Goal: Task Accomplishment & Management: Manage account settings

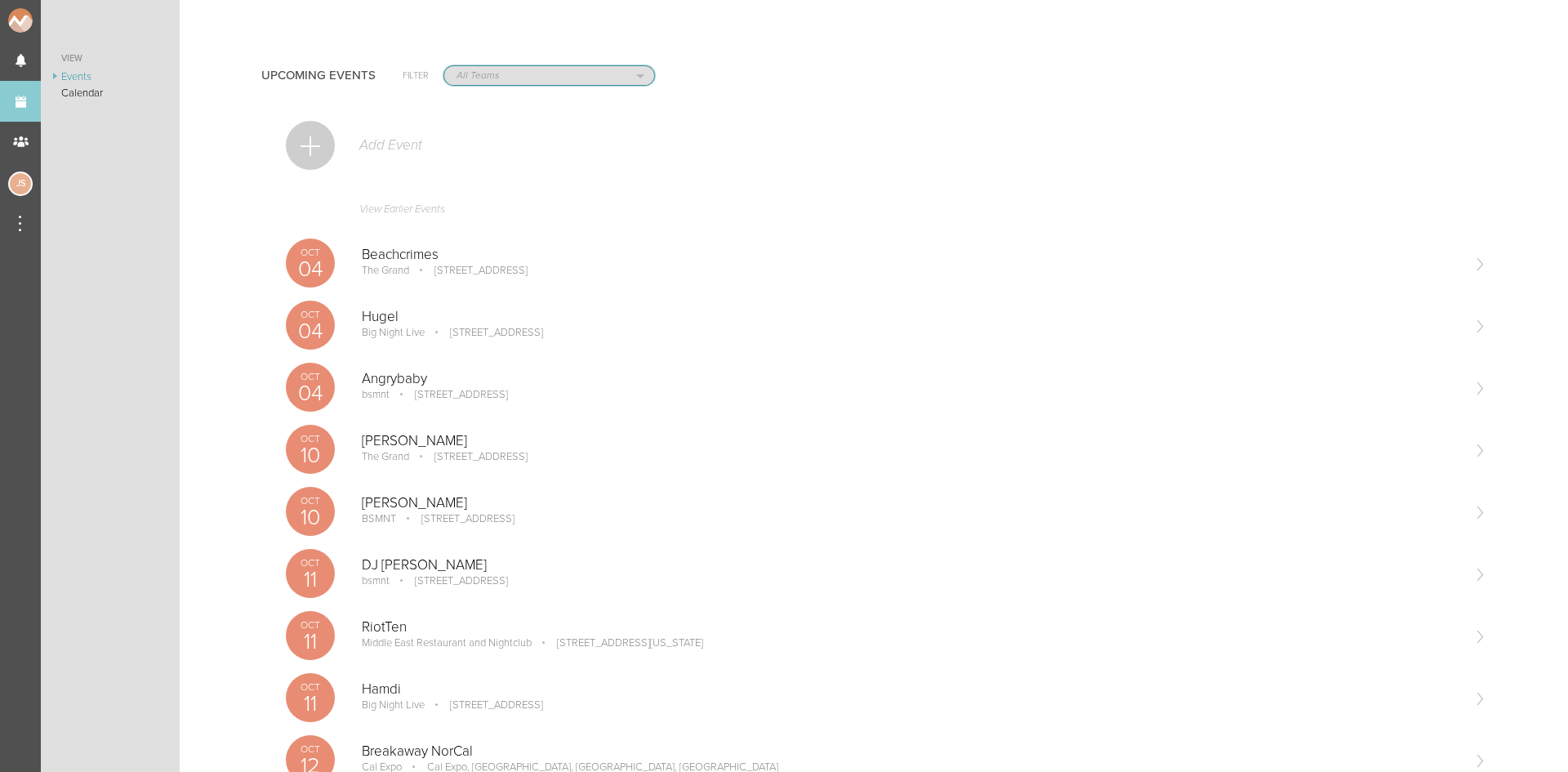
click at [488, 70] on select "All Teams Scorpion Bar FW Jakeshore Breakbomb bsmnt Sonia Z3LLA FWD Flynn's Fir…" at bounding box center [548, 75] width 210 height 19
select select "644"
click at [444, 66] on select "All Teams Scorpion Bar FW Jakeshore Breakbomb bsmnt Sonia Z3LLA FWD Flynn's Fir…" at bounding box center [548, 75] width 210 height 19
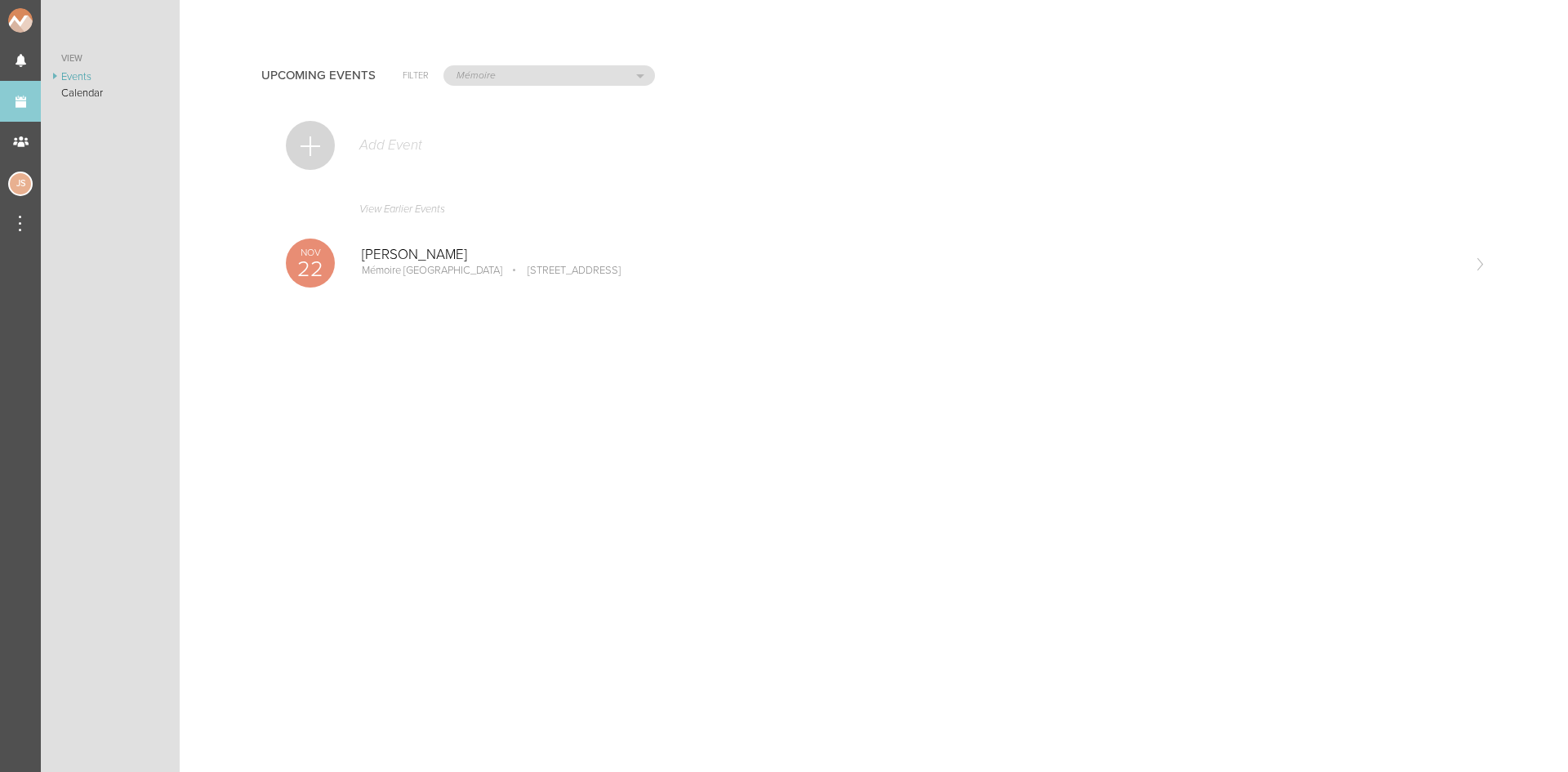
click at [323, 141] on div at bounding box center [310, 146] width 49 height 49
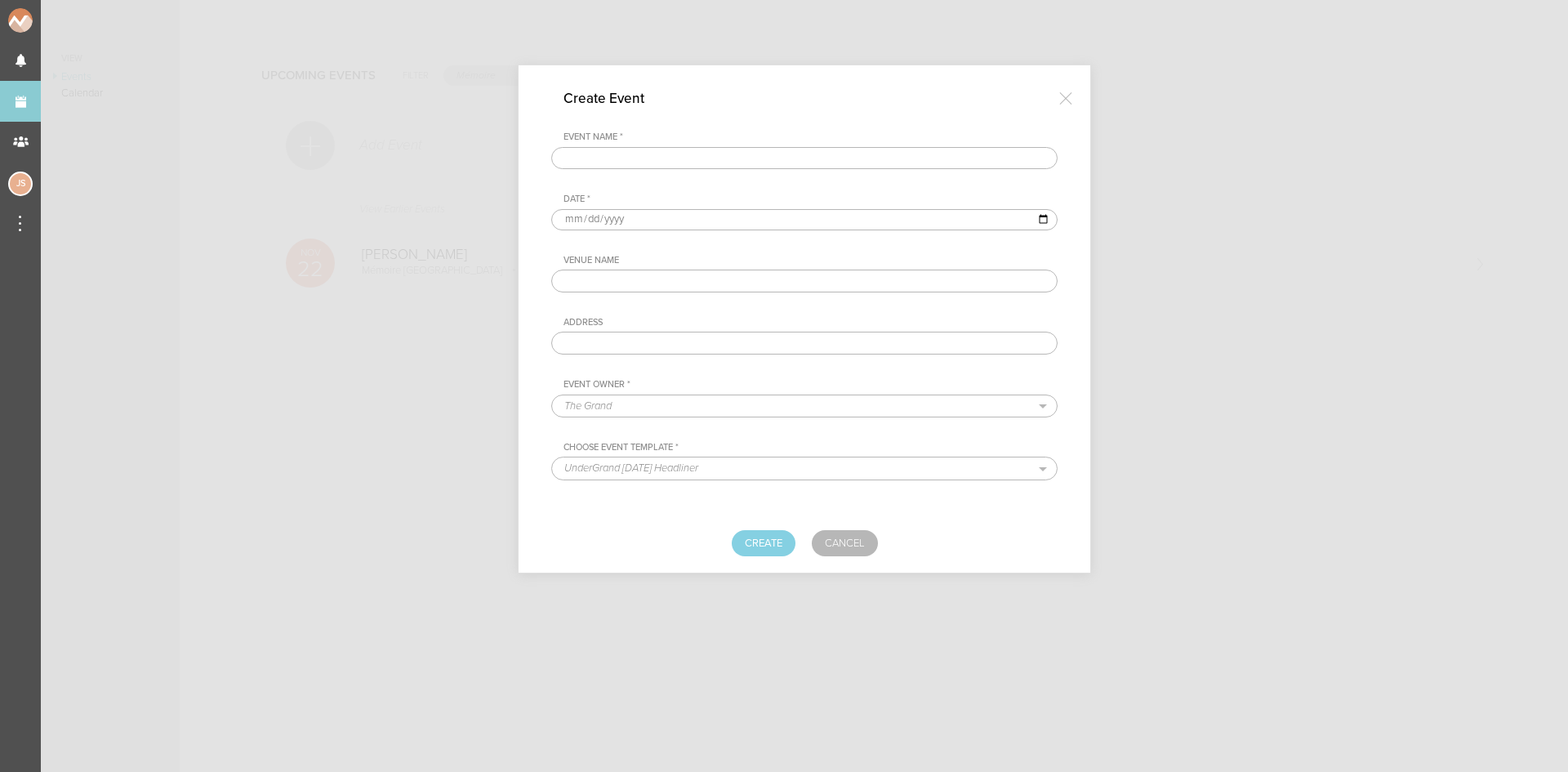
click at [757, 160] on input "text" at bounding box center [804, 158] width 506 height 23
type input "Spade"
type input "[DATE]"
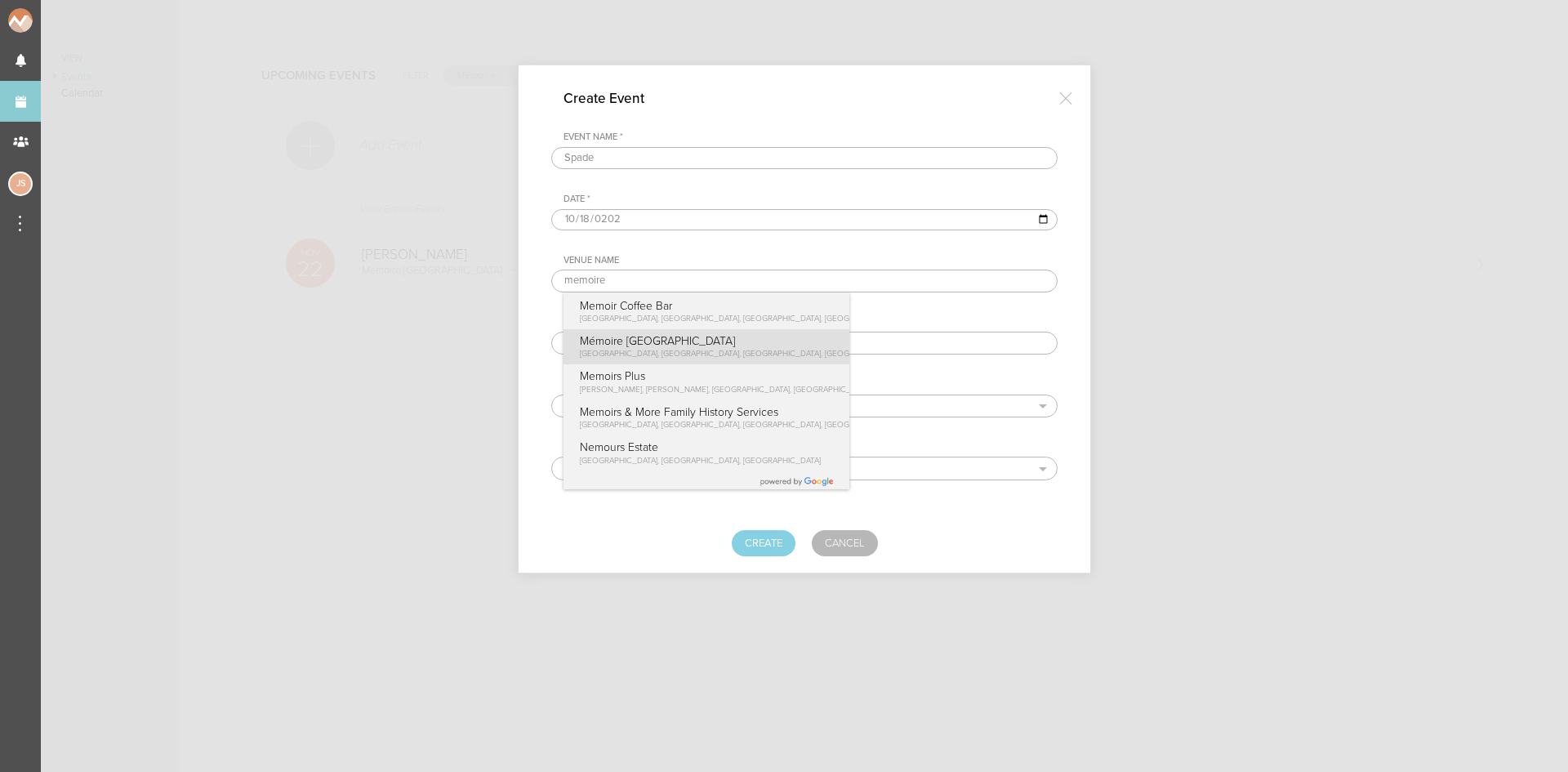
click at [721, 340] on div "Mémoire Boston Broadway, Everett, MA, USA" at bounding box center [707, 347] width 286 height 35
type input "Mémoire Boston"
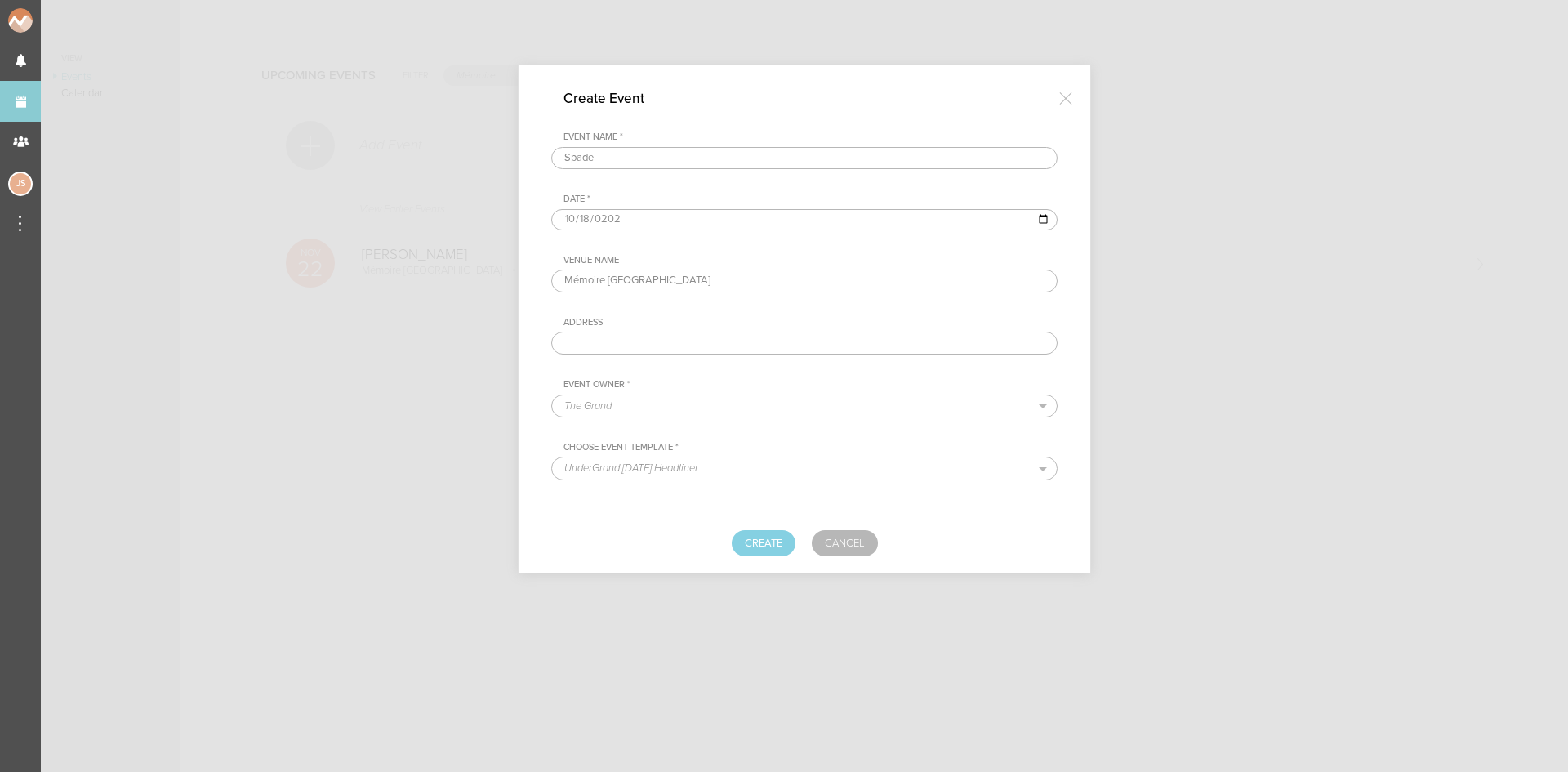
type input "1 Broadway, Everett, MA 02149, USA"
click at [721, 340] on input "1 Broadway, Everett, MA 02149, USA" at bounding box center [804, 343] width 506 height 23
click at [921, 395] on div "The Grand Scorpion Bar FW Boat Cruise Summer Series Black Caviar Mémoire Big Ni…" at bounding box center [804, 406] width 506 height 23
click at [925, 409] on select "The Grand Scorpion Bar FW Boat Cruise Summer Series Black Caviar Mémoire Big Ni…" at bounding box center [804, 406] width 504 height 21
select select "644"
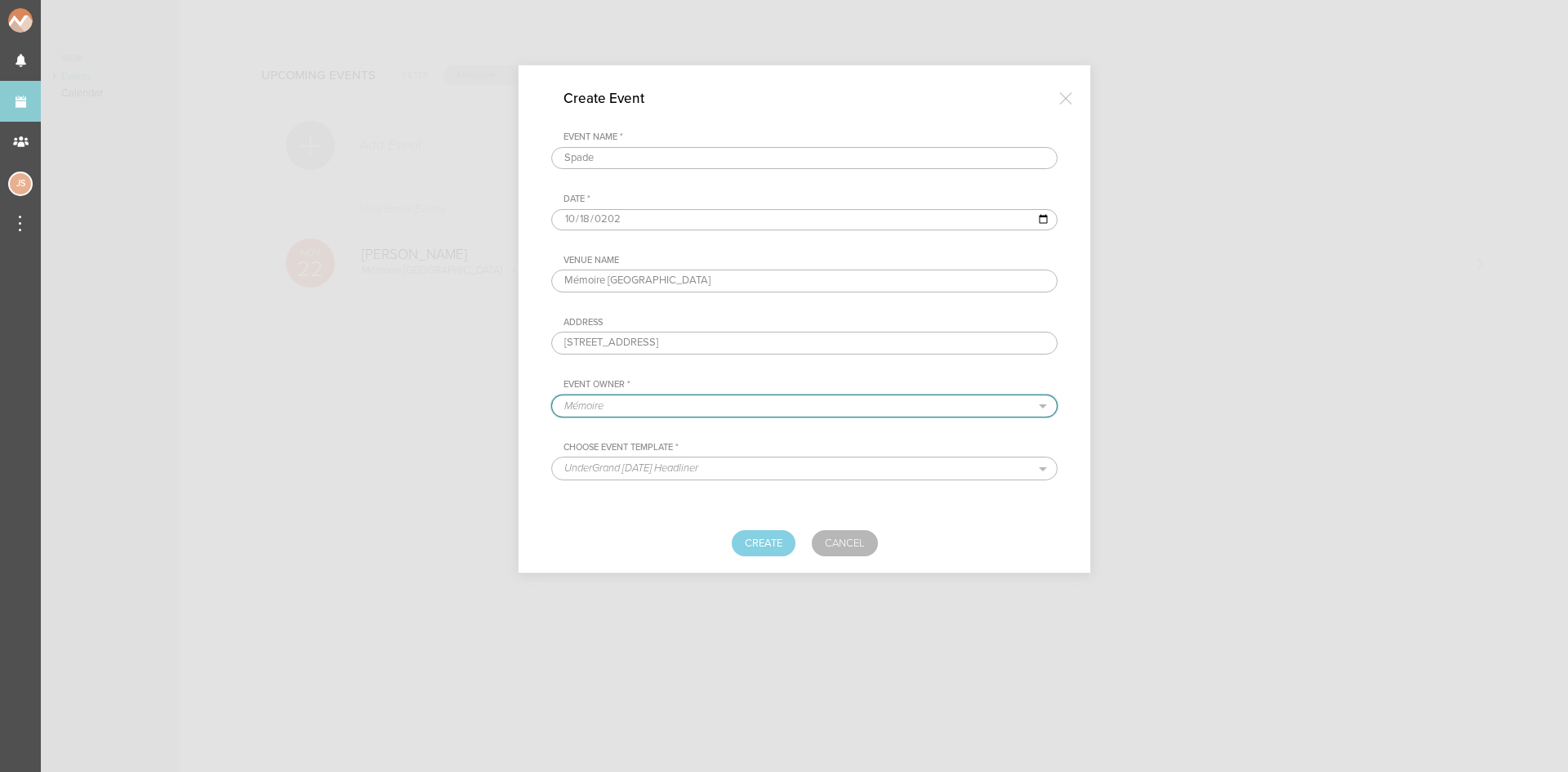
click at [552, 396] on select "The Grand Scorpion Bar FW Boat Cruise Summer Series Black Caviar Mémoire Big Ni…" at bounding box center [804, 406] width 504 height 21
click at [747, 481] on div "Event Name * Spade Date * 2025-10-18 Venue Name Mémoire Boston Address 1 Broadw…" at bounding box center [804, 319] width 506 height 375
click at [745, 473] on select "BNEG Resident Headliner Open Format Template Standard Headliner Template" at bounding box center [804, 468] width 504 height 21
select select "872"
click at [552, 458] on select "BNEG Resident Headliner Open Format Template Standard Headliner Template" at bounding box center [804, 468] width 504 height 21
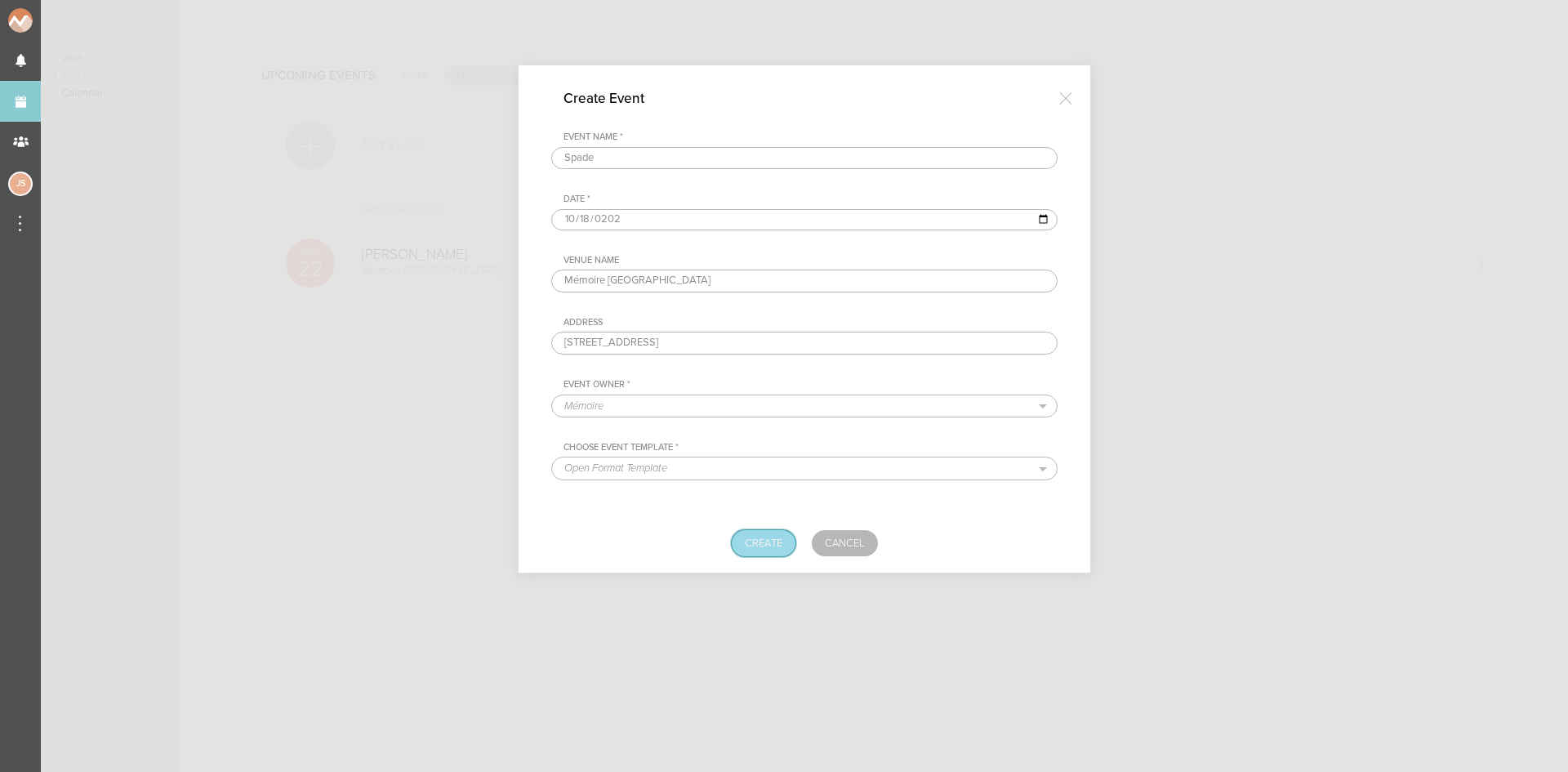
click at [772, 538] on button "Create" at bounding box center [764, 543] width 64 height 27
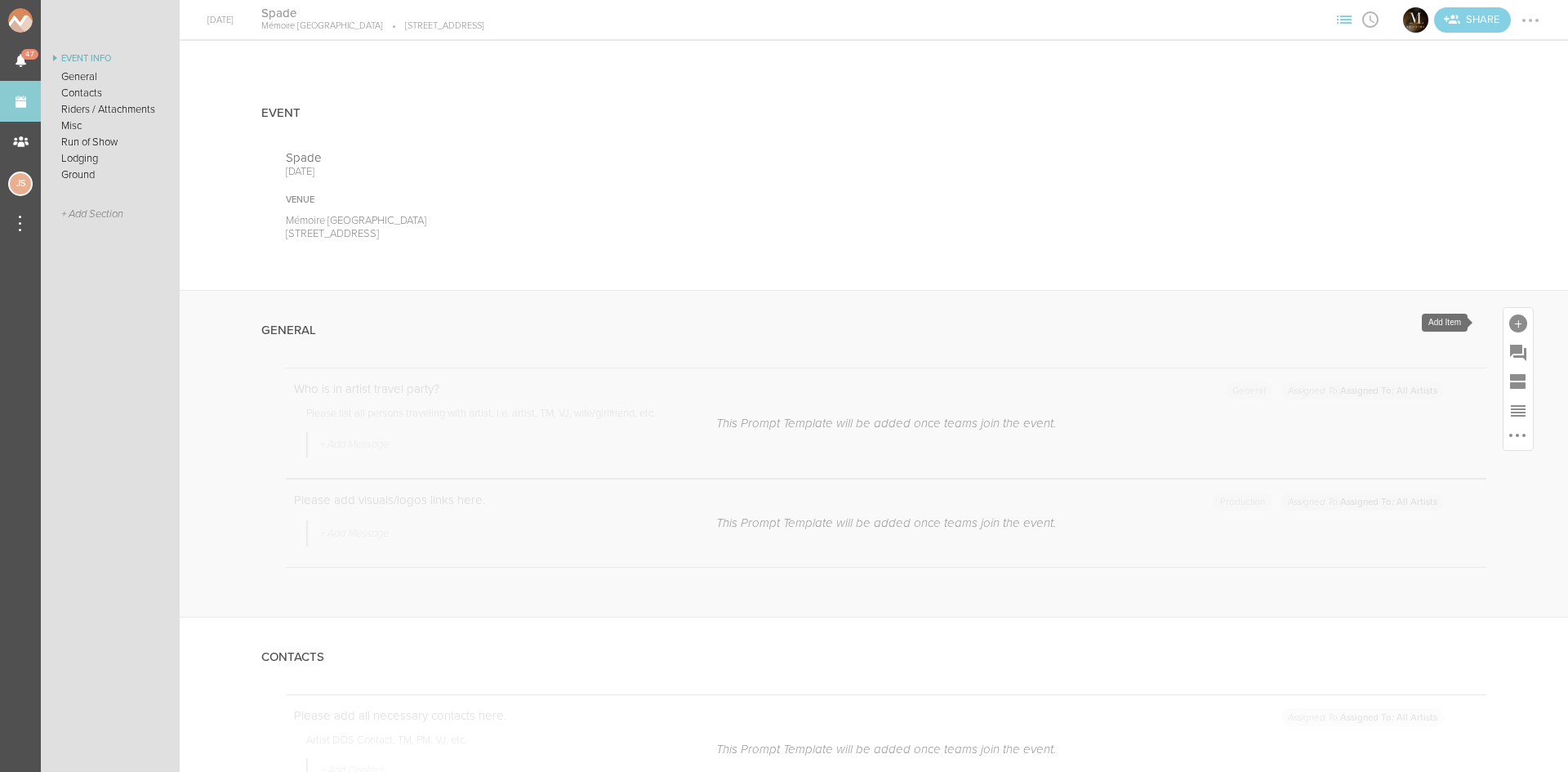
click at [1511, 315] on div at bounding box center [1519, 322] width 29 height 29
click at [1279, 576] on icon at bounding box center [1289, 574] width 20 height 18
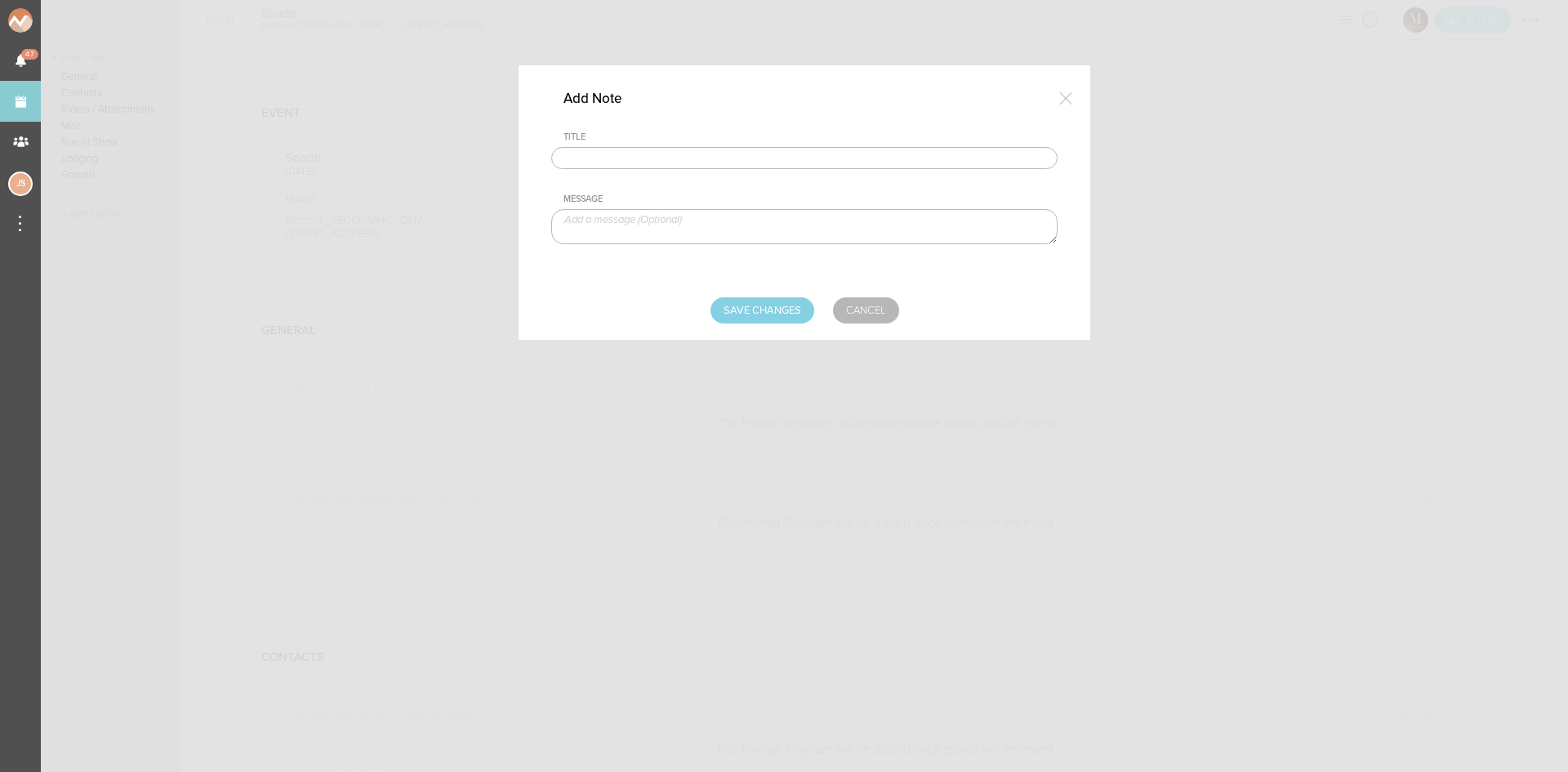
drag, startPoint x: 633, startPoint y: 156, endPoint x: 631, endPoint y: 166, distance: 10.2
click at [633, 157] on input "text" at bounding box center [804, 158] width 506 height 23
type input "Travel Party"
click at [659, 223] on textarea at bounding box center [804, 226] width 506 height 35
type textarea "[PERSON_NAME] - Artist"
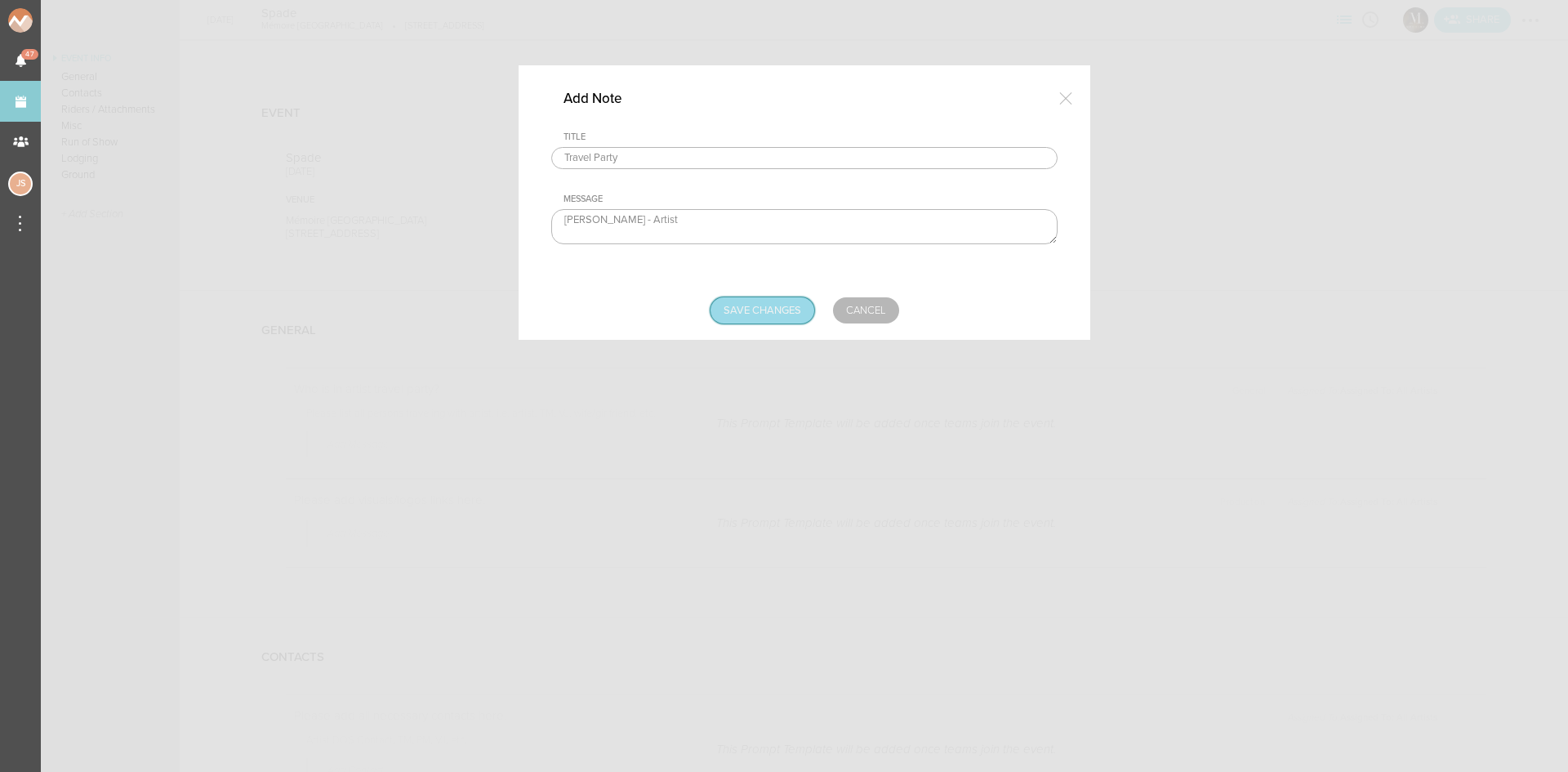
click at [796, 307] on input "Save Changes" at bounding box center [762, 310] width 103 height 27
type input "Saving..."
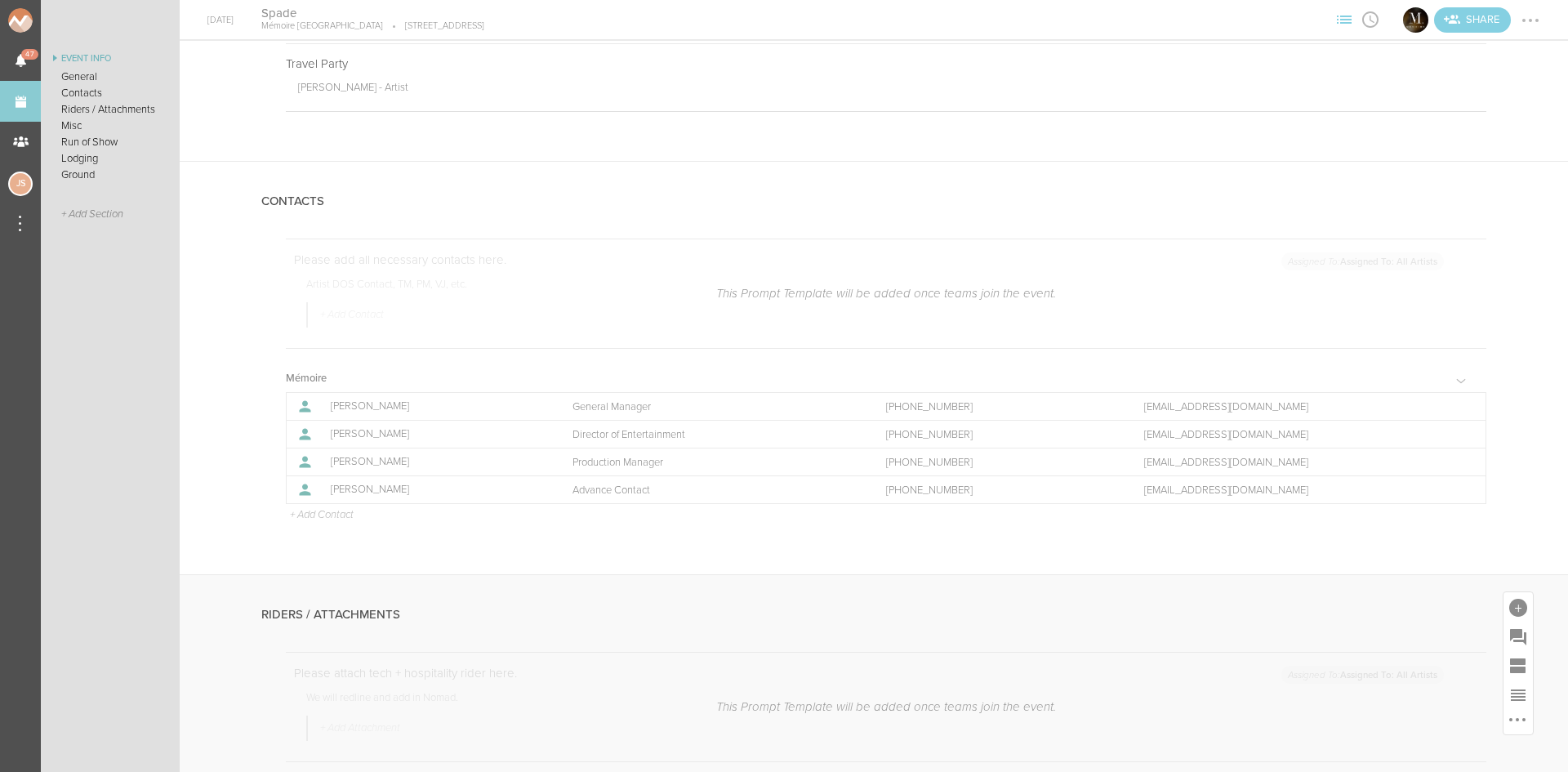
scroll to position [572, 0]
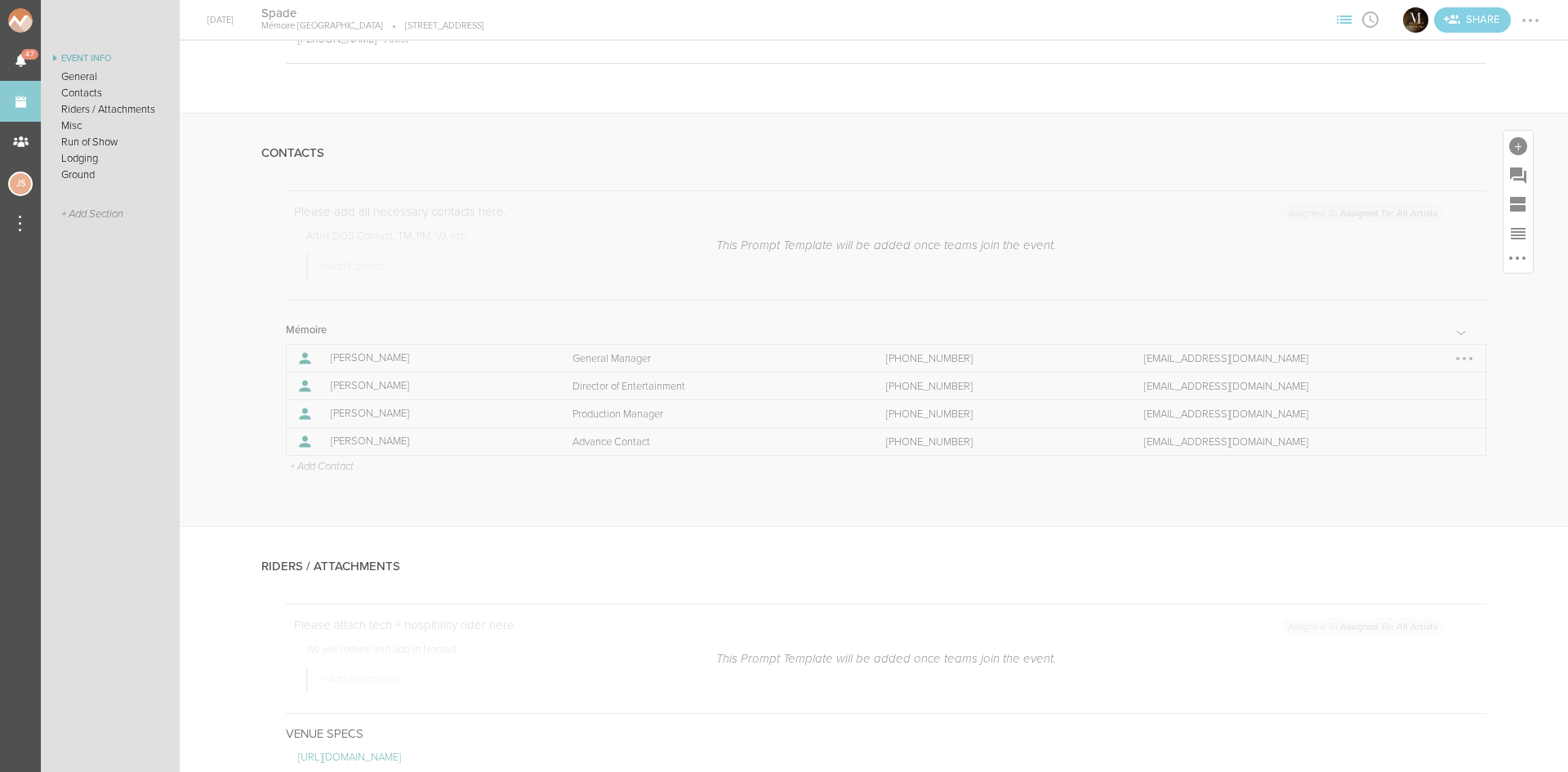
click at [1463, 357] on div at bounding box center [1465, 359] width 4 height 4
click at [1436, 391] on link "Remove" at bounding box center [1414, 390] width 125 height 29
click at [1459, 382] on div at bounding box center [1465, 386] width 27 height 27
click at [1426, 416] on link "Remove" at bounding box center [1414, 419] width 125 height 29
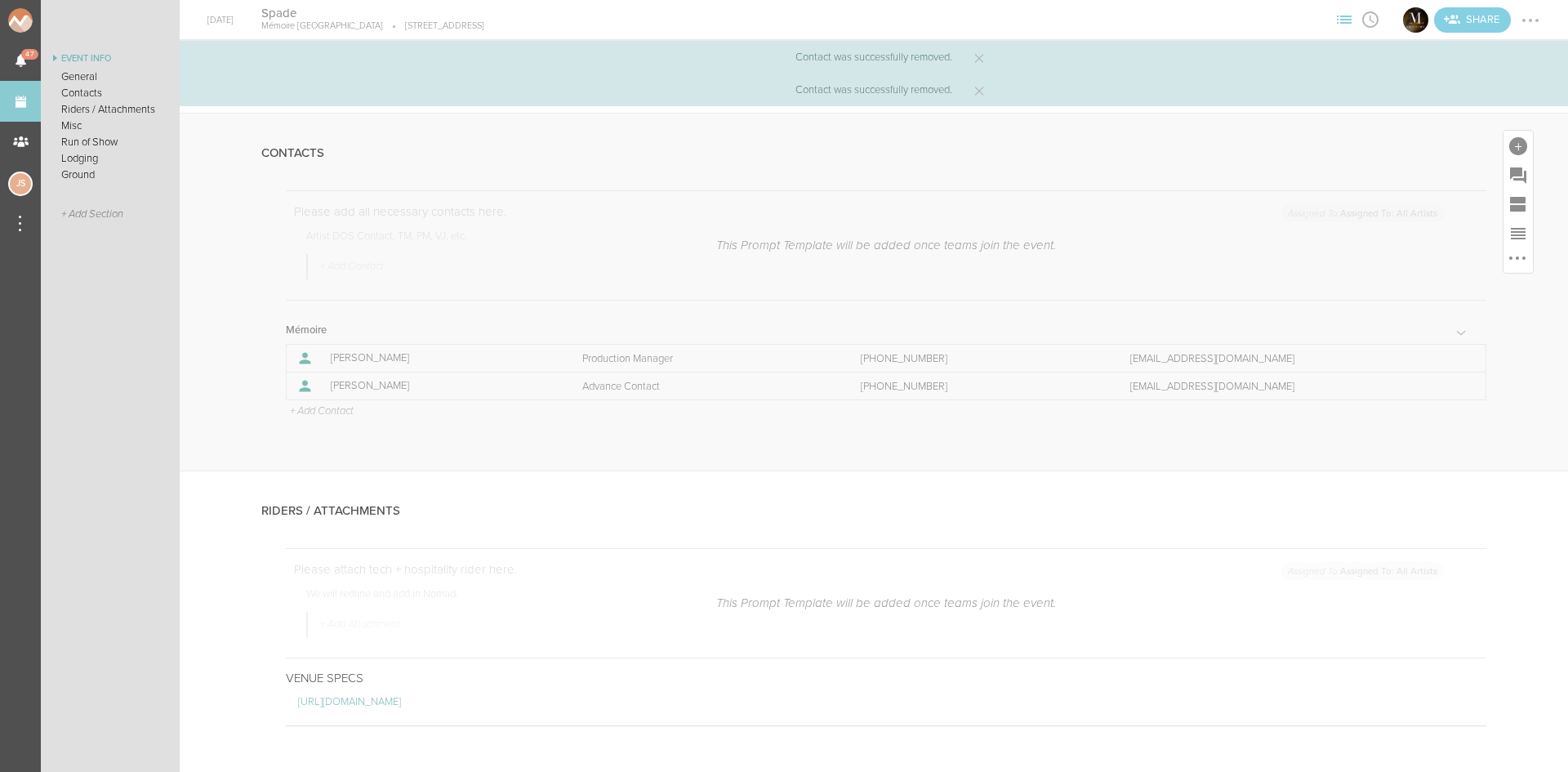
click at [313, 409] on p "+ Add Contact" at bounding box center [320, 412] width 65 height 13
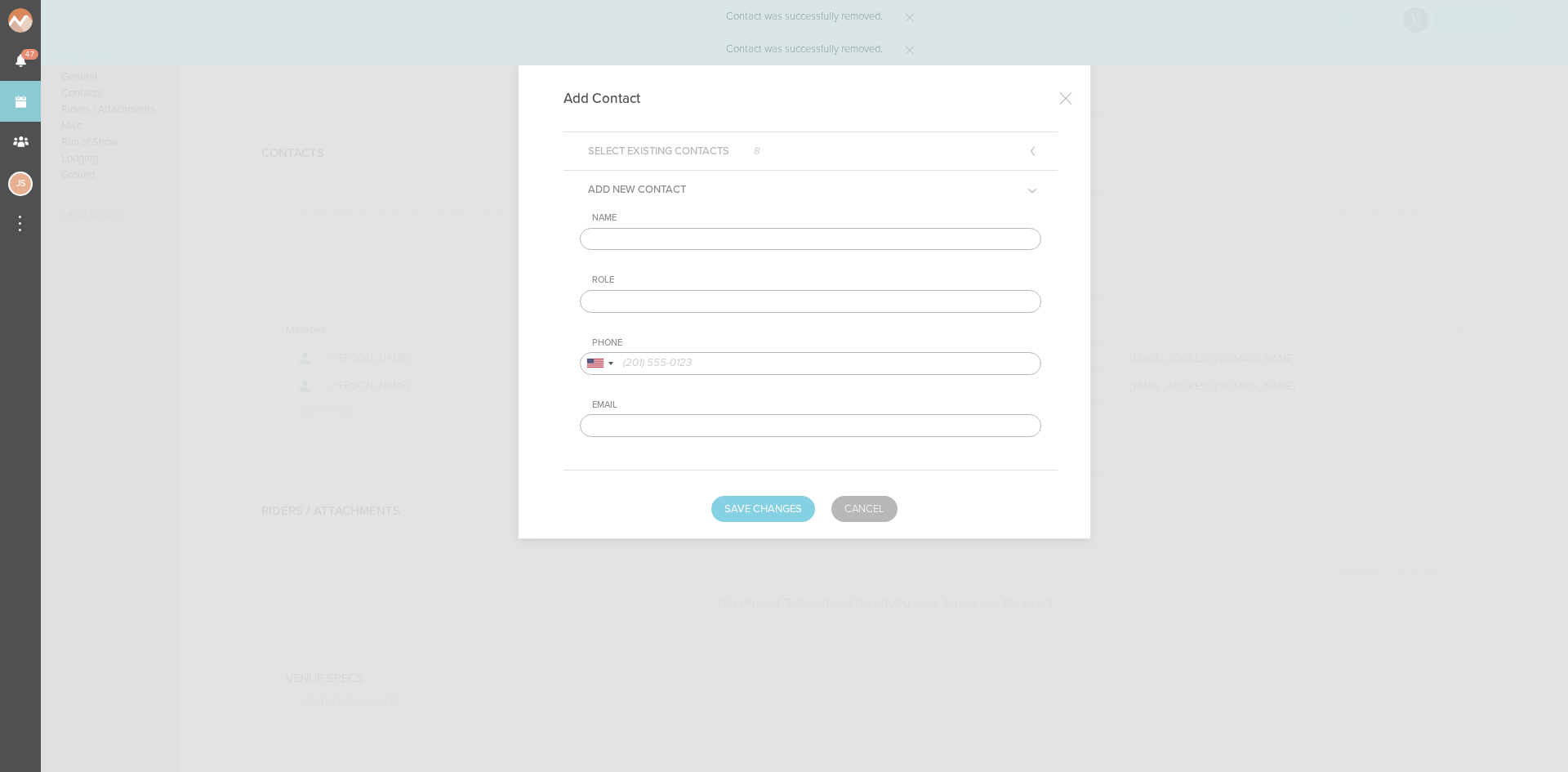
click at [712, 247] on input "text" at bounding box center [811, 239] width 461 height 23
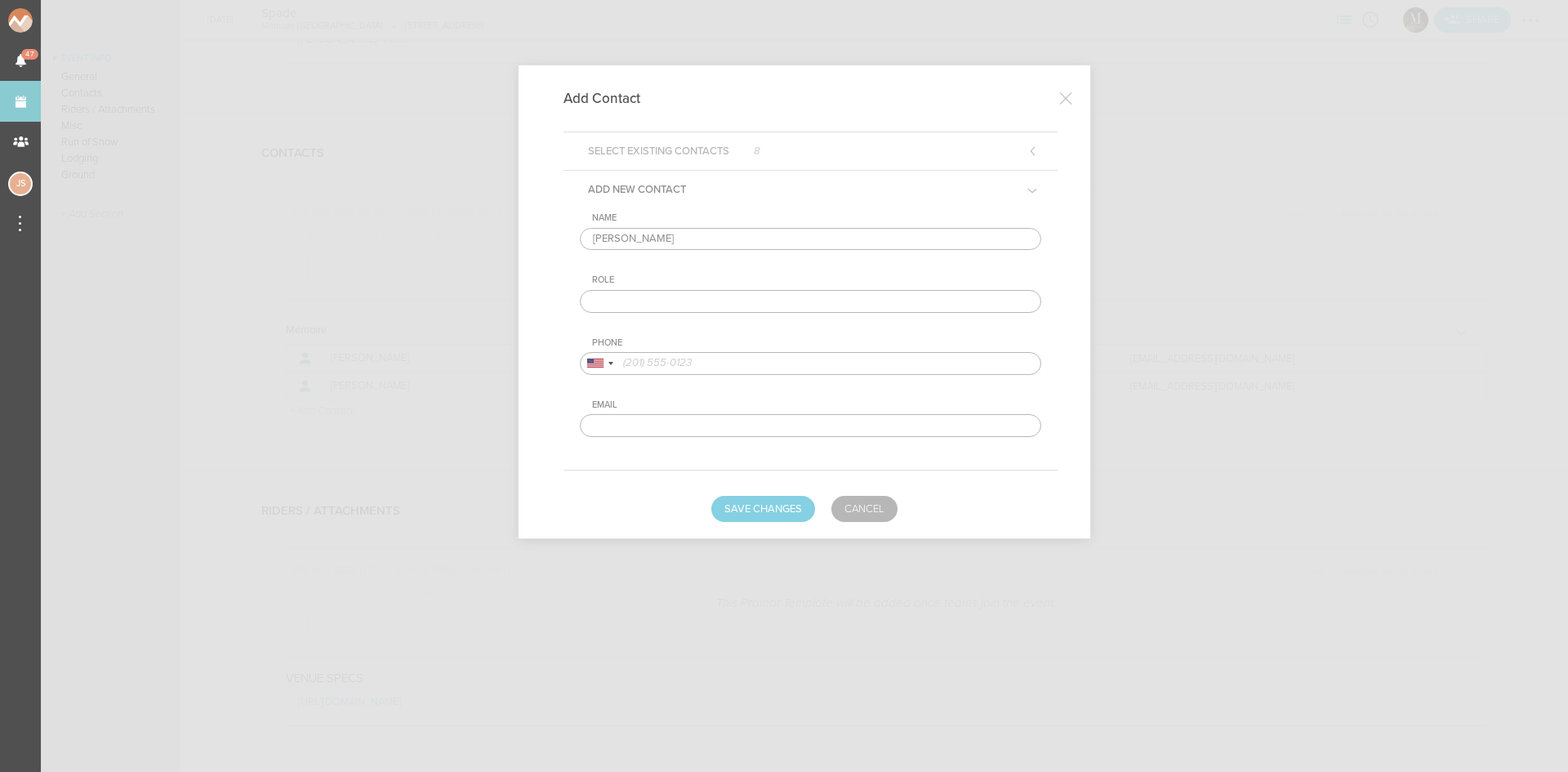
type input "Gayson Kewley"
click at [722, 296] on input "text" at bounding box center [811, 301] width 461 height 23
type input "Artist DOS Contact"
click at [714, 364] on input "tel" at bounding box center [811, 364] width 461 height 23
paste input "(917) 543-7103"
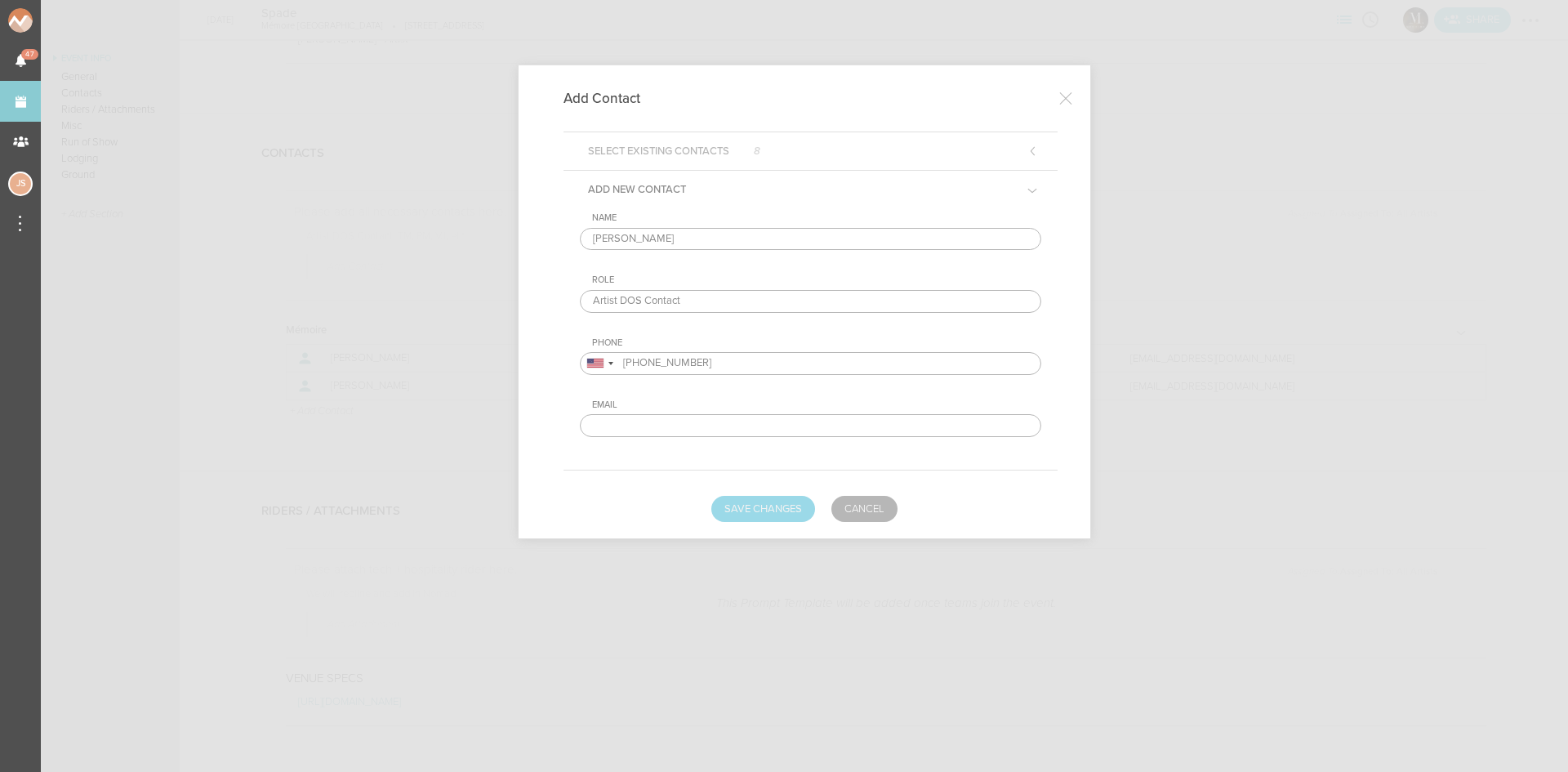
type input "(917) 543-7103"
click at [758, 501] on button "Save Changes" at bounding box center [762, 509] width 103 height 27
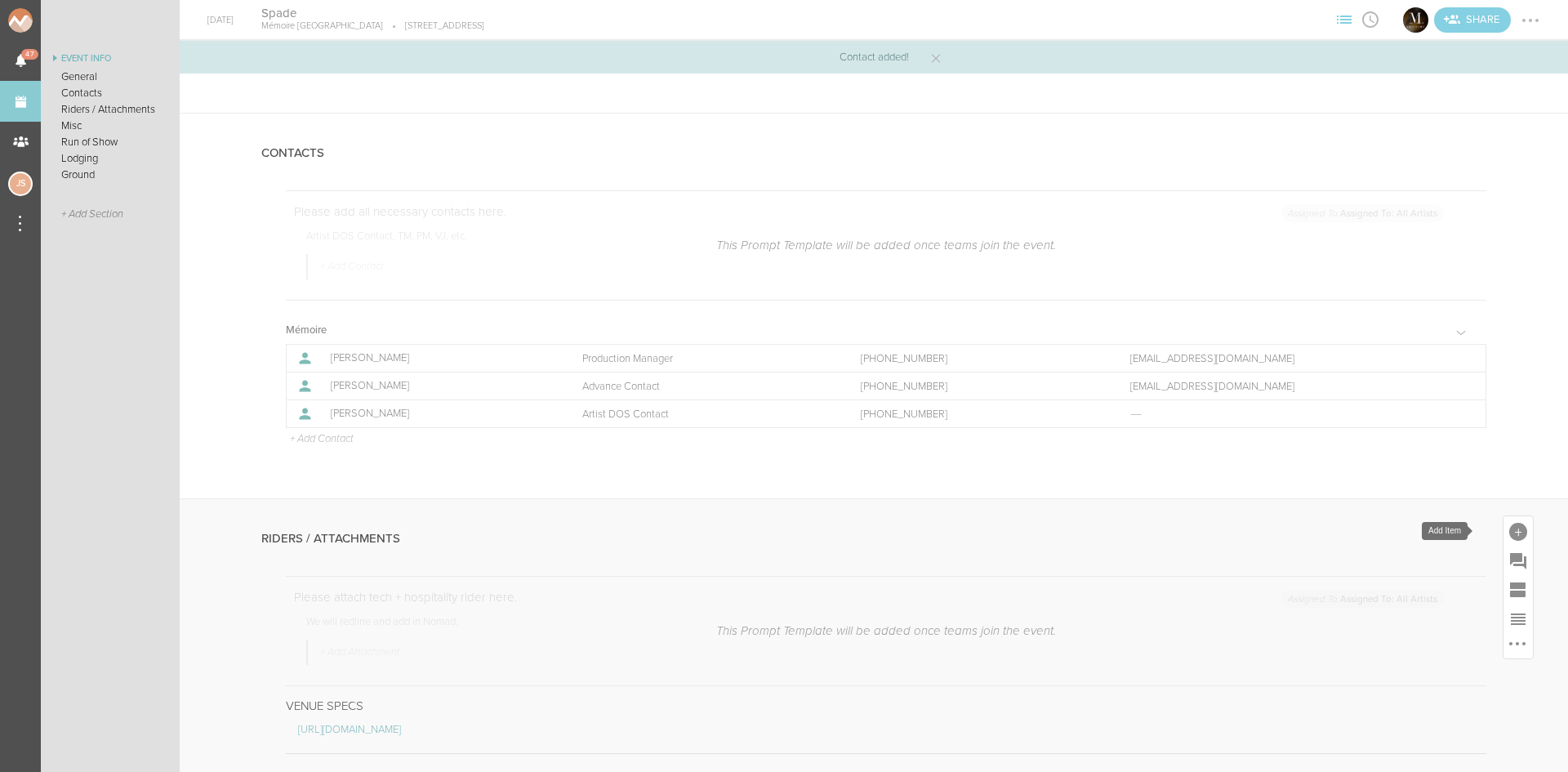
click at [1504, 535] on div at bounding box center [1519, 531] width 29 height 29
click at [1293, 565] on link "Attachment" at bounding box center [1290, 575] width 70 height 82
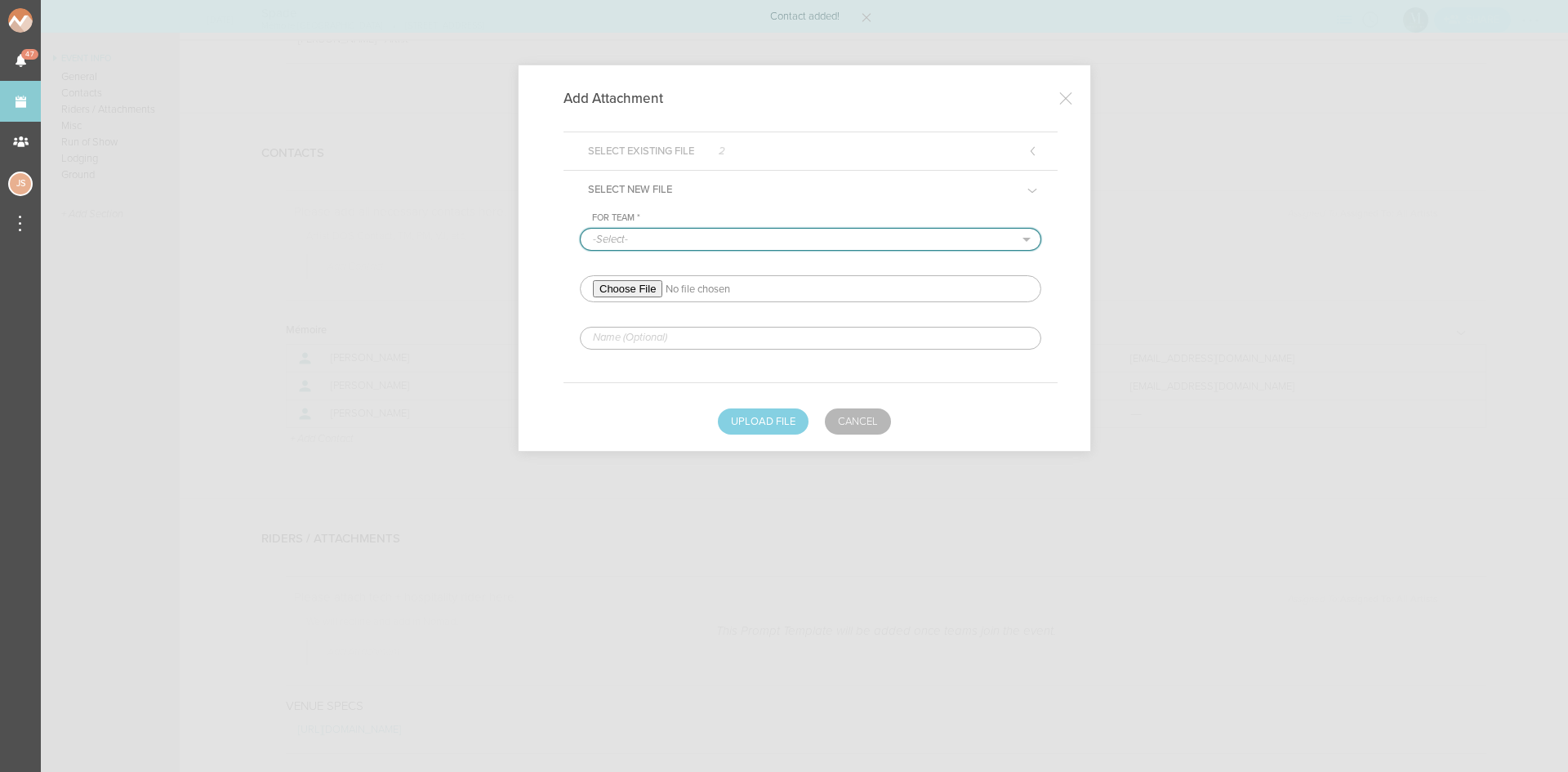
click at [668, 236] on select "-Select- Mémoire" at bounding box center [810, 239] width 460 height 21
select select "644"
click at [580, 229] on select "-Select- Mémoire" at bounding box center [810, 239] width 460 height 21
click at [646, 289] on input "file" at bounding box center [811, 288] width 461 height 27
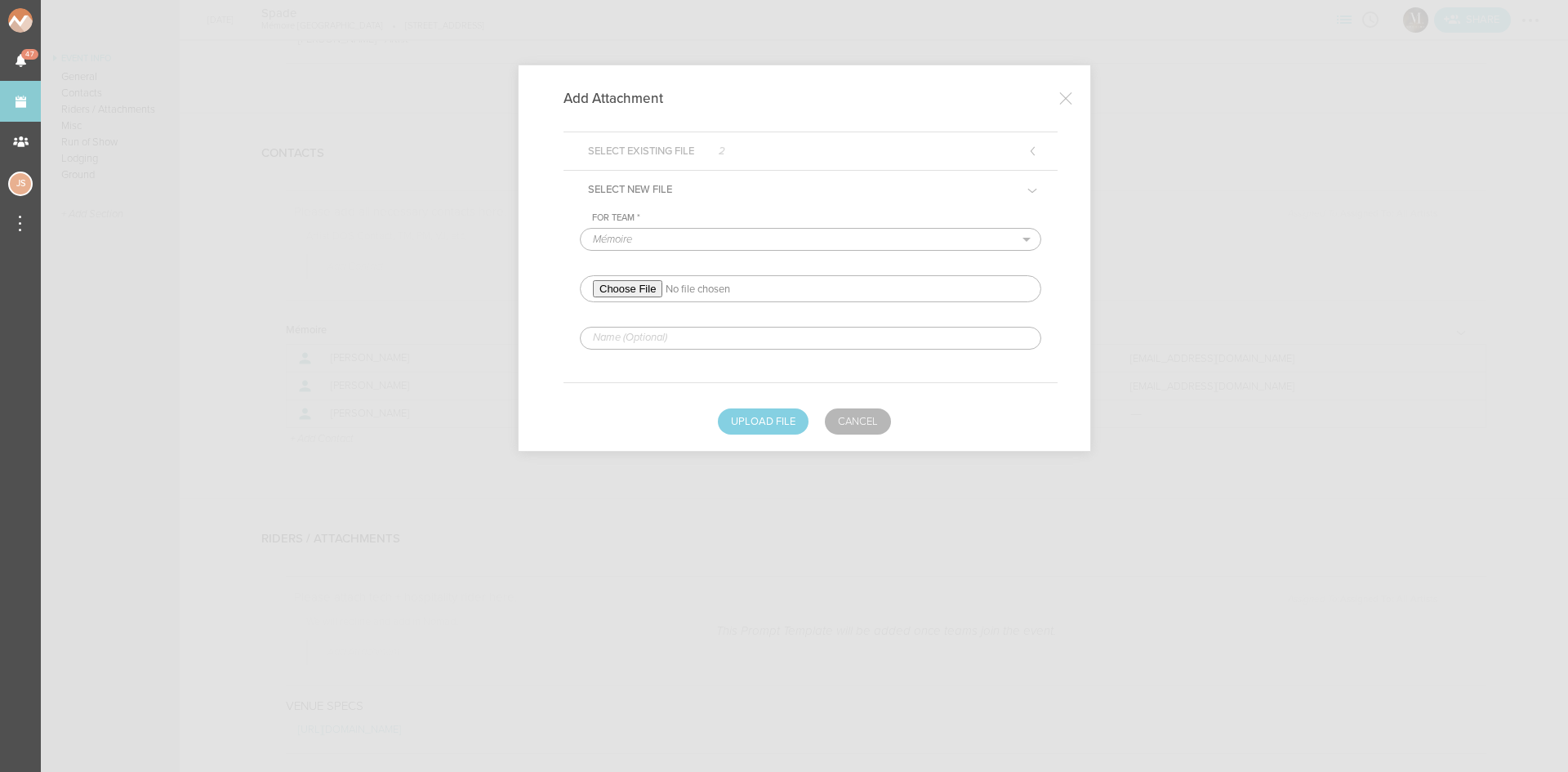
type input "C:\fakepath\DJ Spade Official Rider-redlined.pdf"
click at [776, 341] on input "text" at bounding box center [811, 338] width 461 height 23
type input "REDLINED HERE"
click at [762, 424] on button "Upload File" at bounding box center [762, 421] width 91 height 27
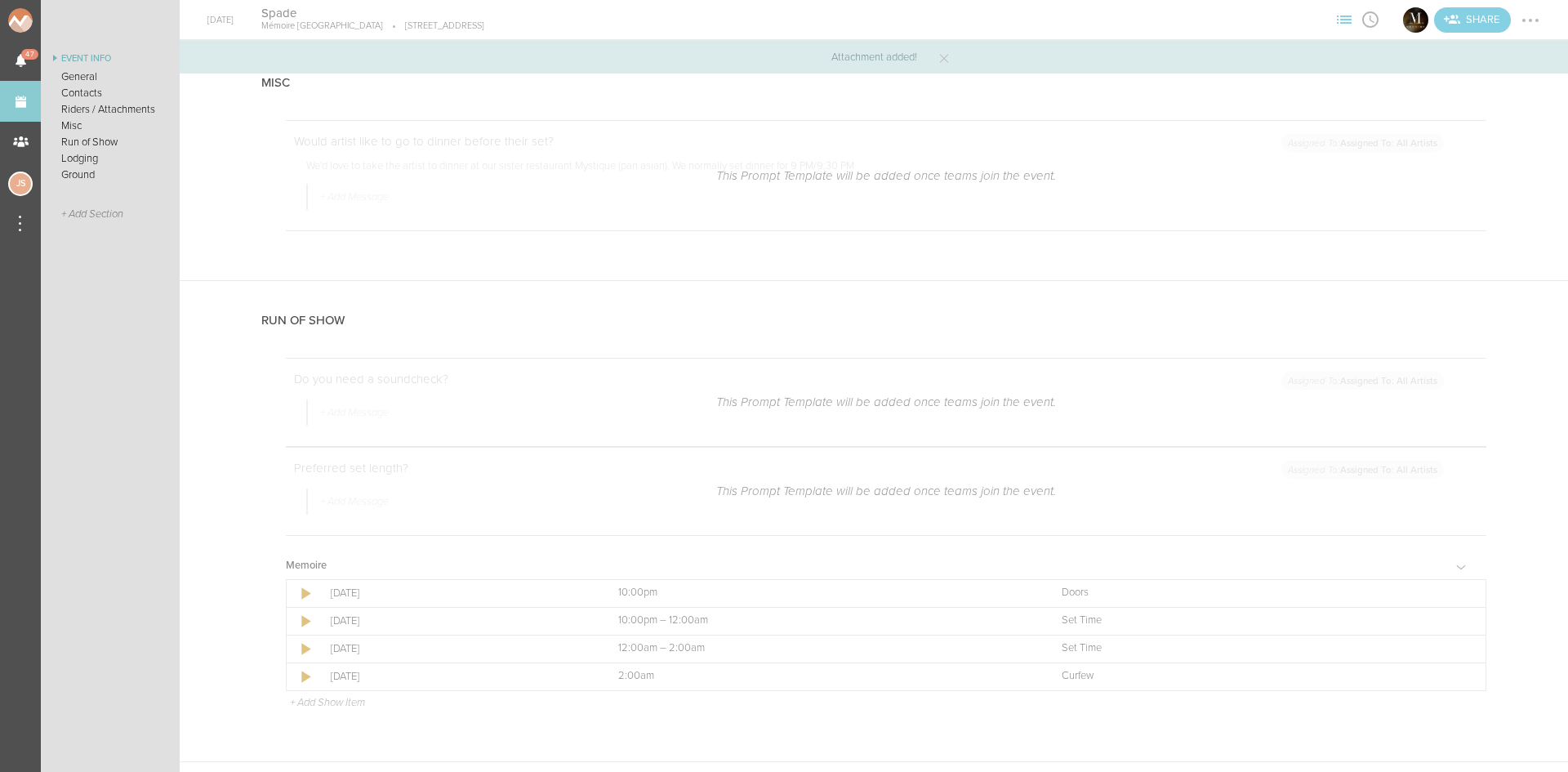
scroll to position [1635, 0]
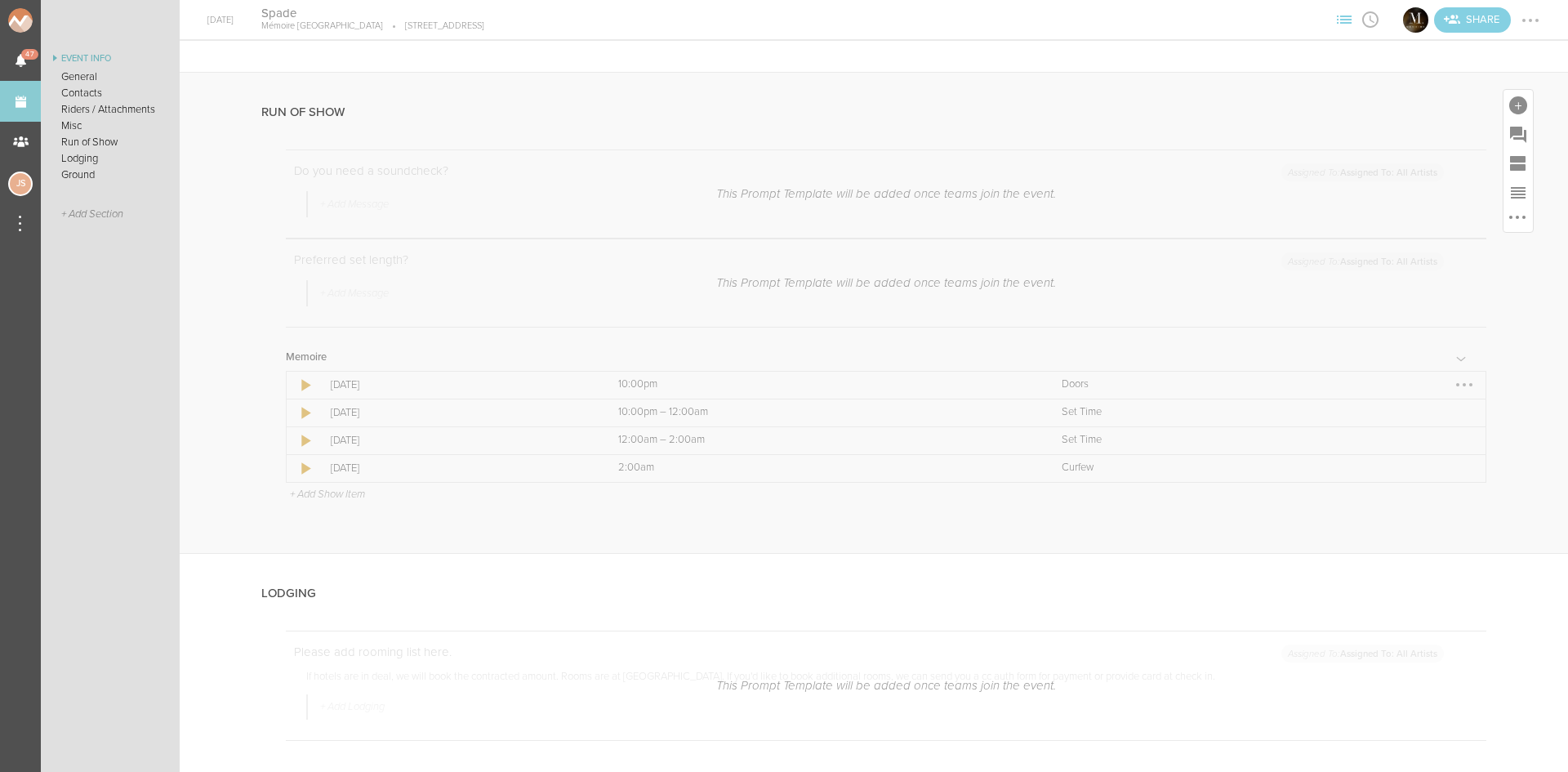
click at [1452, 385] on div at bounding box center [1465, 385] width 27 height 27
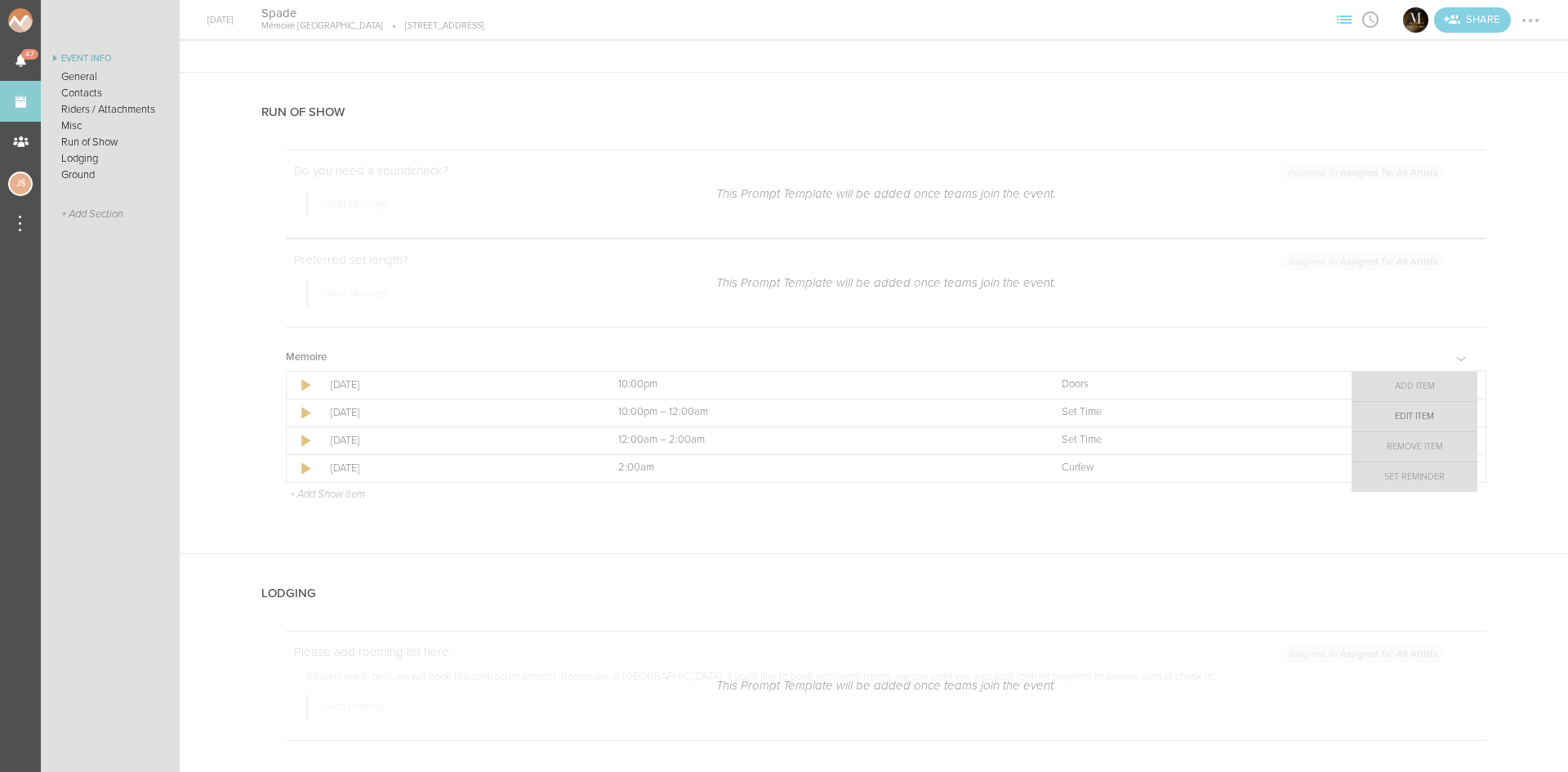
drag, startPoint x: 1449, startPoint y: 418, endPoint x: 1443, endPoint y: 409, distance: 10.8
click at [1448, 418] on link "Edit Item" at bounding box center [1414, 417] width 125 height 29
select select "Doors"
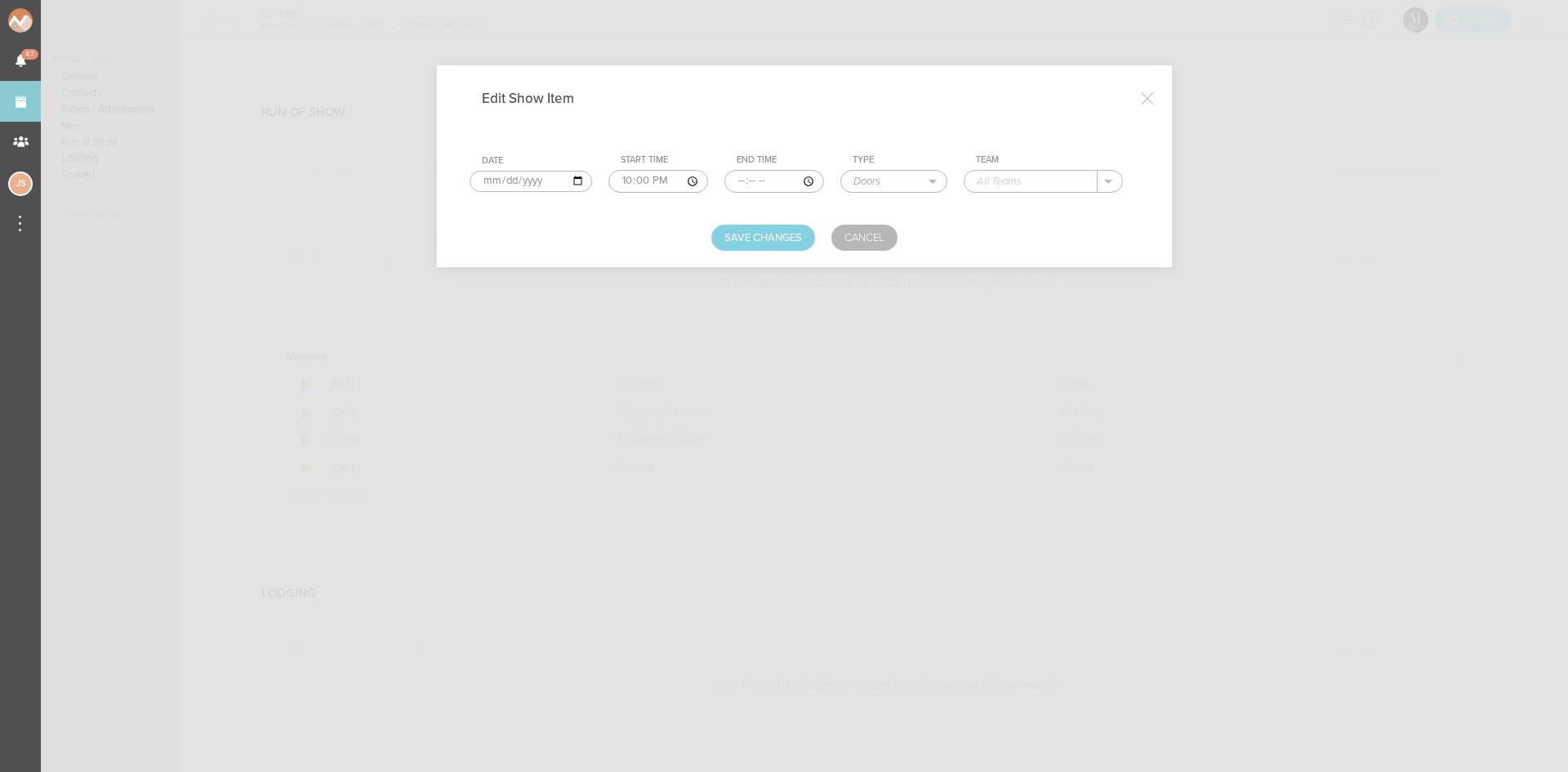
click at [1050, 179] on input "text" at bounding box center [1031, 180] width 133 height 21
click at [1036, 199] on p "Mémoire" at bounding box center [1014, 205] width 43 height 13
type input "Mémoire"
click at [755, 236] on button "Save Changes" at bounding box center [762, 237] width 103 height 27
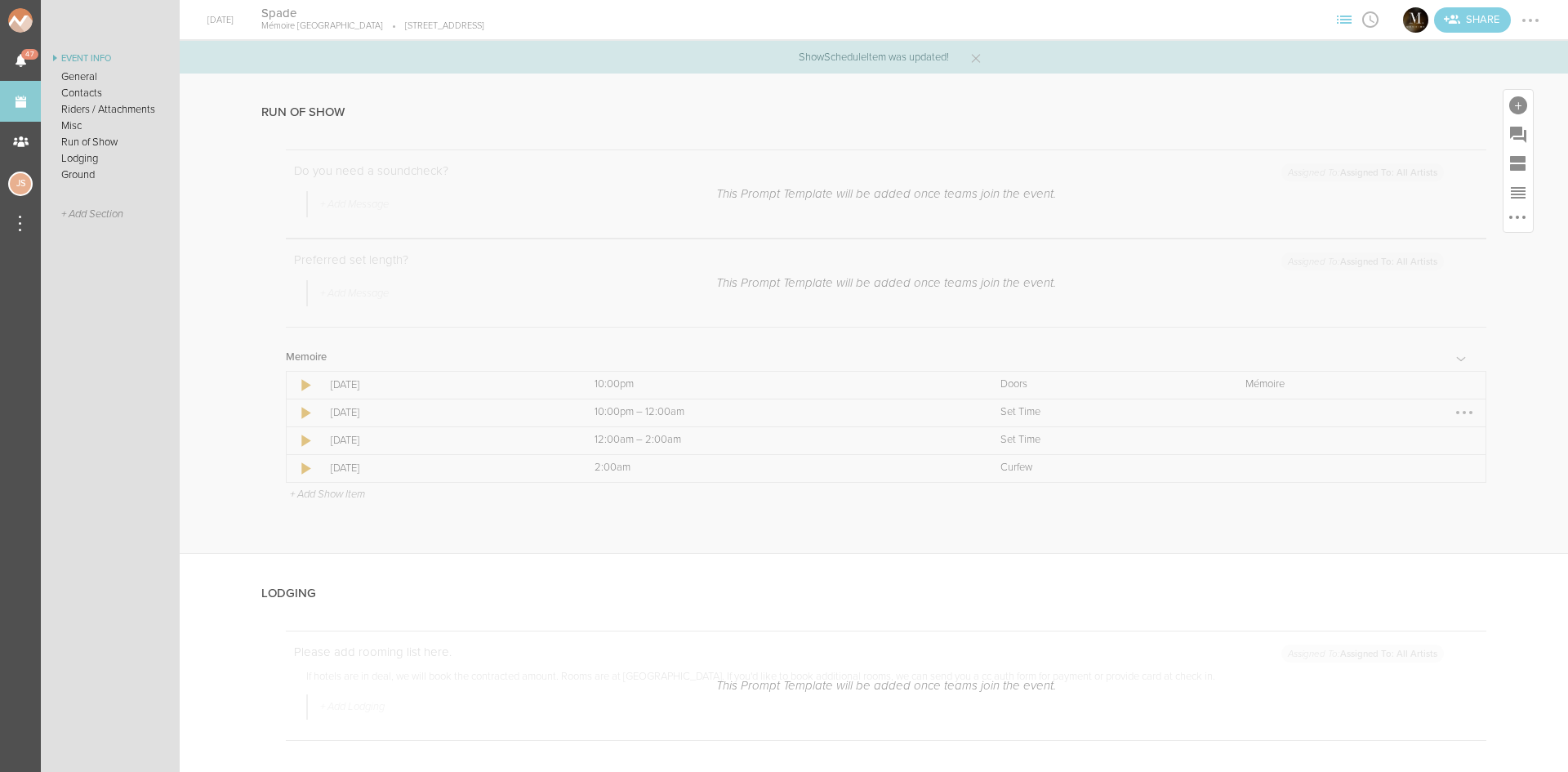
click at [1454, 408] on div at bounding box center [1465, 412] width 27 height 27
click at [1443, 443] on link "Edit Item" at bounding box center [1414, 444] width 125 height 29
select select "Set Time"
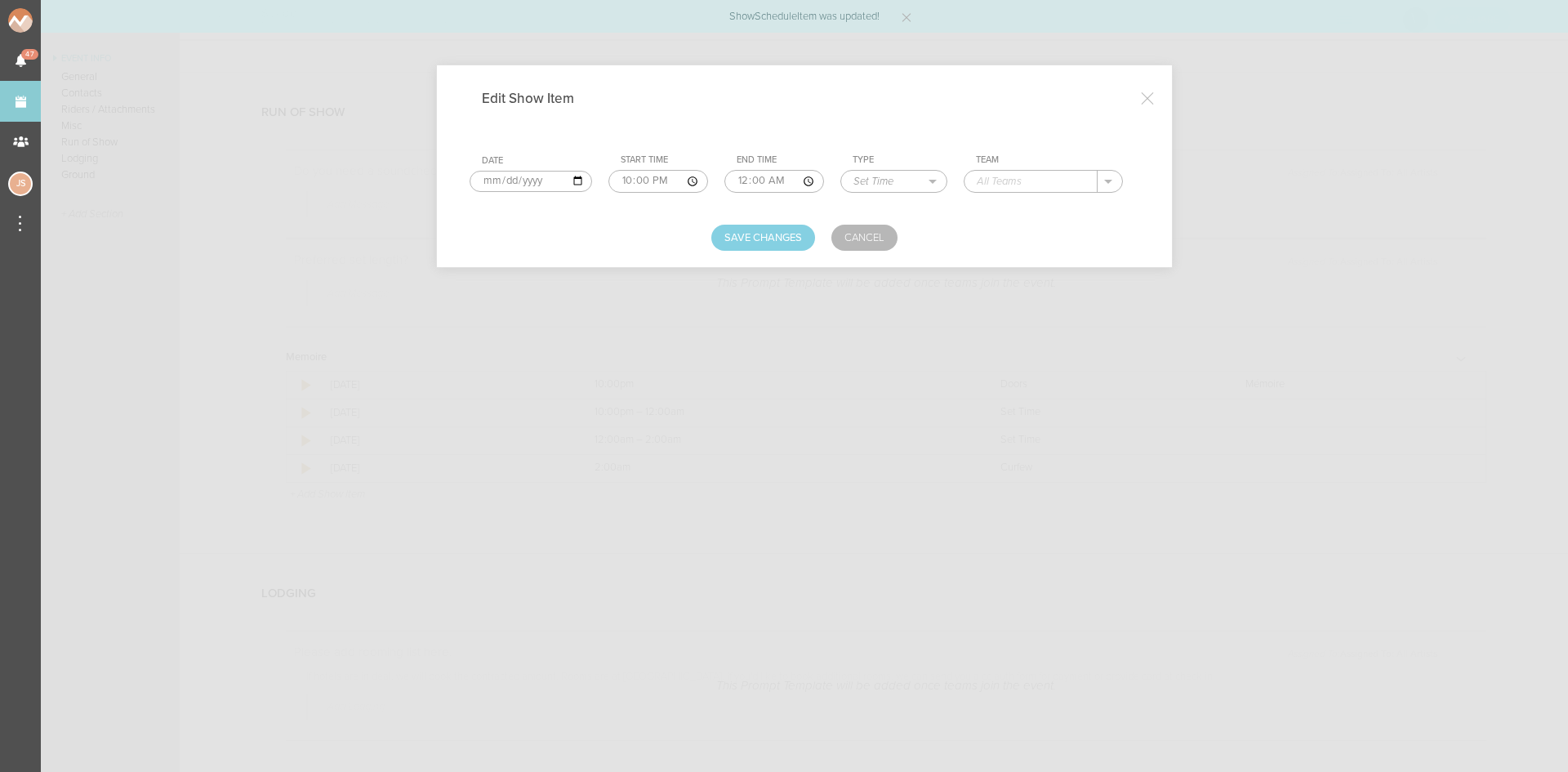
click at [1051, 180] on input "text" at bounding box center [1031, 180] width 133 height 21
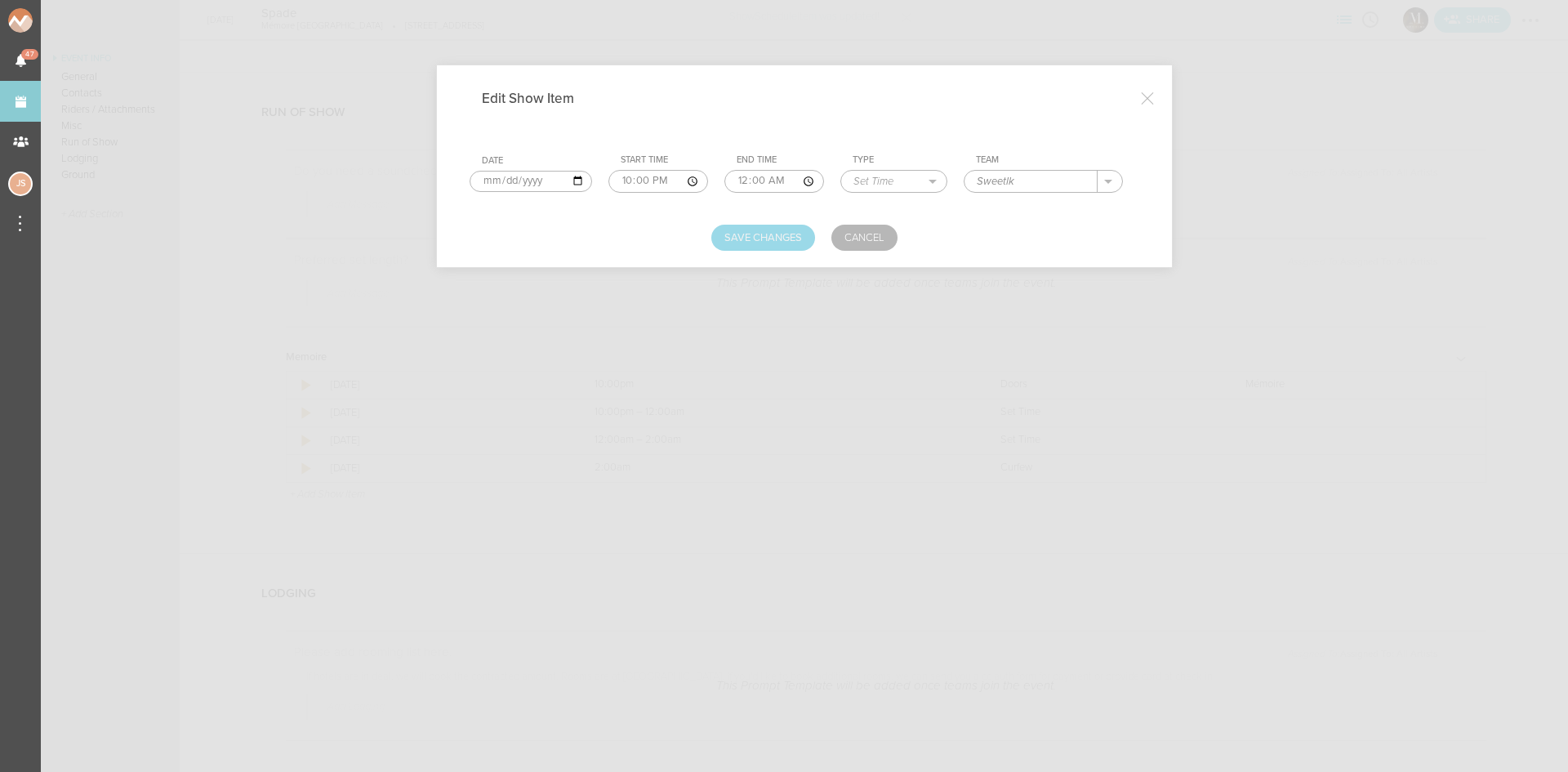
type input "Sweetlk"
click at [745, 231] on button "Save Changes" at bounding box center [762, 237] width 103 height 27
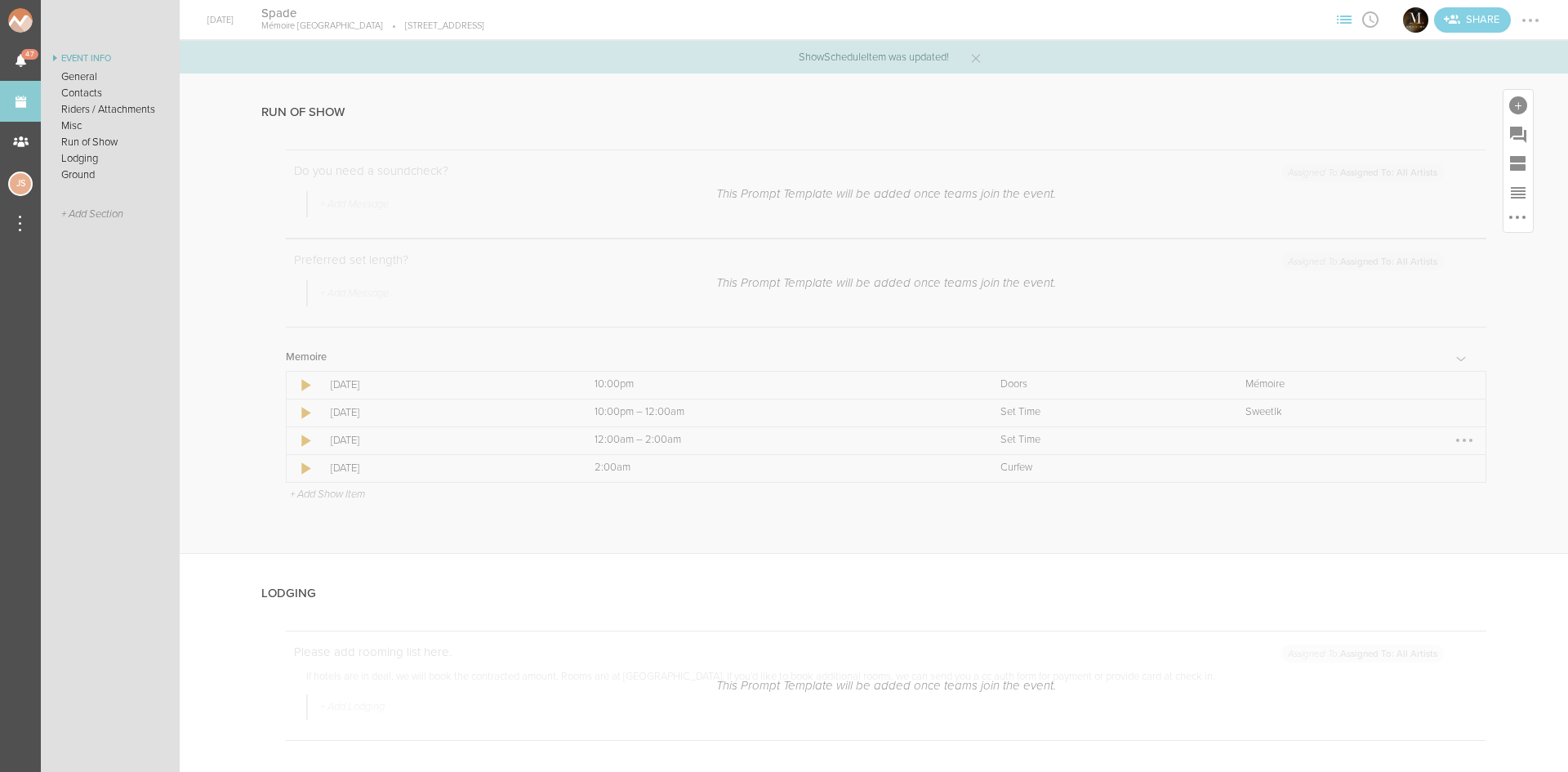
click at [1468, 441] on td "Team" at bounding box center [1364, 440] width 244 height 27
click at [1463, 441] on div at bounding box center [1465, 440] width 4 height 4
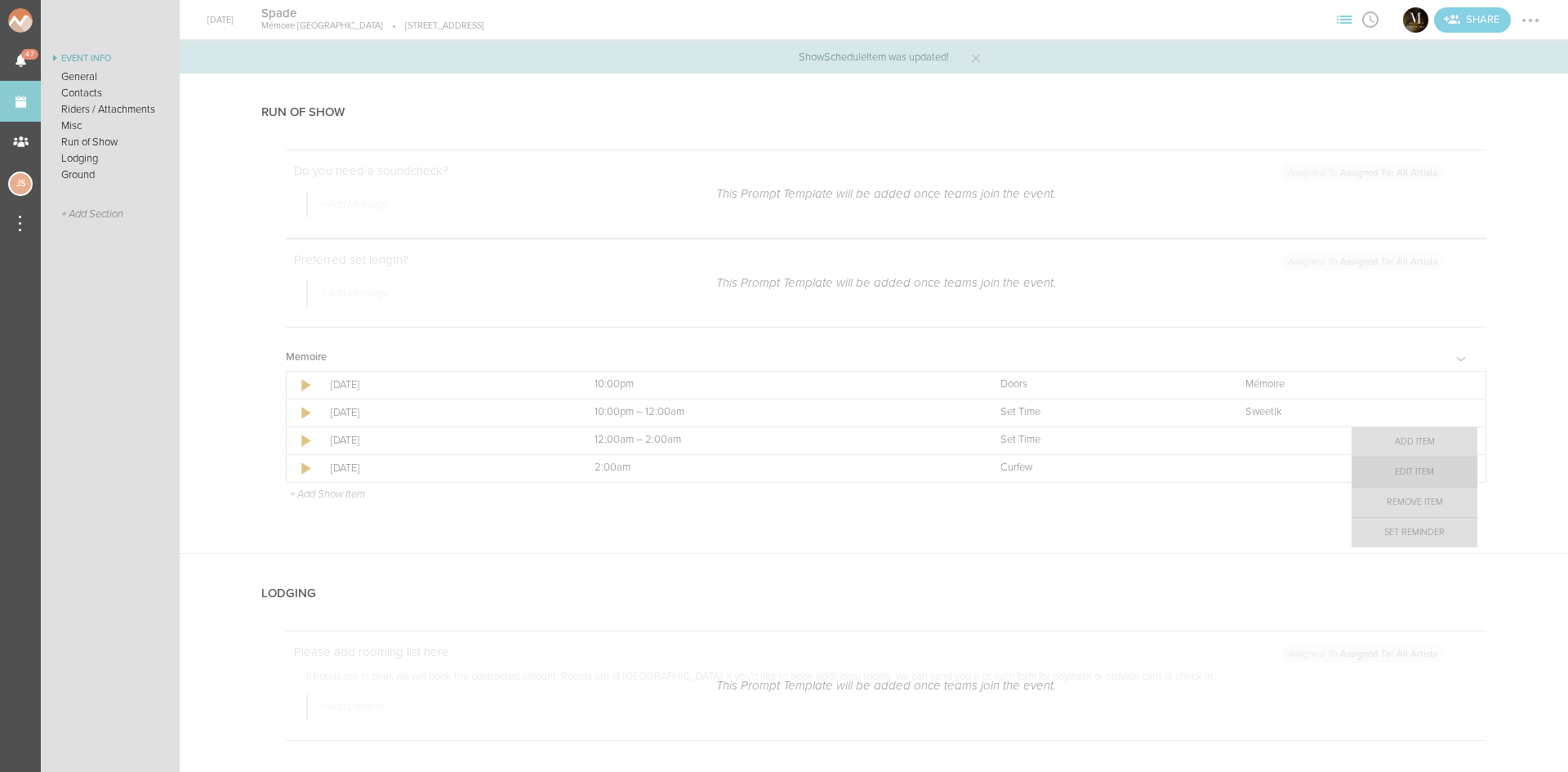
click at [1447, 467] on link "Edit Item" at bounding box center [1414, 473] width 125 height 29
select select "Set Time"
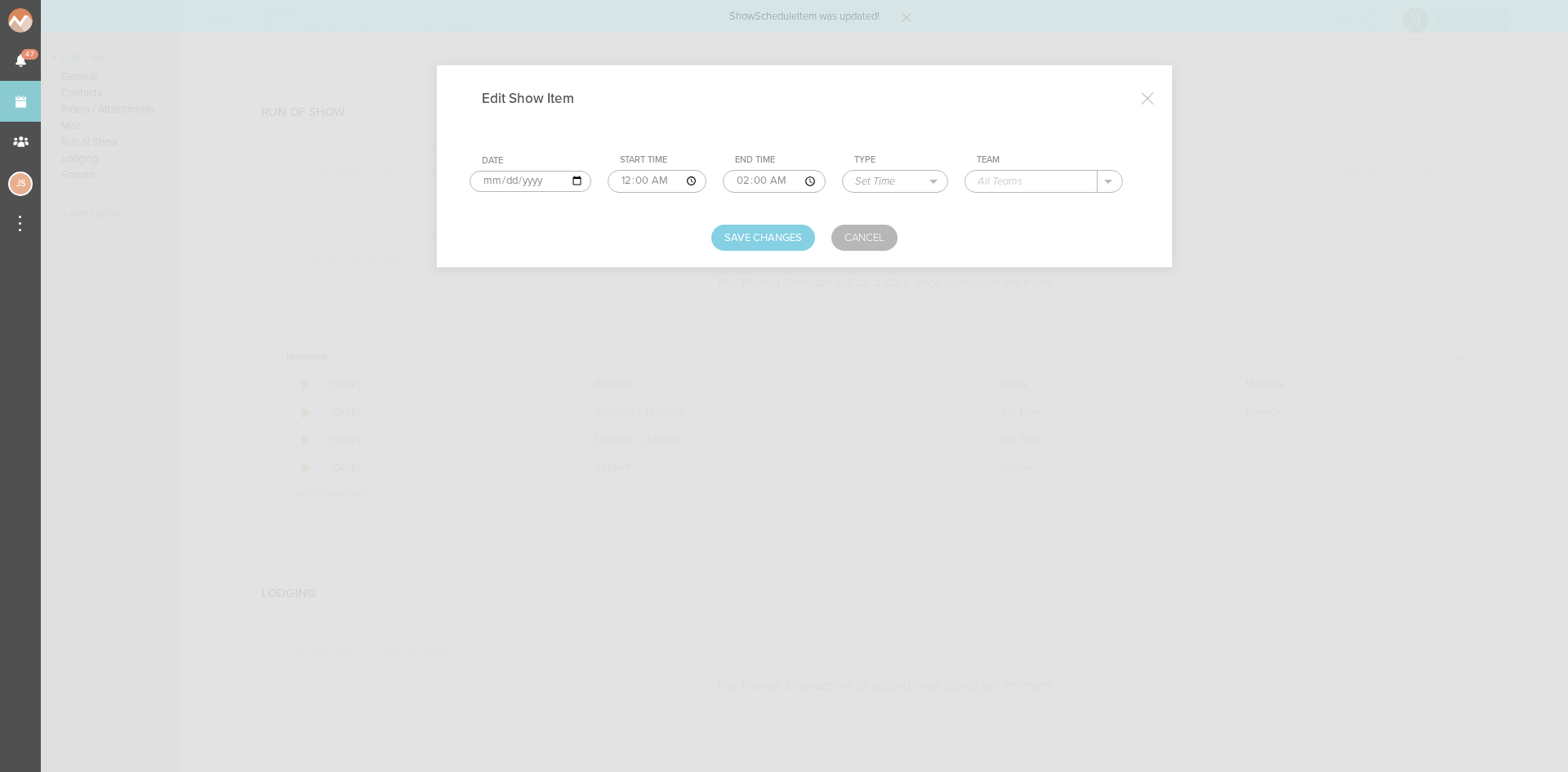
click at [1076, 179] on input "text" at bounding box center [1032, 180] width 133 height 21
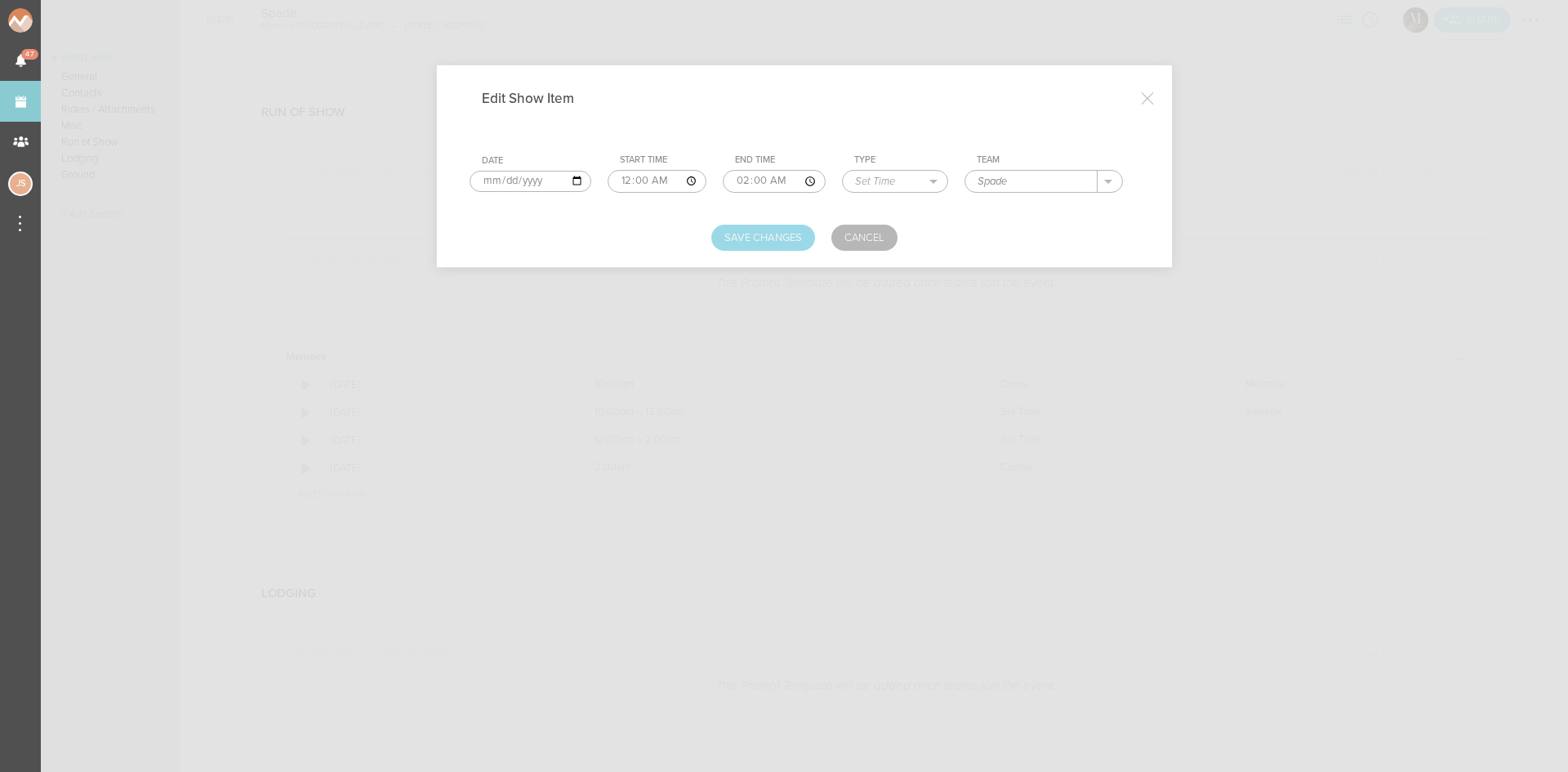
type input "Spade"
click at [776, 232] on button "Save Changes" at bounding box center [762, 237] width 103 height 27
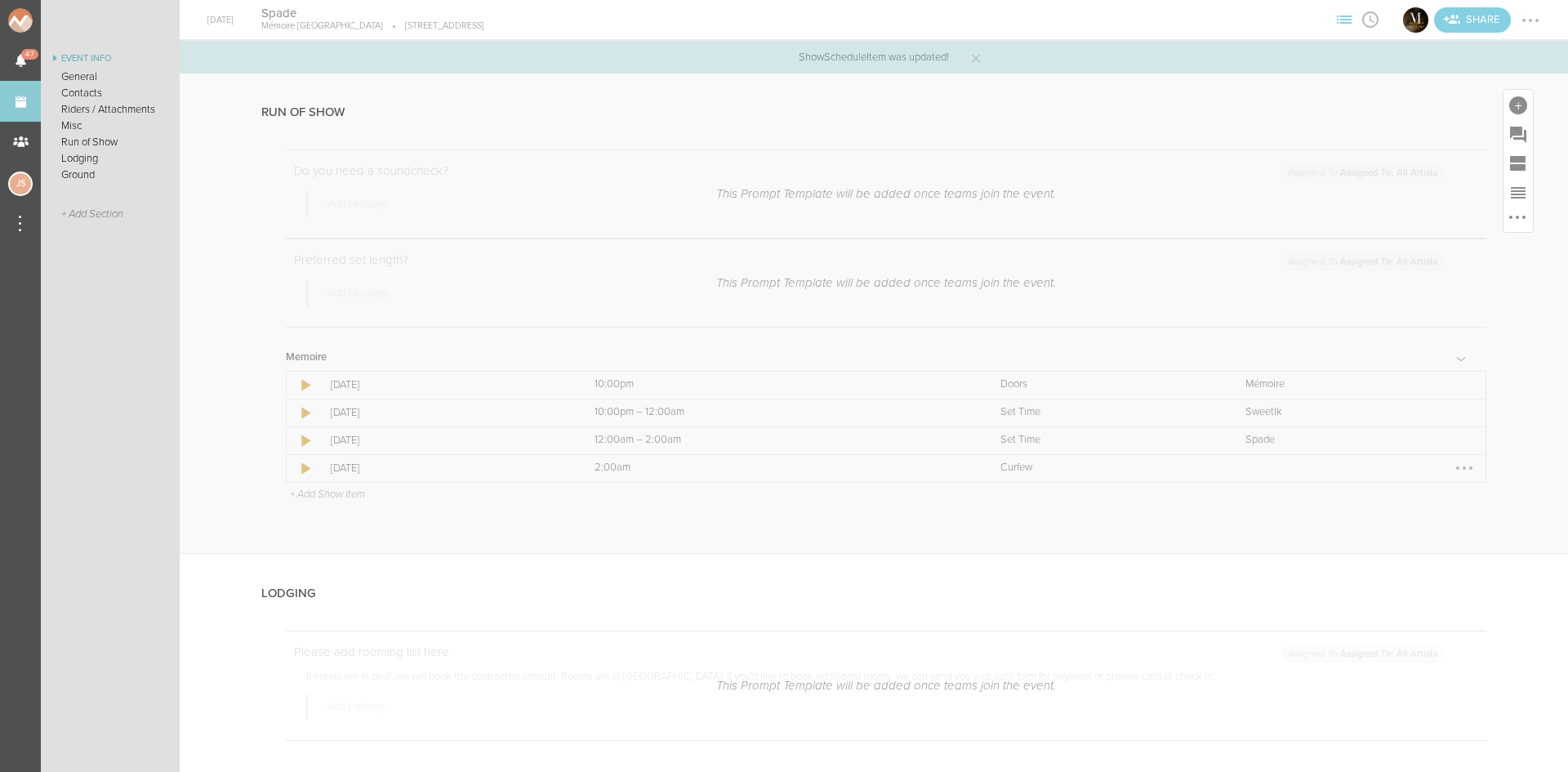
click at [1463, 469] on div at bounding box center [1465, 469] width 4 height 4
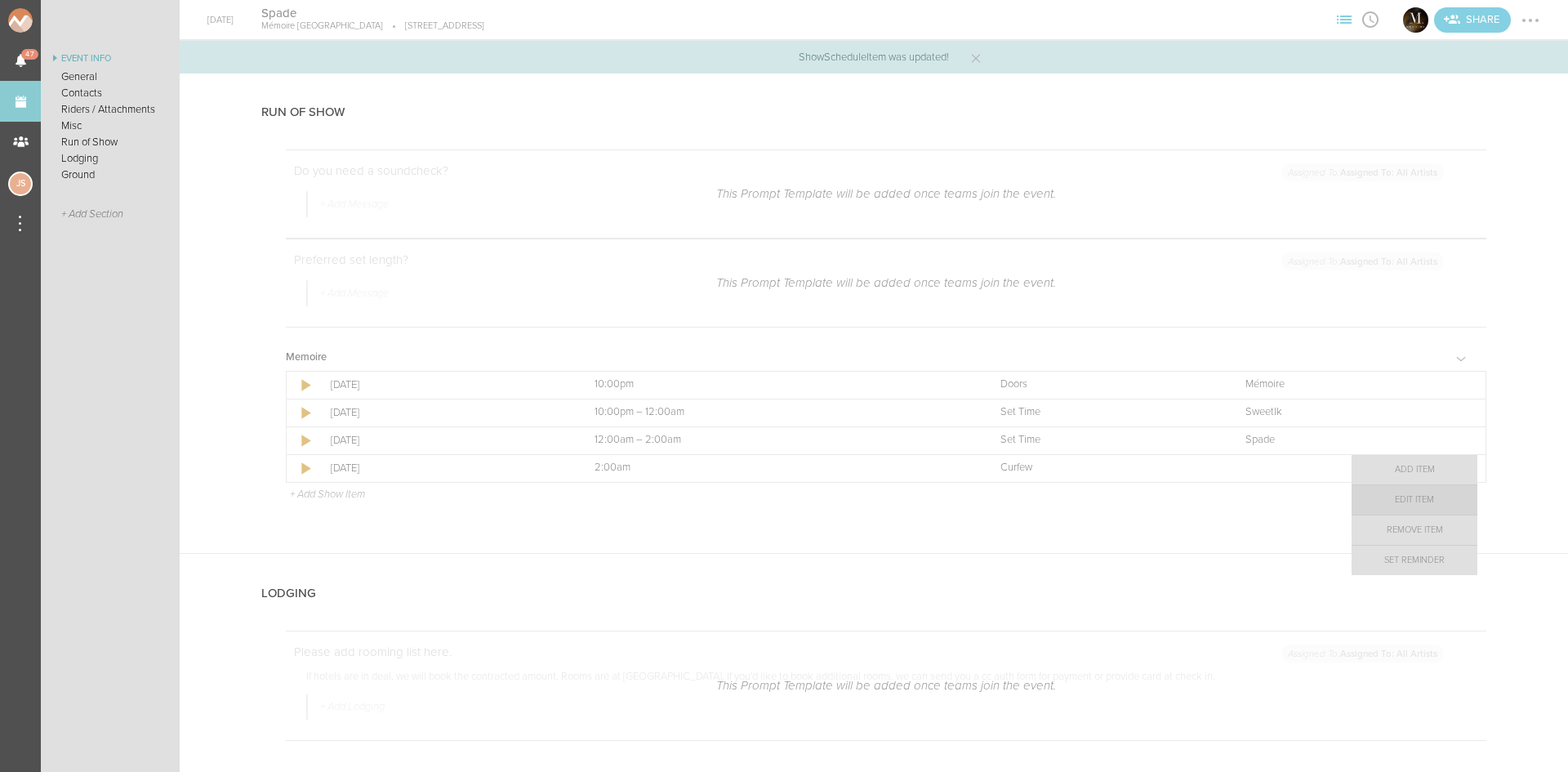
click at [1425, 506] on link "Edit Item" at bounding box center [1414, 500] width 125 height 29
select select "Curfew"
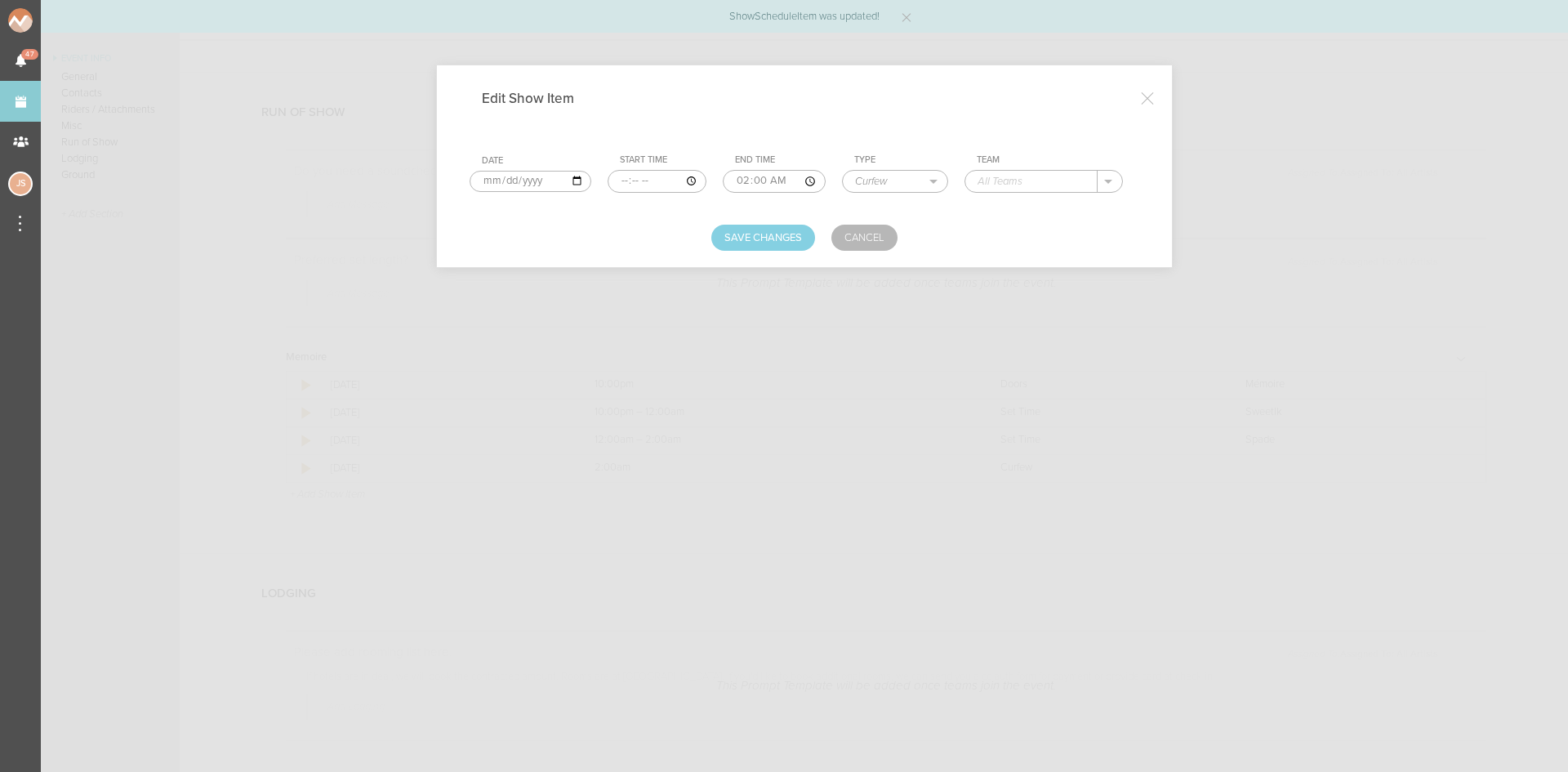
click at [1014, 178] on input "text" at bounding box center [1032, 180] width 133 height 21
click at [1016, 209] on p "Mémoire" at bounding box center [1015, 205] width 43 height 13
type input "Mémoire"
click at [778, 234] on button "Save Changes" at bounding box center [762, 237] width 103 height 27
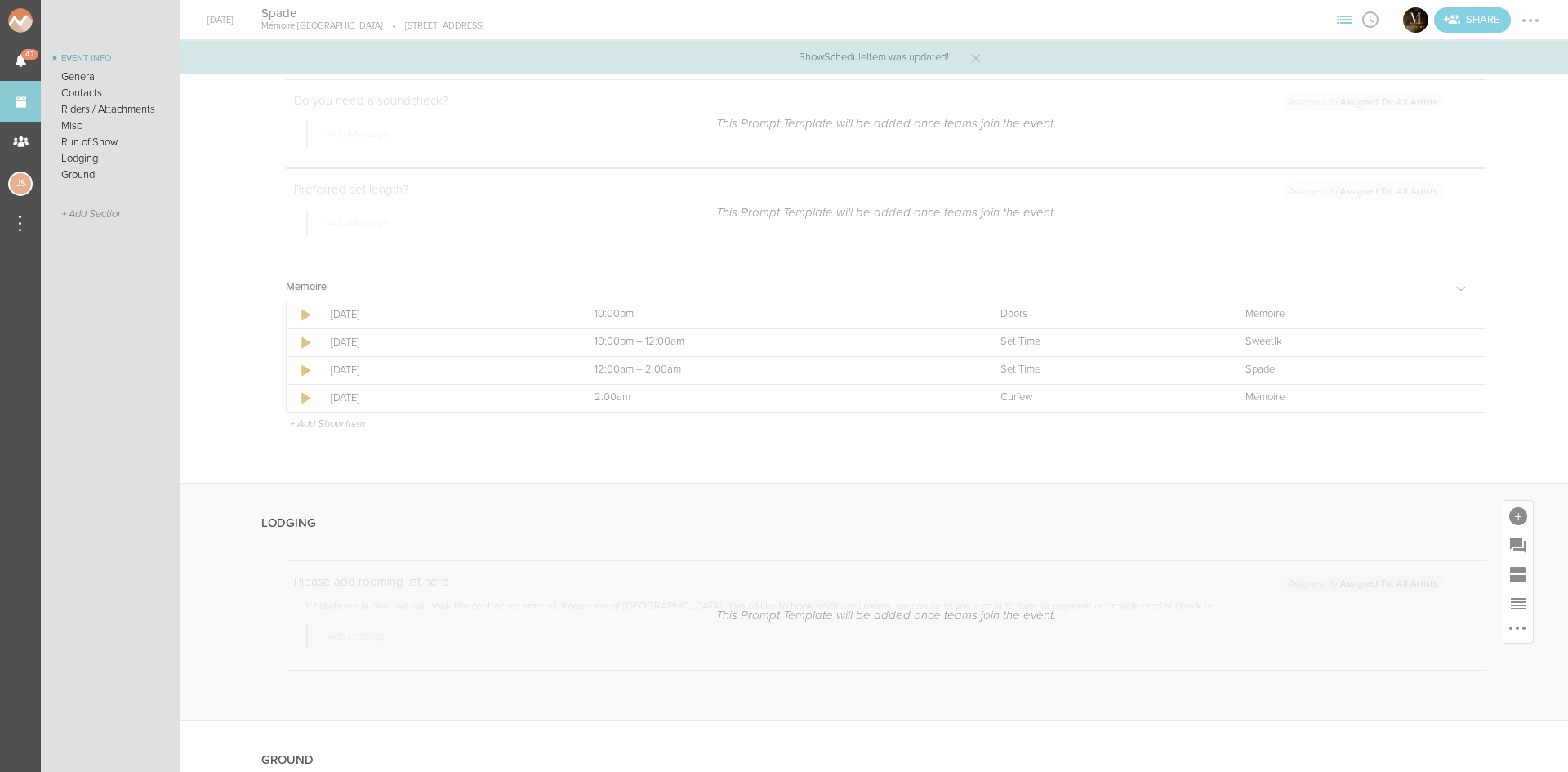
scroll to position [1798, 0]
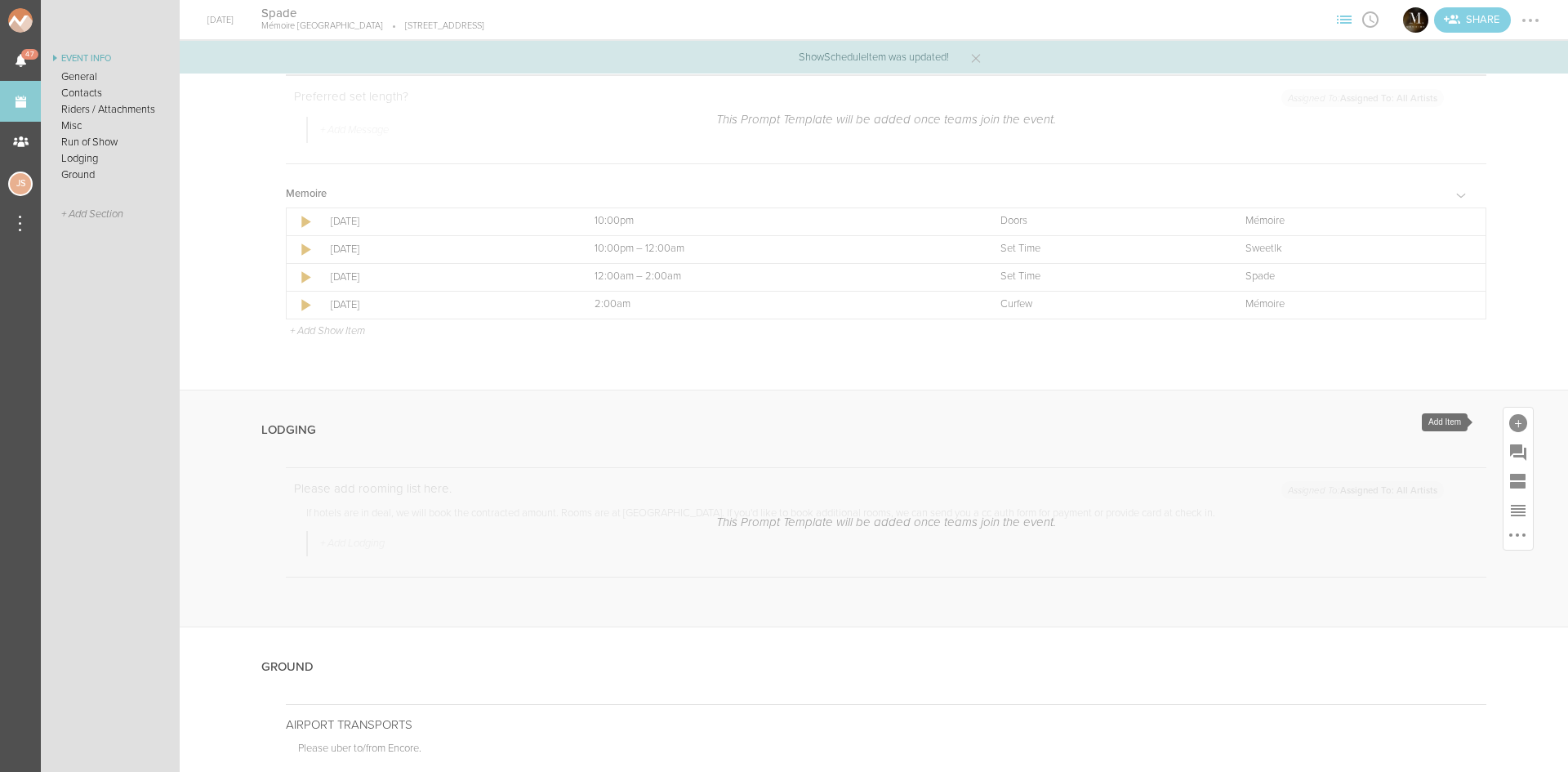
click at [1509, 419] on div at bounding box center [1519, 423] width 18 height 18
drag, startPoint x: 1289, startPoint y: 666, endPoint x: 1233, endPoint y: 577, distance: 105.2
click at [1287, 666] on icon at bounding box center [1290, 673] width 33 height 33
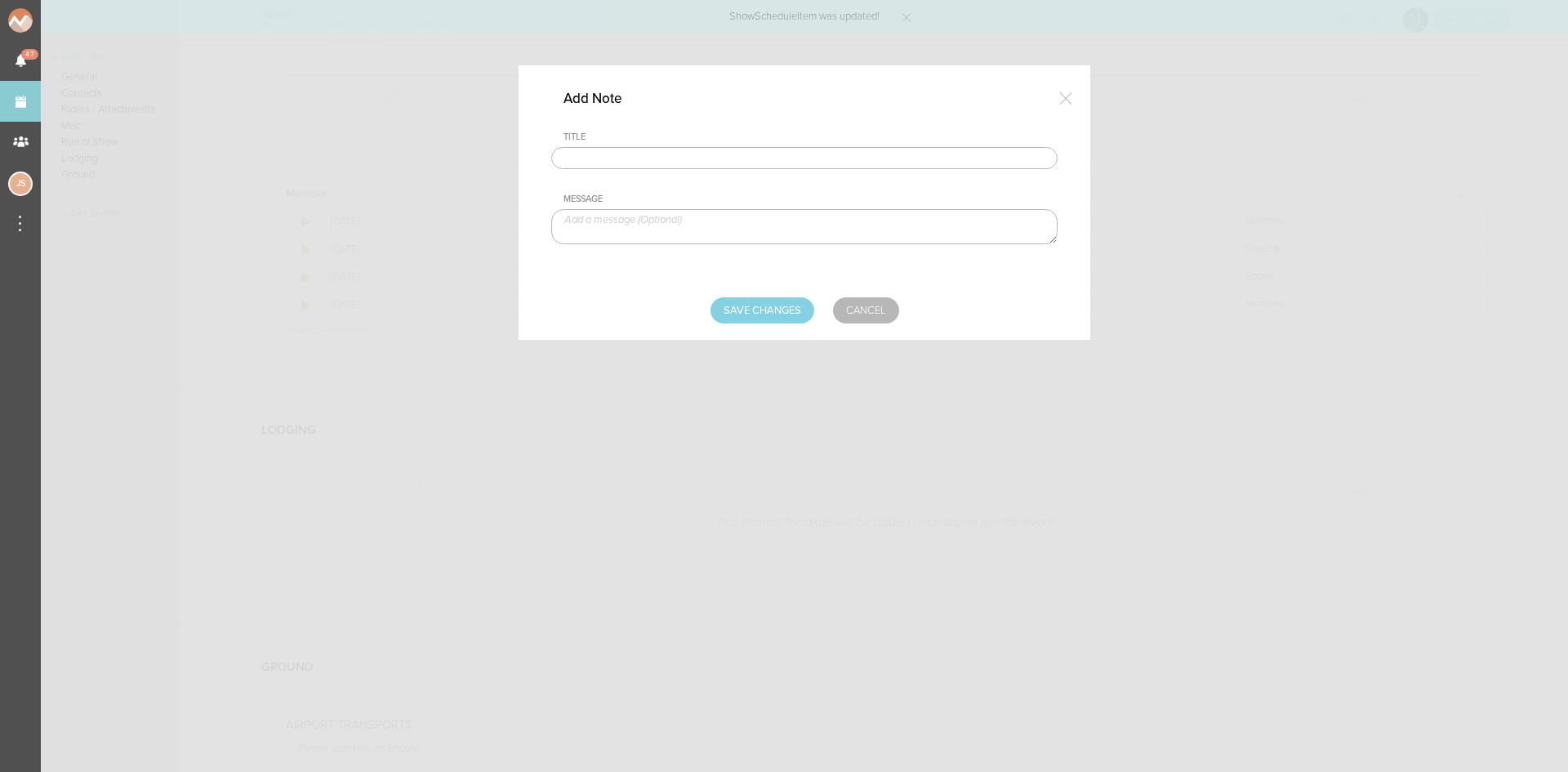
click at [724, 157] on input "text" at bounding box center [804, 158] width 506 height 23
type input "Lodging/GROUND"
click at [694, 235] on textarea at bounding box center [804, 226] width 506 height 35
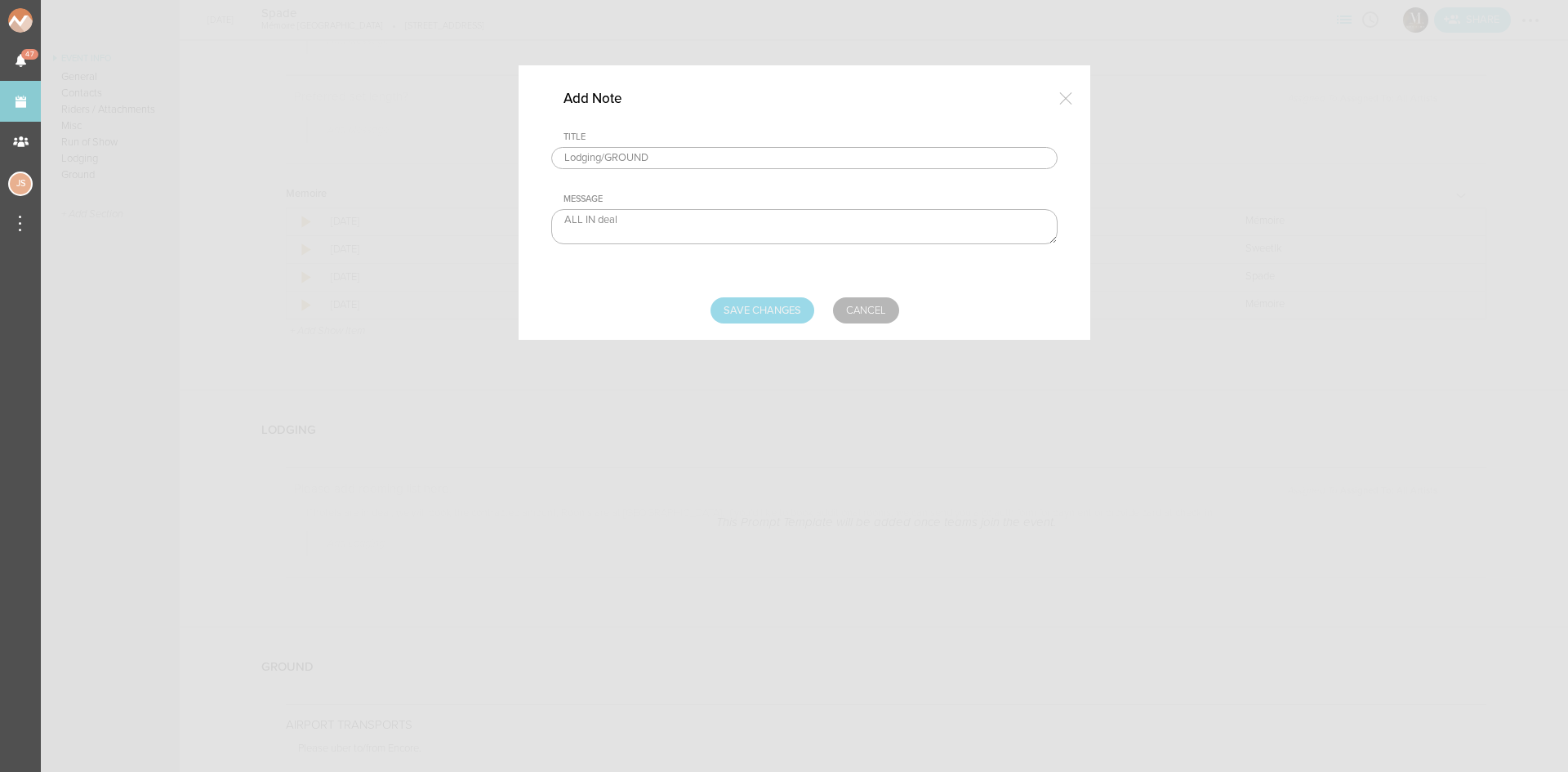
type textarea "ALL IN deal"
click at [783, 309] on input "Save Changes" at bounding box center [762, 310] width 103 height 27
type input "Saving..."
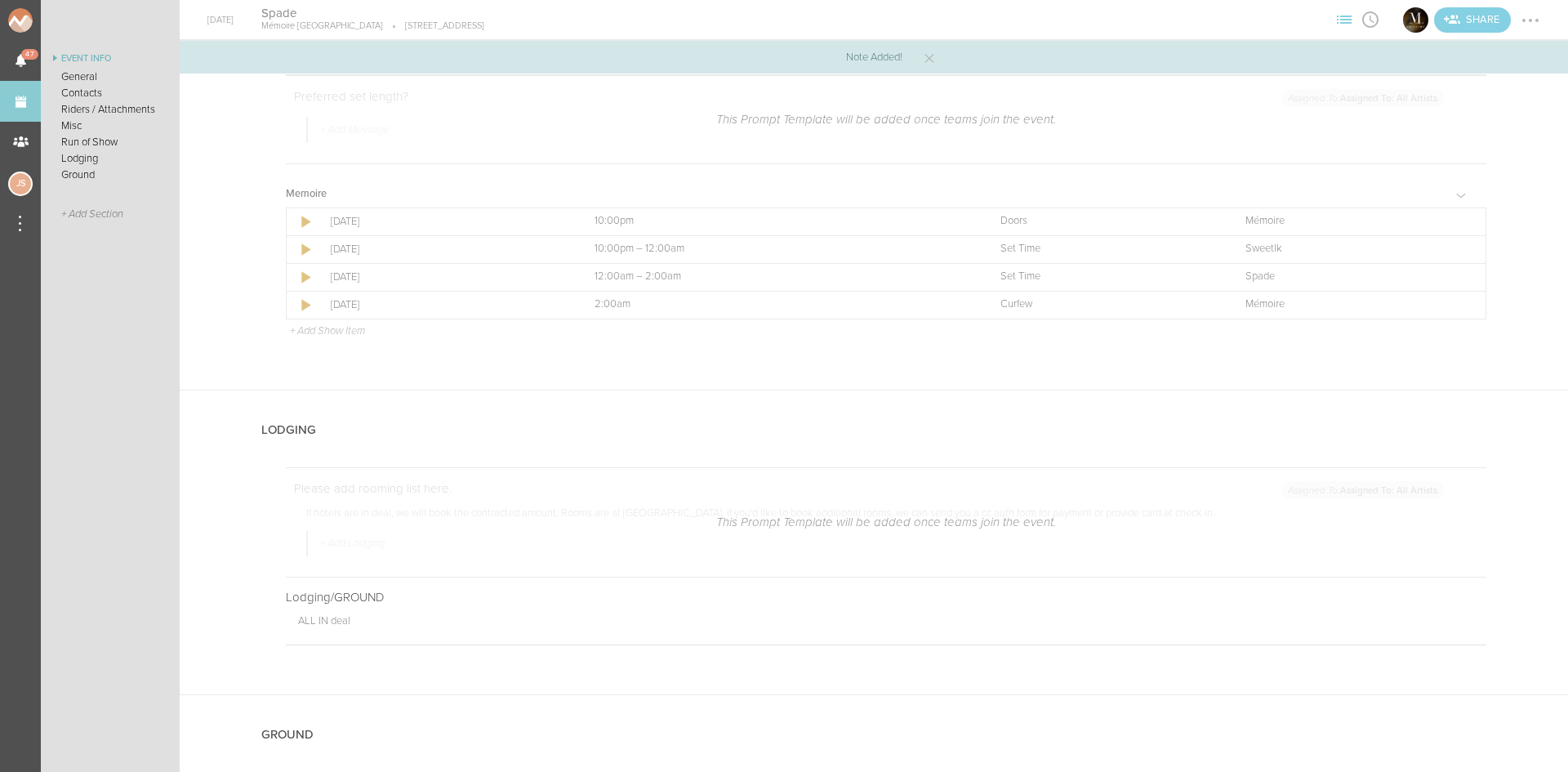
click at [1532, 19] on div at bounding box center [1530, 21] width 4 height 4
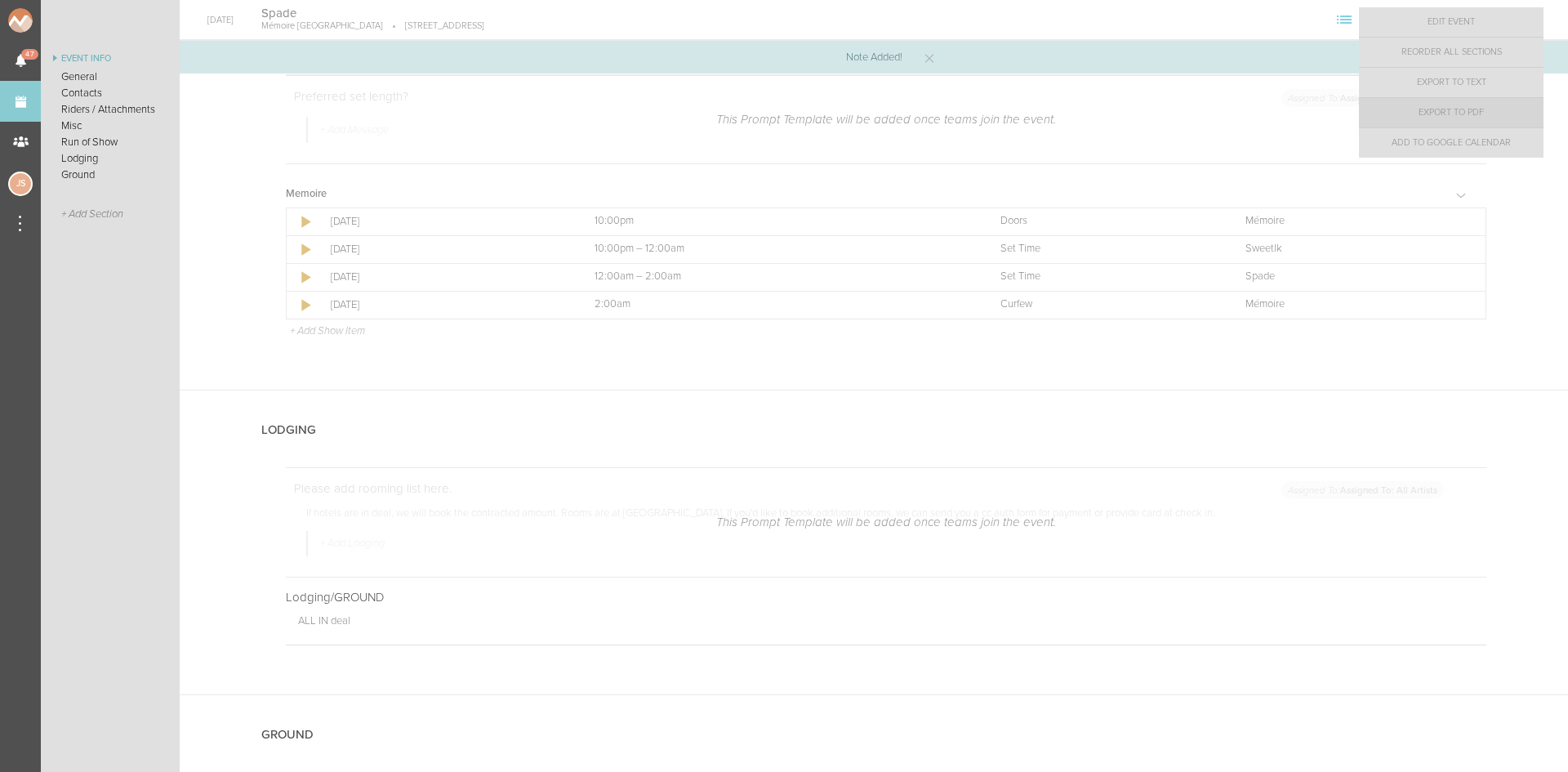
click at [1502, 117] on link "Export to PDF" at bounding box center [1452, 113] width 185 height 29
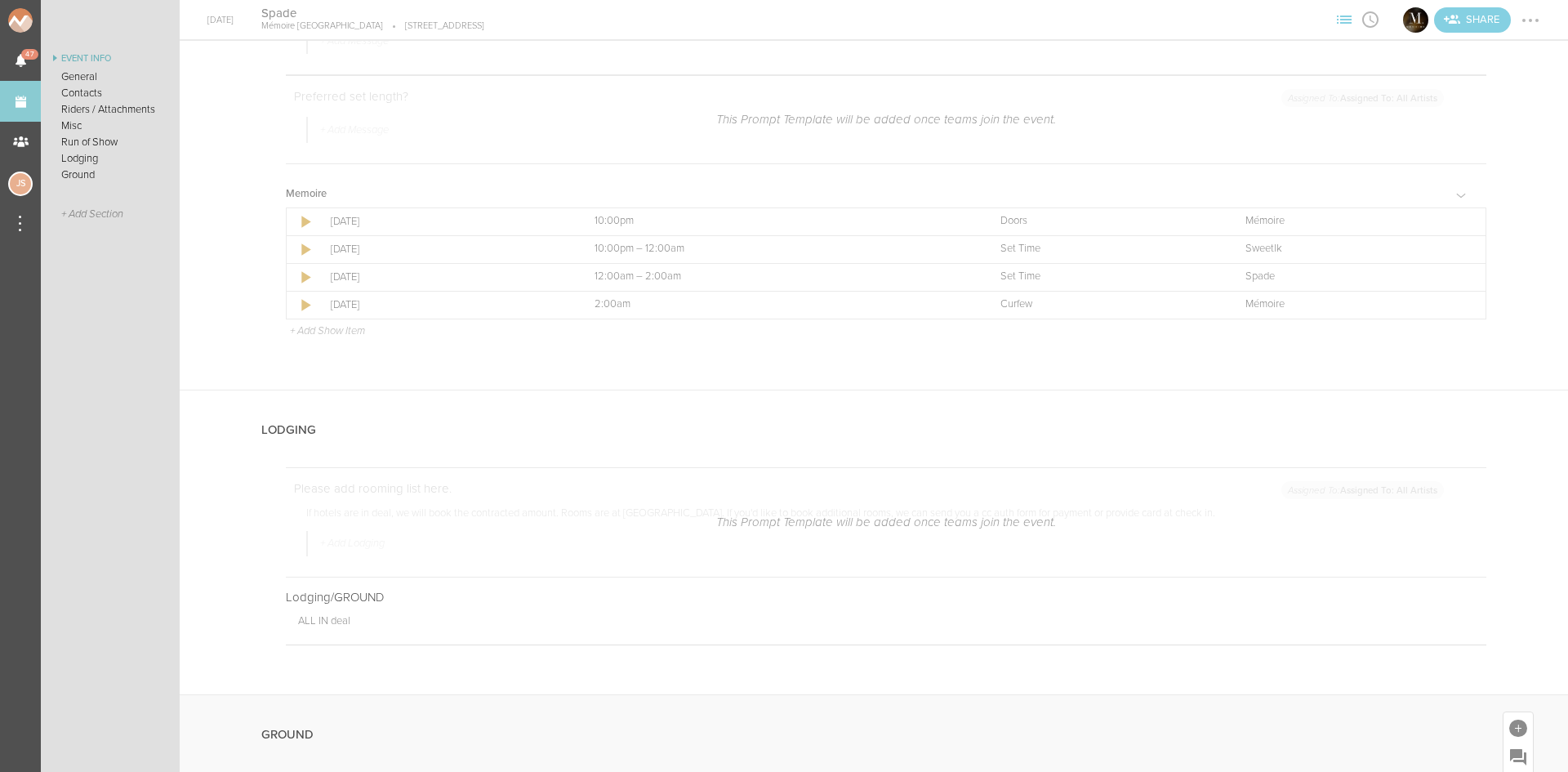
scroll to position [2016, 0]
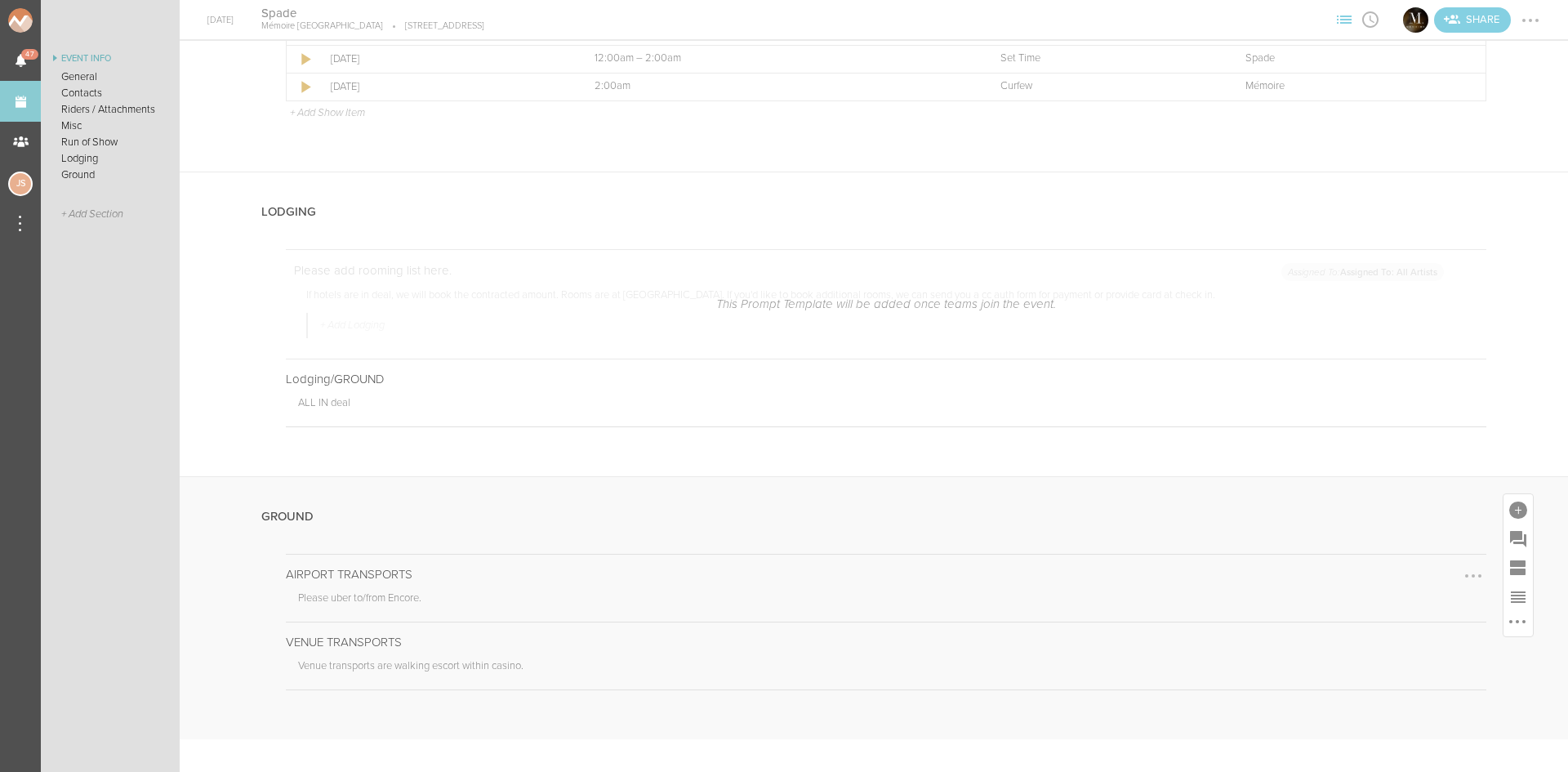
click at [1460, 572] on div at bounding box center [1473, 576] width 27 height 27
click at [1447, 578] on link "Edit Note" at bounding box center [1423, 578] width 125 height 29
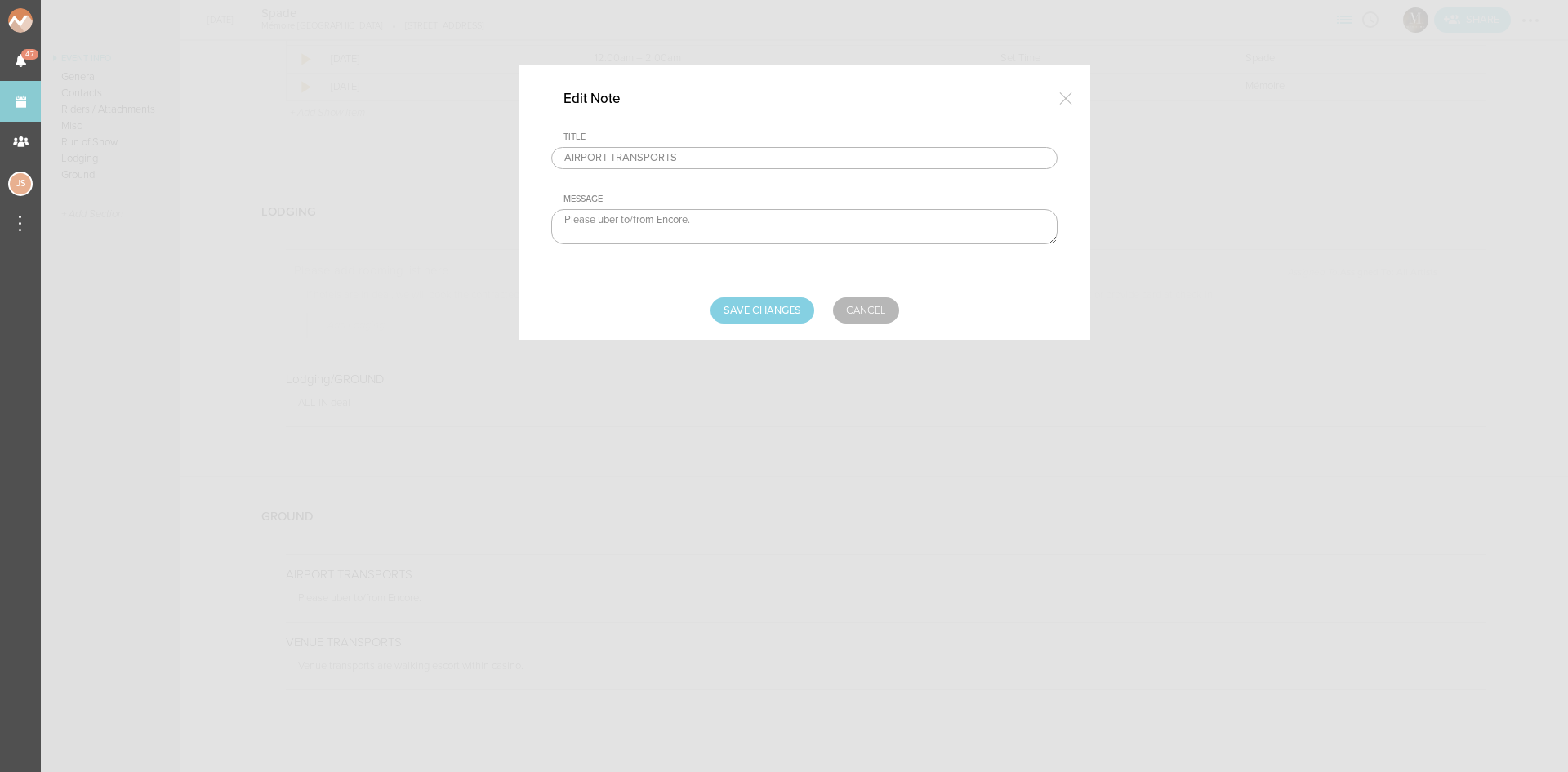
drag, startPoint x: 718, startPoint y: 216, endPoint x: 658, endPoint y: 220, distance: 60.1
click at [658, 220] on textarea "Please uber to/from Encore." at bounding box center [804, 226] width 506 height 35
type textarea "Please uber to/from hotel"
click at [719, 316] on input "Save Changes" at bounding box center [762, 310] width 103 height 27
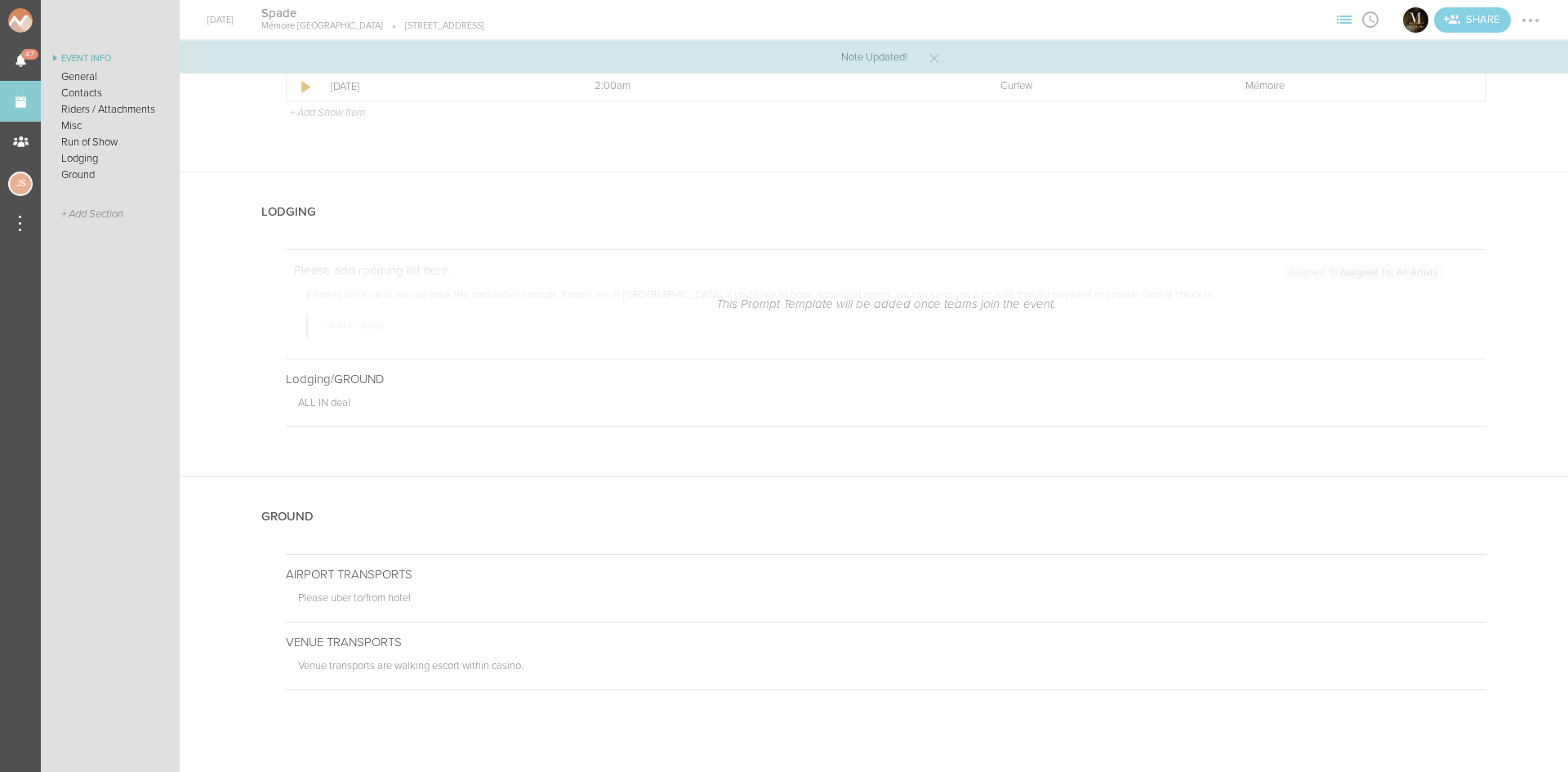
click at [1528, 13] on div at bounding box center [1530, 20] width 27 height 27
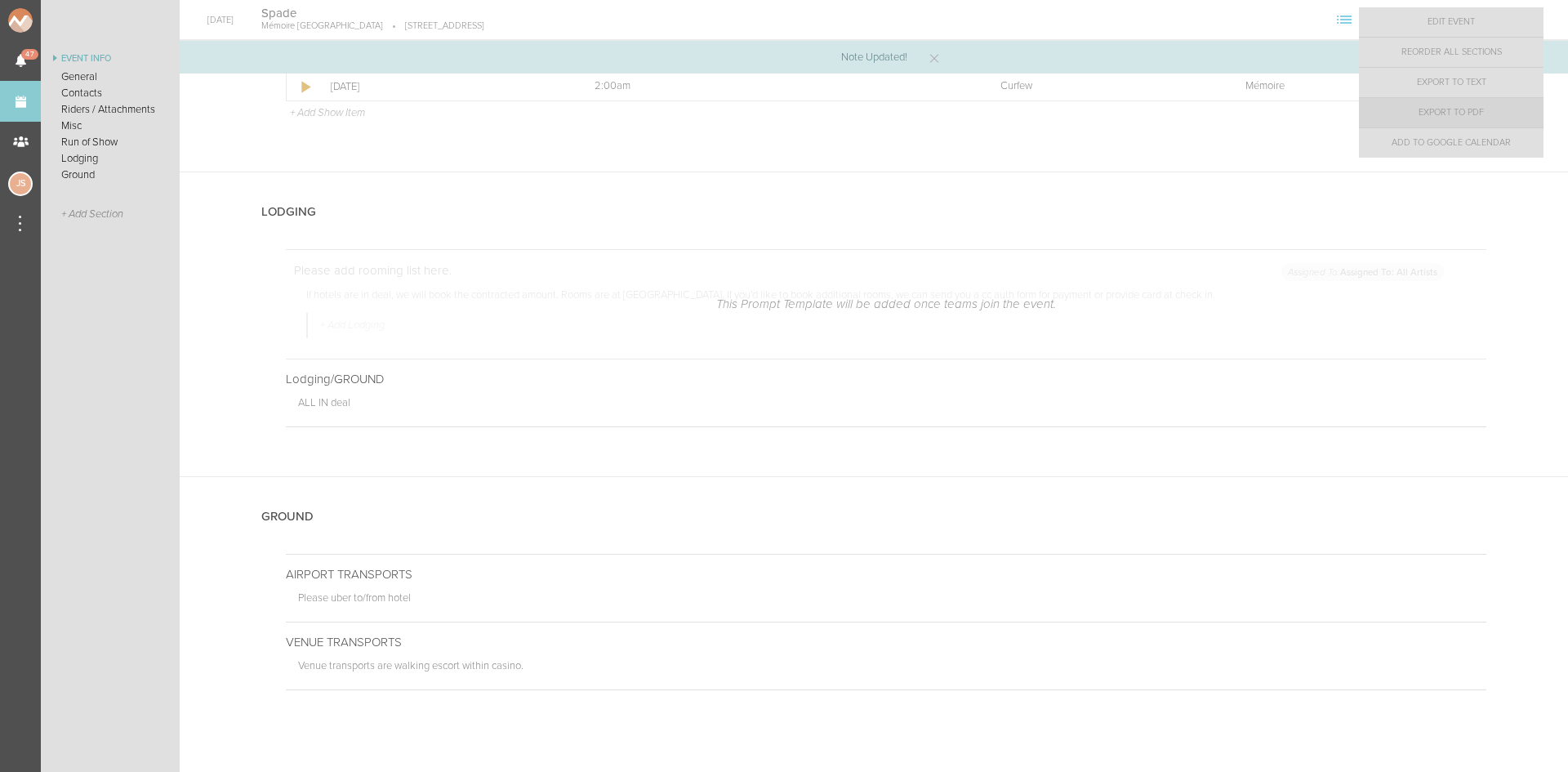
click at [1499, 107] on link "Export to PDF" at bounding box center [1452, 113] width 185 height 29
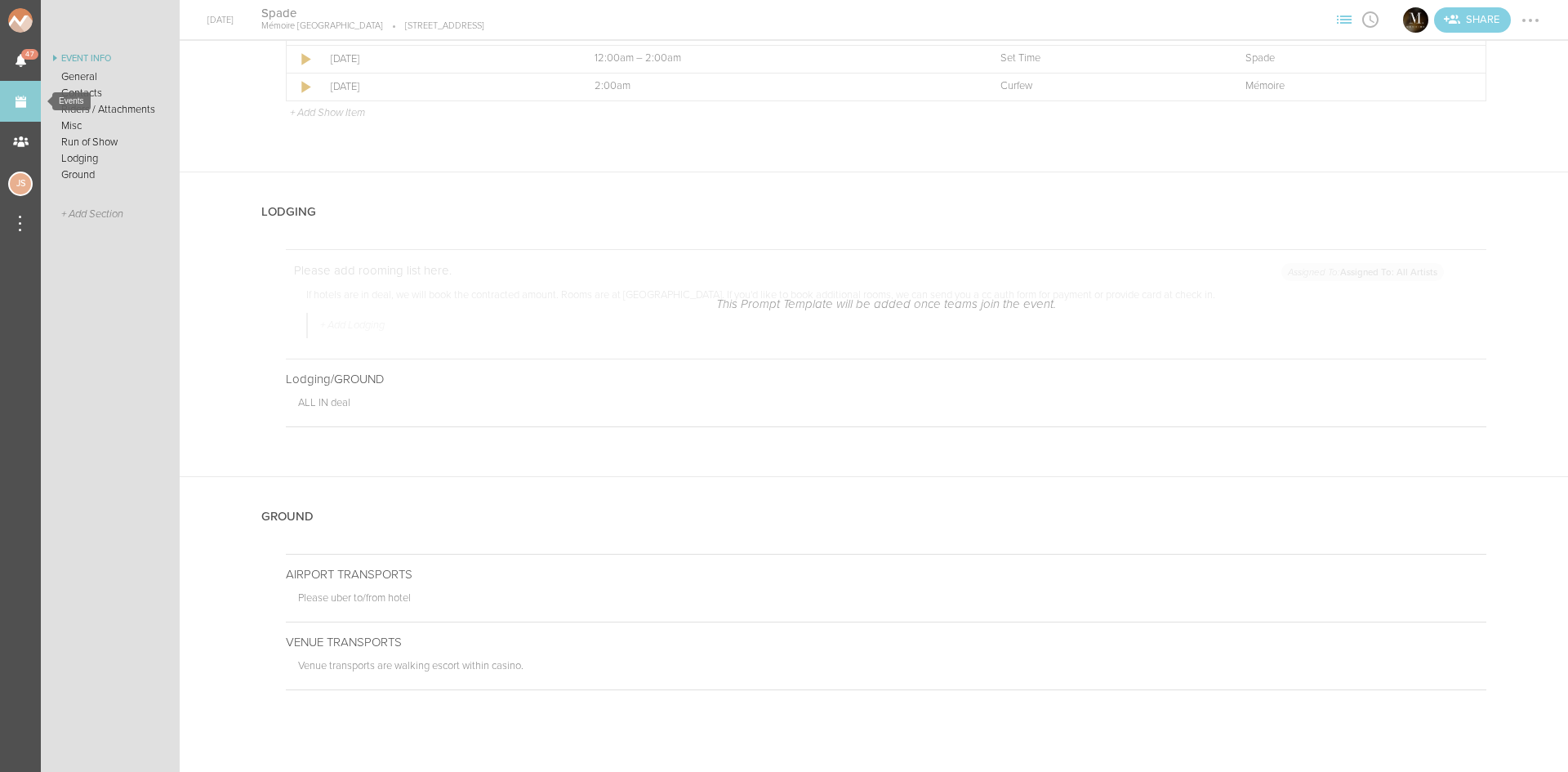
click at [23, 98] on link "Events" at bounding box center [20, 101] width 41 height 41
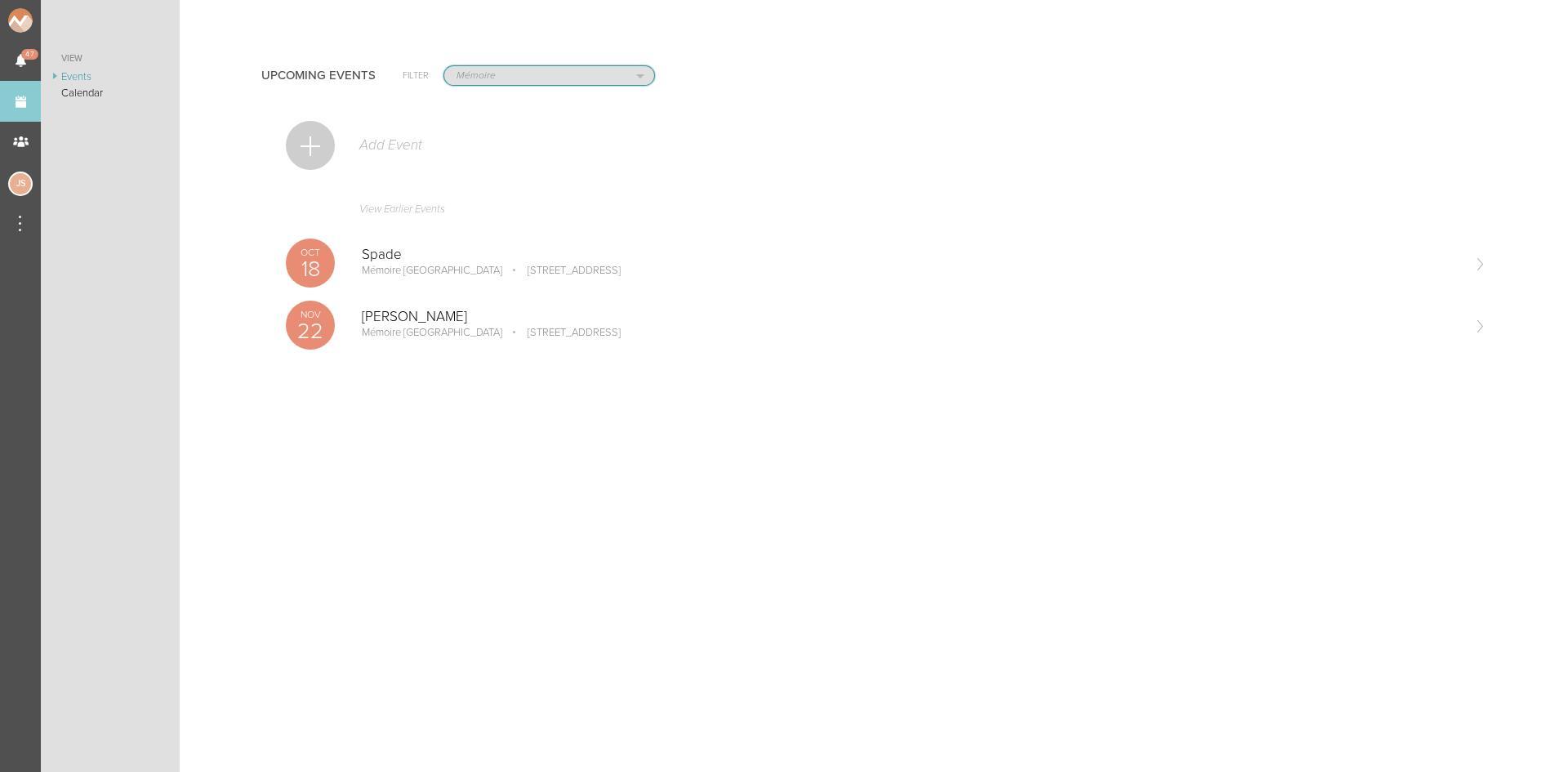
click at [534, 76] on select "All Teams Scorpion Bar FW Jakeshore Breakbomb bsmnt Sonia Z3LLA FWD Flynn's Fir…" at bounding box center [548, 75] width 210 height 19
select select "0"
click at [444, 66] on select "All Teams Scorpion Bar FW Jakeshore Breakbomb bsmnt Sonia Z3LLA FWD Flynn's Fir…" at bounding box center [548, 75] width 210 height 19
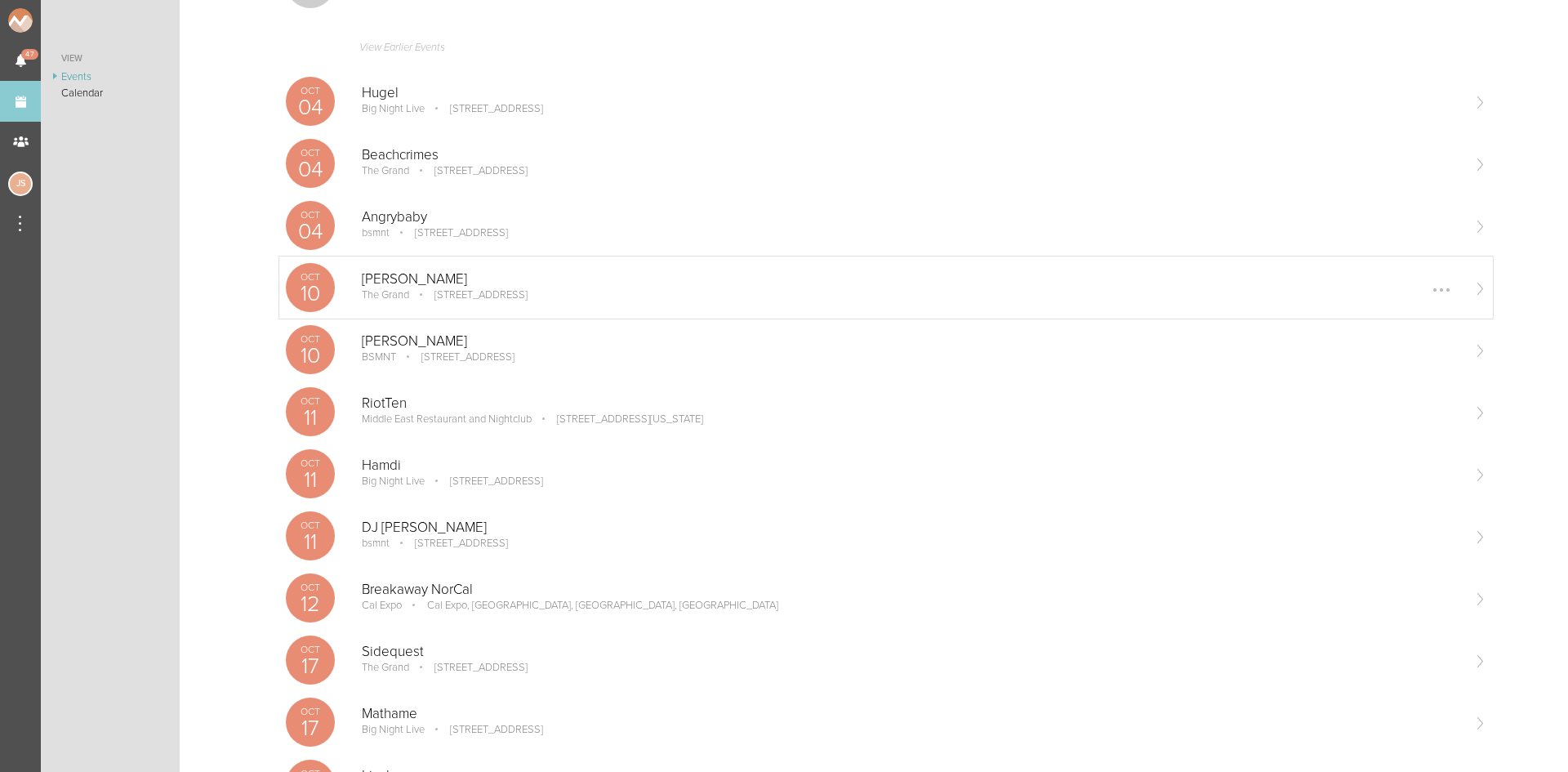
scroll to position [408, 0]
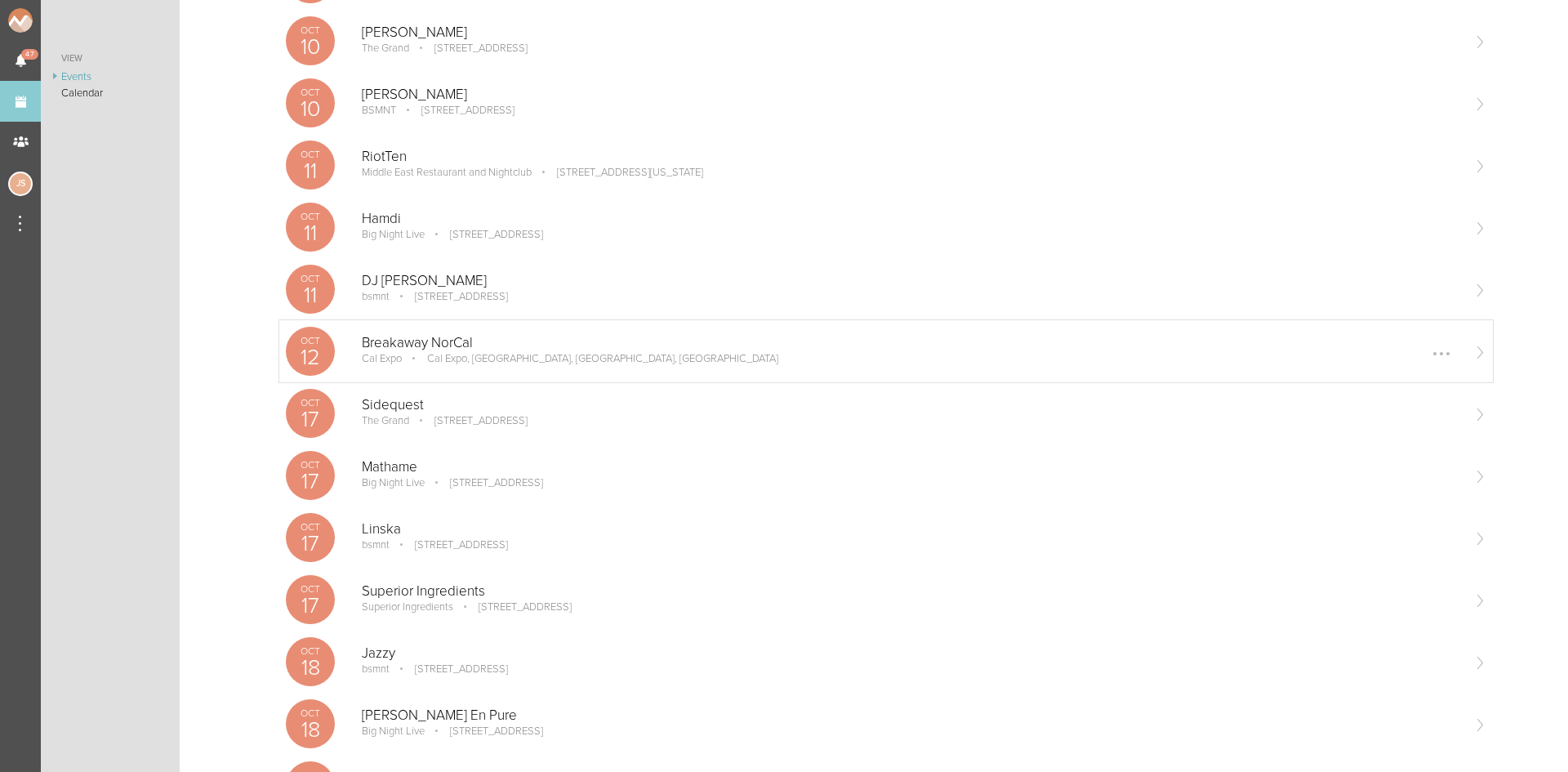
click at [488, 361] on p "Cal Expo, Sacramento, CA, USA" at bounding box center [591, 359] width 374 height 13
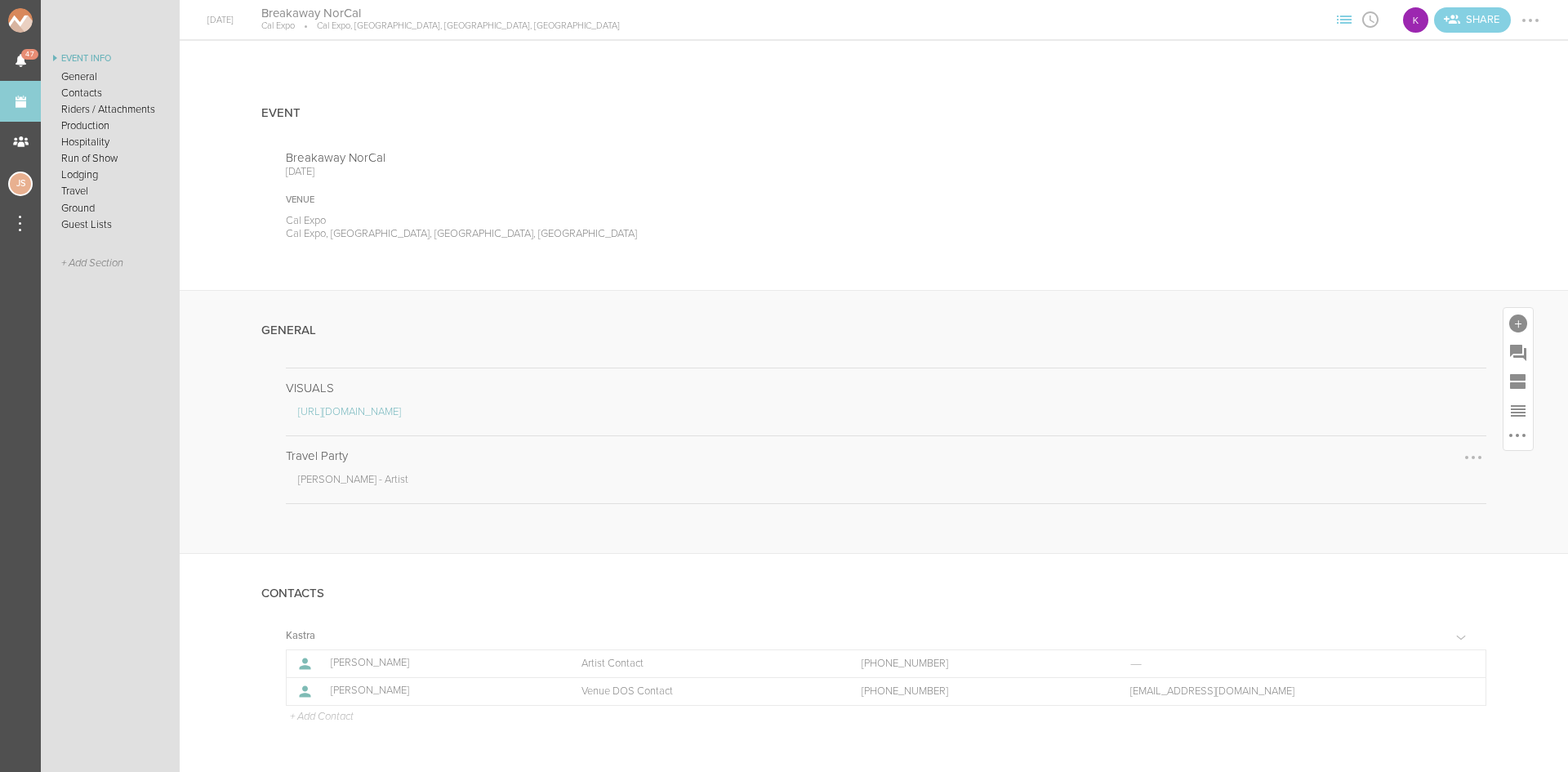
click at [1472, 459] on div at bounding box center [1474, 458] width 4 height 4
click at [1426, 460] on link "Edit Note" at bounding box center [1423, 459] width 125 height 29
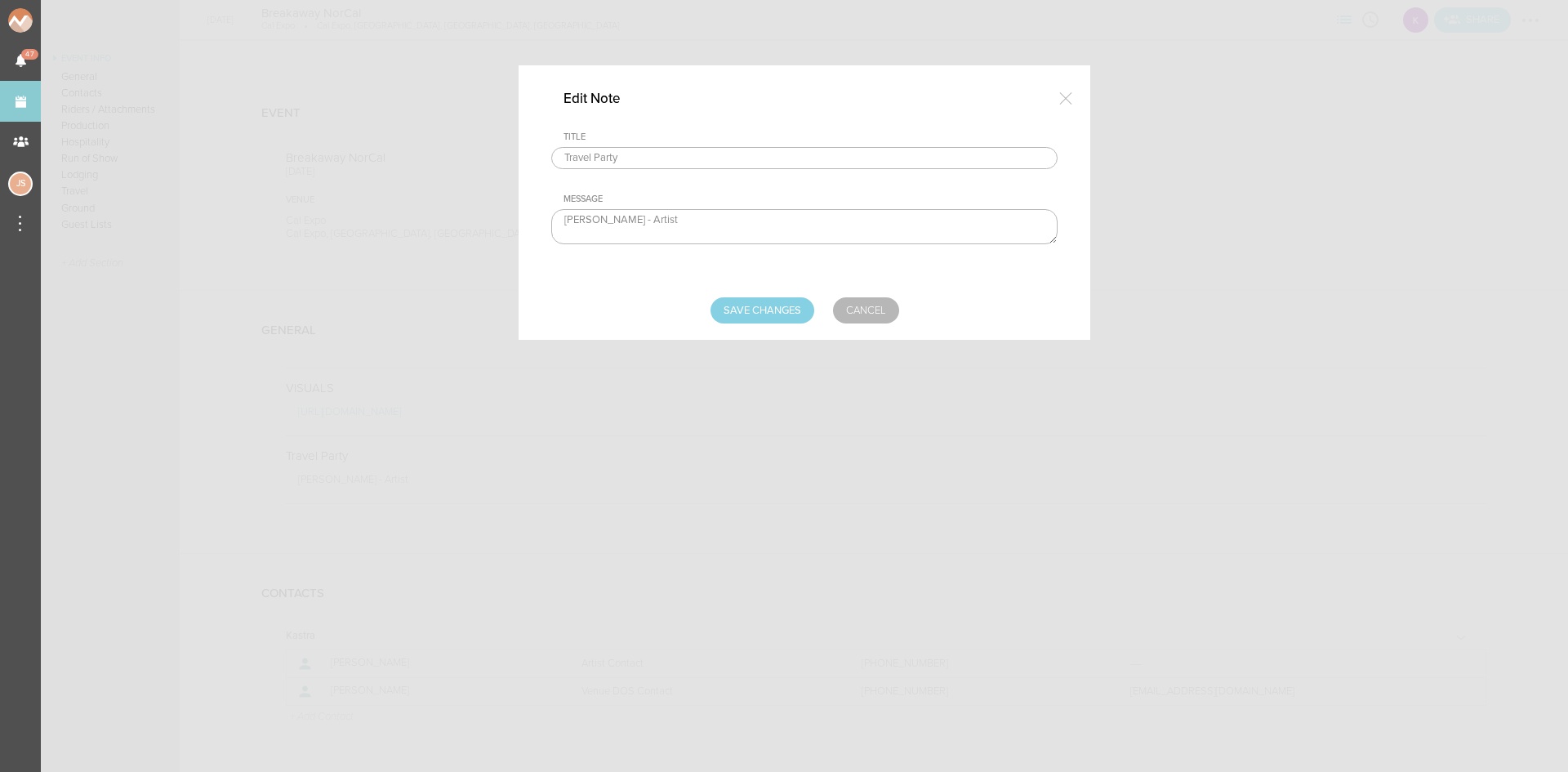
click at [657, 229] on textarea "Ray Decker - Artist" at bounding box center [804, 226] width 506 height 35
paste textarea "Jennifer Decker (AA) Lindsey Brennessel (AA) Xiang Wang (AA) Hahaha Chen (AA)"
type textarea "Ray Decker - Artist Jennifer Decker (AA) Lindsey Brennessel (AA) Xiang Wang (AA…"
click at [757, 307] on input "Save Changes" at bounding box center [762, 310] width 103 height 27
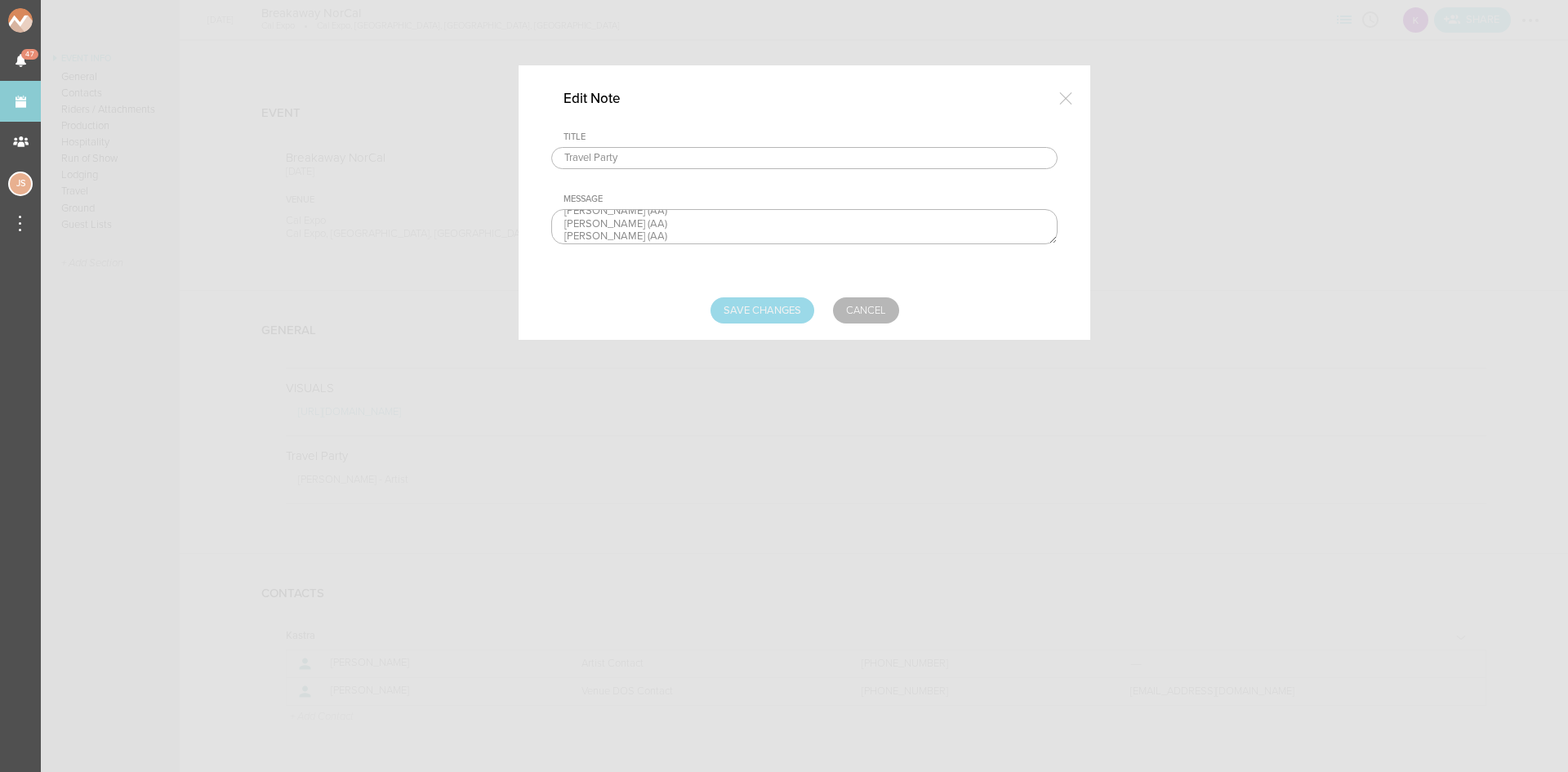
type input "Saving..."
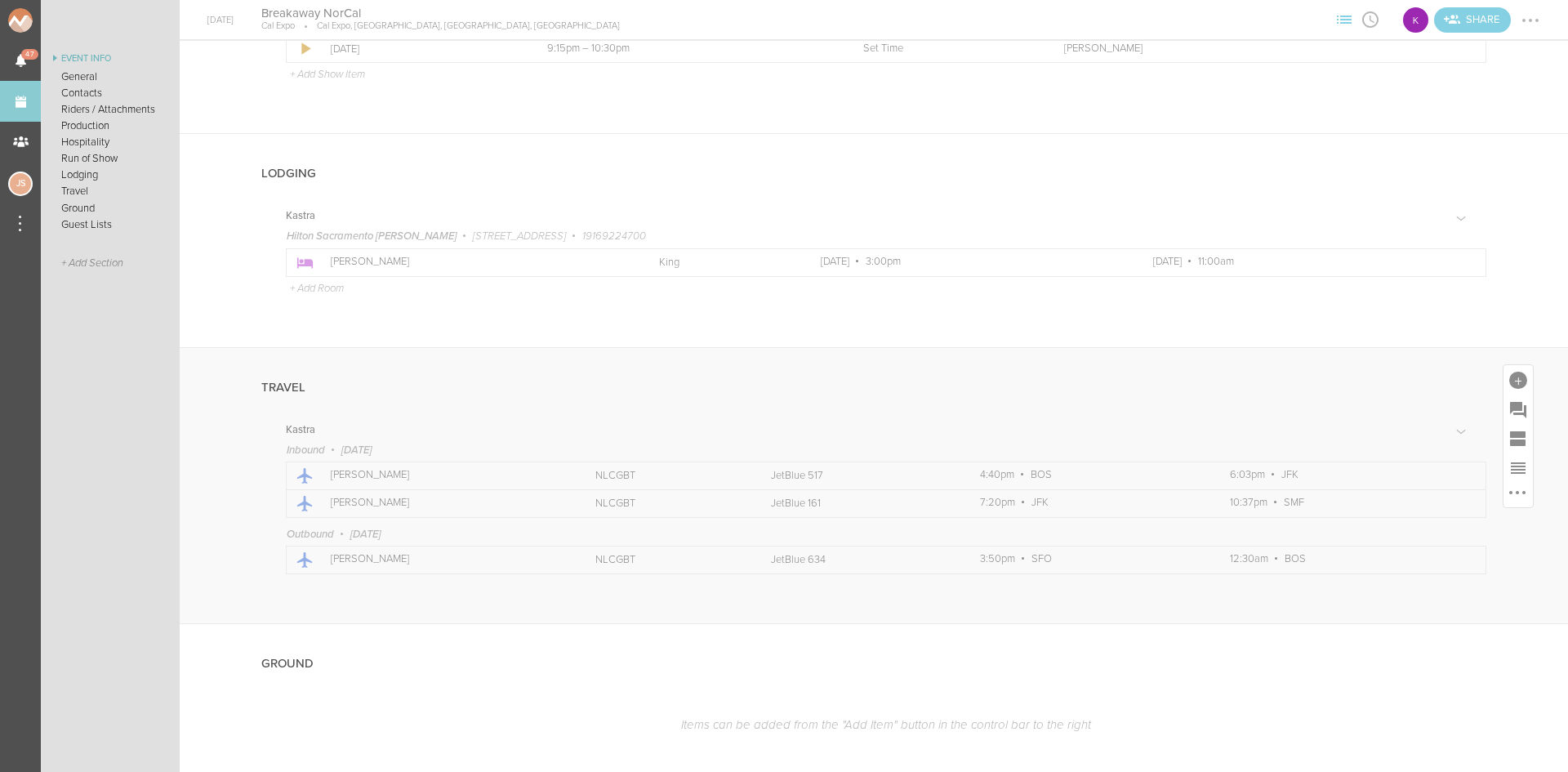
scroll to position [1987, 0]
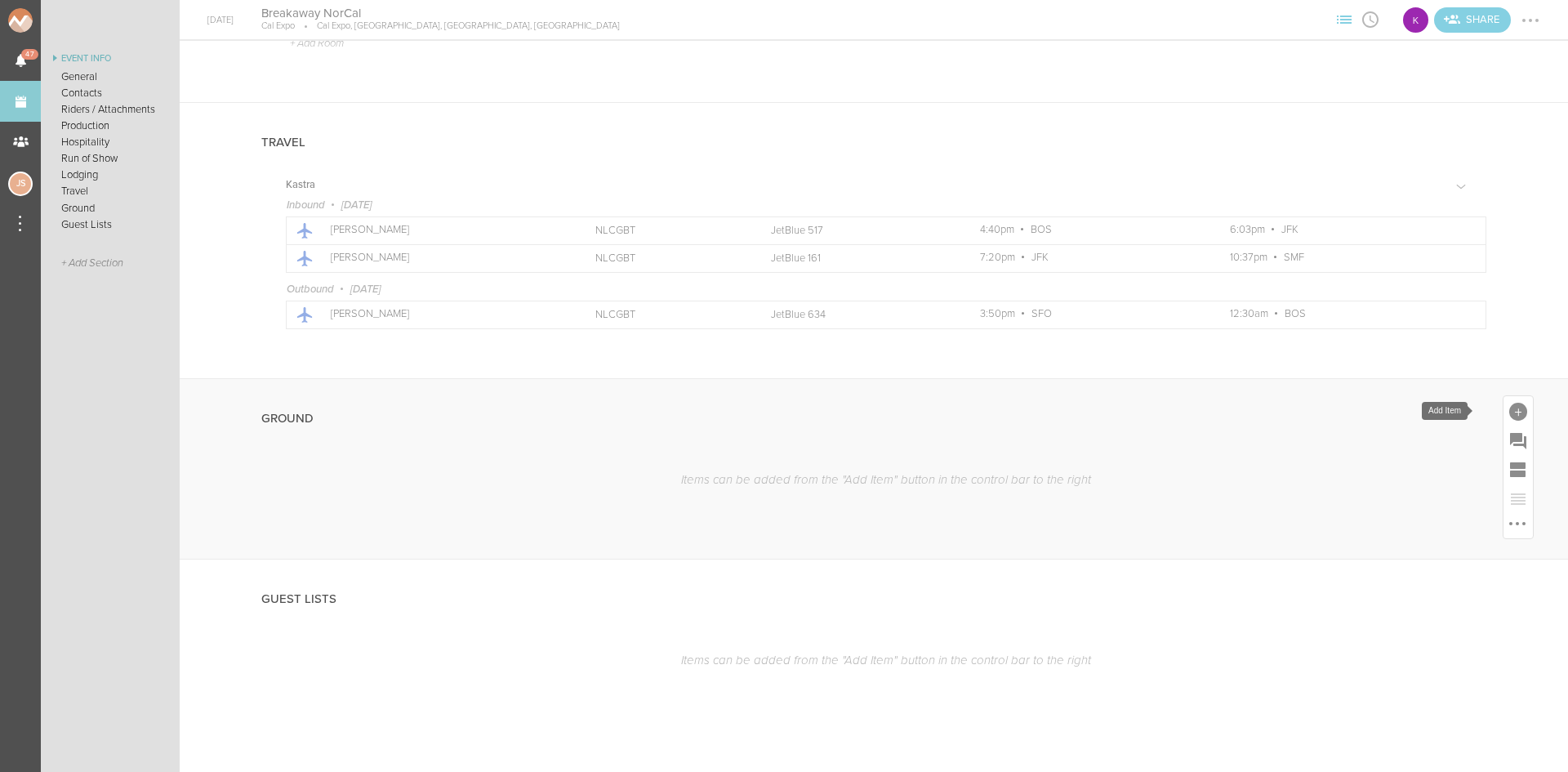
click at [1512, 406] on div at bounding box center [1519, 412] width 18 height 18
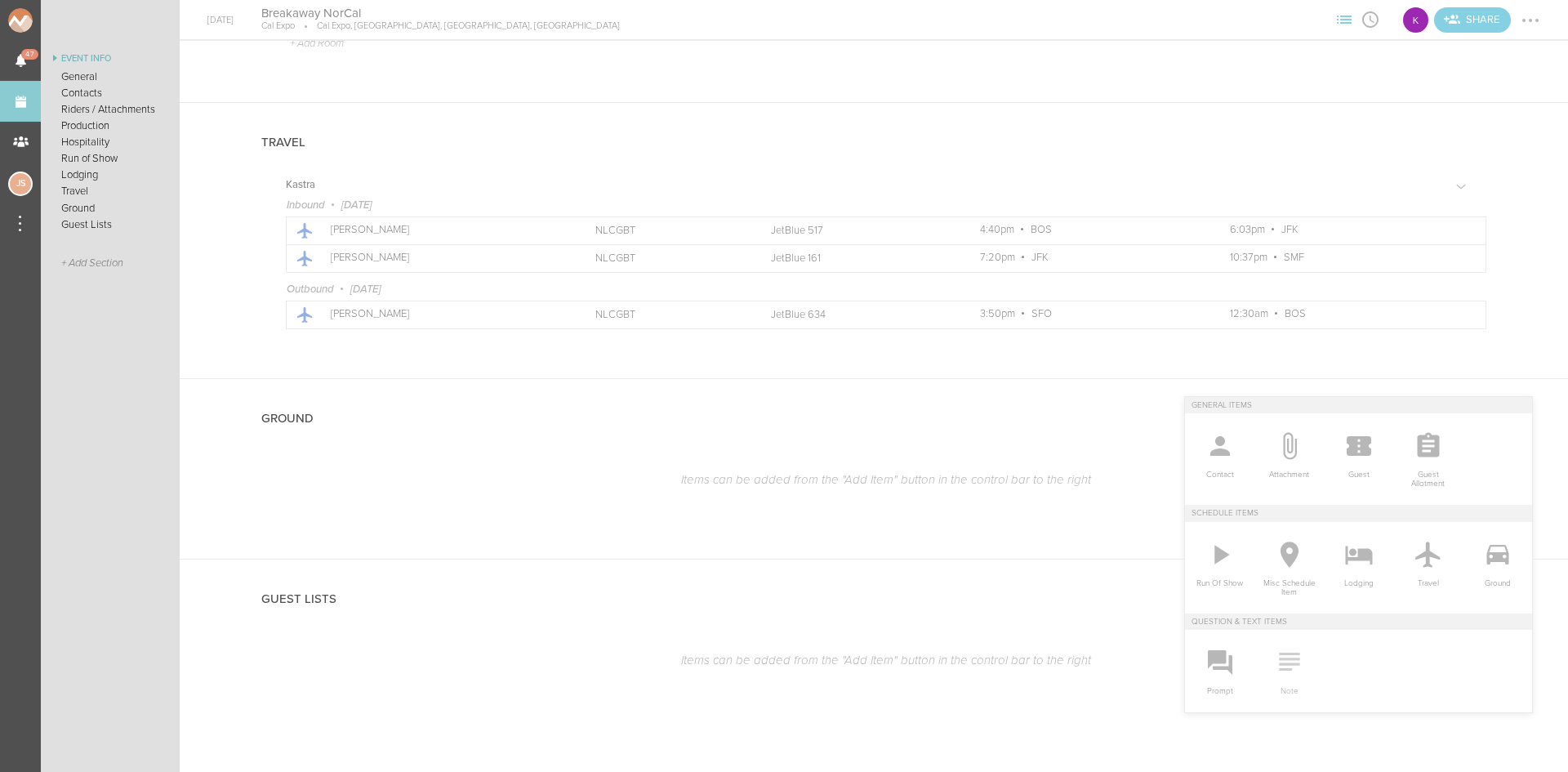
click at [1288, 667] on icon at bounding box center [1290, 662] width 33 height 33
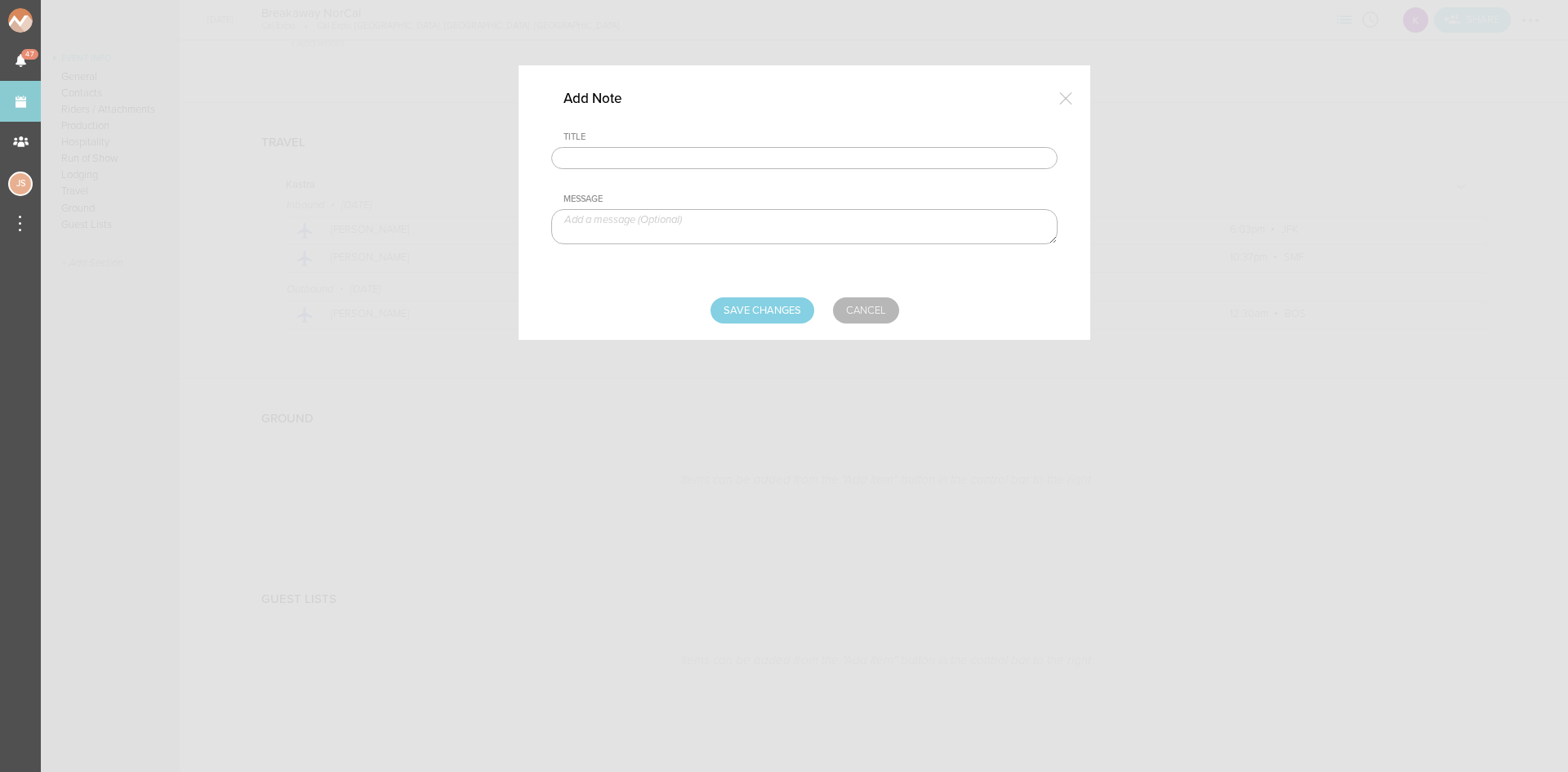
click at [612, 156] on input "text" at bounding box center [804, 158] width 506 height 23
type input "GROUND"
click at [582, 233] on textarea at bounding box center [804, 226] width 506 height 35
type textarea "hotel is 7 mins from Cal Expo"
click at [795, 304] on input "Save Changes" at bounding box center [762, 310] width 103 height 27
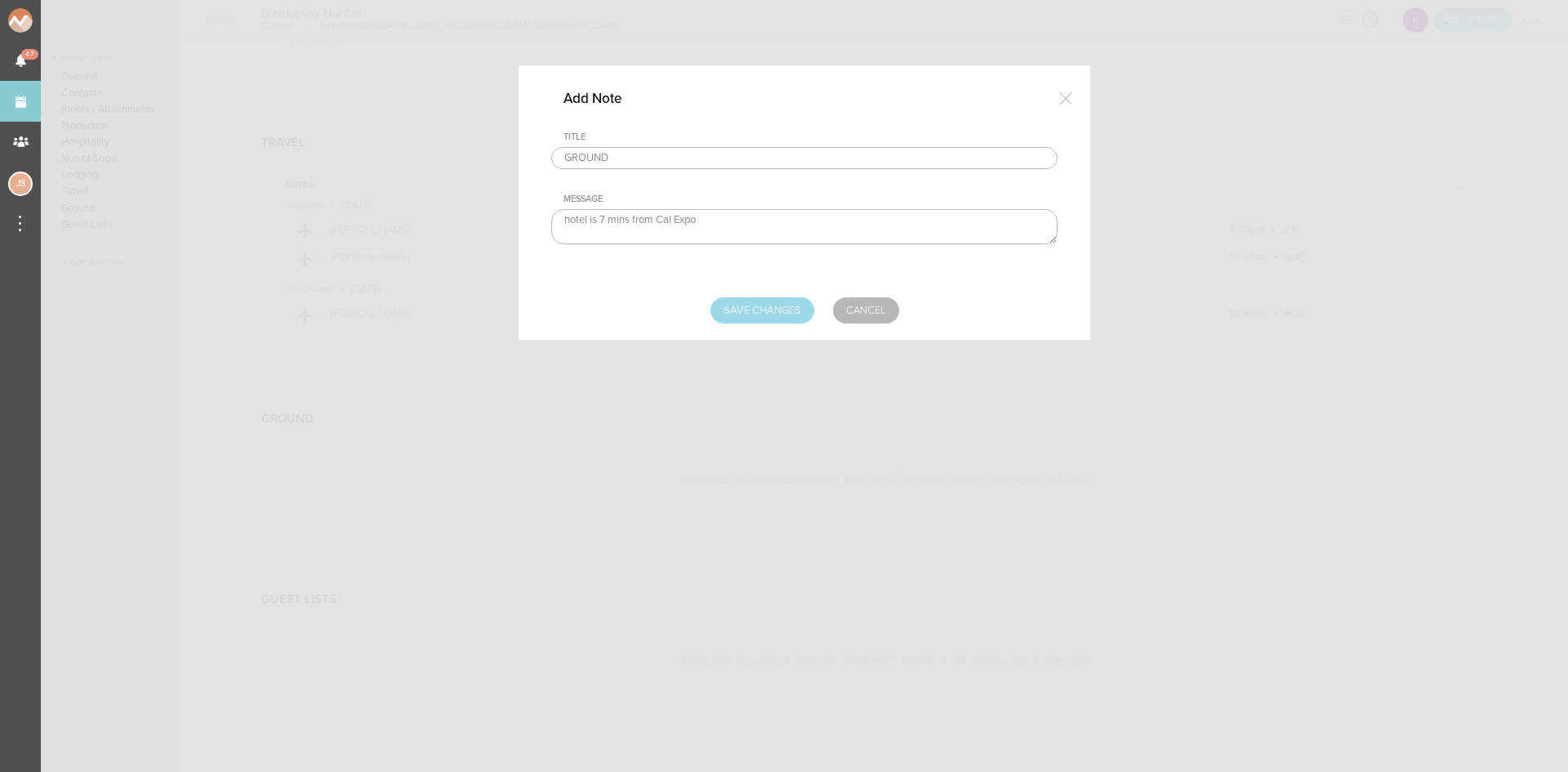
type input "Saving..."
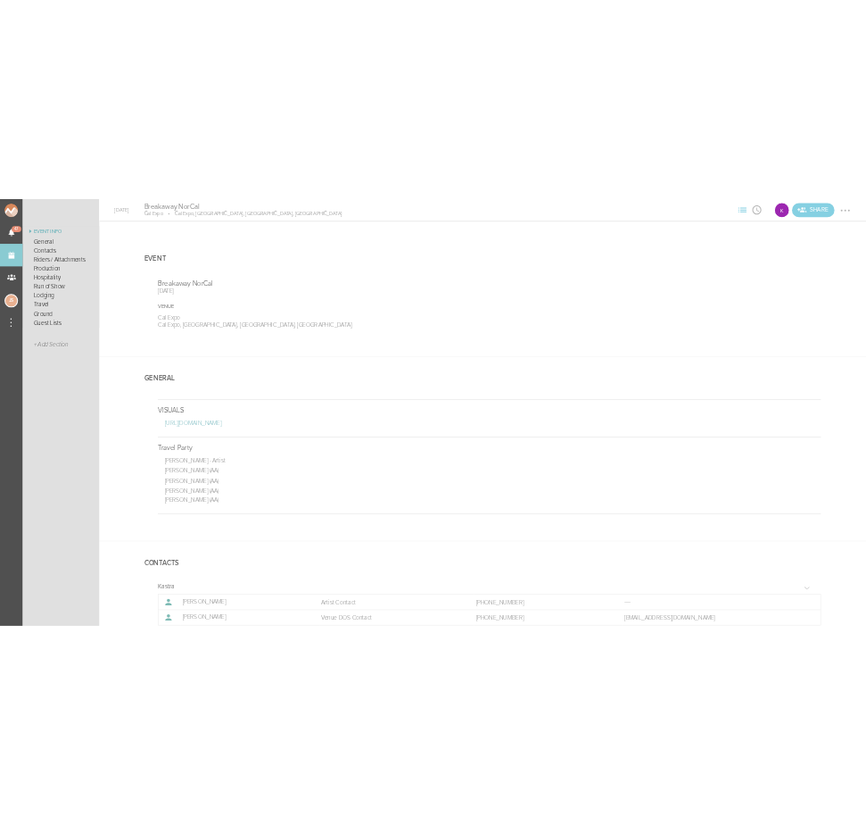
scroll to position [0, 0]
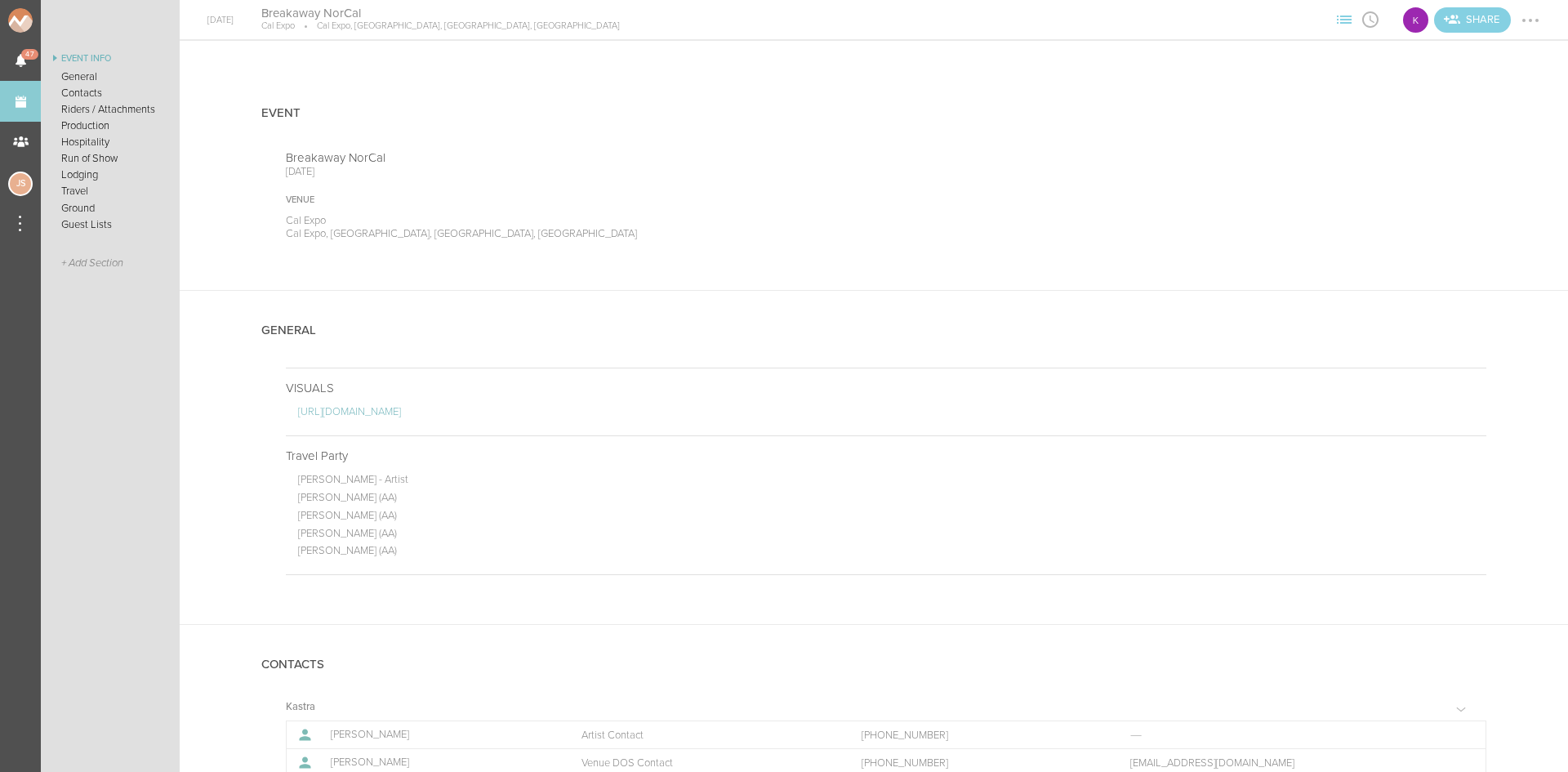
drag, startPoint x: 1532, startPoint y: 27, endPoint x: 1505, endPoint y: 73, distance: 53.3
click at [1531, 27] on div at bounding box center [1530, 20] width 27 height 27
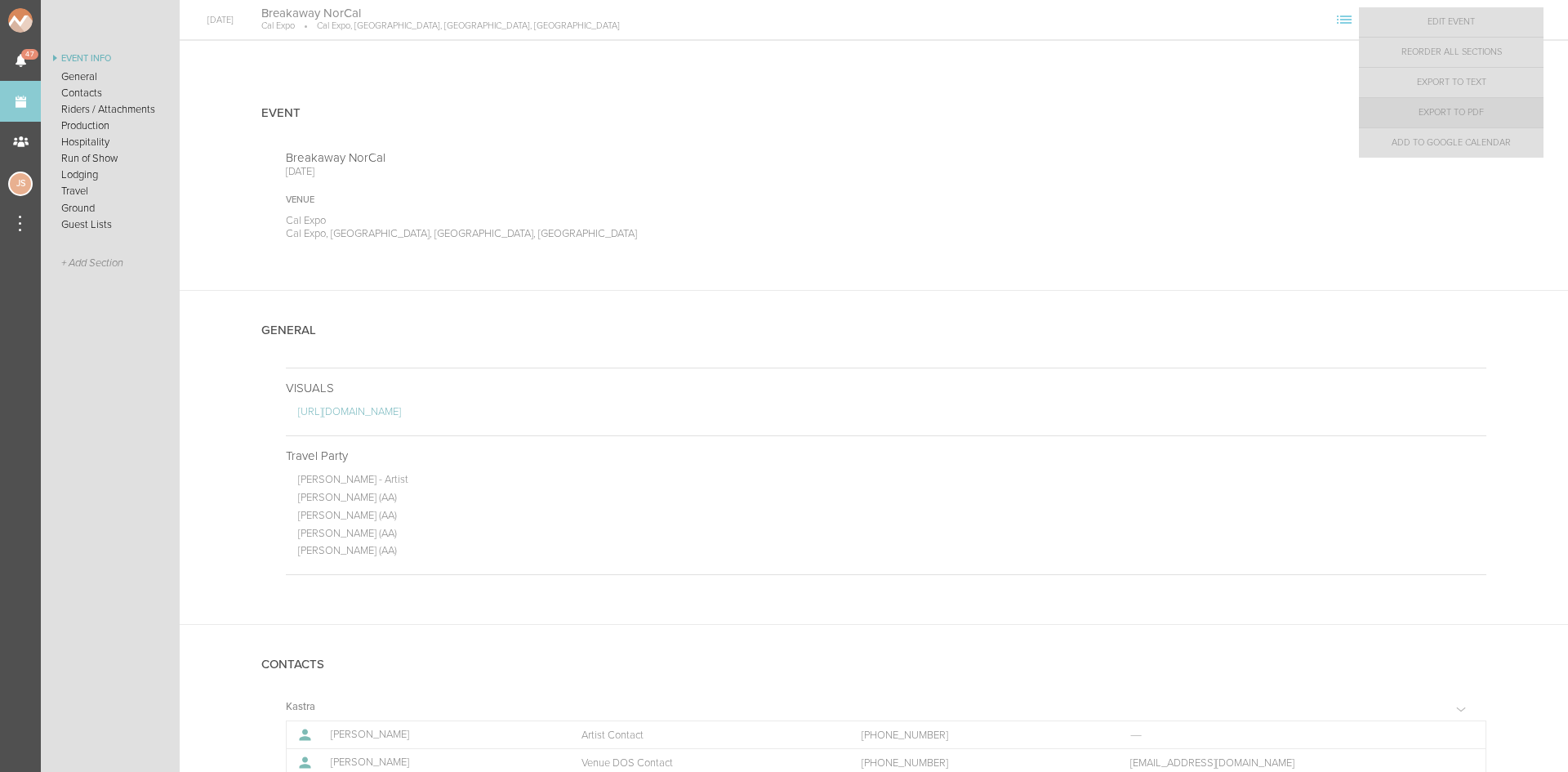
click at [1481, 110] on link "Export to PDF" at bounding box center [1452, 113] width 185 height 29
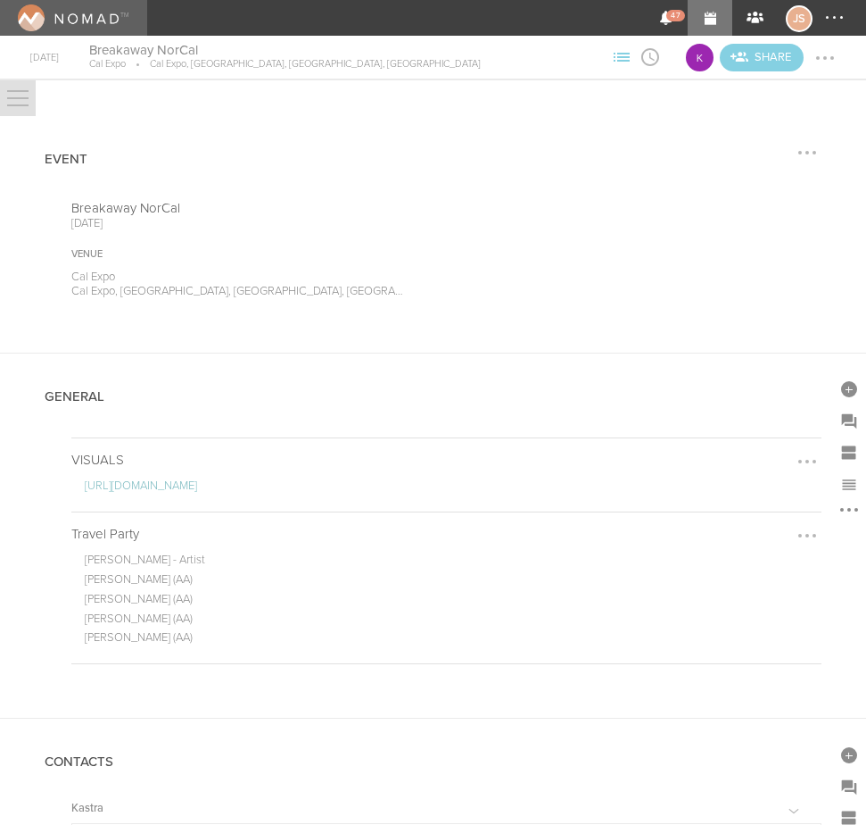
click at [54, 11] on img at bounding box center [68, 17] width 101 height 27
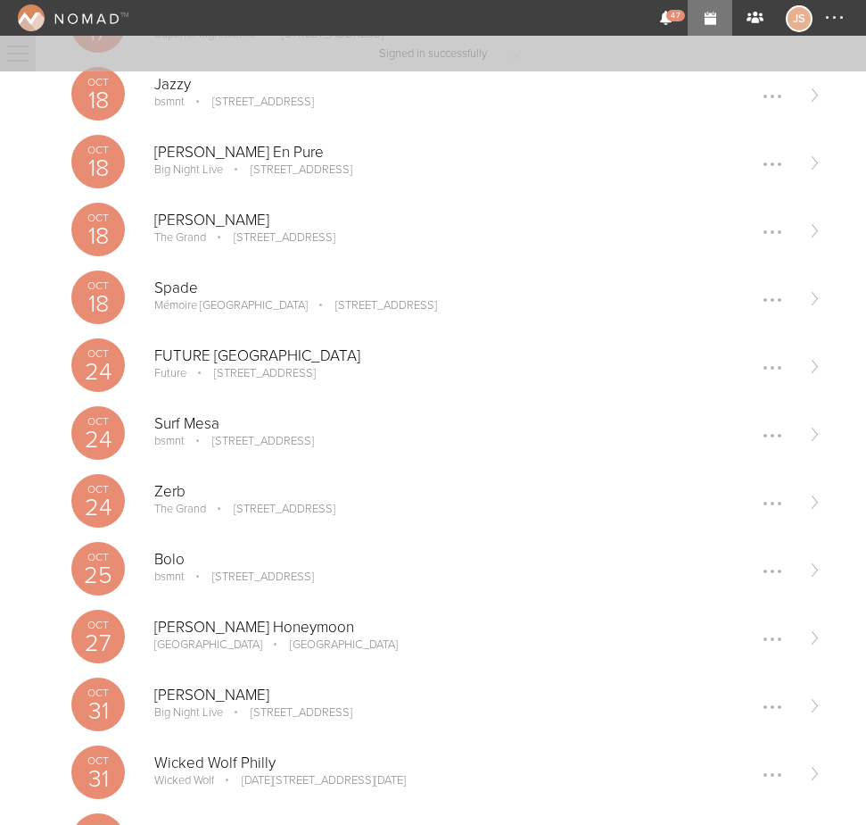
scroll to position [1160, 0]
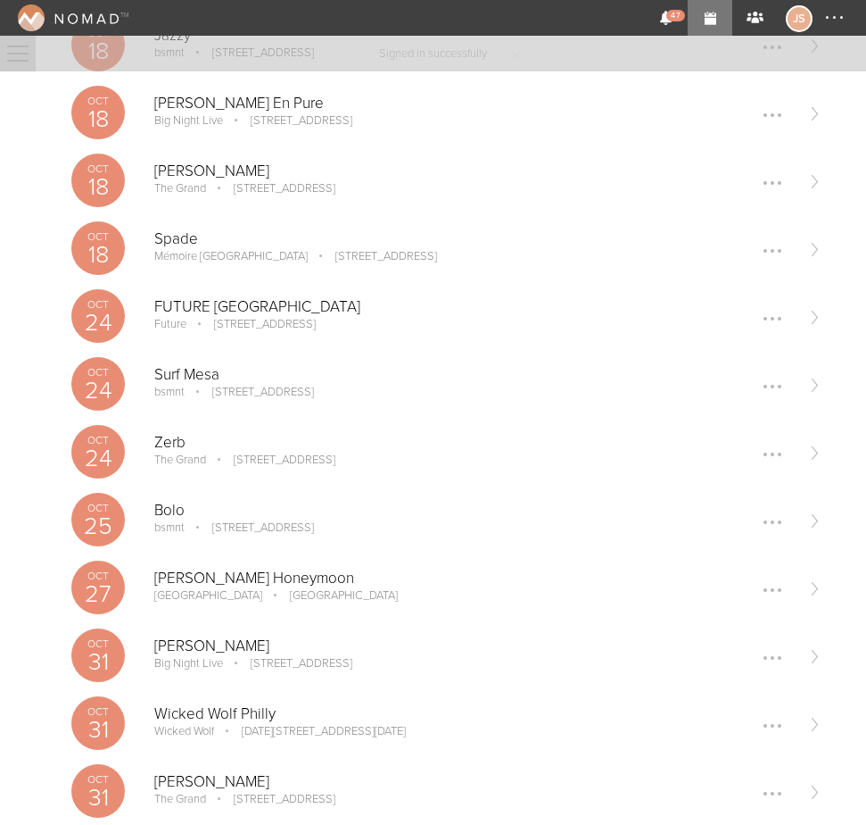
click at [181, 451] on p "Zerb" at bounding box center [473, 443] width 639 height 18
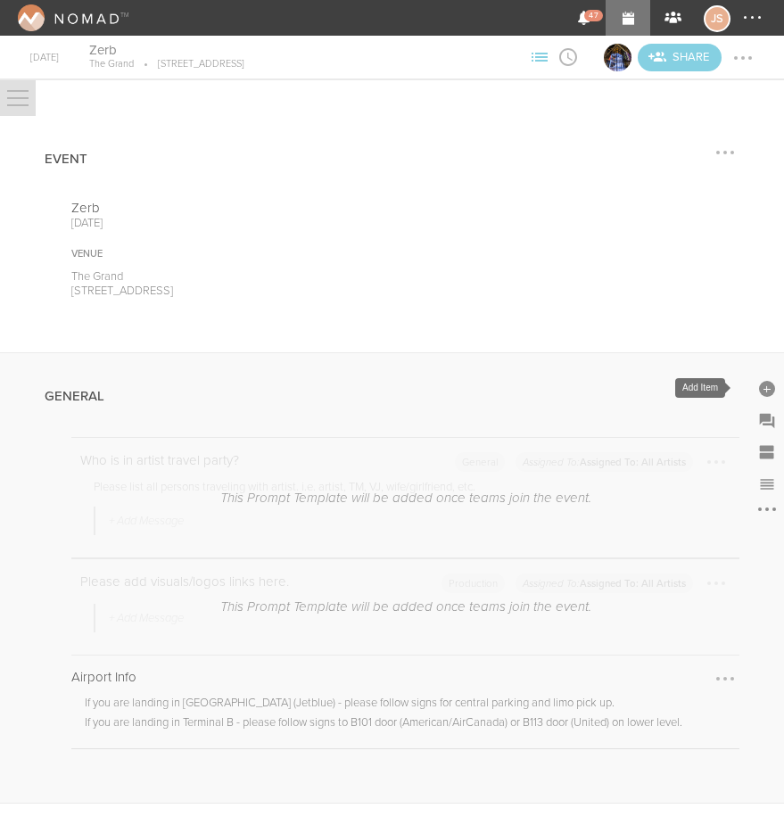
click at [759, 387] on div at bounding box center [767, 389] width 16 height 16
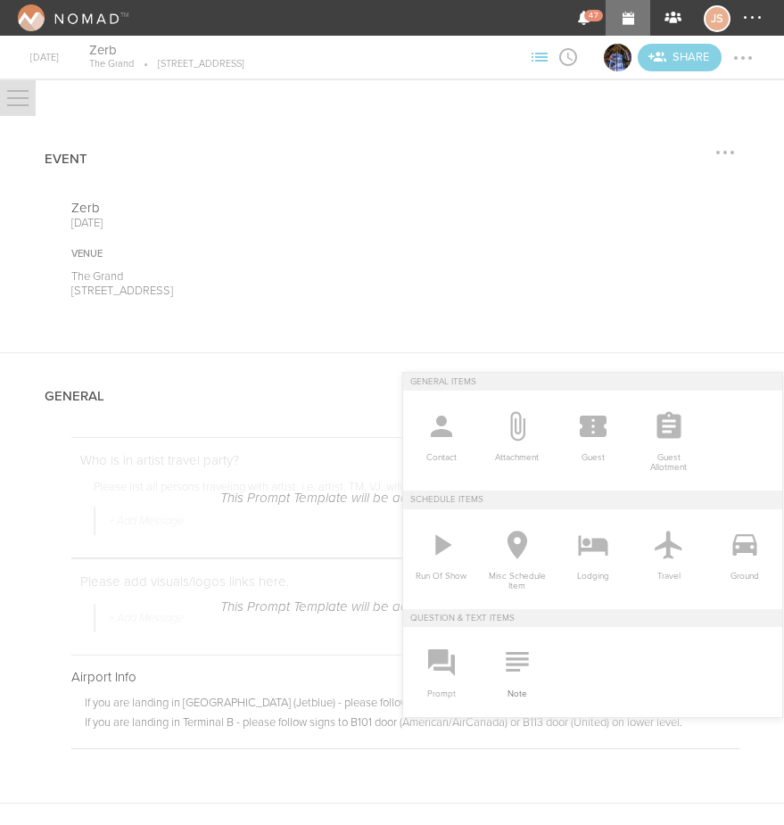
click at [506, 666] on icon at bounding box center [517, 662] width 22 height 20
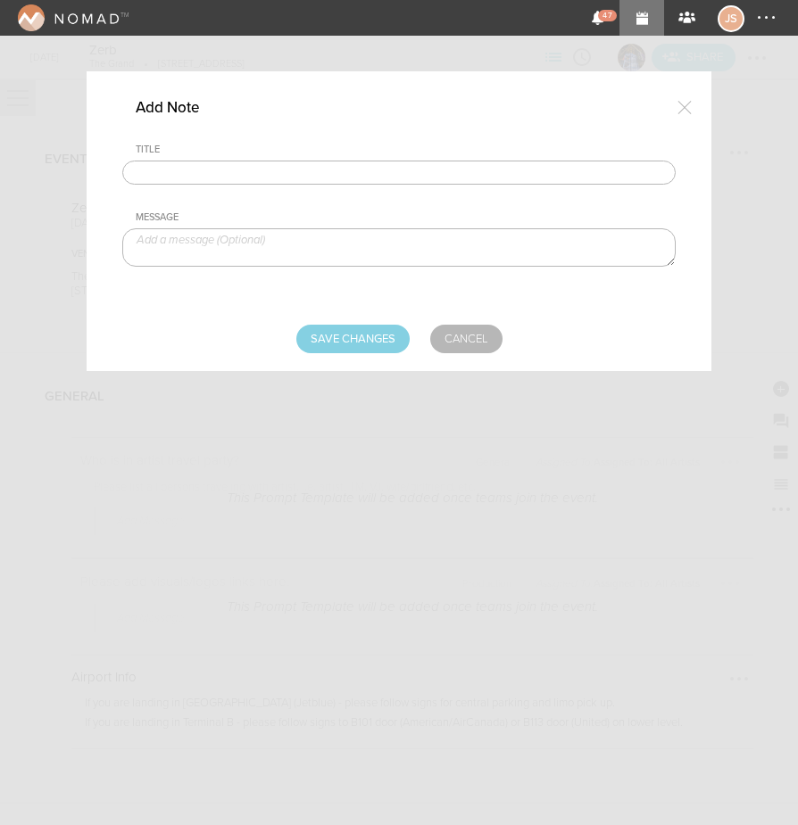
click at [202, 178] on input "text" at bounding box center [398, 173] width 553 height 25
type input "Travel Party"
click at [244, 253] on textarea at bounding box center [398, 247] width 553 height 38
paste textarea "Matheus Zerbini Massa - ZERB Isabel Rendeiro Genofre - Zerb's girlfriend Caio Z…"
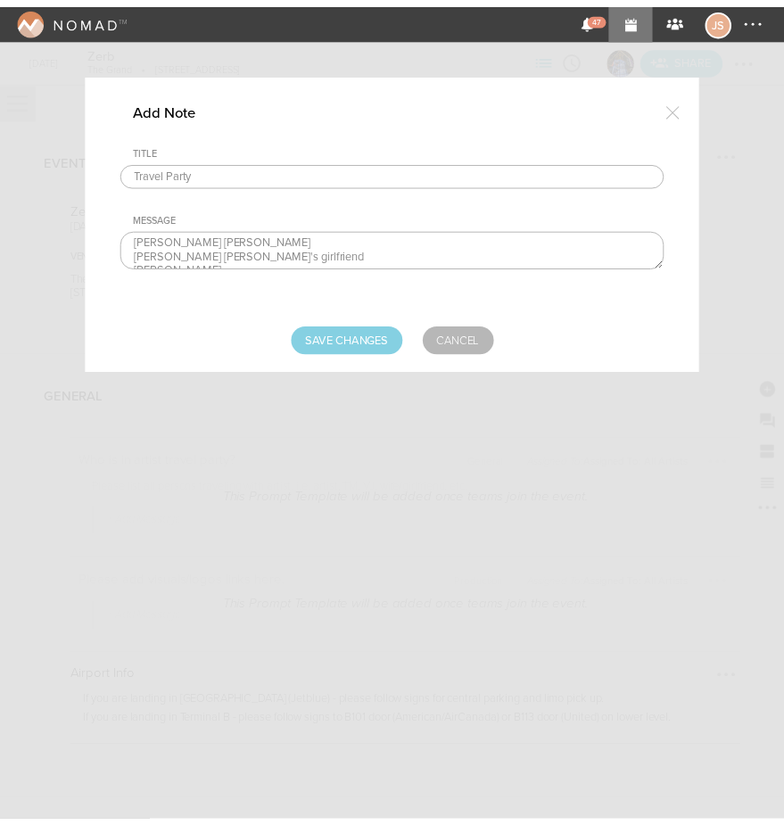
scroll to position [23, 0]
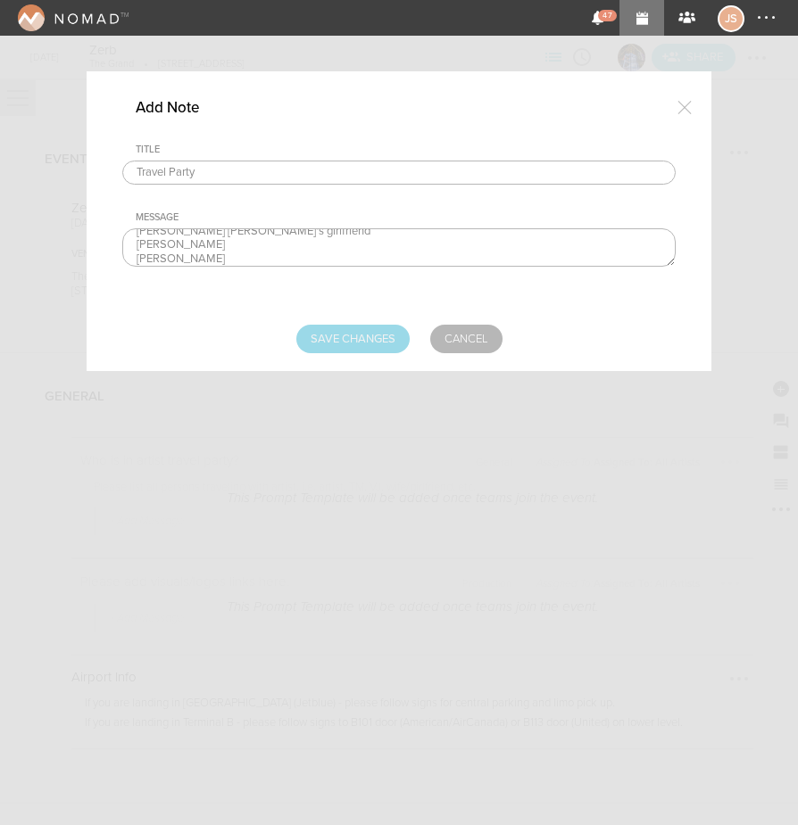
type textarea "Matheus Zerbini Massa - ZERB Isabel Rendeiro Genofre - Zerb's girlfriend Caio Z…"
click at [374, 338] on input "Save Changes" at bounding box center [352, 339] width 113 height 29
type input "Saving..."
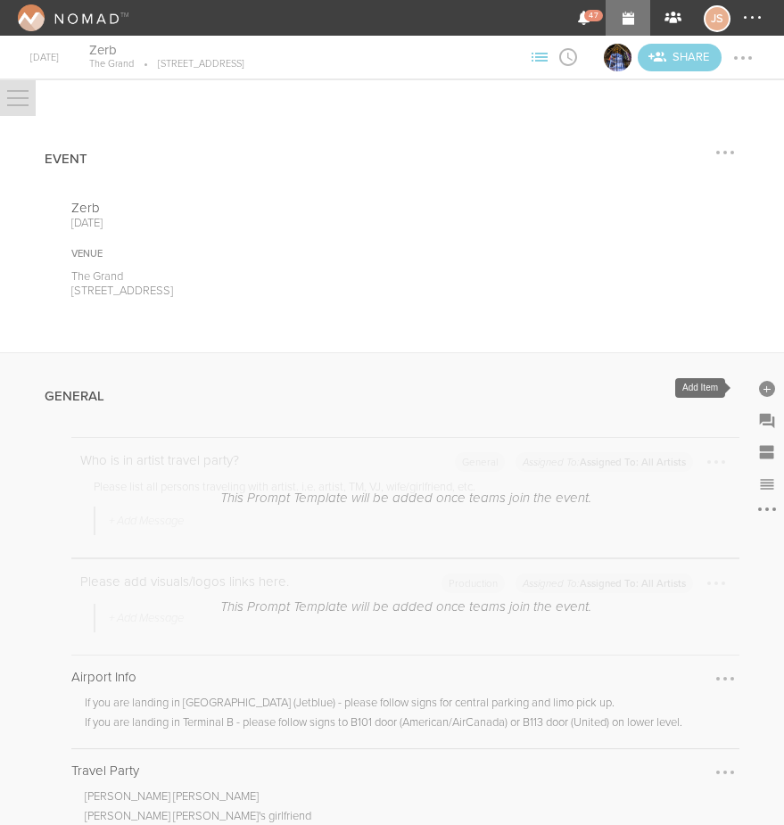
click at [751, 390] on div at bounding box center [767, 388] width 32 height 32
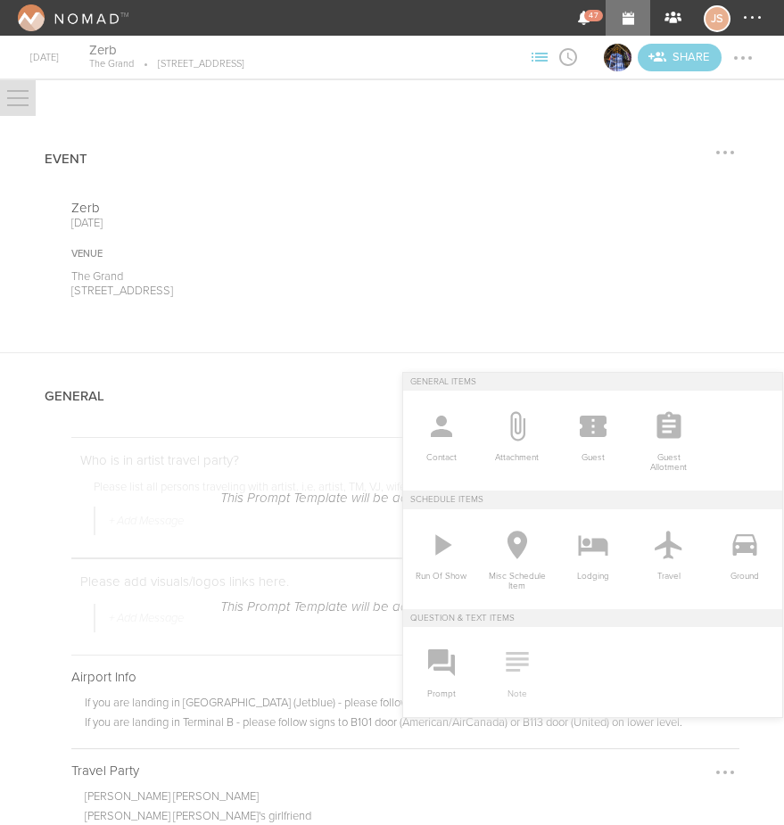
click at [511, 666] on icon at bounding box center [517, 662] width 22 height 20
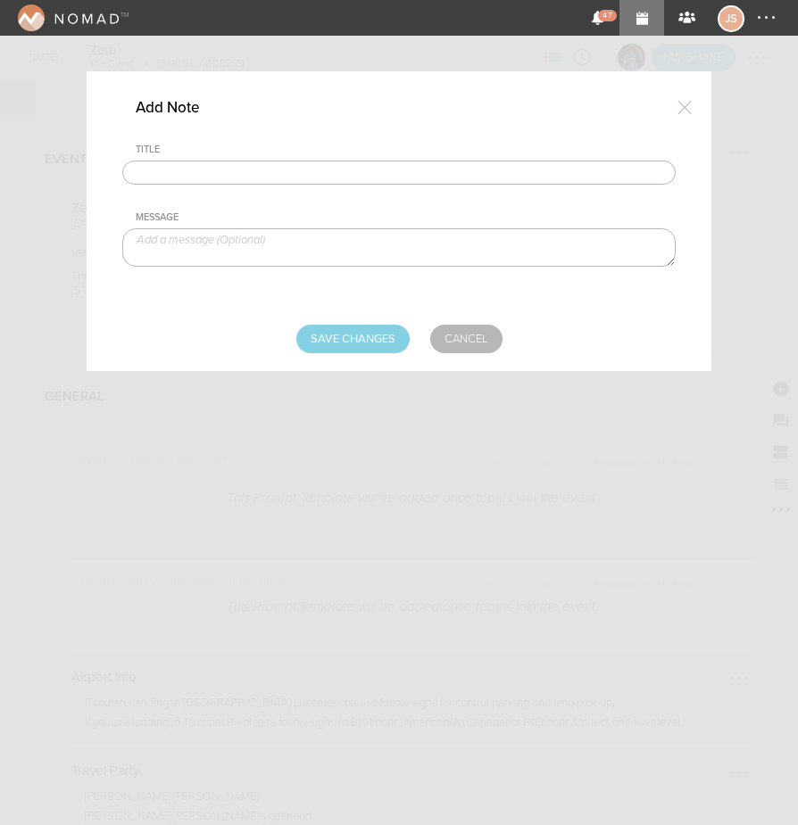
click at [199, 174] on input "text" at bounding box center [398, 173] width 553 height 25
type input "Visuals"
click at [251, 250] on textarea at bounding box center [398, 247] width 553 height 38
paste textarea "https://www.dropbox.com/scl/fo/iy8icb01avb89llij6ntq/ABgkYLts8XBX3jkWEDKBLSg?rl…"
type textarea "https://www.dropbox.com/scl/fo/iy8icb01avb89llij6ntq/ABgkYLts8XBX3jkWEDKBLSg?rl…"
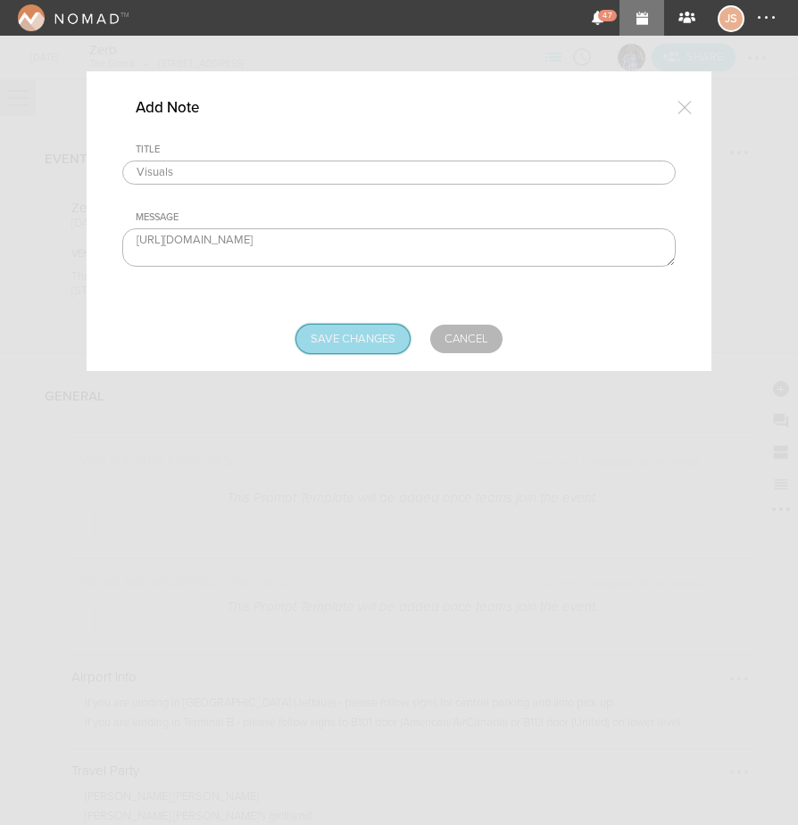
click at [377, 336] on input "Save Changes" at bounding box center [352, 339] width 113 height 29
type input "Saving..."
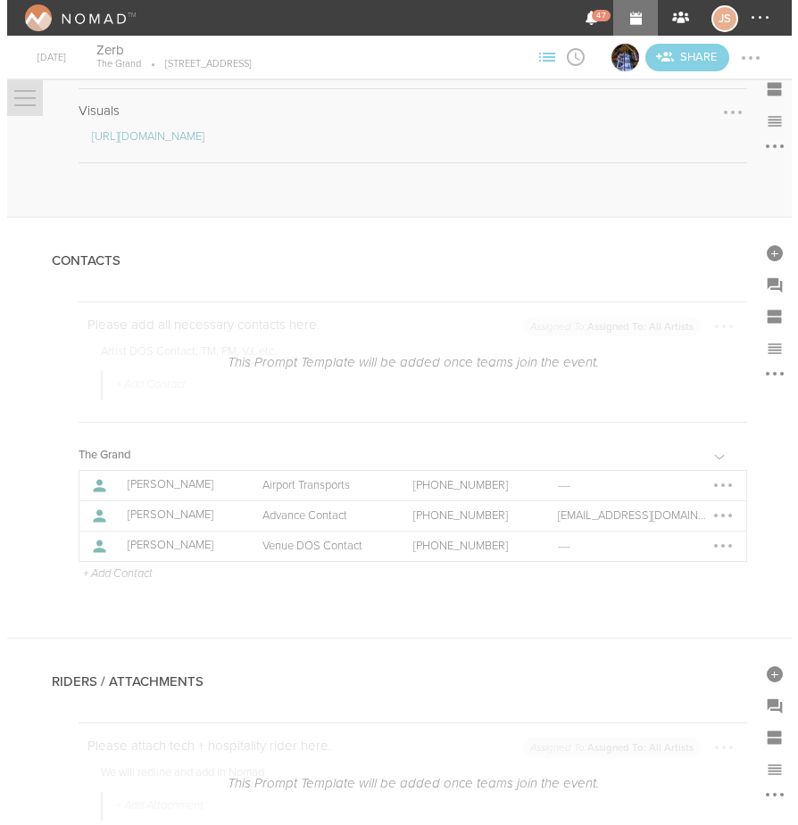
scroll to position [803, 0]
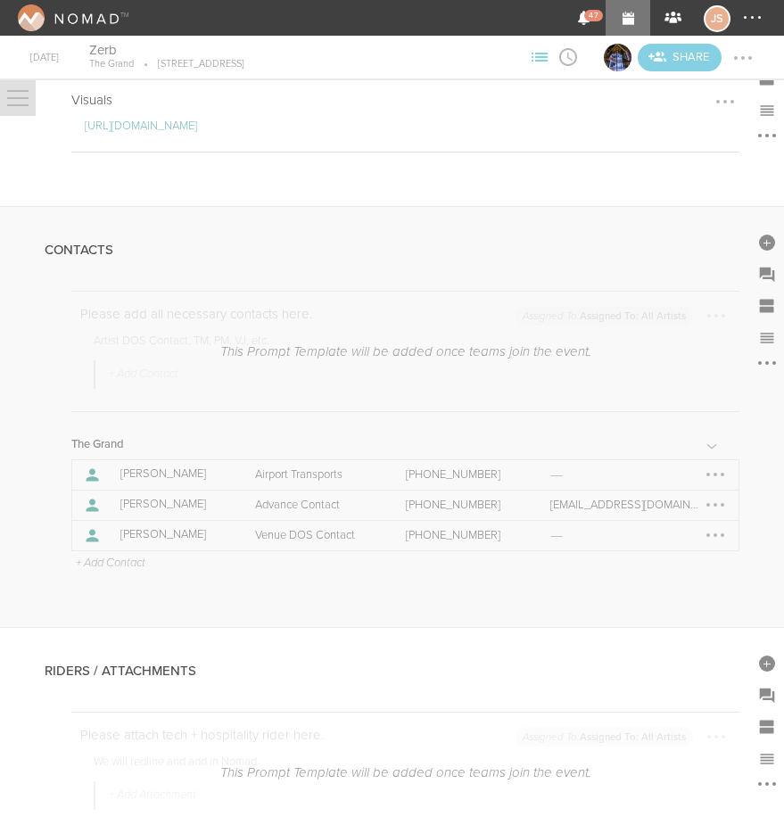
click at [109, 571] on p "+ Add Contact" at bounding box center [109, 564] width 71 height 14
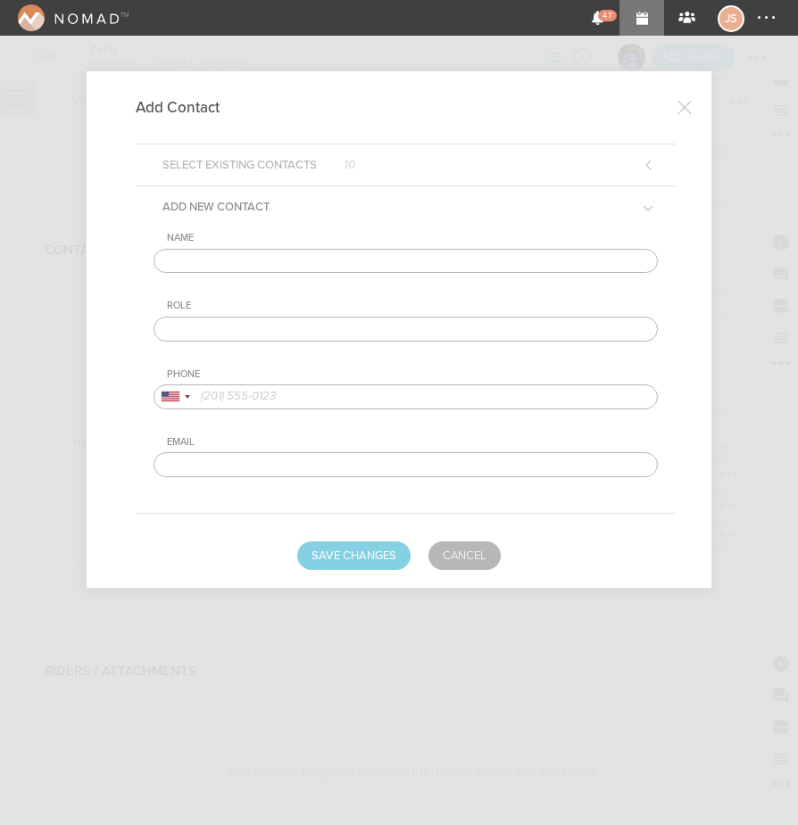
click at [328, 265] on input "text" at bounding box center [405, 261] width 504 height 25
paste input "Matheus Zerbini Massa"
type input "Matheus Zerbini Massa"
click at [228, 328] on input "text" at bounding box center [405, 329] width 504 height 25
type input "Artist DOS Contact"
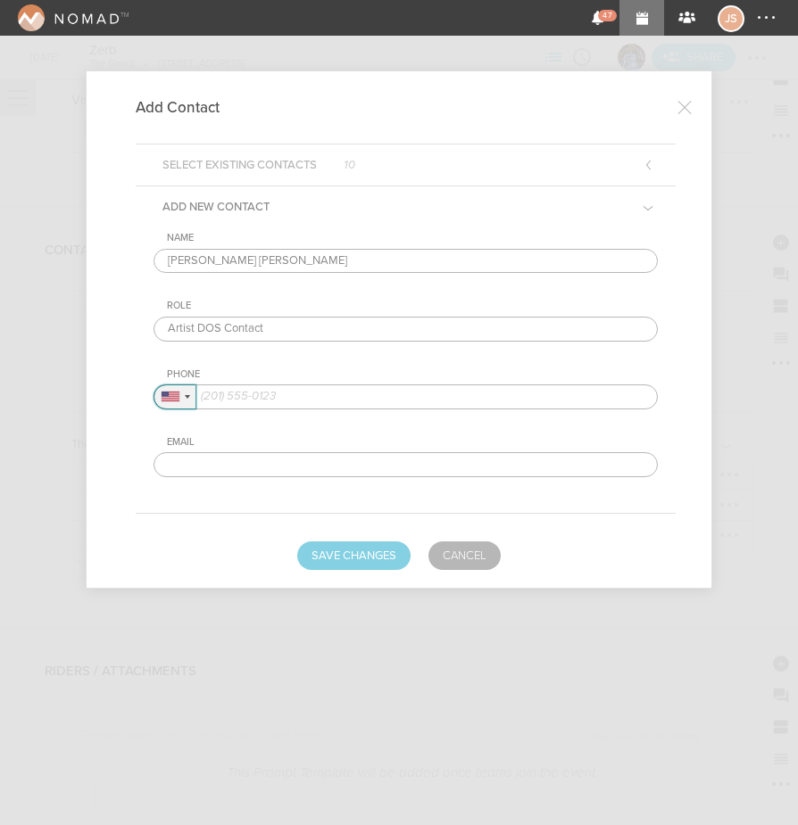
click at [184, 399] on div at bounding box center [174, 396] width 41 height 23
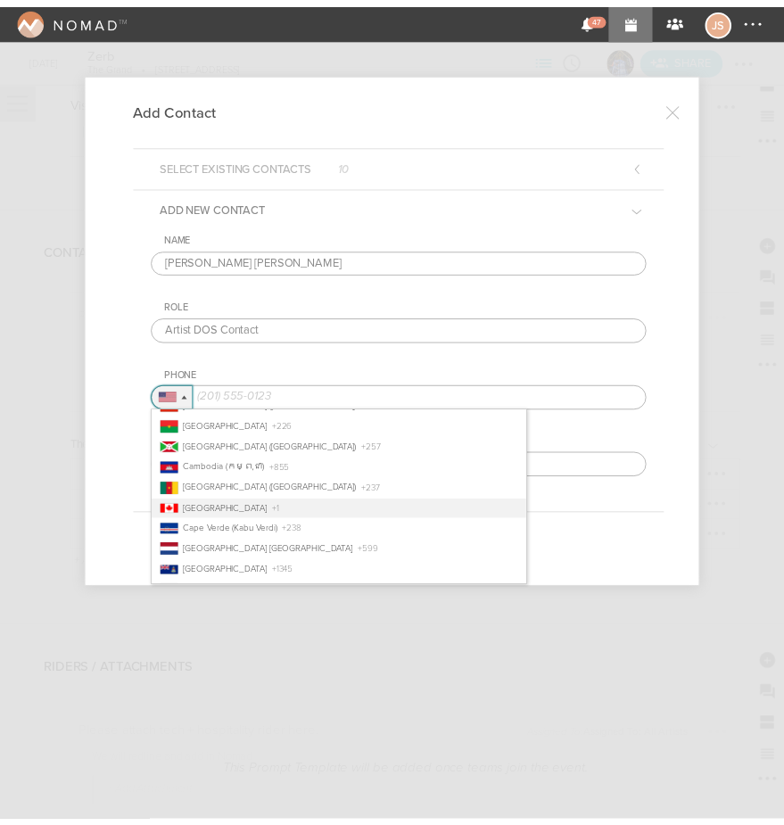
scroll to position [625, 0]
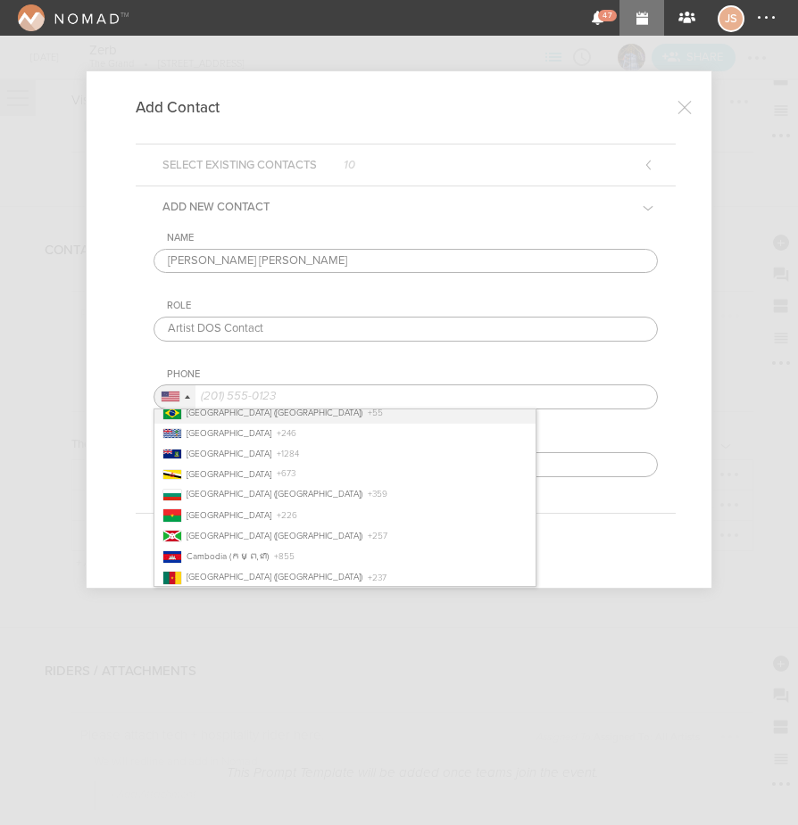
click at [231, 416] on span "[GEOGRAPHIC_DATA] ([GEOGRAPHIC_DATA])" at bounding box center [274, 413] width 176 height 11
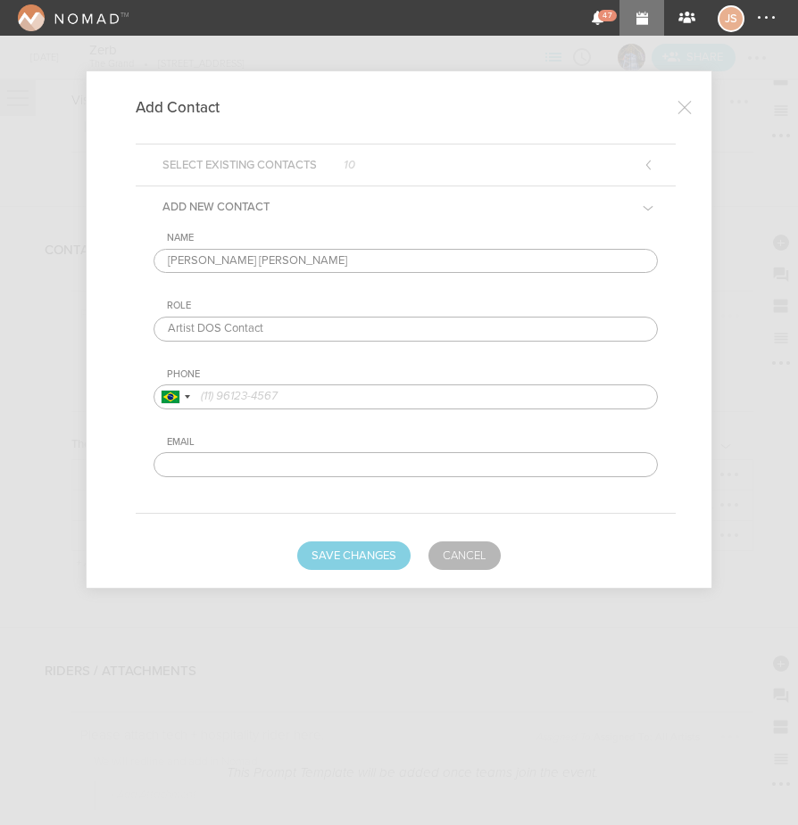
click at [265, 398] on input "tel" at bounding box center [405, 397] width 504 height 25
paste input "11 98821-3325"
type input "11 98821-3325"
click at [335, 545] on button "Save Changes" at bounding box center [353, 556] width 113 height 29
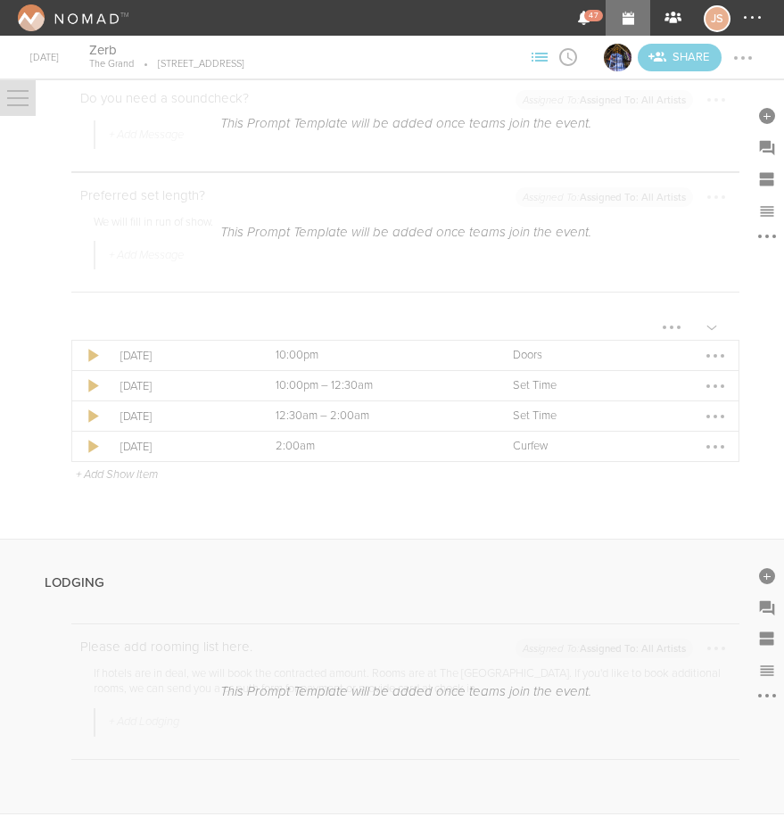
scroll to position [2409, 0]
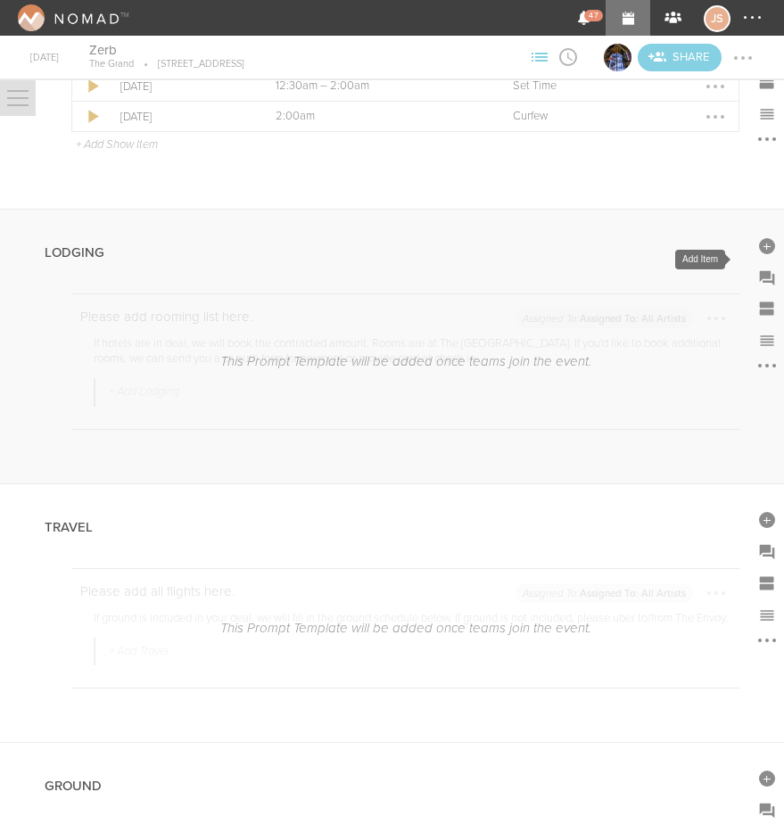
click at [752, 251] on div at bounding box center [767, 244] width 32 height 32
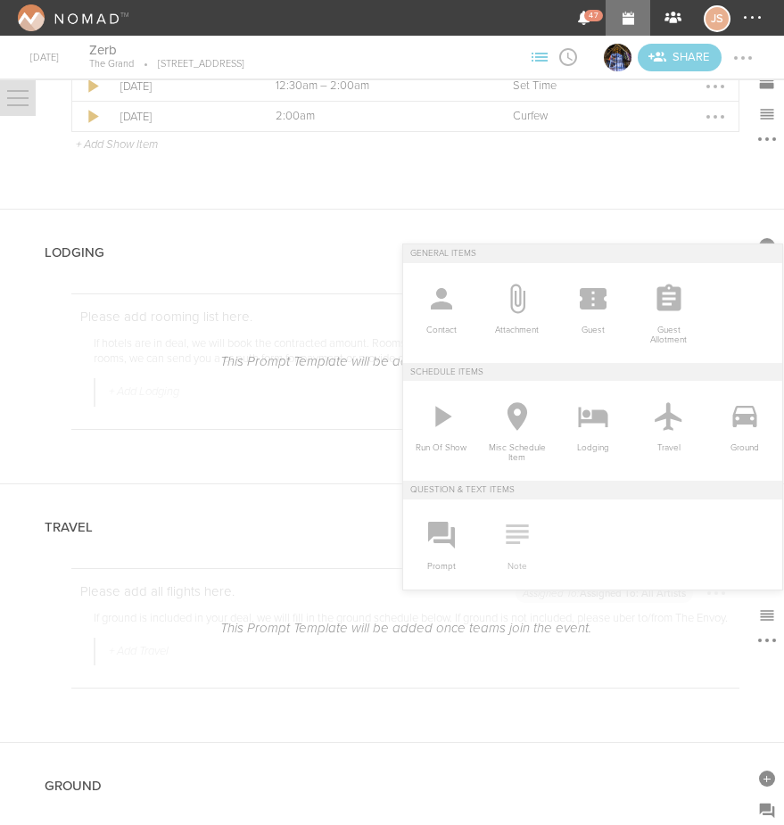
click at [514, 527] on icon at bounding box center [518, 535] width 36 height 36
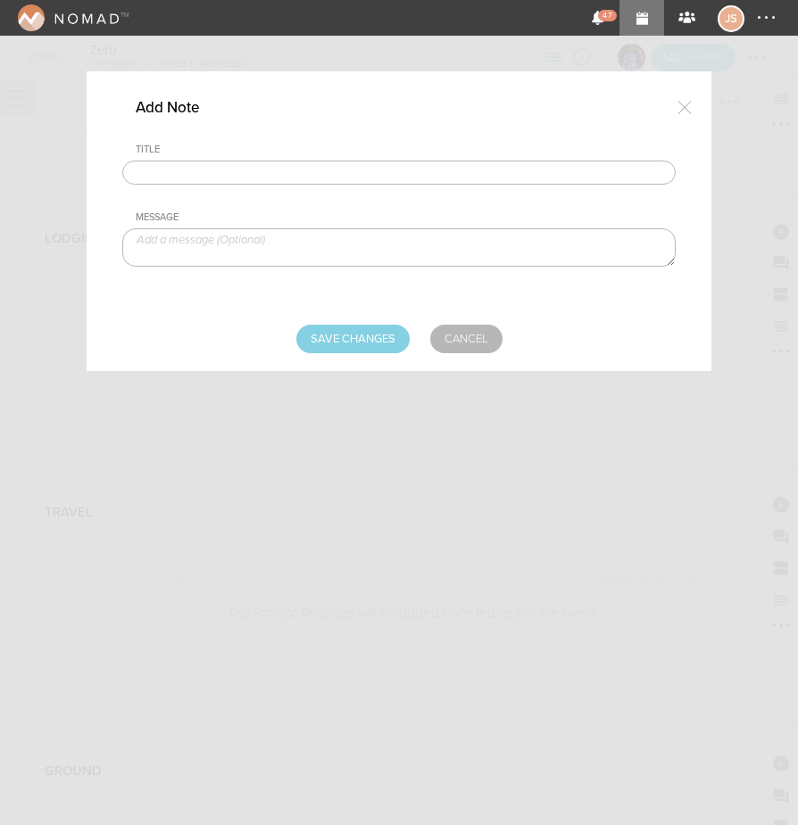
click at [182, 163] on input "text" at bounding box center [398, 173] width 553 height 25
type input "Lodging/GROUND"
click at [267, 253] on textarea at bounding box center [398, 247] width 553 height 38
type textarea "$500 buyout to be sent with final payment"
click at [380, 343] on input "Save Changes" at bounding box center [352, 339] width 113 height 29
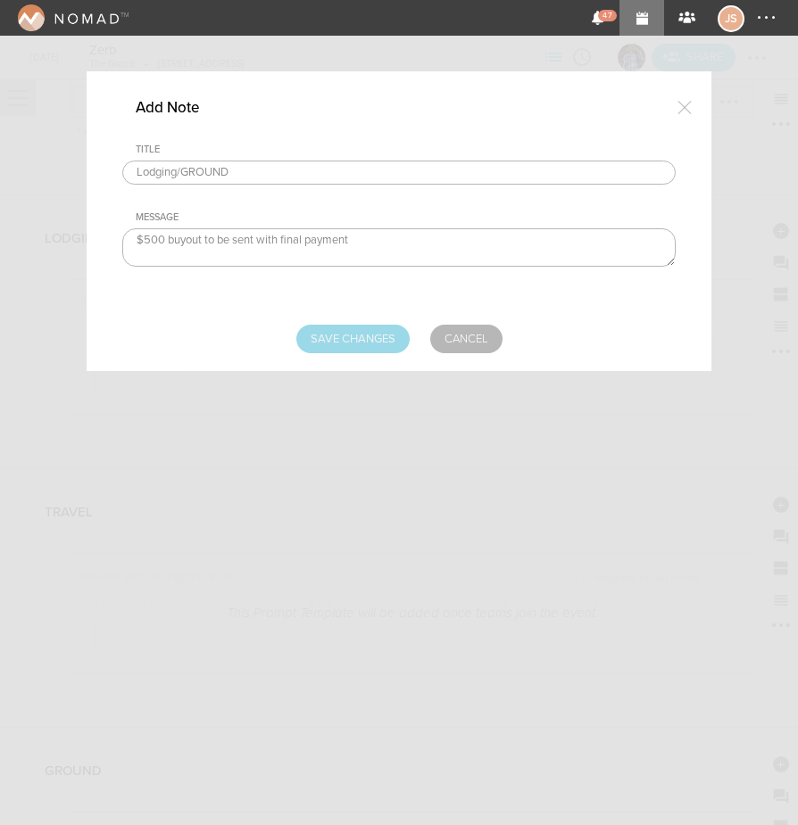
type input "Saving..."
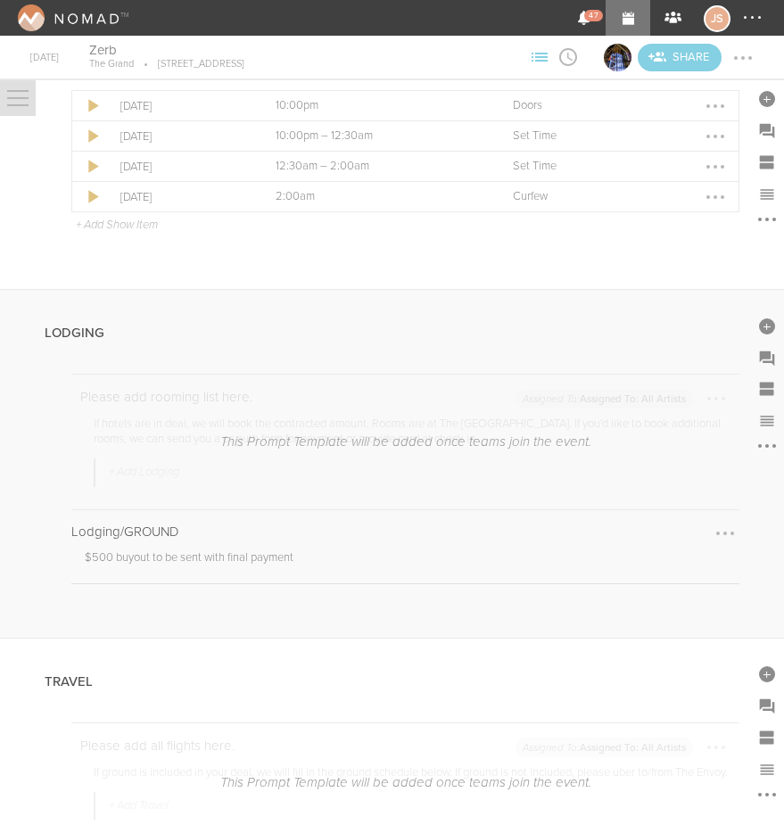
scroll to position [2231, 0]
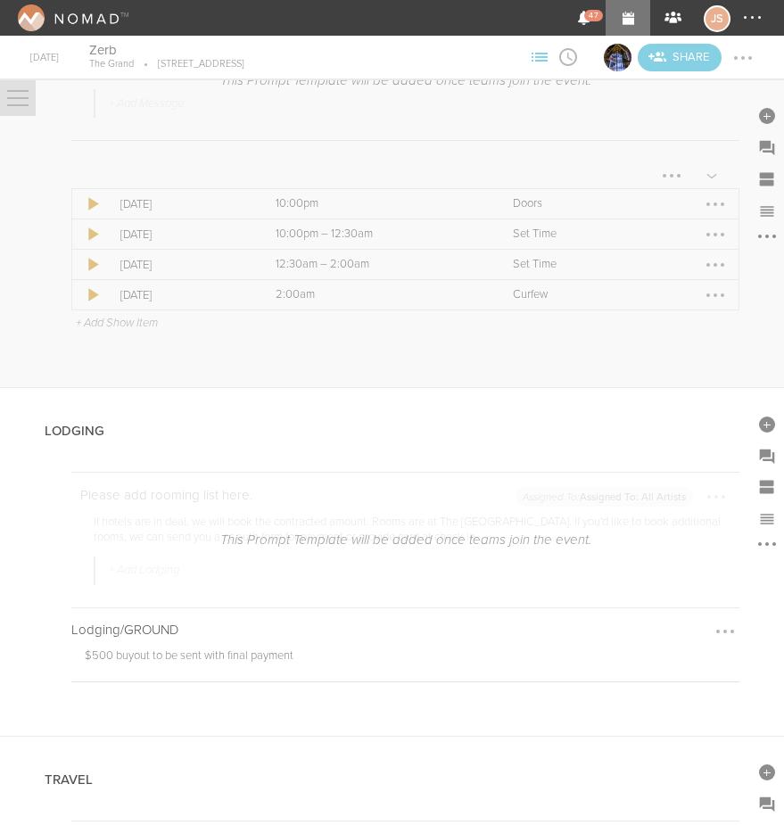
click at [704, 216] on div at bounding box center [715, 204] width 29 height 29
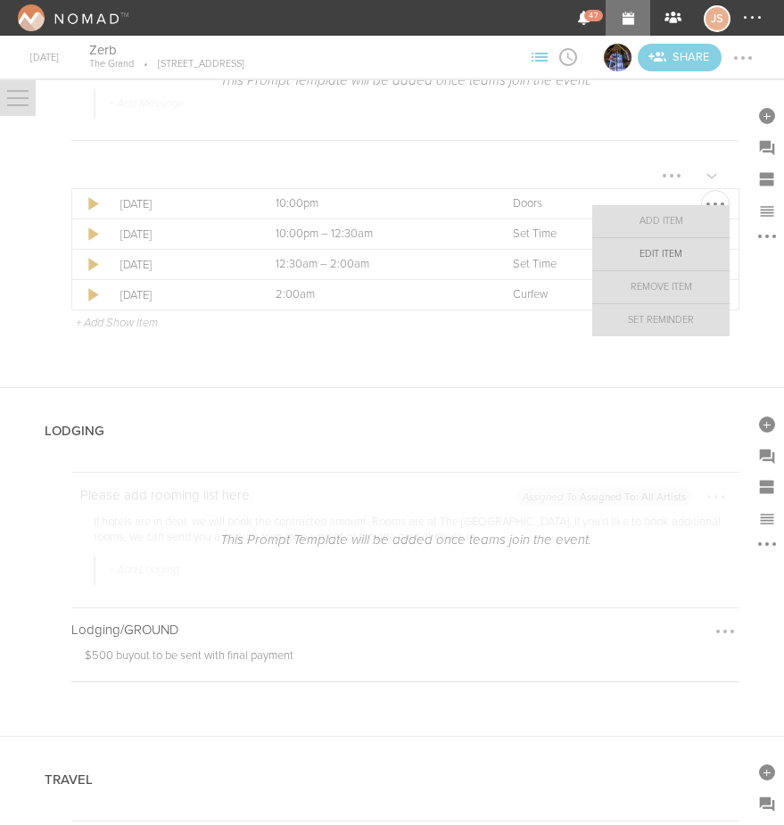
click at [687, 250] on link "Edit Item" at bounding box center [661, 254] width 137 height 32
select select "Doors"
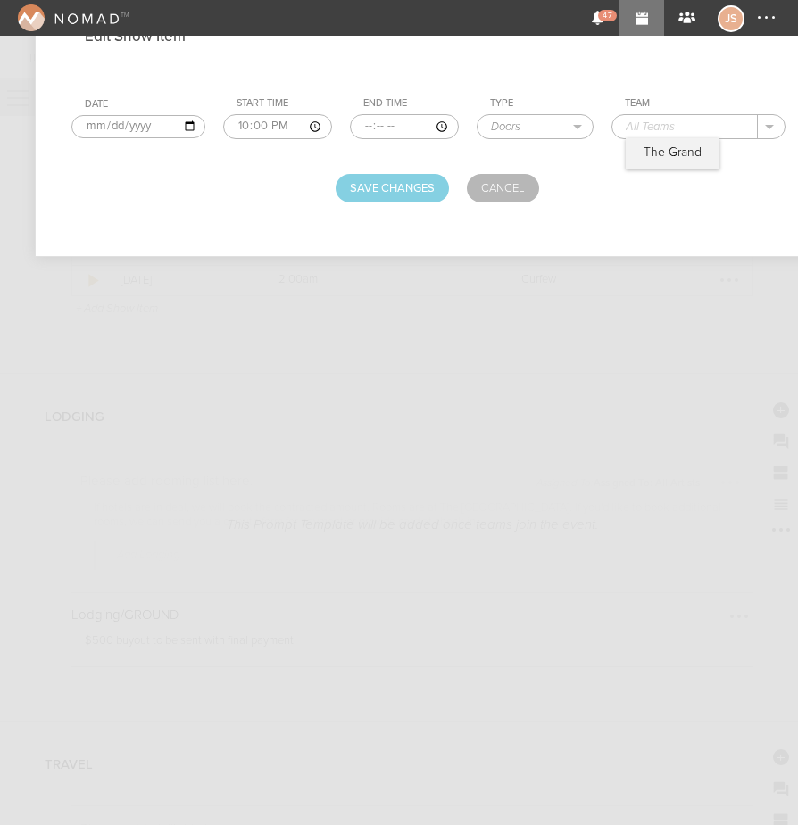
click at [660, 120] on input "text" at bounding box center [684, 126] width 145 height 23
click at [675, 161] on div "The Grand" at bounding box center [673, 153] width 94 height 31
type input "The Grand"
click at [403, 189] on button "Save Changes" at bounding box center [392, 188] width 113 height 29
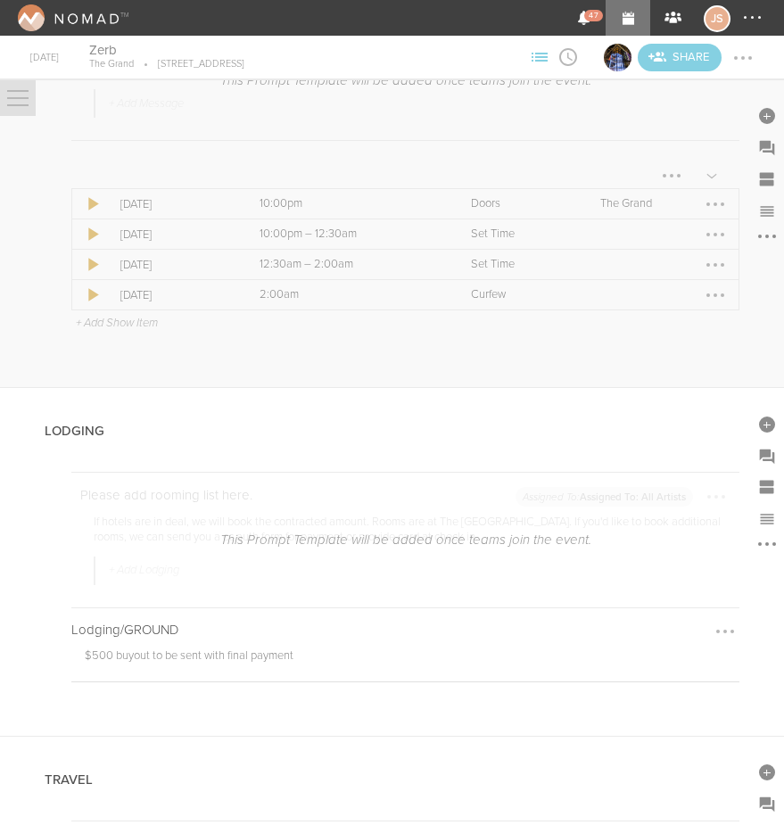
click at [704, 249] on div at bounding box center [715, 234] width 29 height 29
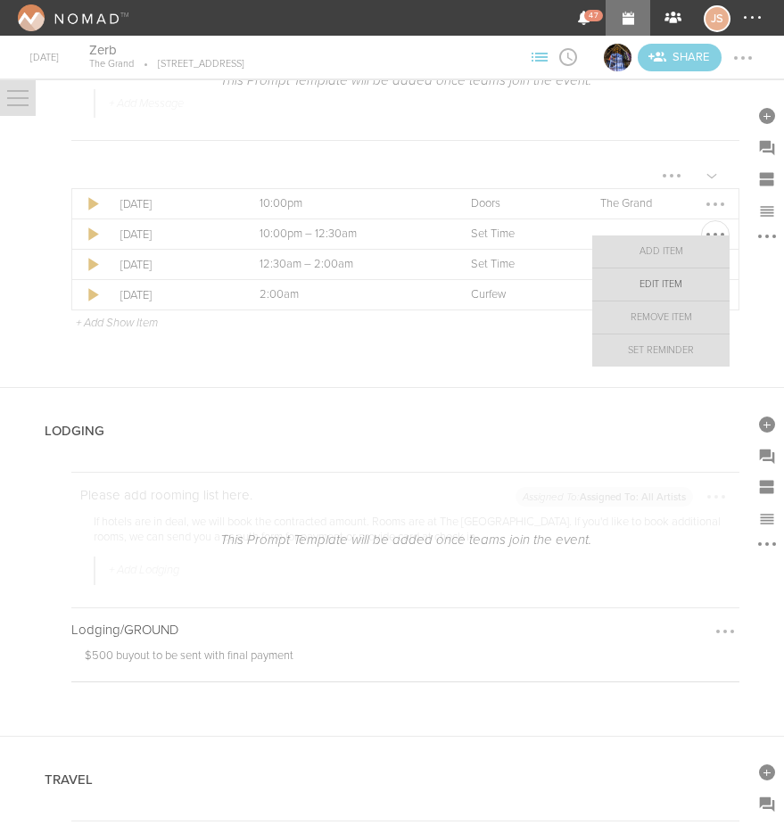
click at [667, 287] on link "Edit Item" at bounding box center [661, 285] width 137 height 32
select select "Set Time"
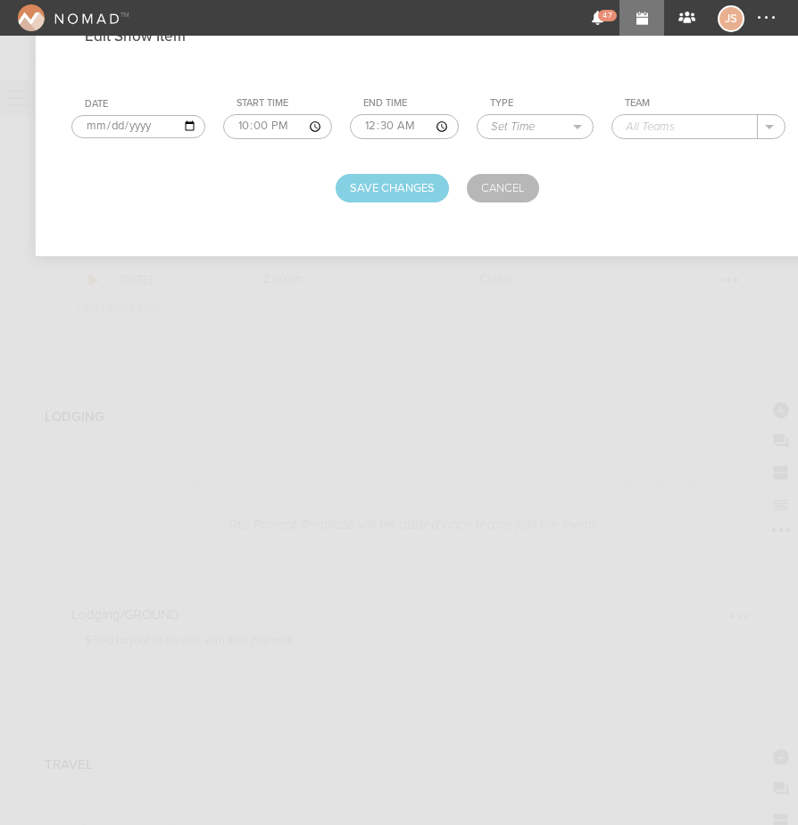
click at [364, 123] on input "00:30" at bounding box center [404, 126] width 109 height 25
click at [401, 121] on input "11:15" at bounding box center [404, 126] width 109 height 25
type input "23:15"
type input "Xandor"
click at [435, 179] on button "Save Changes" at bounding box center [392, 188] width 113 height 29
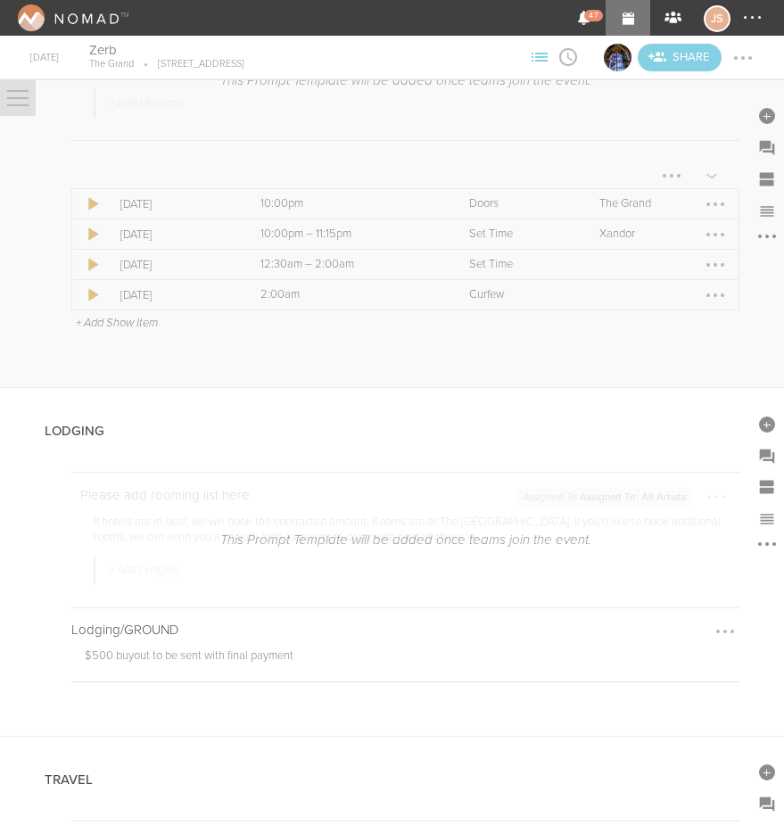
click at [128, 330] on p "+ Add Show Item" at bounding box center [117, 323] width 82 height 14
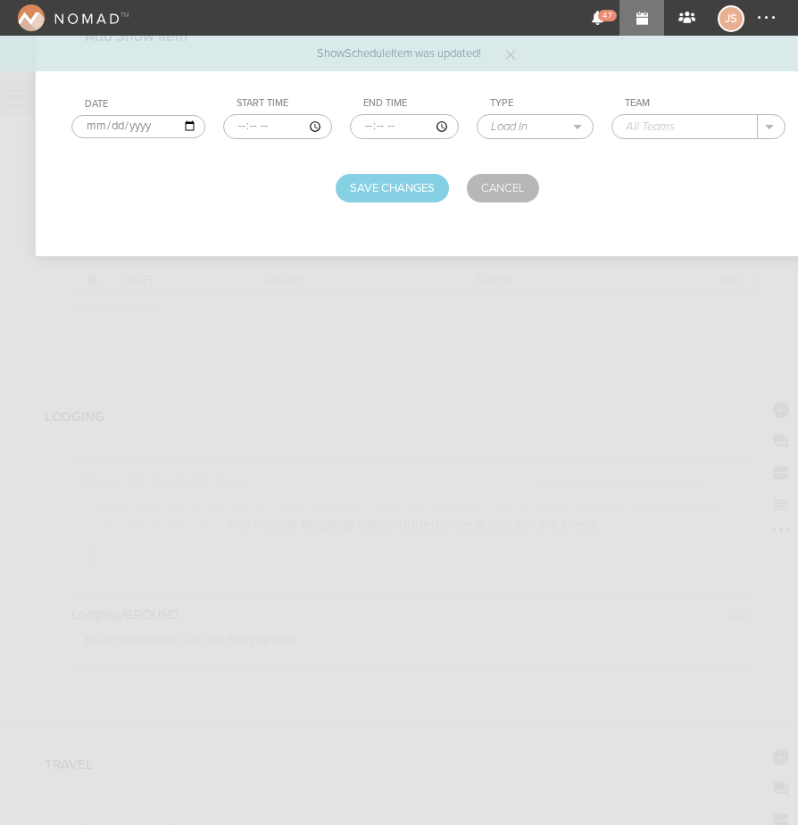
click at [238, 120] on input "time" at bounding box center [277, 126] width 109 height 25
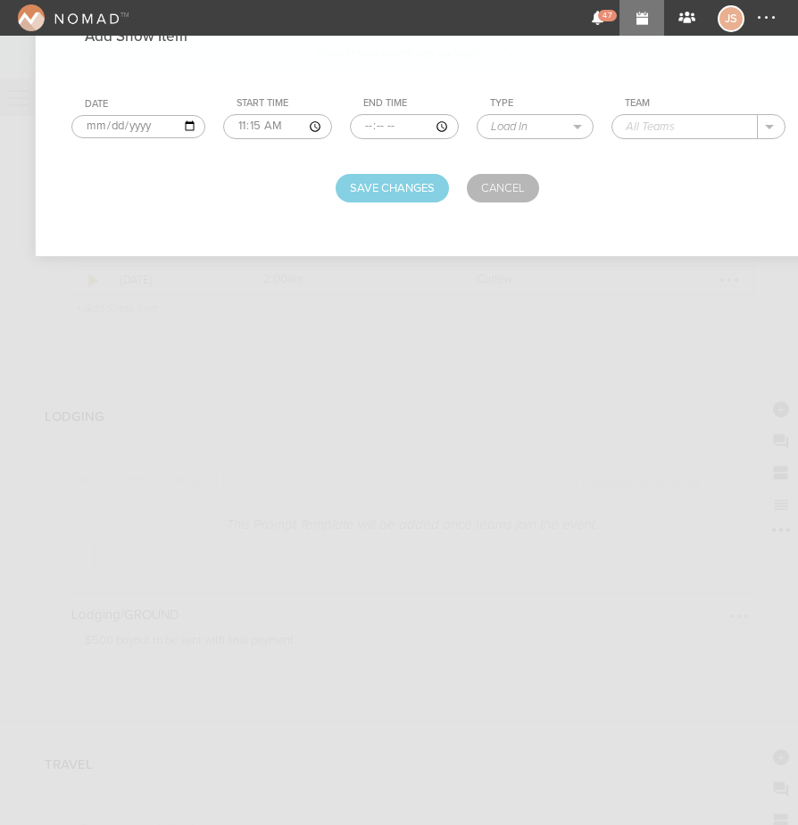
type input "23:15"
drag, startPoint x: 406, startPoint y: 121, endPoint x: 427, endPoint y: 124, distance: 21.6
click at [403, 121] on input "12:30" at bounding box center [404, 126] width 109 height 25
type input "00:30"
click at [505, 127] on select "Load In Soundcheck Line Check Programming Doors Set Time Changeover Curfew Load…" at bounding box center [534, 126] width 115 height 23
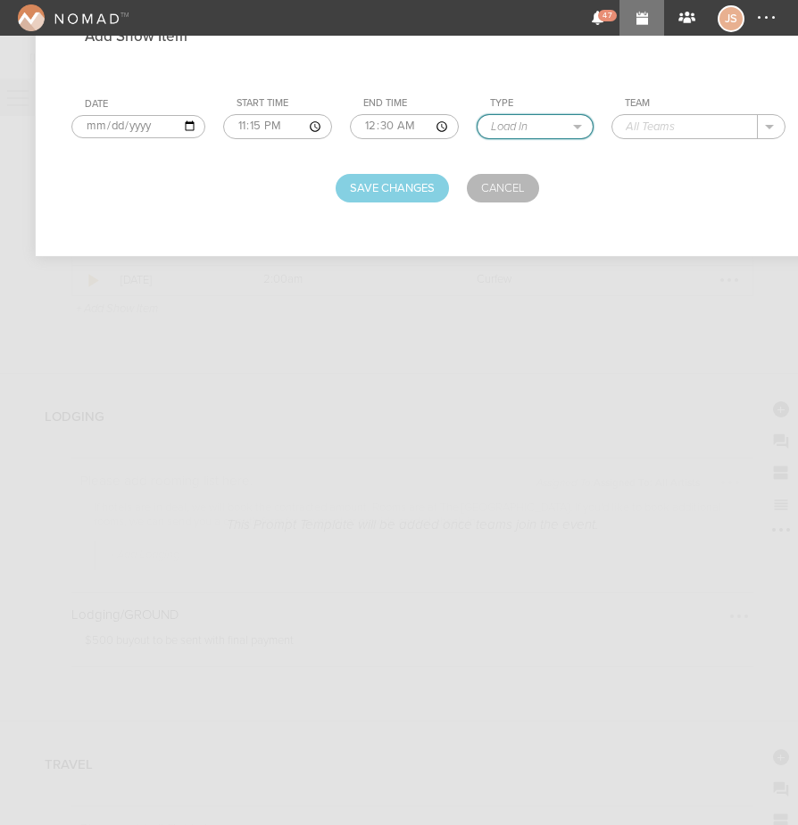
select select "Set Time"
click at [477, 115] on select "Load In Soundcheck Line Check Programming Doors Set Time Changeover Curfew Load…" at bounding box center [534, 126] width 115 height 23
click at [657, 128] on input "text" at bounding box center [684, 126] width 145 height 23
type input "Lyndsay Simon"
click at [422, 188] on button "Save Changes" at bounding box center [392, 188] width 113 height 29
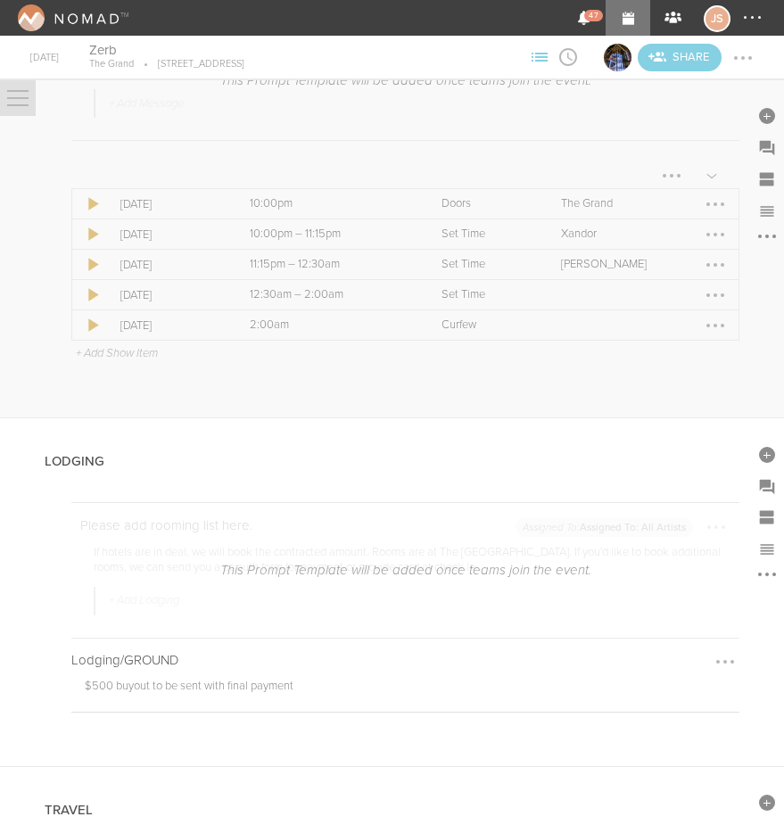
click at [702, 303] on div at bounding box center [715, 295] width 29 height 29
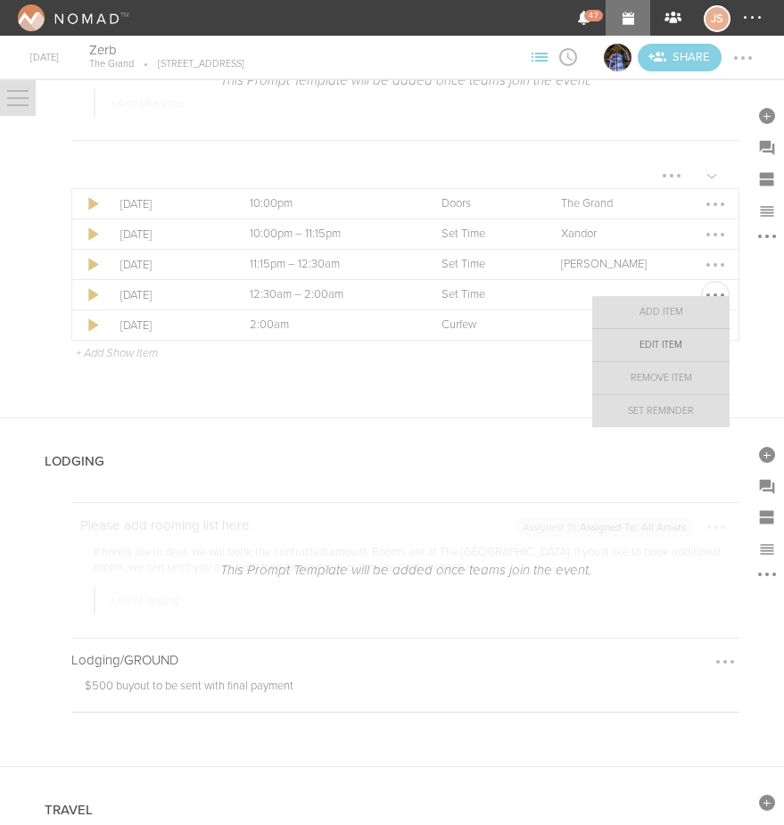
click at [692, 349] on link "Edit Item" at bounding box center [661, 345] width 137 height 32
select select "Set Time"
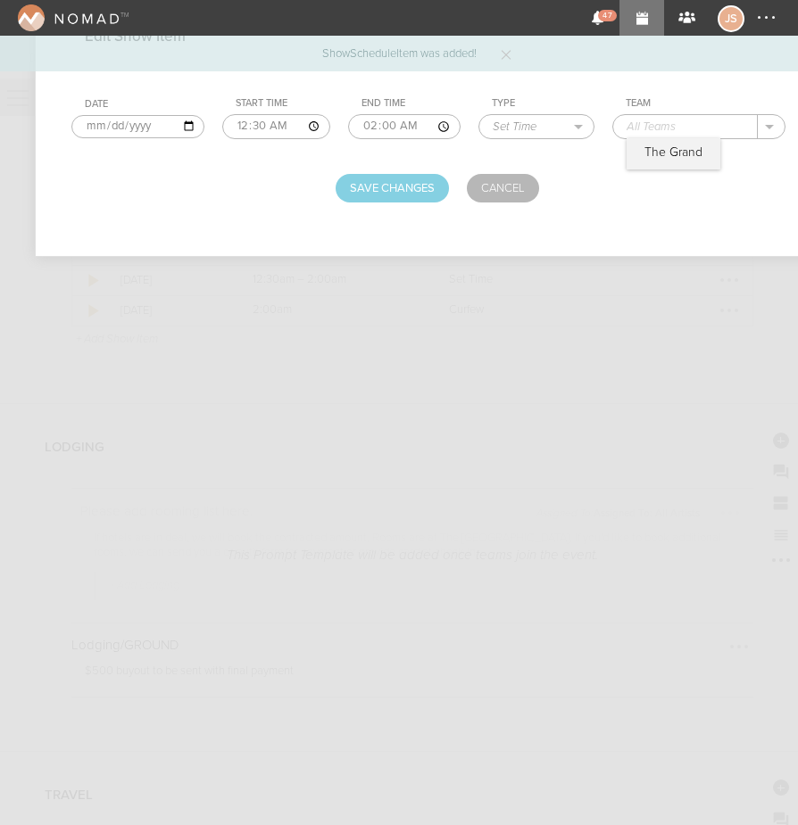
click at [659, 127] on input "text" at bounding box center [685, 126] width 145 height 23
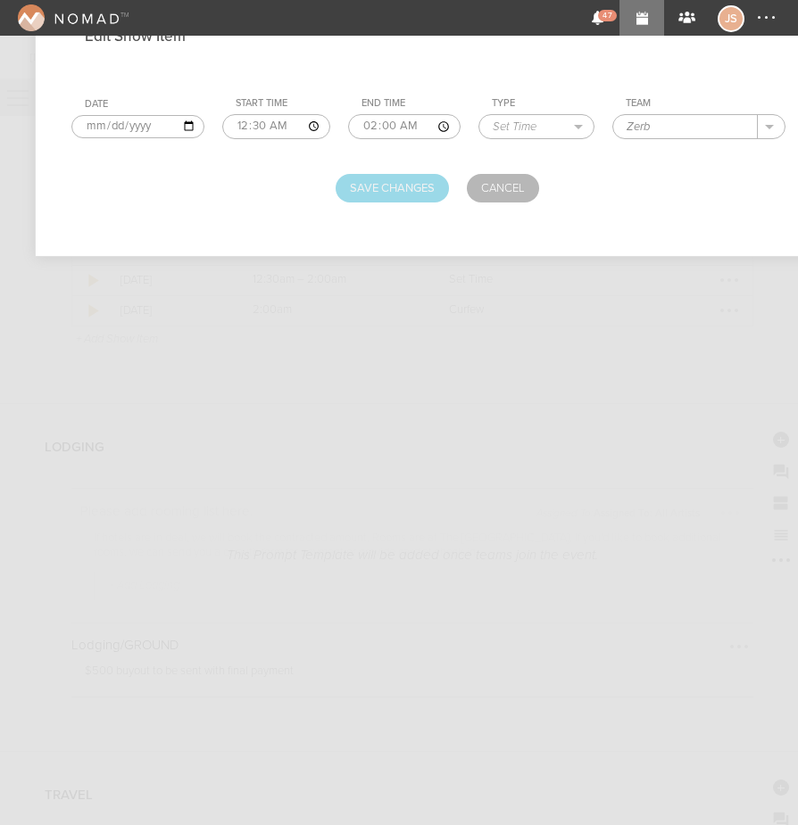
type input "Zerb"
click at [402, 184] on button "Save Changes" at bounding box center [392, 188] width 113 height 29
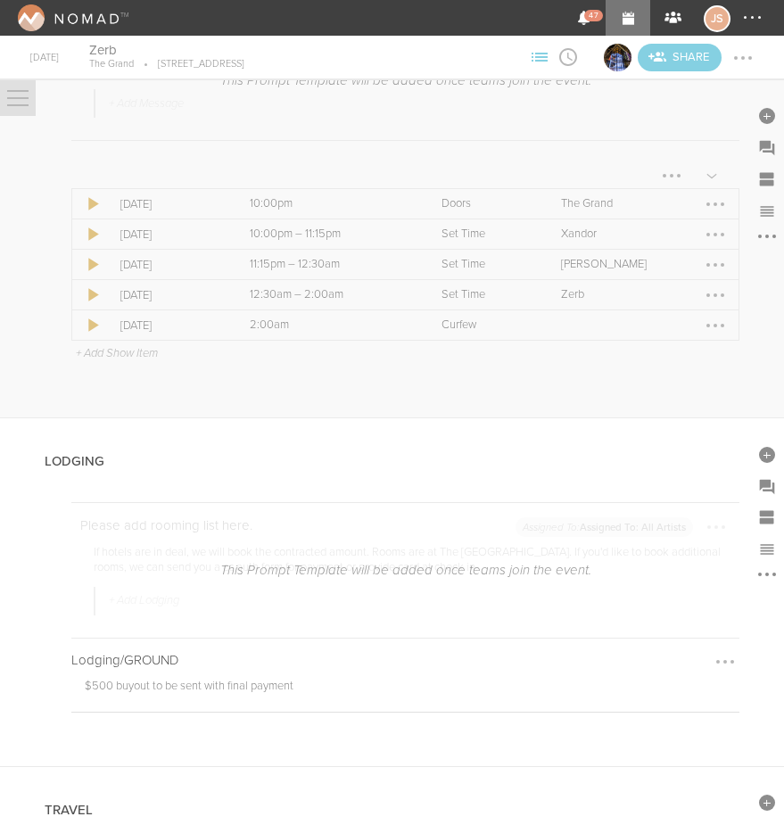
click at [708, 331] on div at bounding box center [715, 325] width 29 height 29
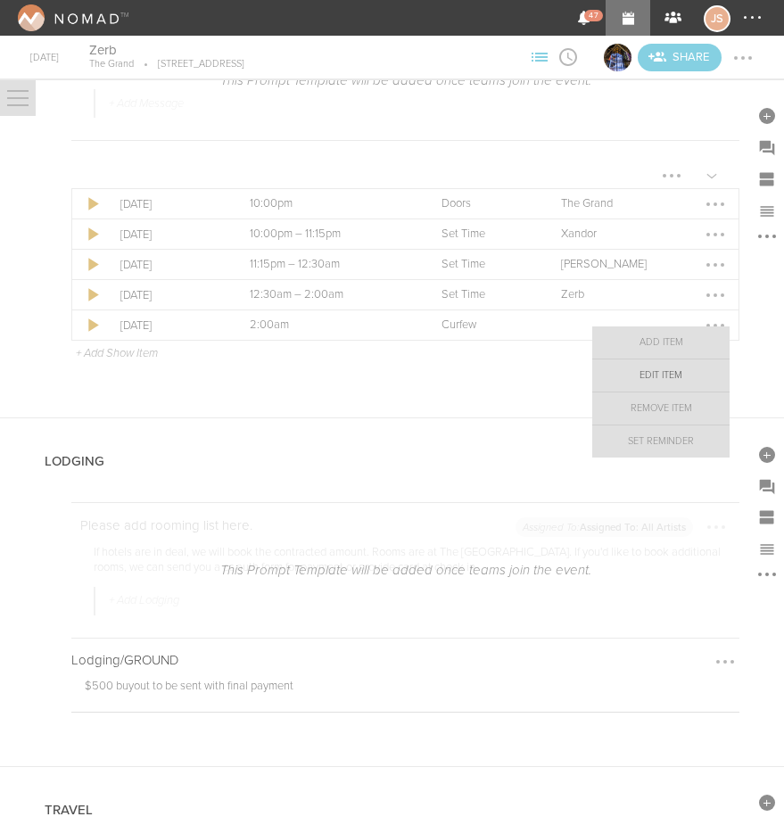
click at [664, 373] on link "Edit Item" at bounding box center [661, 376] width 137 height 32
select select "Curfew"
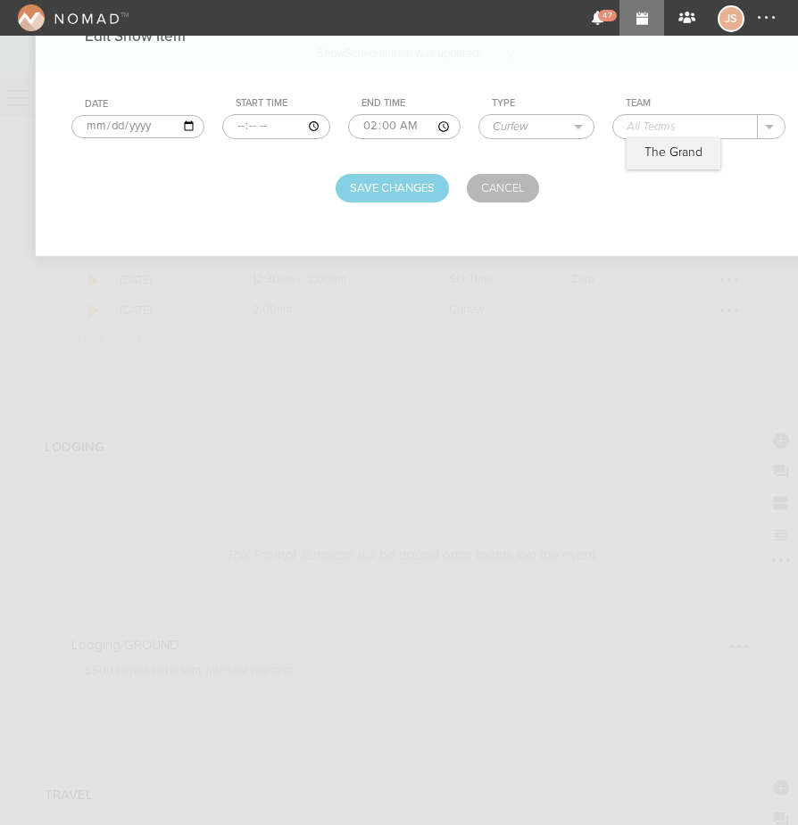
click at [638, 128] on input "text" at bounding box center [685, 126] width 145 height 23
click at [642, 160] on div "The Grand" at bounding box center [673, 153] width 94 height 31
type input "The Grand"
click at [371, 188] on button "Save Changes" at bounding box center [392, 188] width 113 height 29
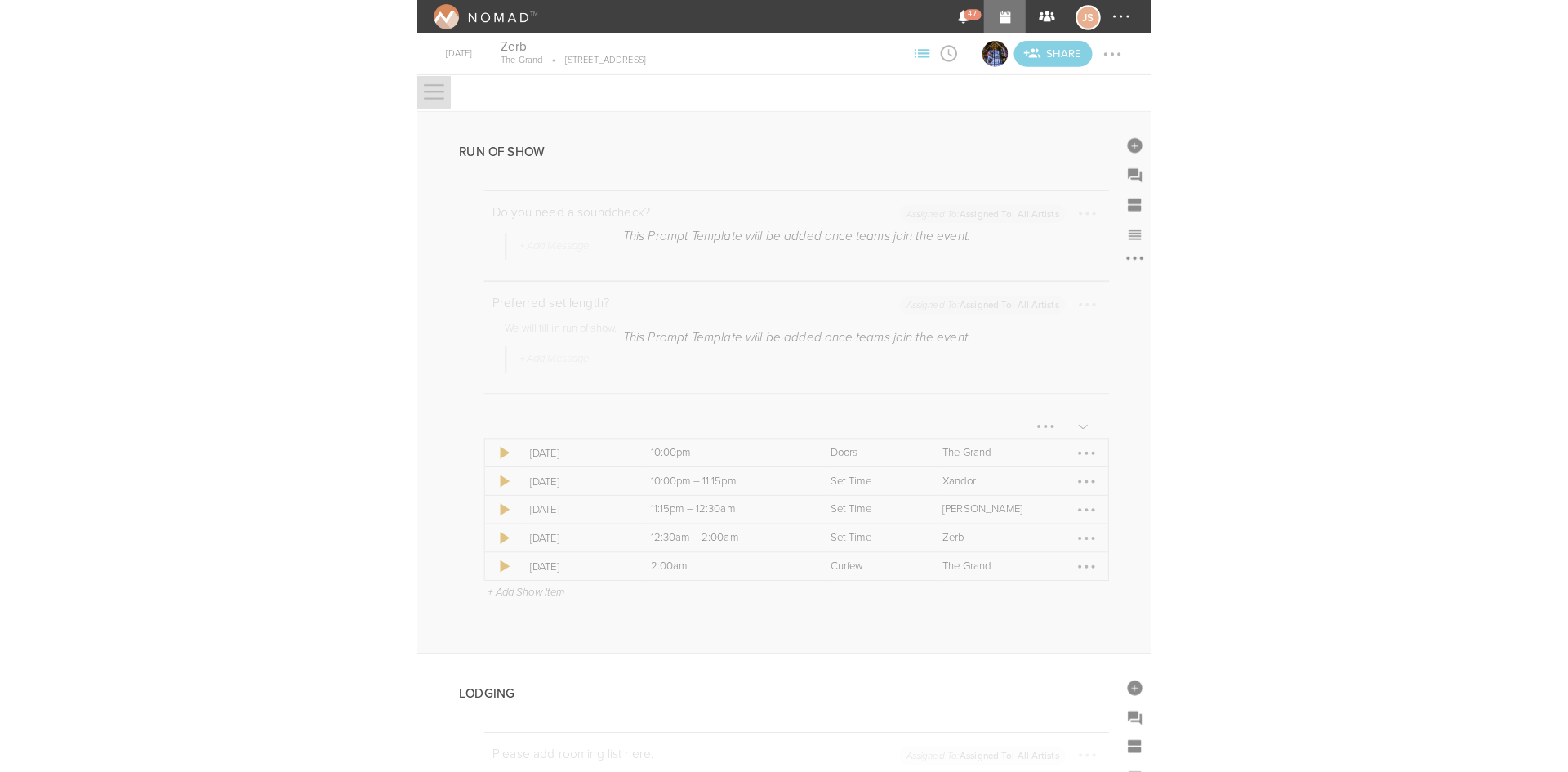
scroll to position [1798, 0]
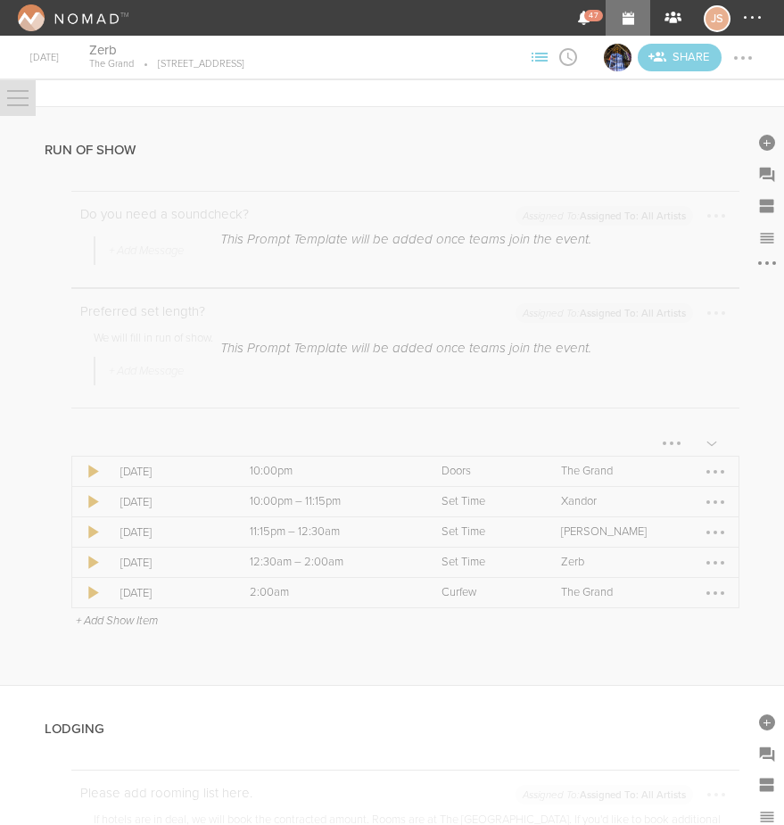
click at [144, 628] on p "+ Add Show Item" at bounding box center [117, 621] width 82 height 14
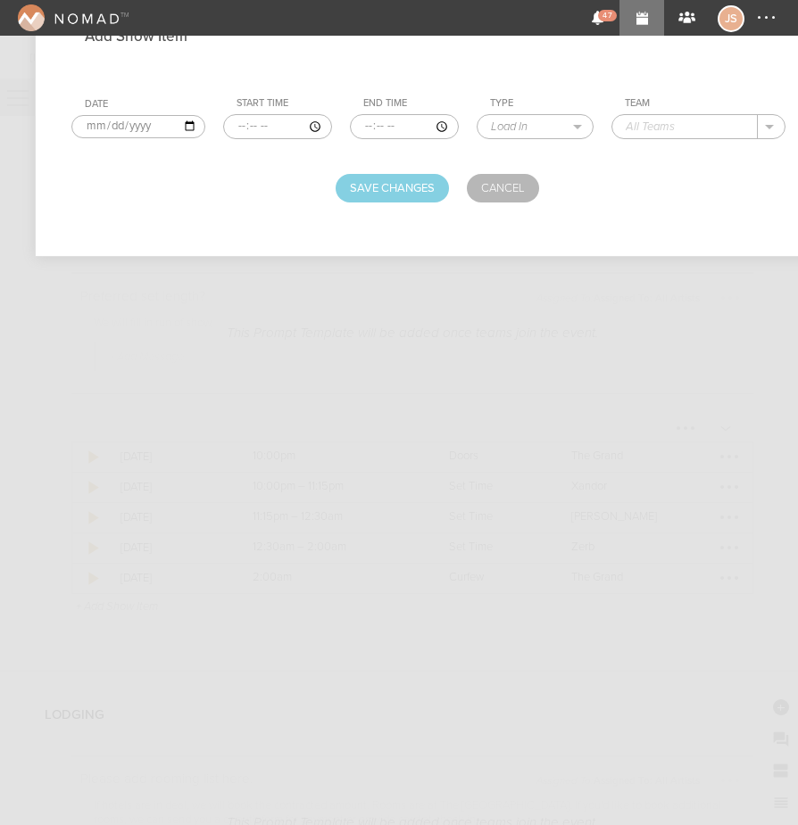
click at [240, 125] on input "time" at bounding box center [277, 126] width 109 height 25
type input "21:00"
type input "21:45"
select select "Soundcheck"
type input "Zerb"
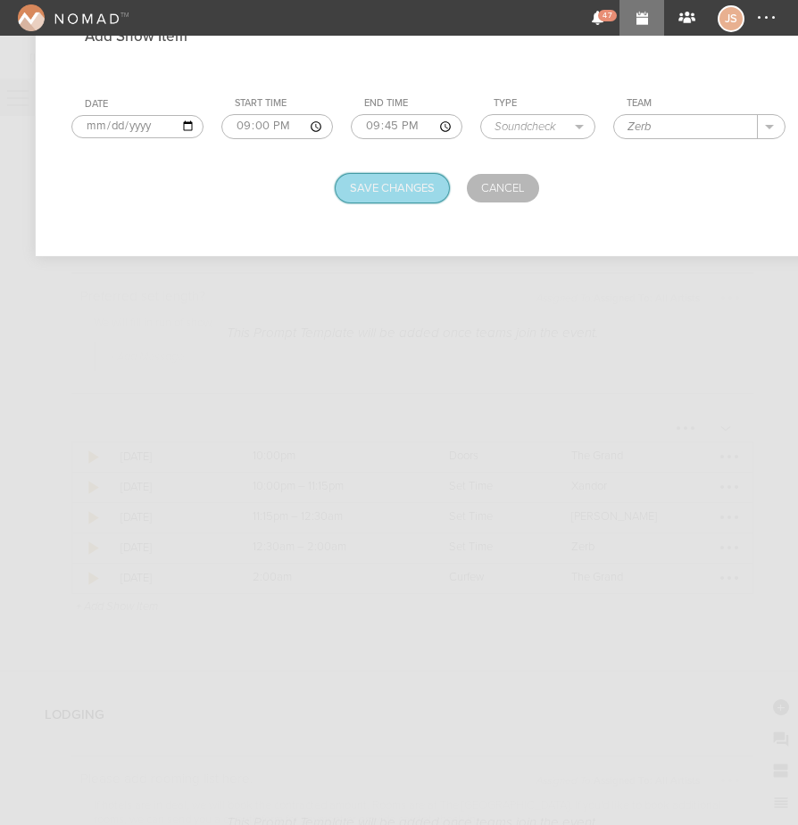
click at [411, 183] on button "Save Changes" at bounding box center [392, 188] width 113 height 29
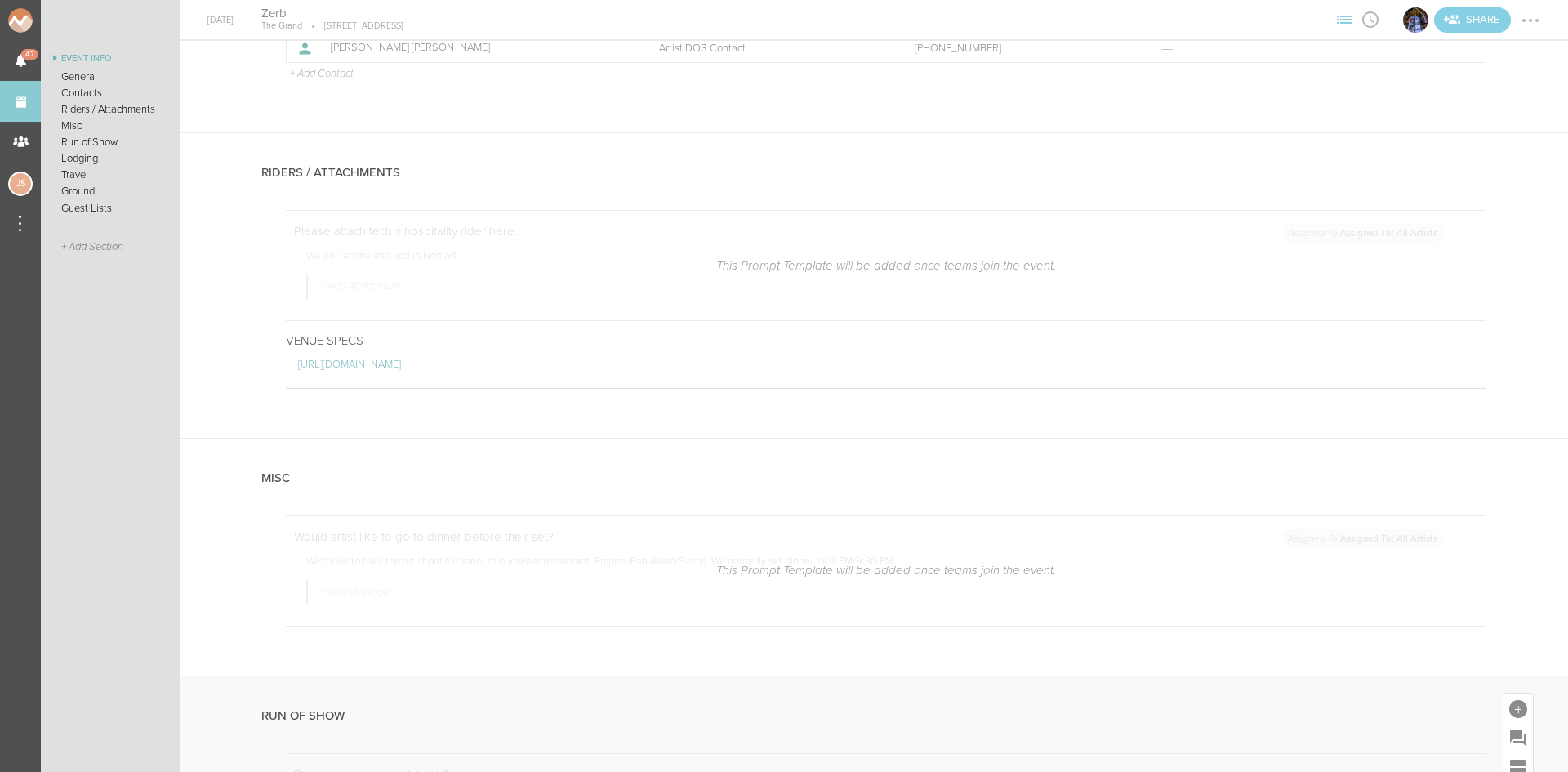
scroll to position [899, 0]
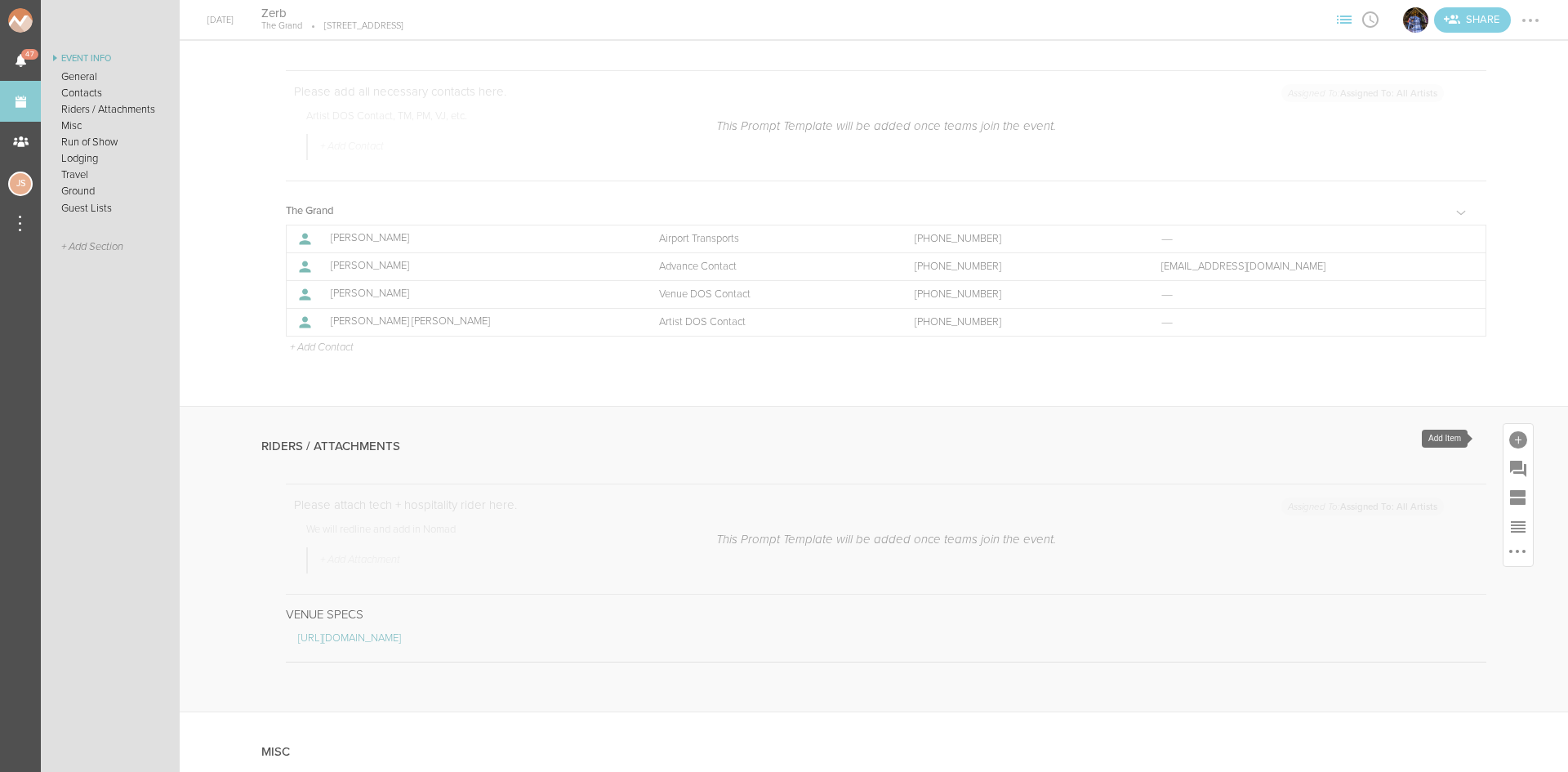
click at [793, 434] on div at bounding box center [1519, 439] width 29 height 29
click at [793, 477] on icon at bounding box center [1290, 473] width 14 height 27
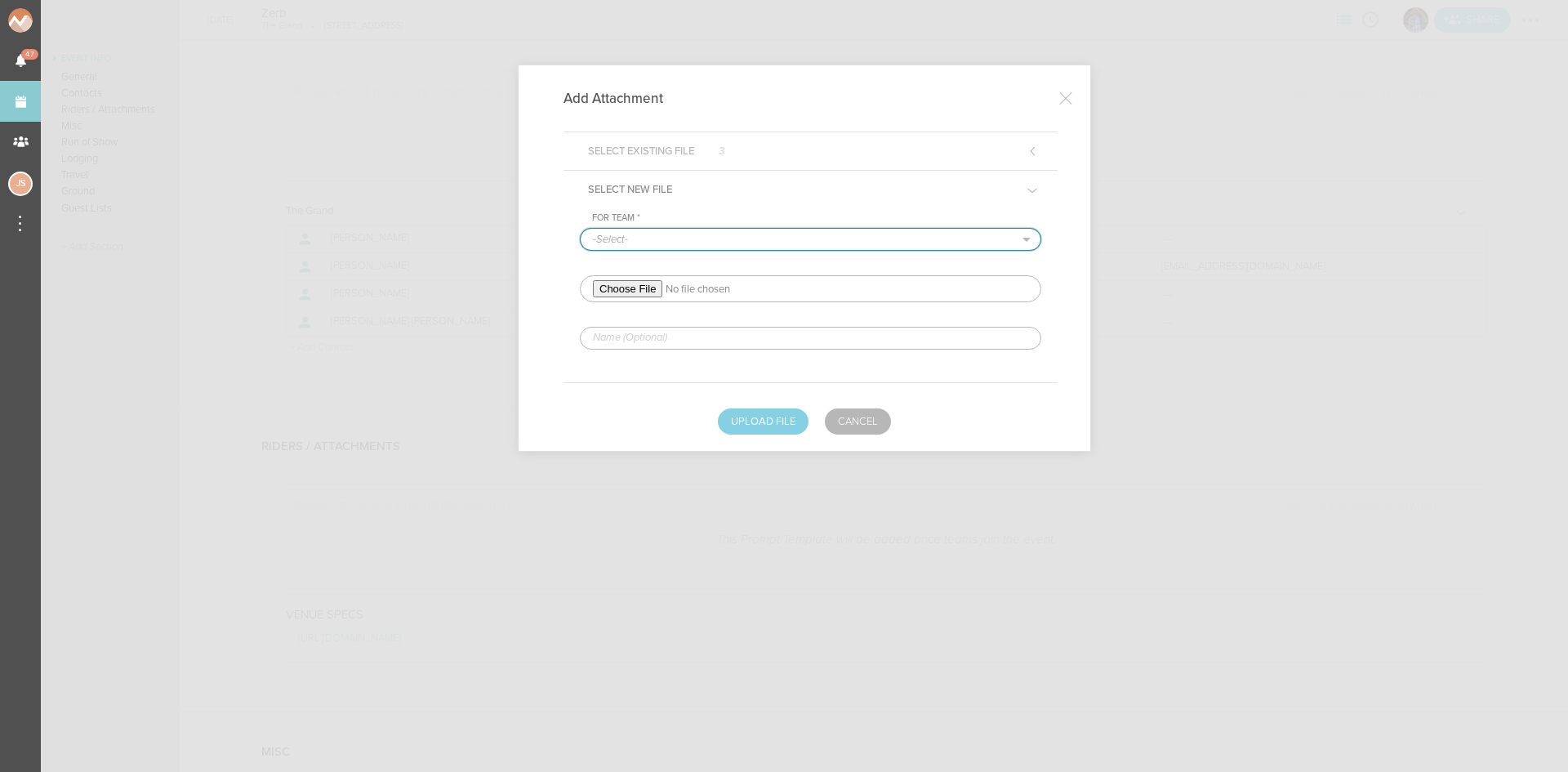
click at [659, 239] on select "-Select- The Grand" at bounding box center [810, 239] width 460 height 21
select select "20"
click at [580, 229] on select "-Select- The Grand" at bounding box center [810, 239] width 460 height 21
click at [636, 290] on input "file" at bounding box center [811, 288] width 461 height 27
type input "C:\fakepath\Zerb_Technical Rider-2025.pdf"
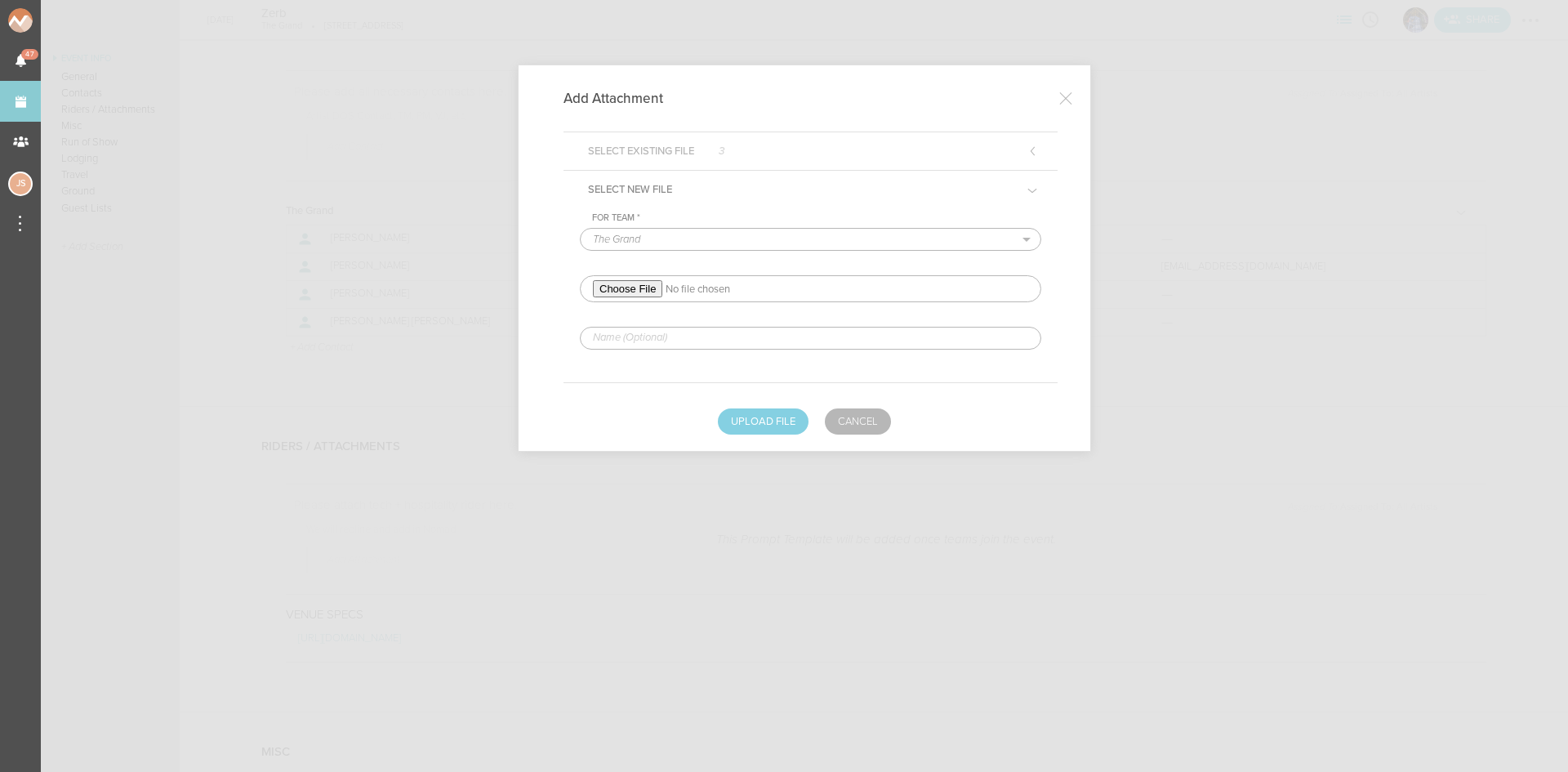
click at [705, 340] on input "text" at bounding box center [811, 338] width 461 height 23
type input "TECH"
click at [782, 424] on button "Upload File" at bounding box center [762, 421] width 91 height 27
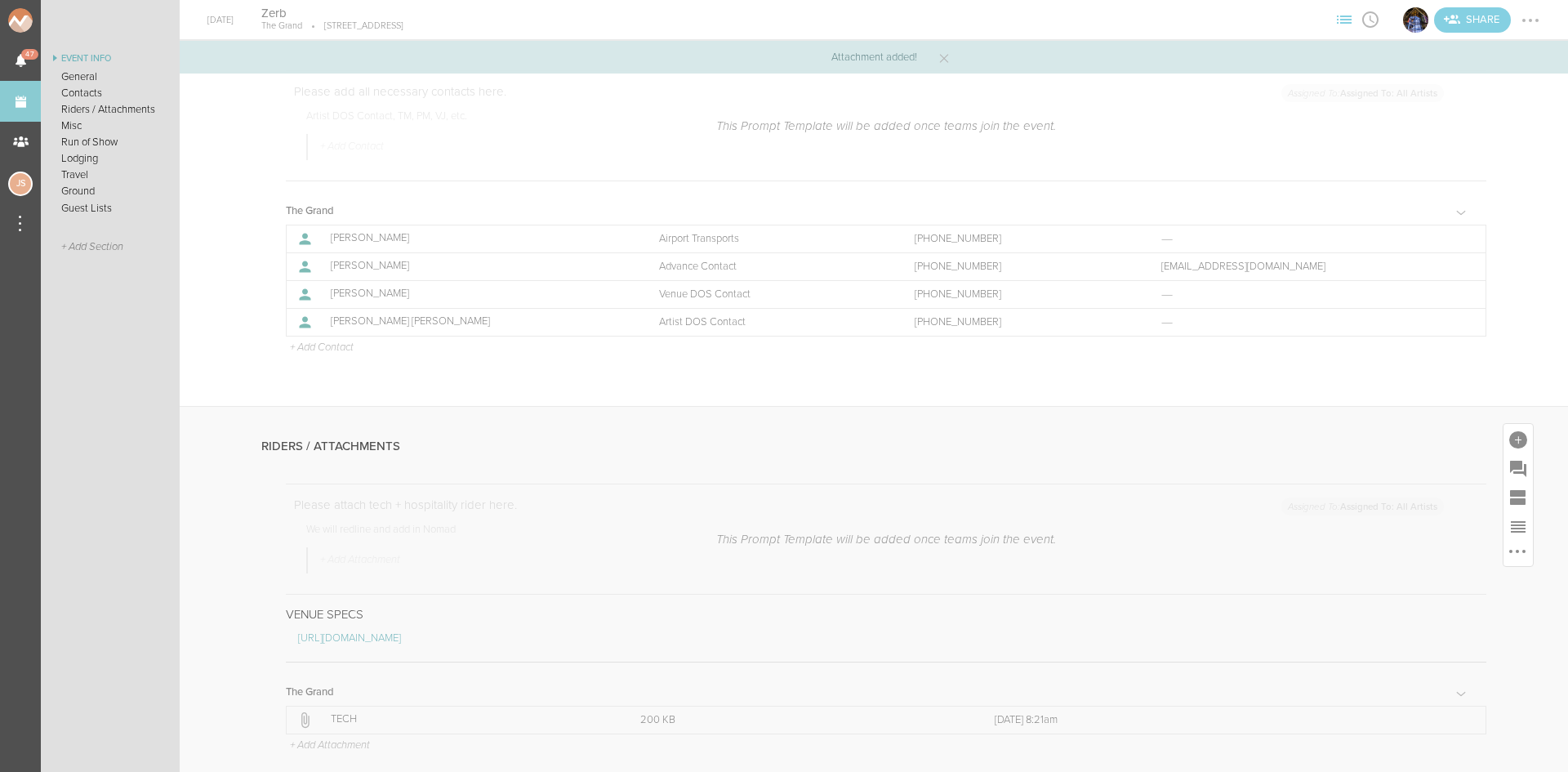
click at [310, 748] on p "+ Add Attachment" at bounding box center [329, 746] width 81 height 13
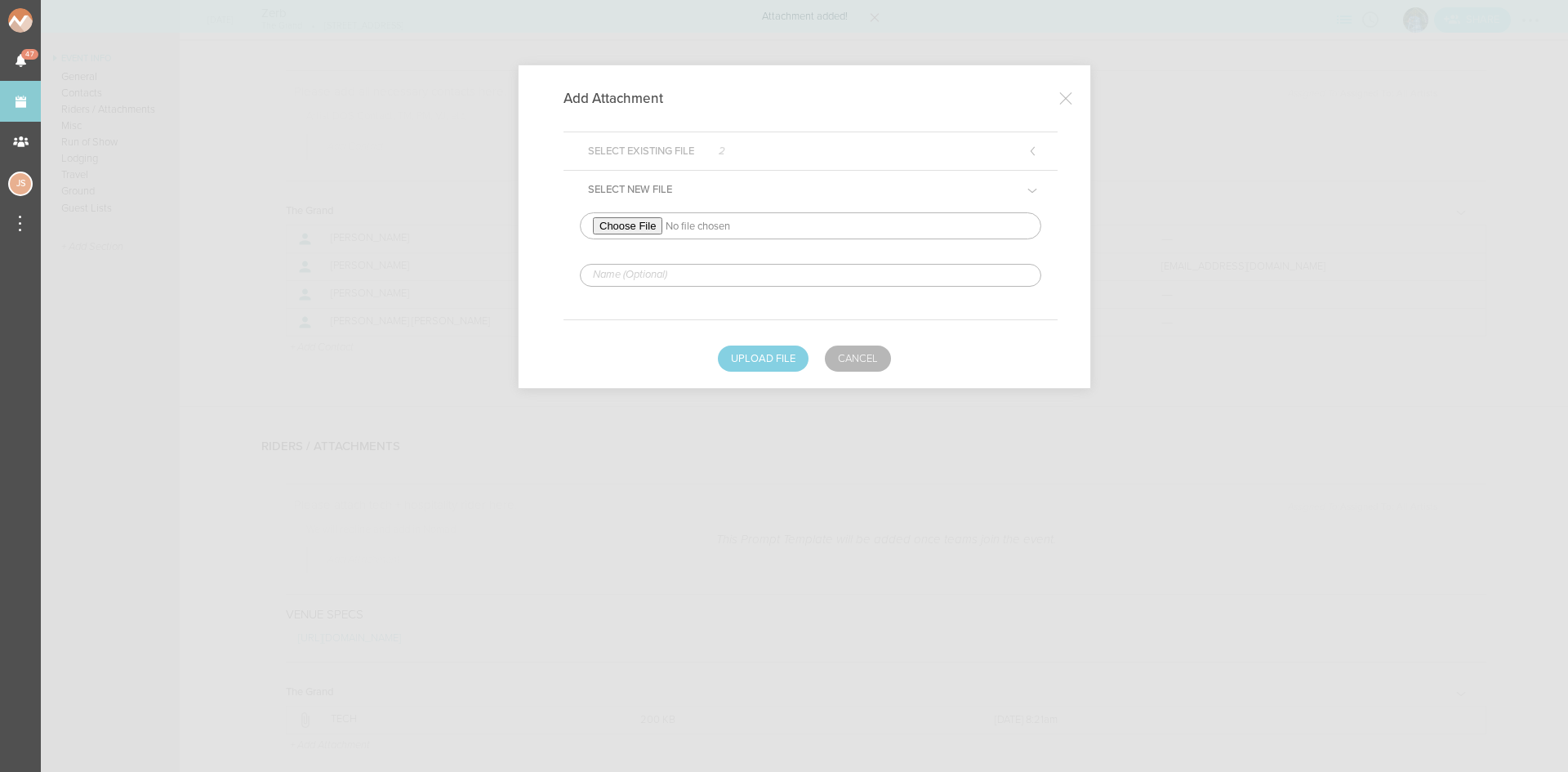
click at [637, 223] on input "file" at bounding box center [811, 225] width 461 height 27
type input "C:\fakepath\Zerb_HospitalityRider-205-redlined.pdf"
click at [716, 287] on div at bounding box center [811, 264] width 494 height 111
click at [713, 277] on input "text" at bounding box center [811, 275] width 461 height 23
type input "REDLINED HERE - hospo"
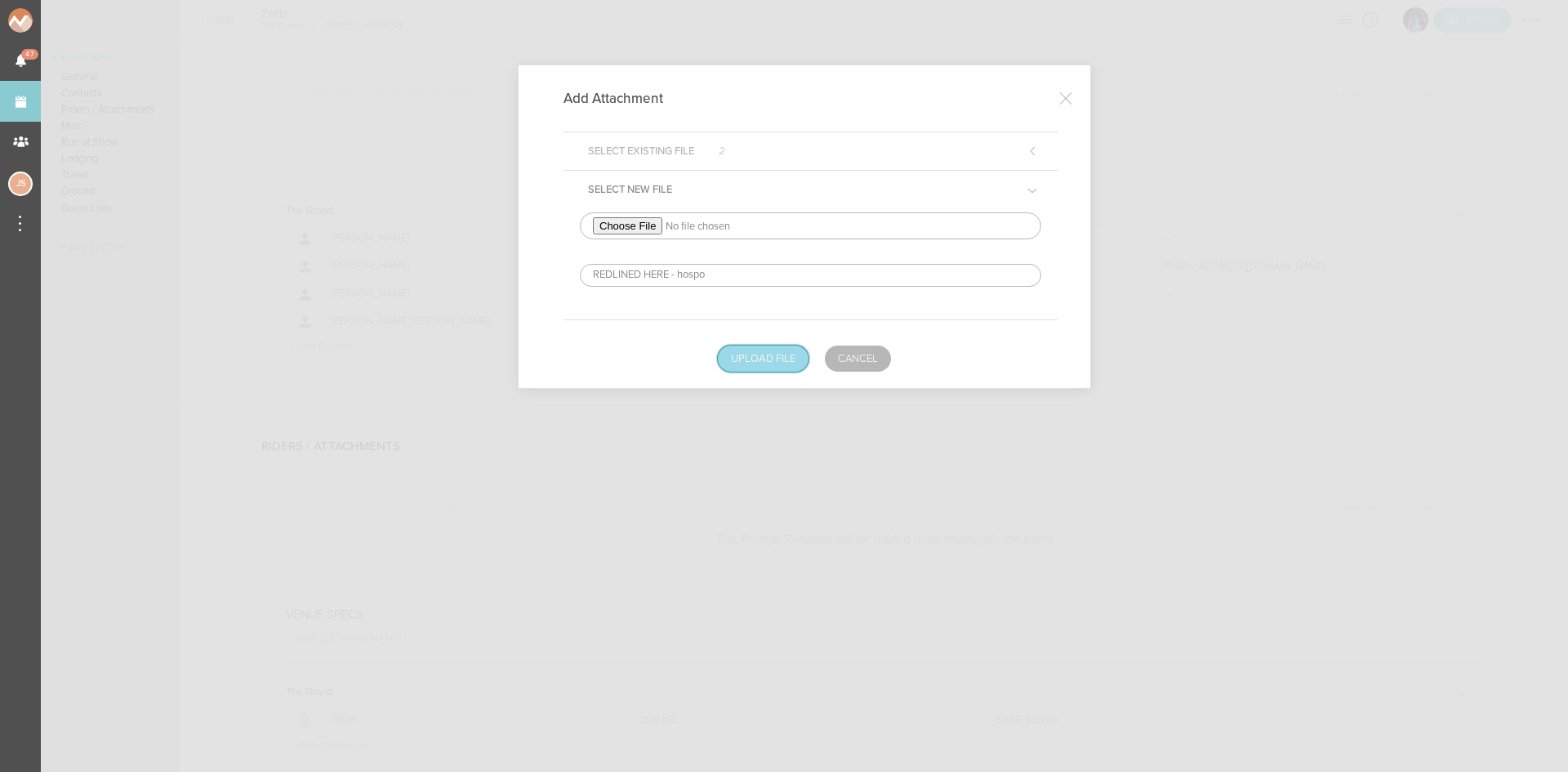
click at [757, 363] on button "Upload File" at bounding box center [762, 358] width 91 height 27
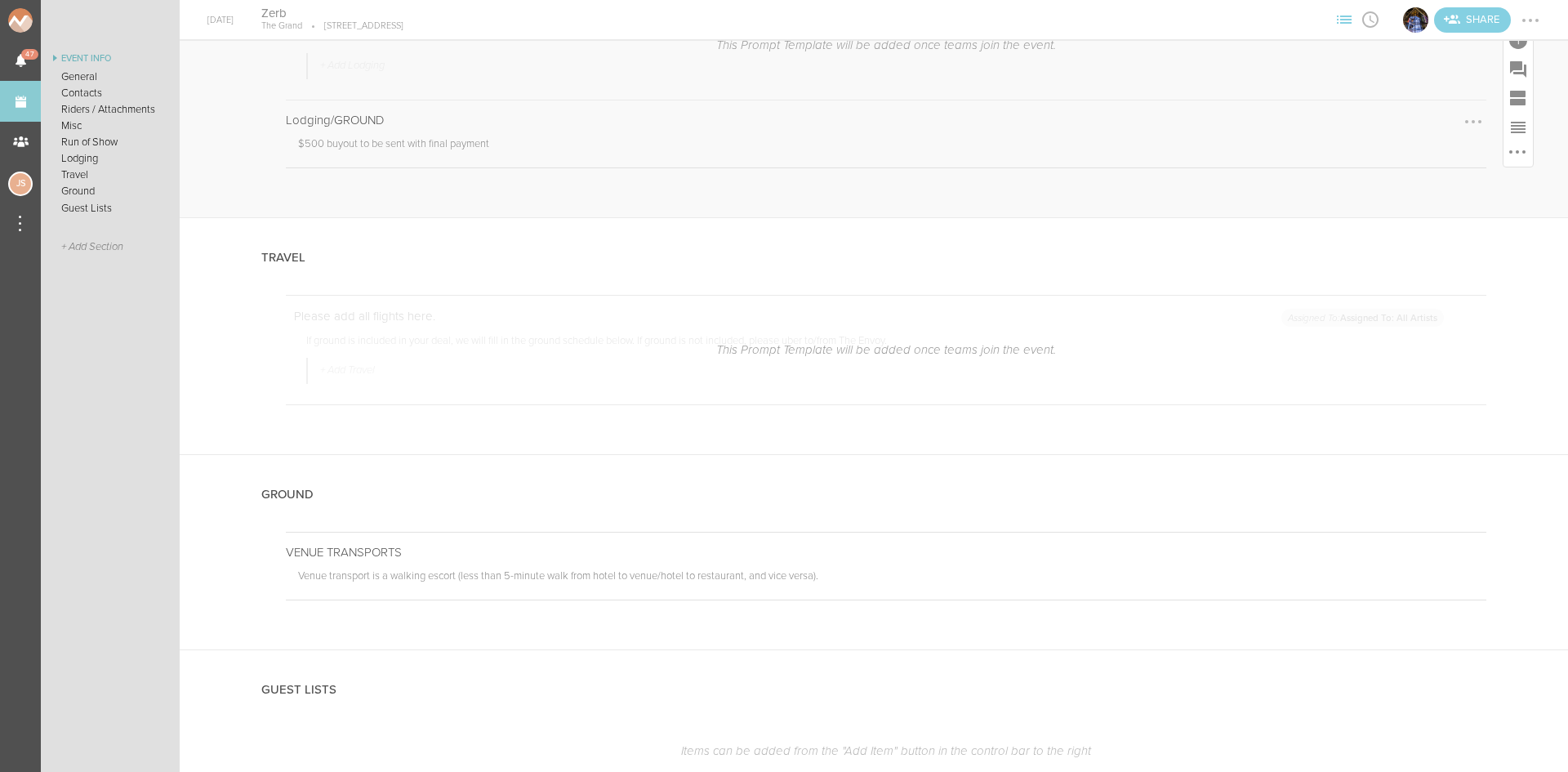
scroll to position [2615, 0]
click at [793, 554] on div at bounding box center [1473, 555] width 27 height 27
click at [793, 554] on link "Edit Note" at bounding box center [1423, 557] width 125 height 29
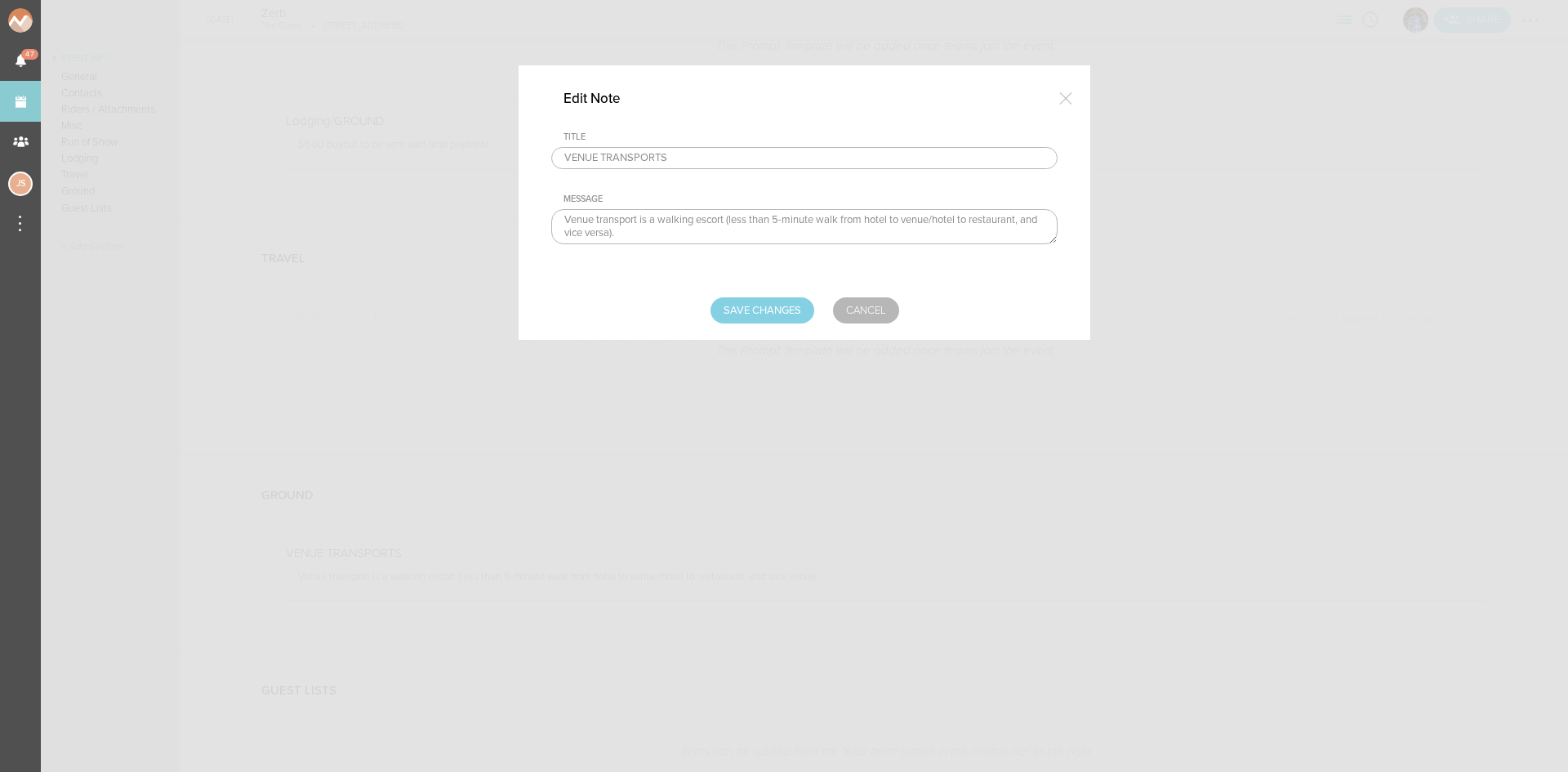
drag, startPoint x: 960, startPoint y: 218, endPoint x: 937, endPoint y: 219, distance: 23.0
click at [793, 219] on textarea "Venue transport is a walking escort (less than 5-minute walk from hotel to venu…" at bounding box center [804, 226] width 506 height 35
type textarea "Venue transport is a walking escort (less than 5-minute walk from hotel to venu…"
click at [784, 317] on input "Save Changes" at bounding box center [762, 310] width 103 height 27
type input "Saving..."
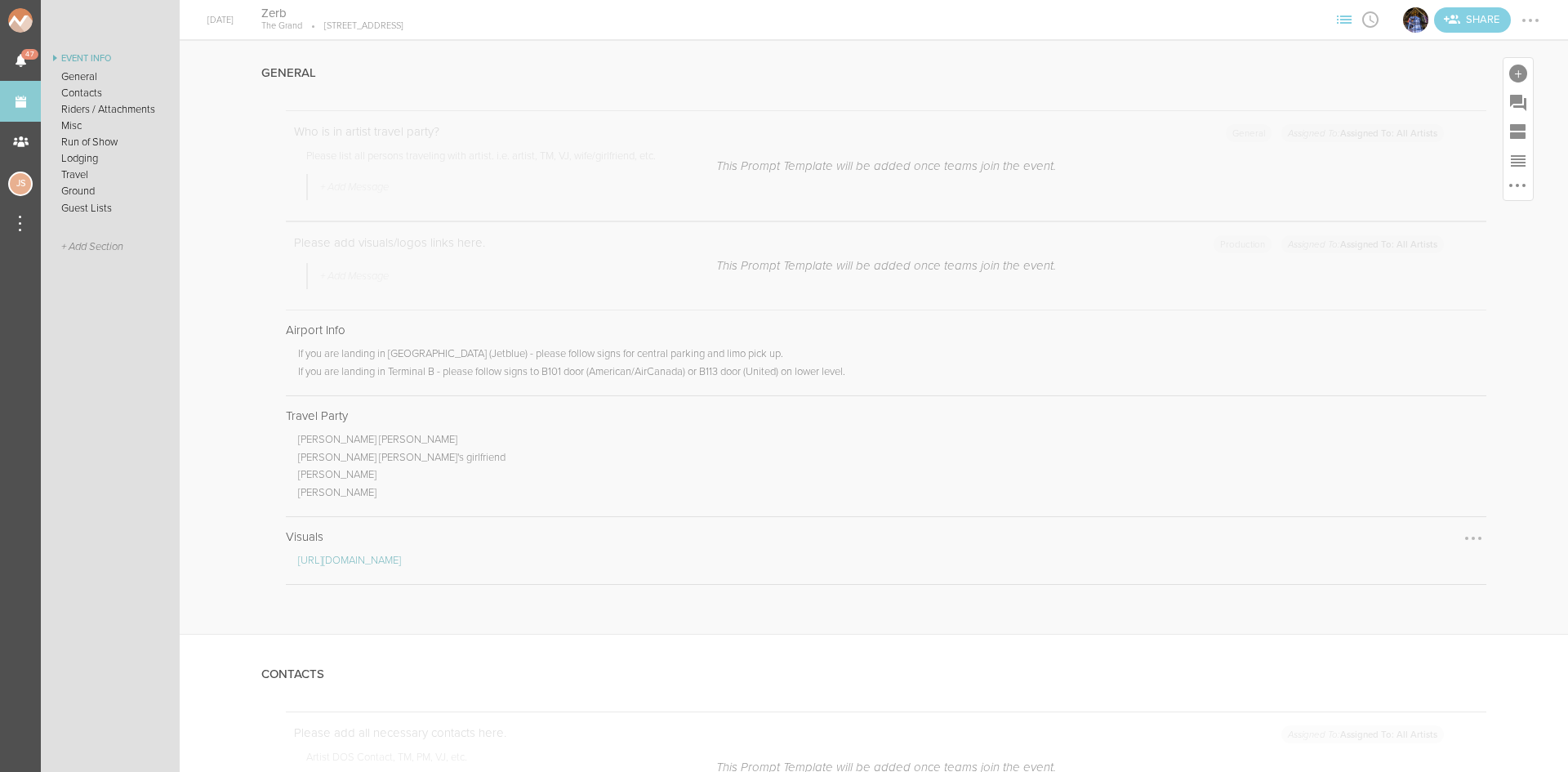
scroll to position [255, 0]
click at [793, 331] on div at bounding box center [1473, 334] width 27 height 27
click at [793, 366] on link "Remove Note" at bounding box center [1423, 366] width 125 height 29
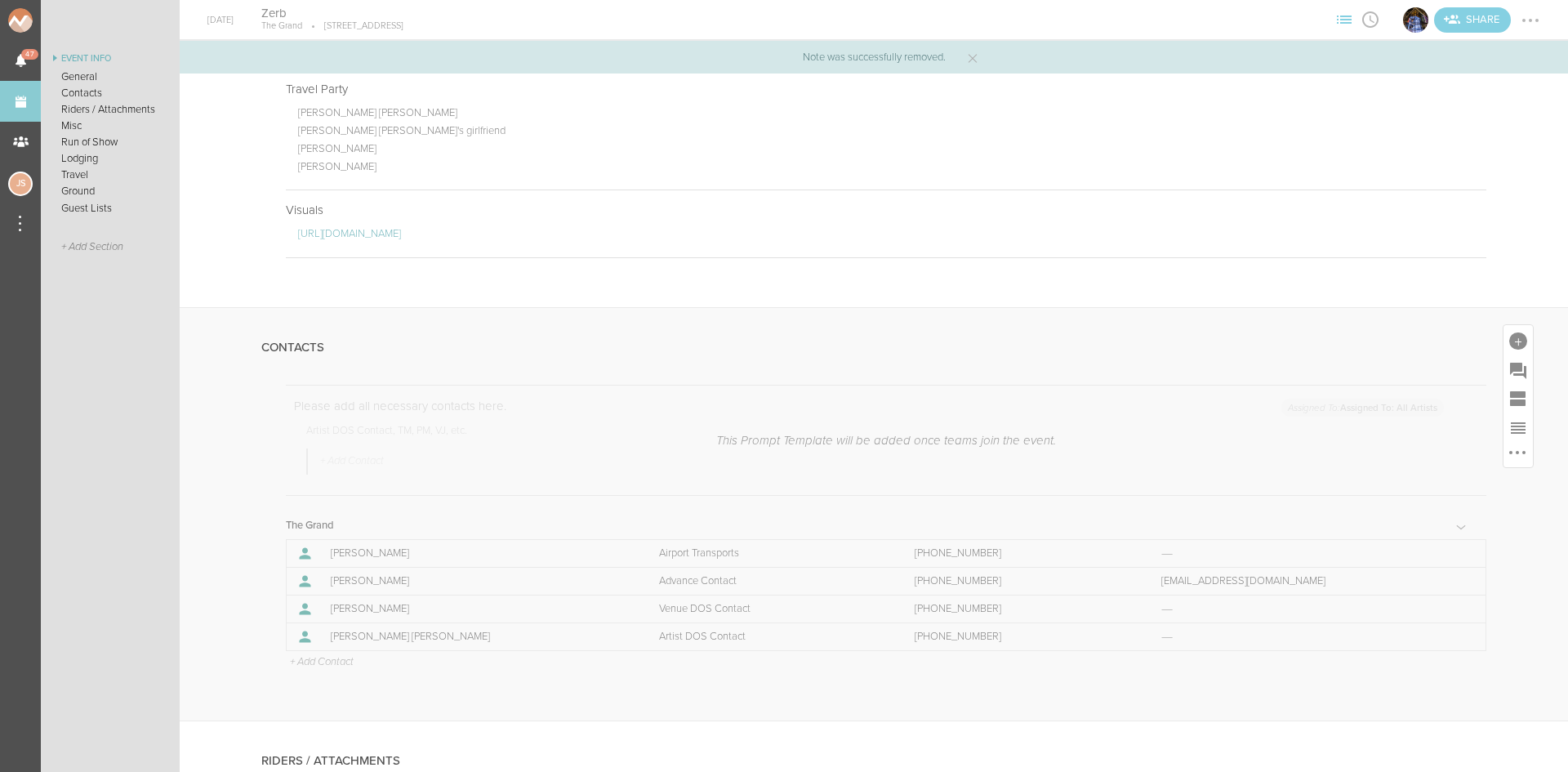
scroll to position [500, 0]
click at [793, 551] on div at bounding box center [1465, 551] width 27 height 27
click at [793, 584] on link "Remove" at bounding box center [1414, 583] width 125 height 29
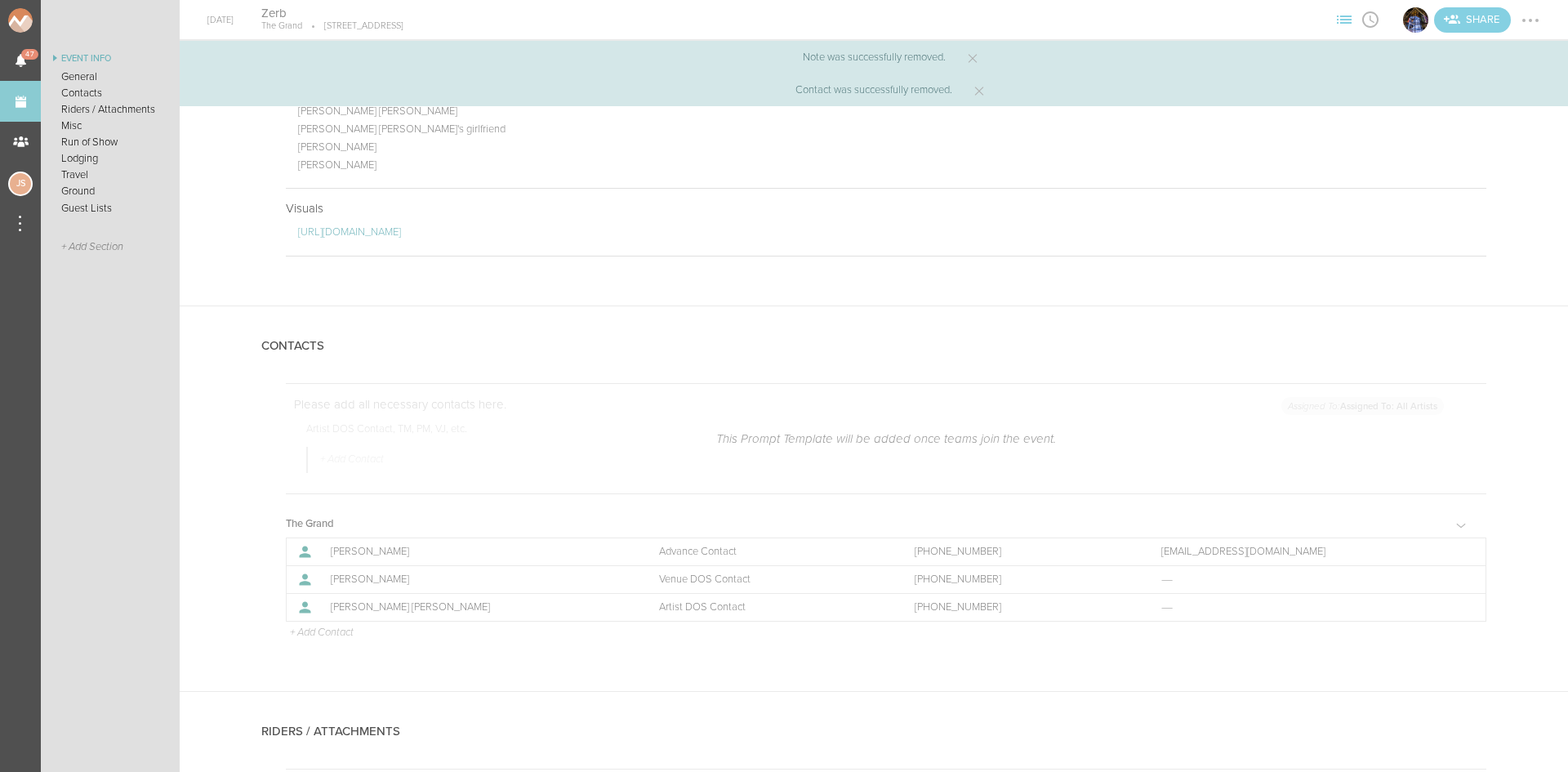
click at [793, 25] on div "Share Edit Event Reorder All Sections Export to Text Export to PDF Add to Googl…" at bounding box center [1450, 19] width 237 height 39
click at [793, 17] on div at bounding box center [1530, 20] width 27 height 27
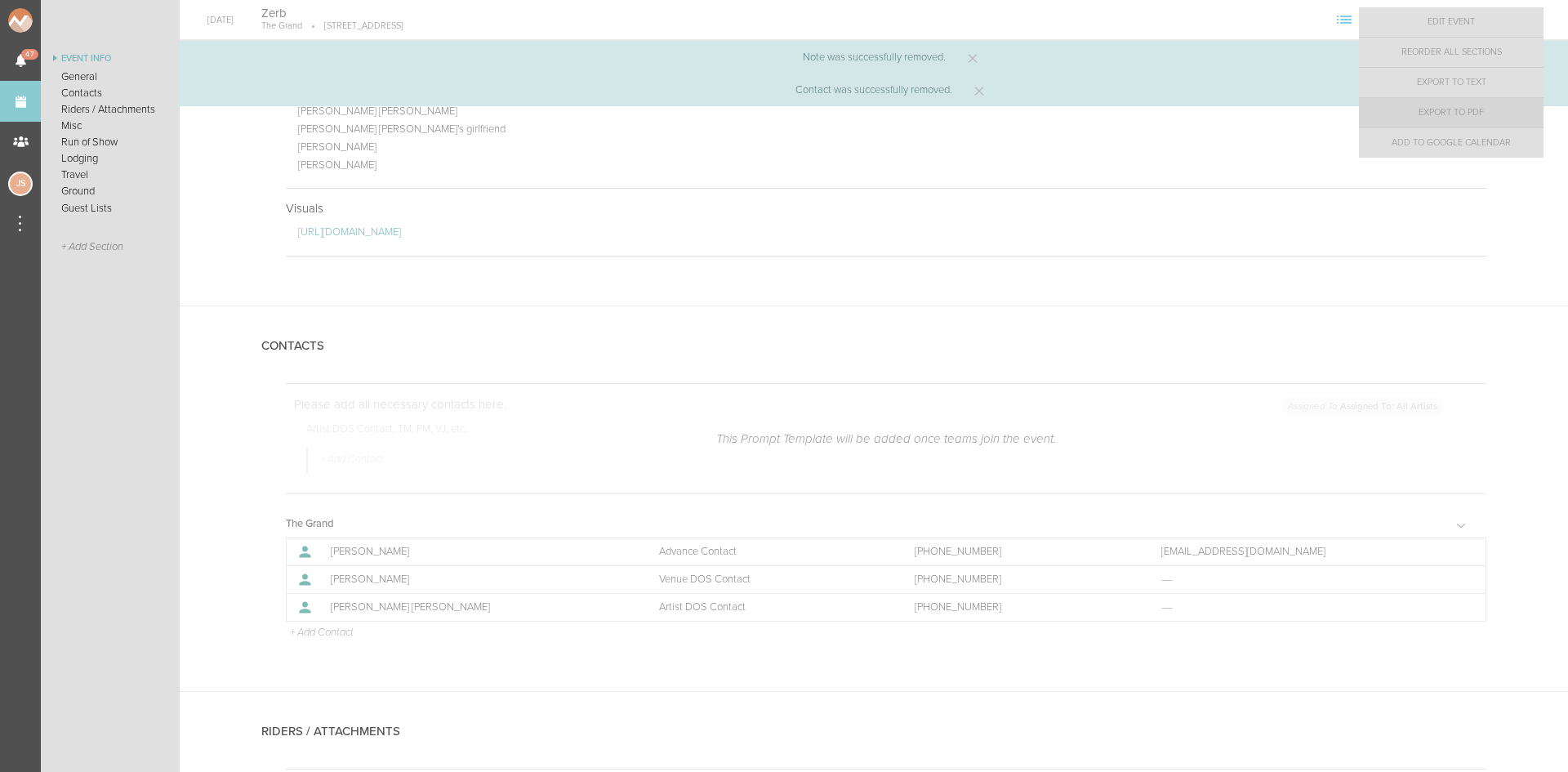
click at [793, 122] on link "Export to PDF" at bounding box center [1452, 113] width 185 height 29
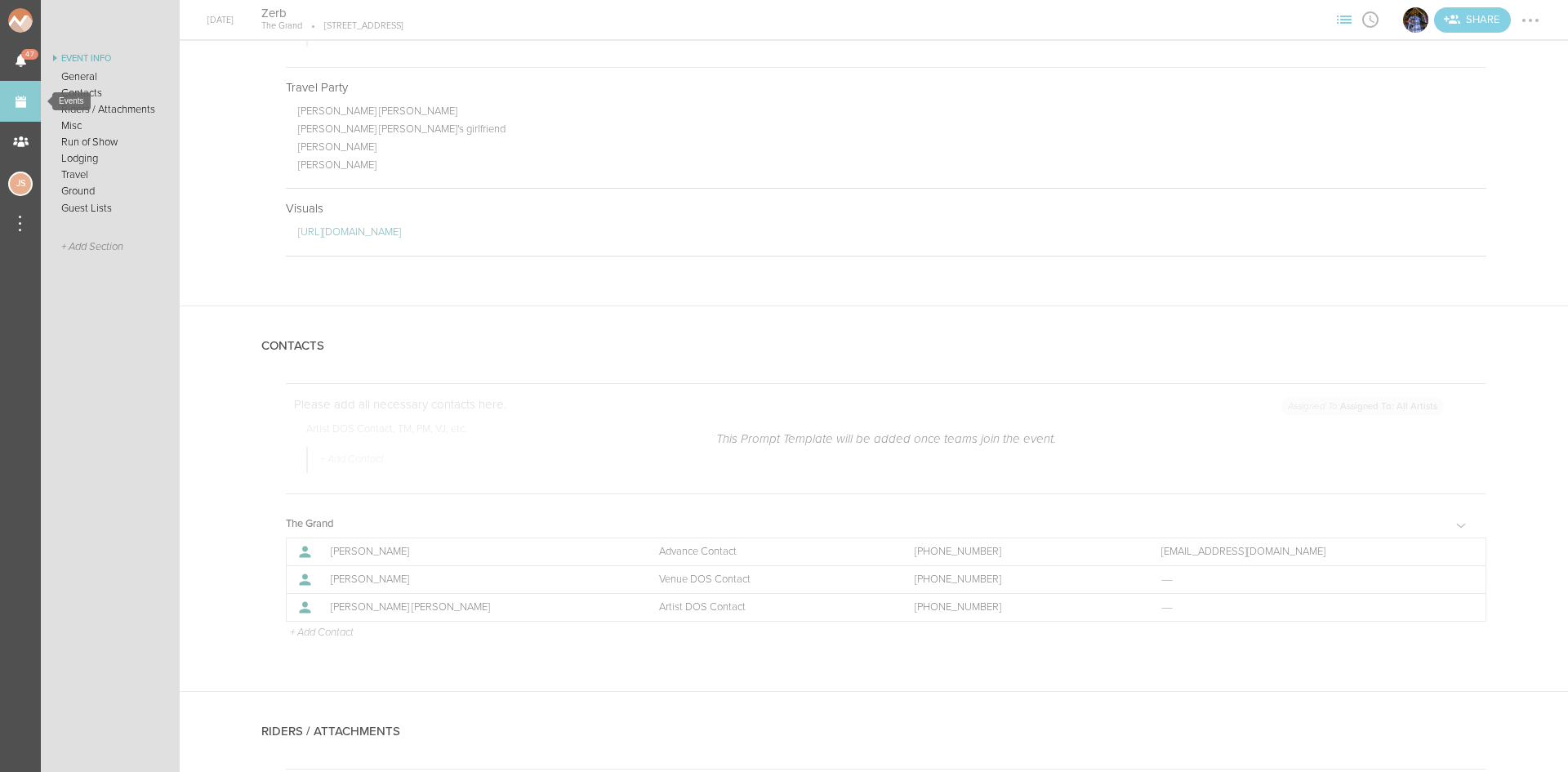
click at [19, 103] on link "Events" at bounding box center [20, 101] width 41 height 41
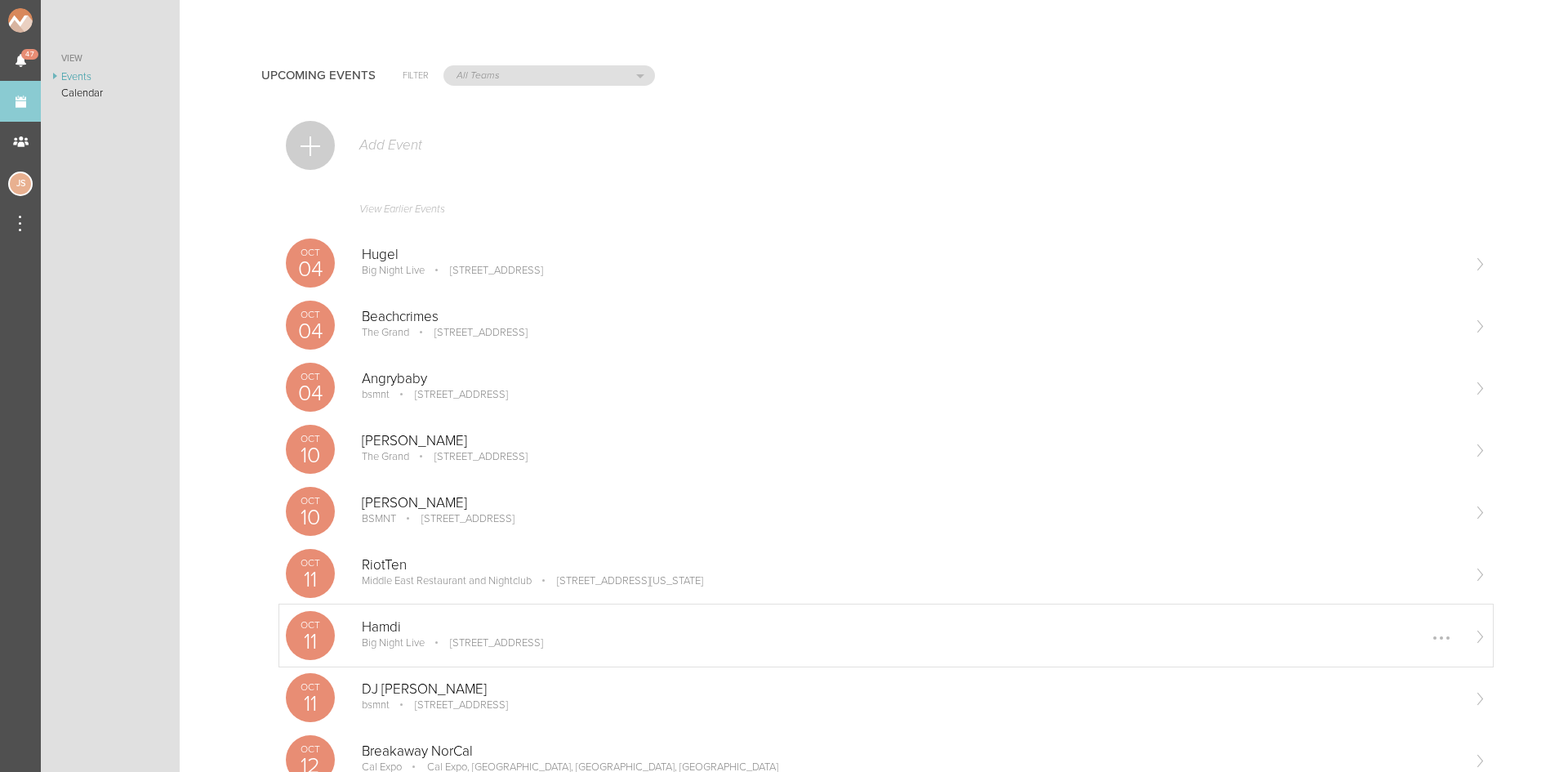
click at [461, 634] on p "Hamdi" at bounding box center [911, 627] width 1098 height 16
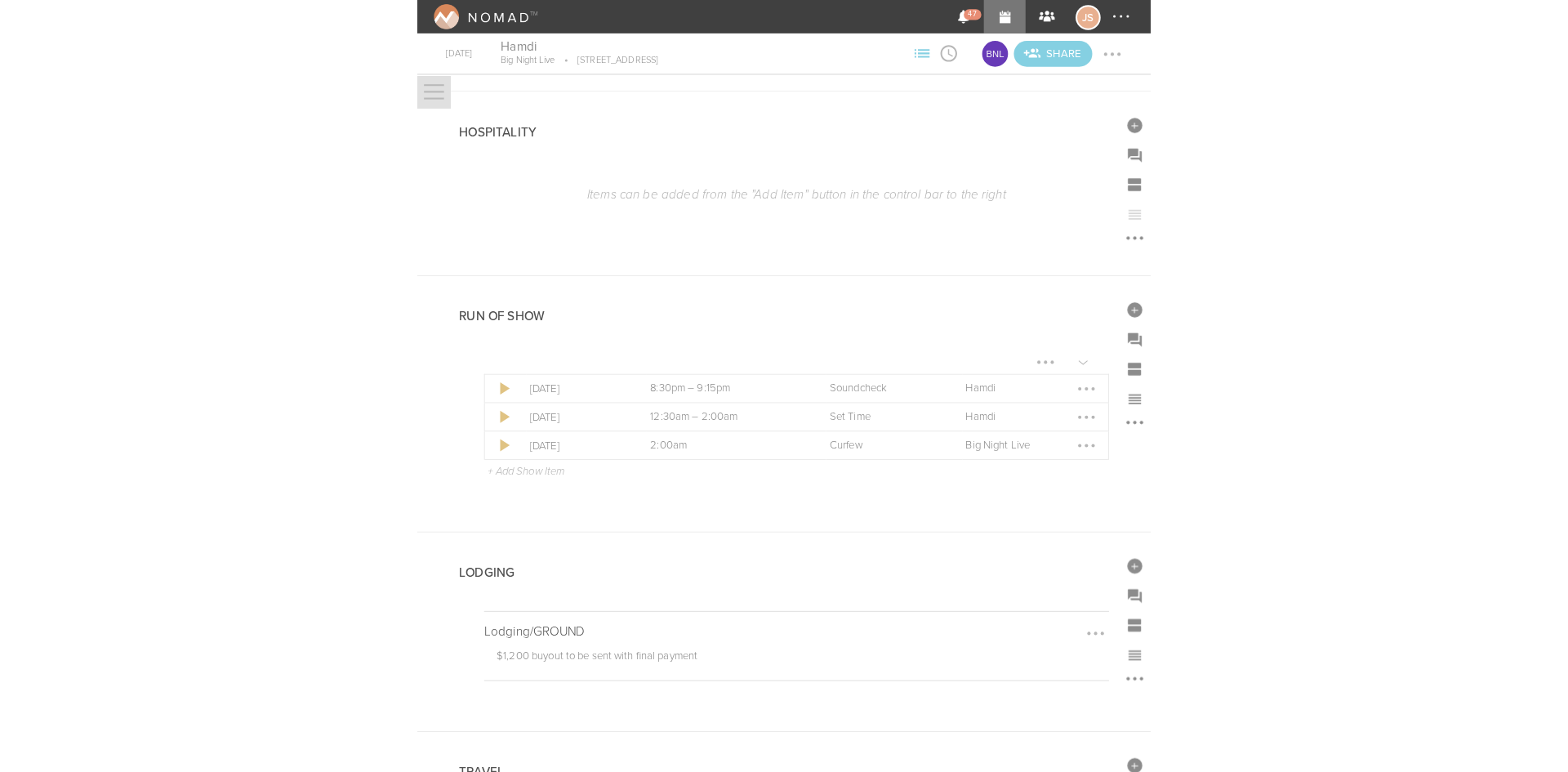
scroll to position [2452, 0]
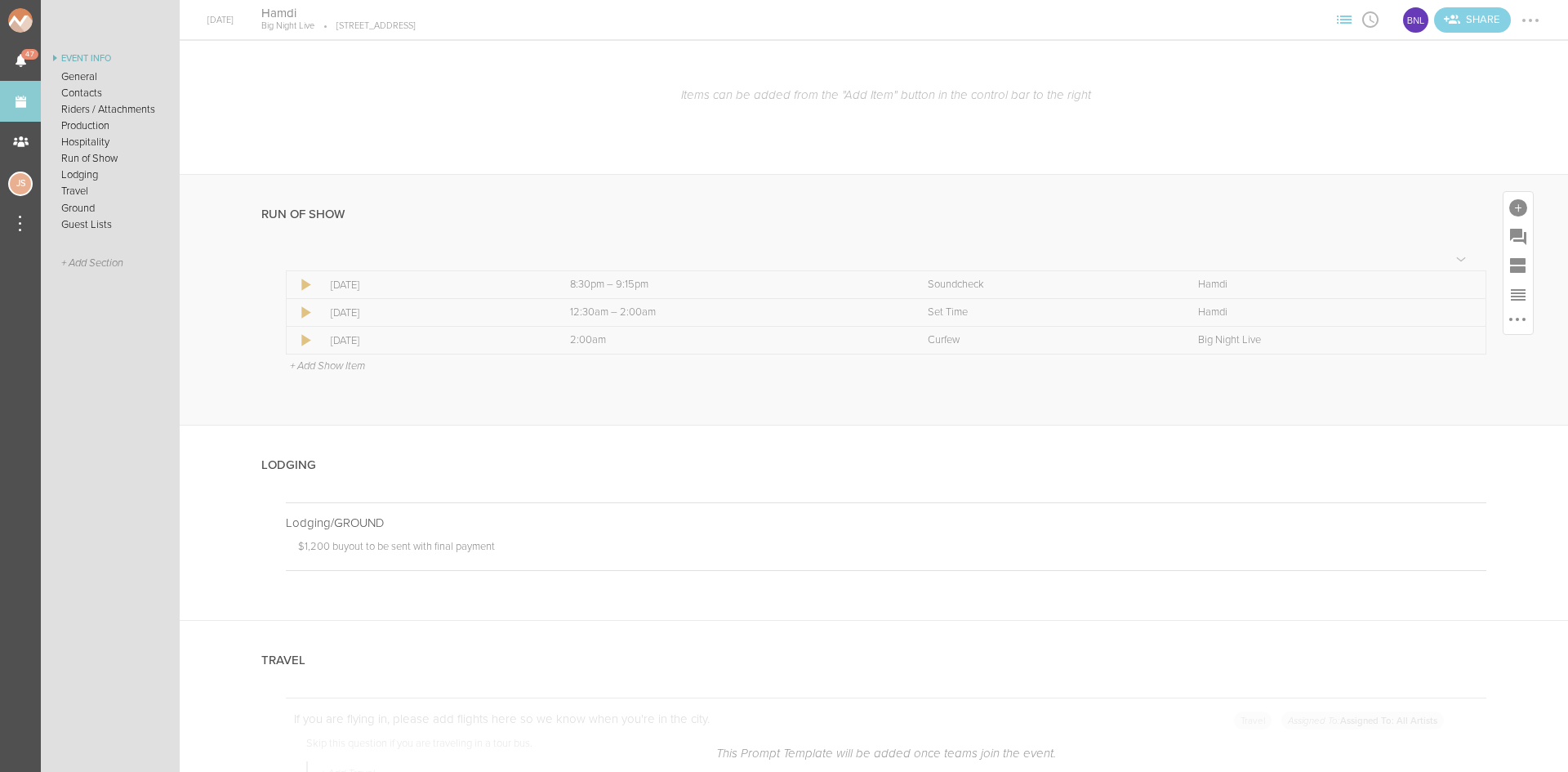
click at [302, 368] on p "+ Add Show Item" at bounding box center [328, 366] width 75 height 13
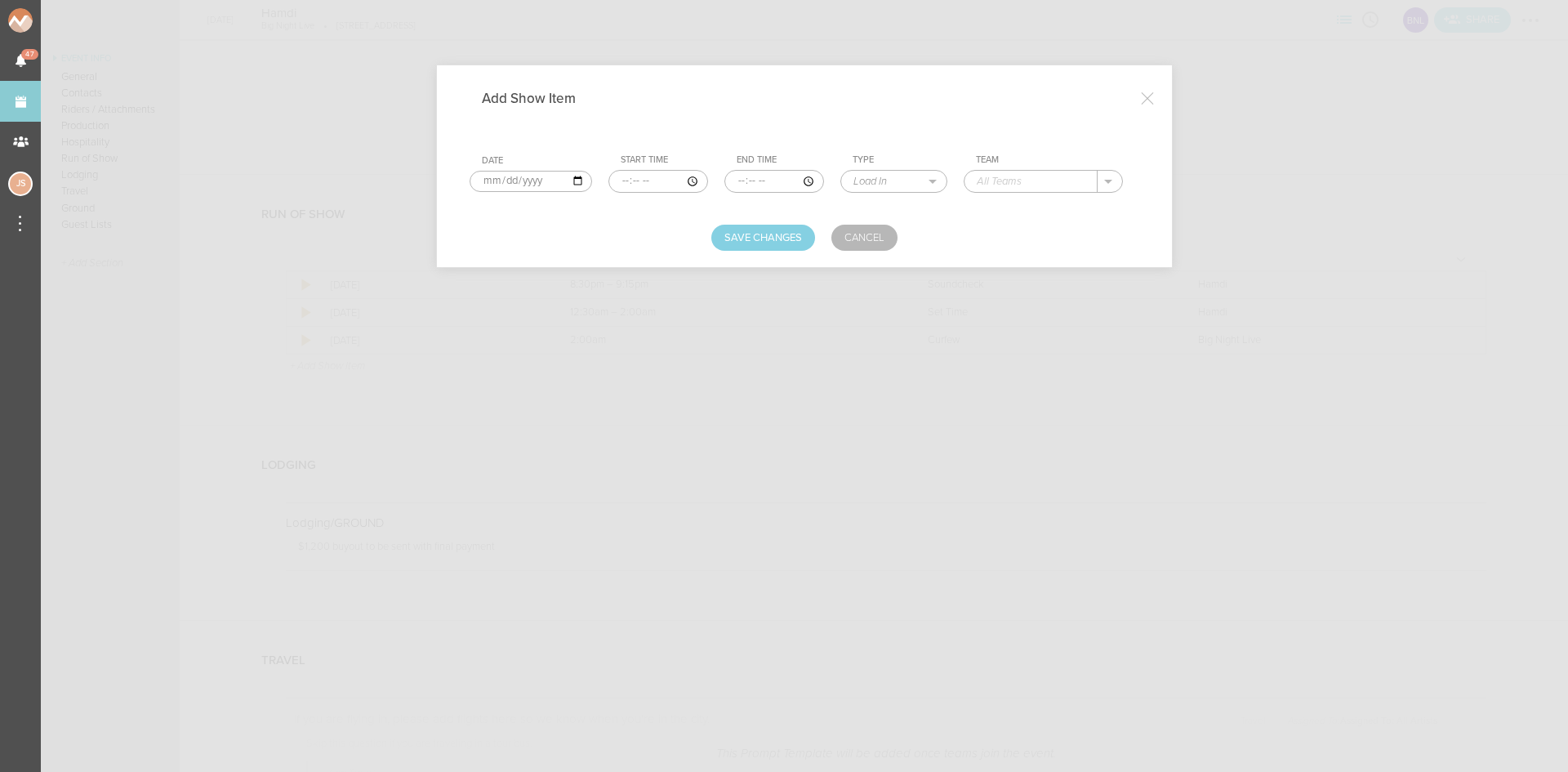
click at [618, 179] on input "time" at bounding box center [658, 181] width 100 height 23
type input "22:00"
select select "Doors"
click at [717, 202] on p "Big Night Live" at bounding box center [1028, 205] width 70 height 13
type input "Big Night Live"
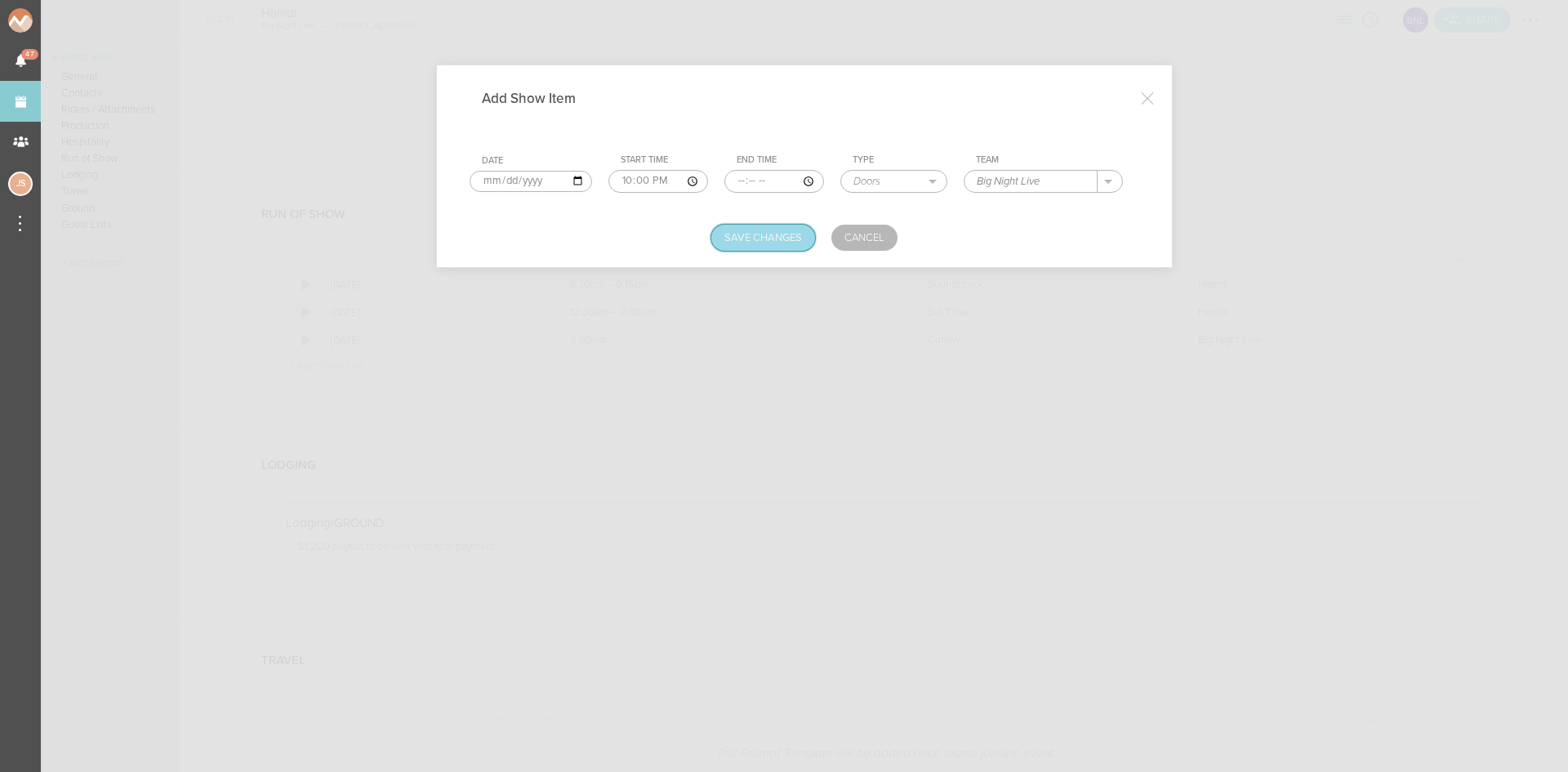
click at [717, 244] on button "Save Changes" at bounding box center [762, 237] width 103 height 27
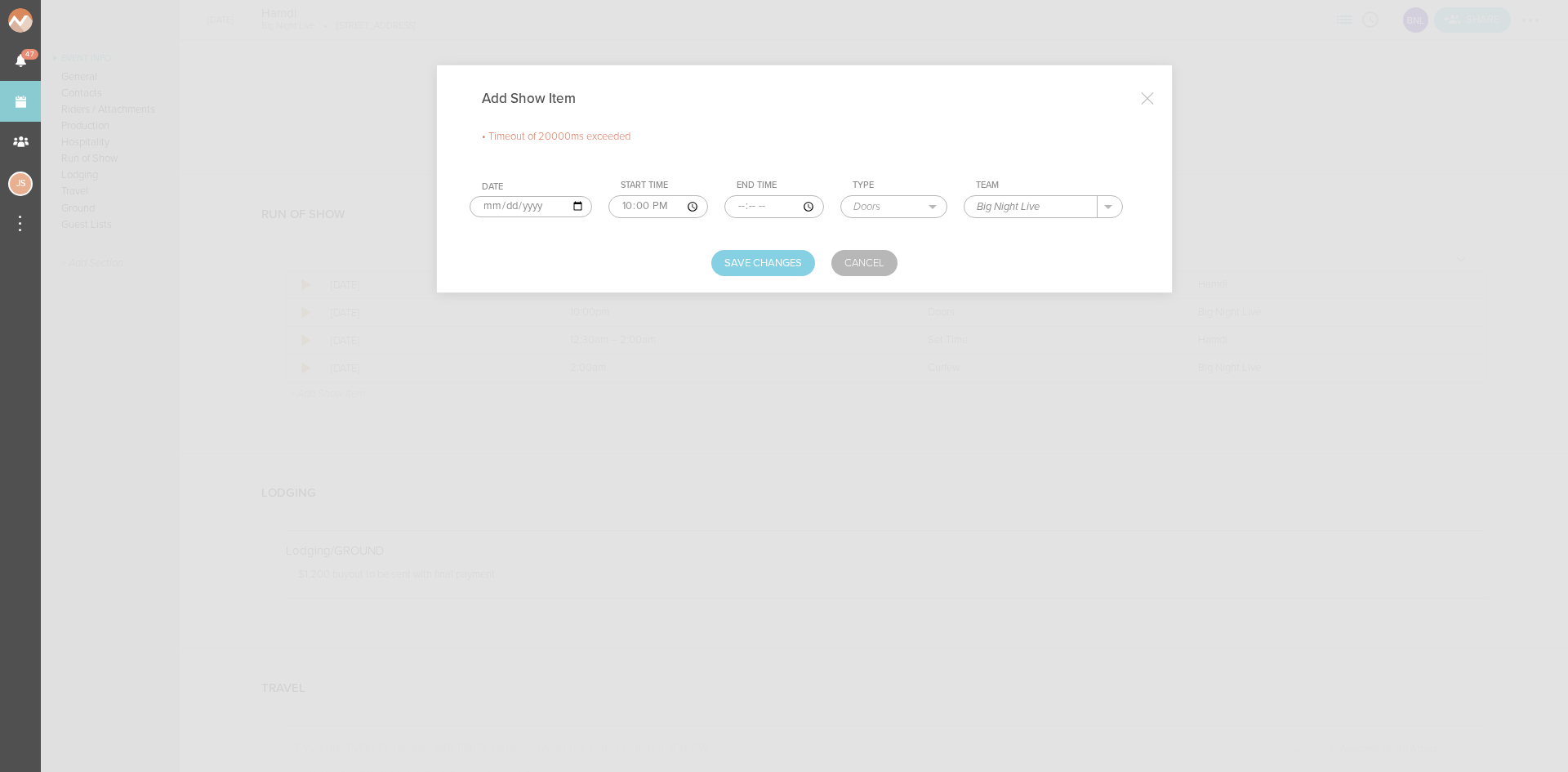
click at [717, 95] on div "Add Show Item" at bounding box center [805, 111] width 670 height 42
click at [717, 268] on button "Save Changes" at bounding box center [762, 263] width 103 height 27
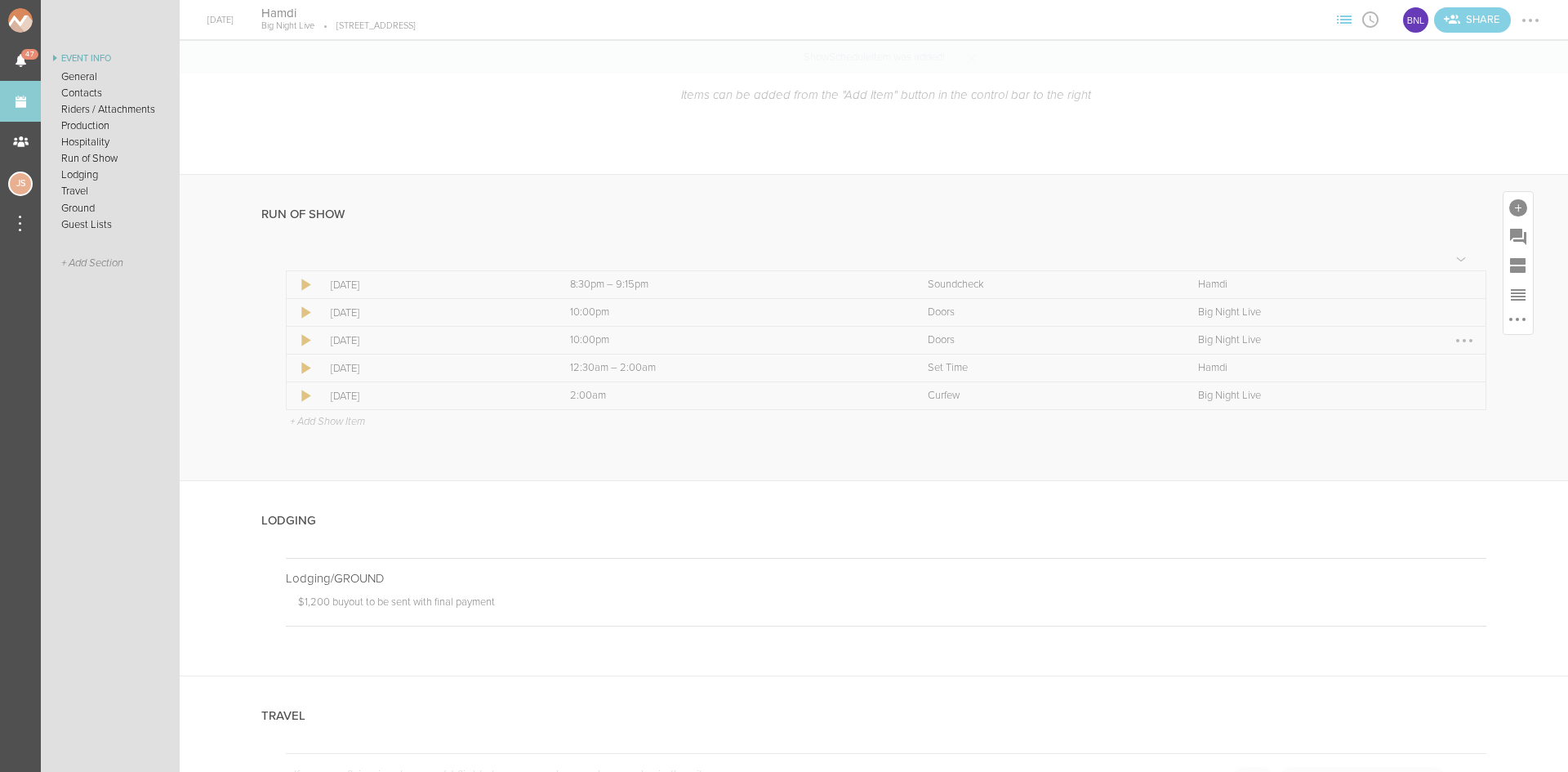
click at [717, 342] on div at bounding box center [1465, 341] width 27 height 27
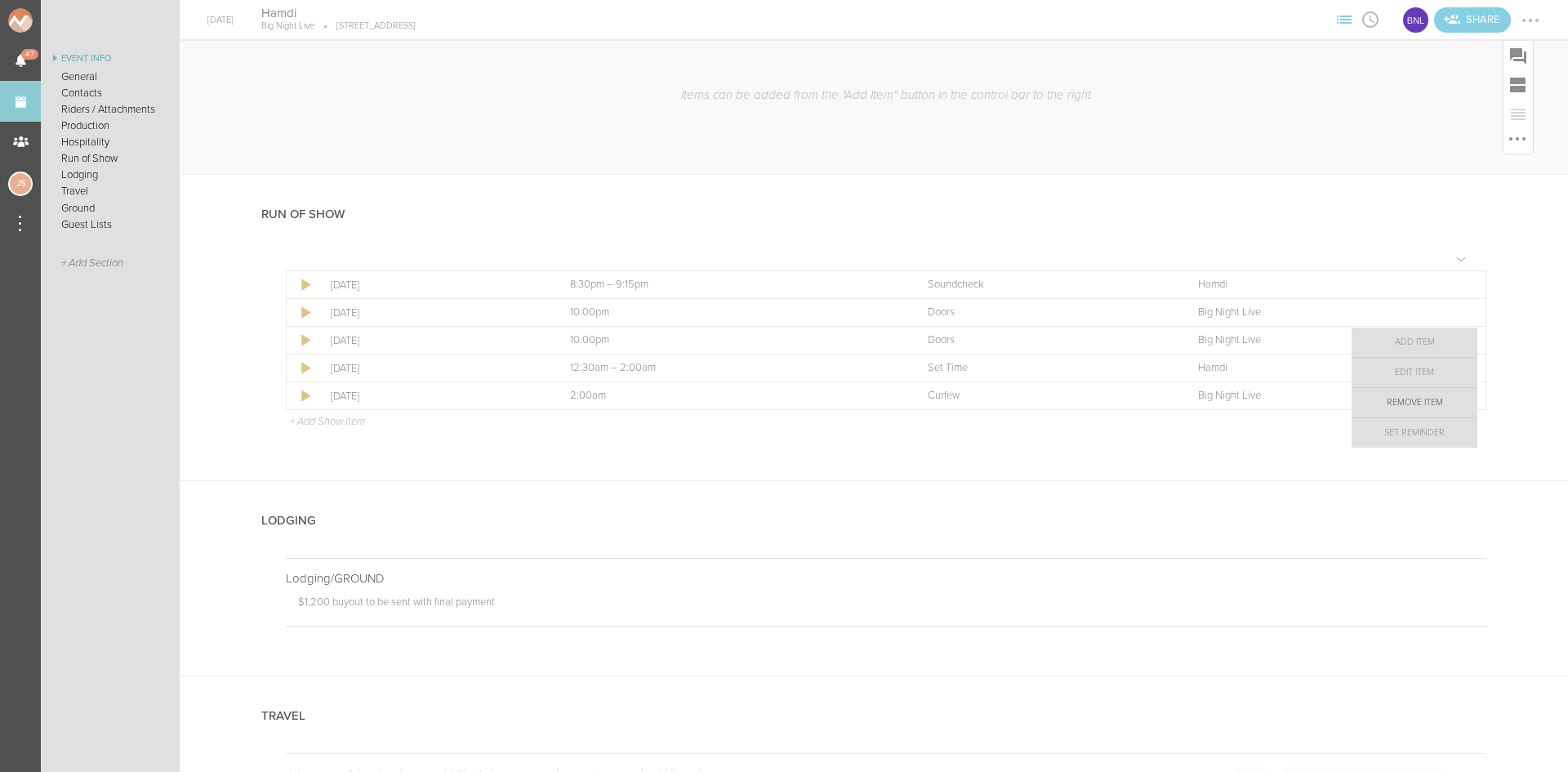
drag, startPoint x: 1422, startPoint y: 404, endPoint x: 876, endPoint y: 78, distance: 635.9
click at [717, 404] on link "Remove Item" at bounding box center [1414, 403] width 125 height 29
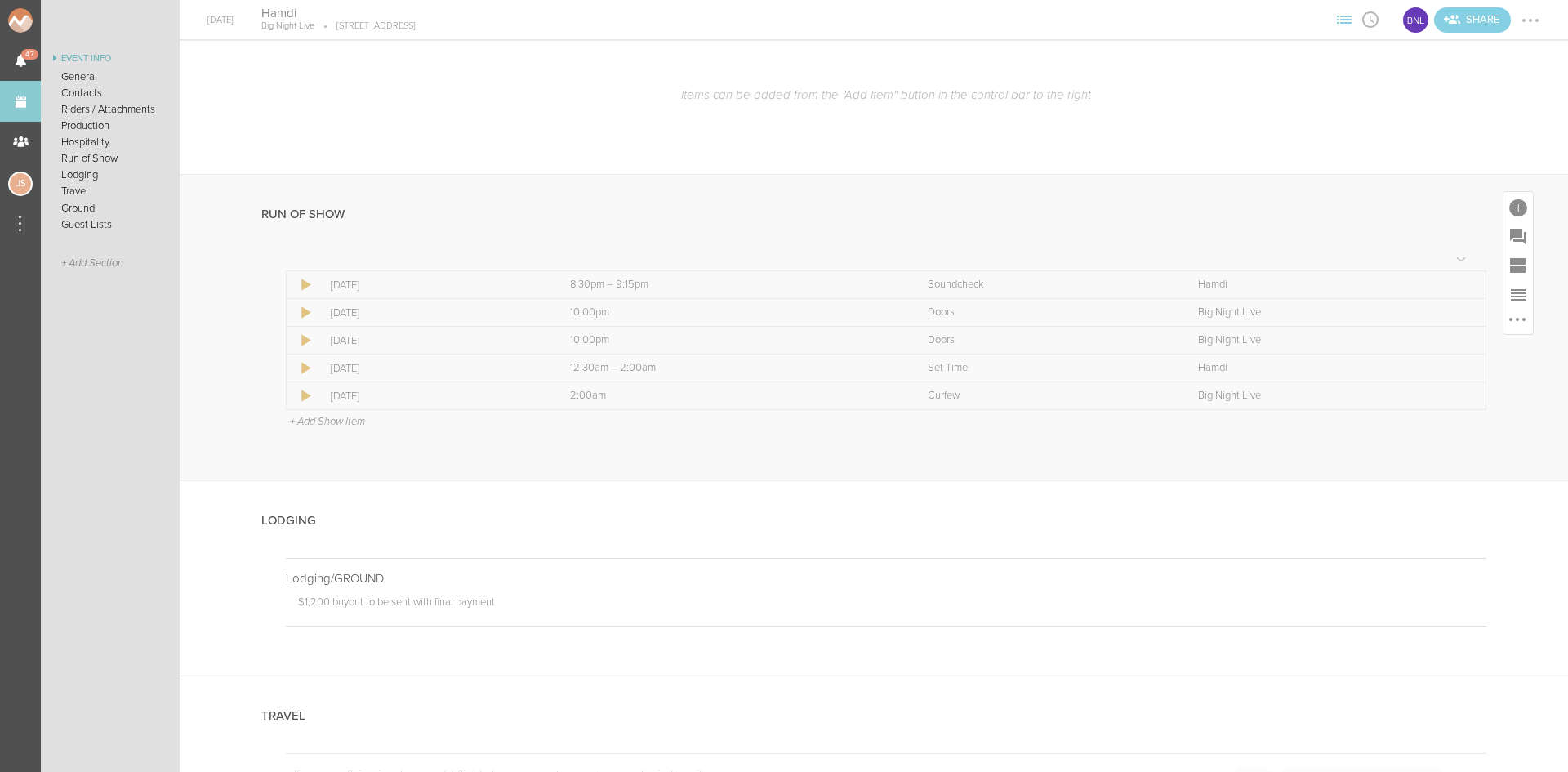
click at [327, 422] on p "+ Add Show Item" at bounding box center [328, 421] width 75 height 13
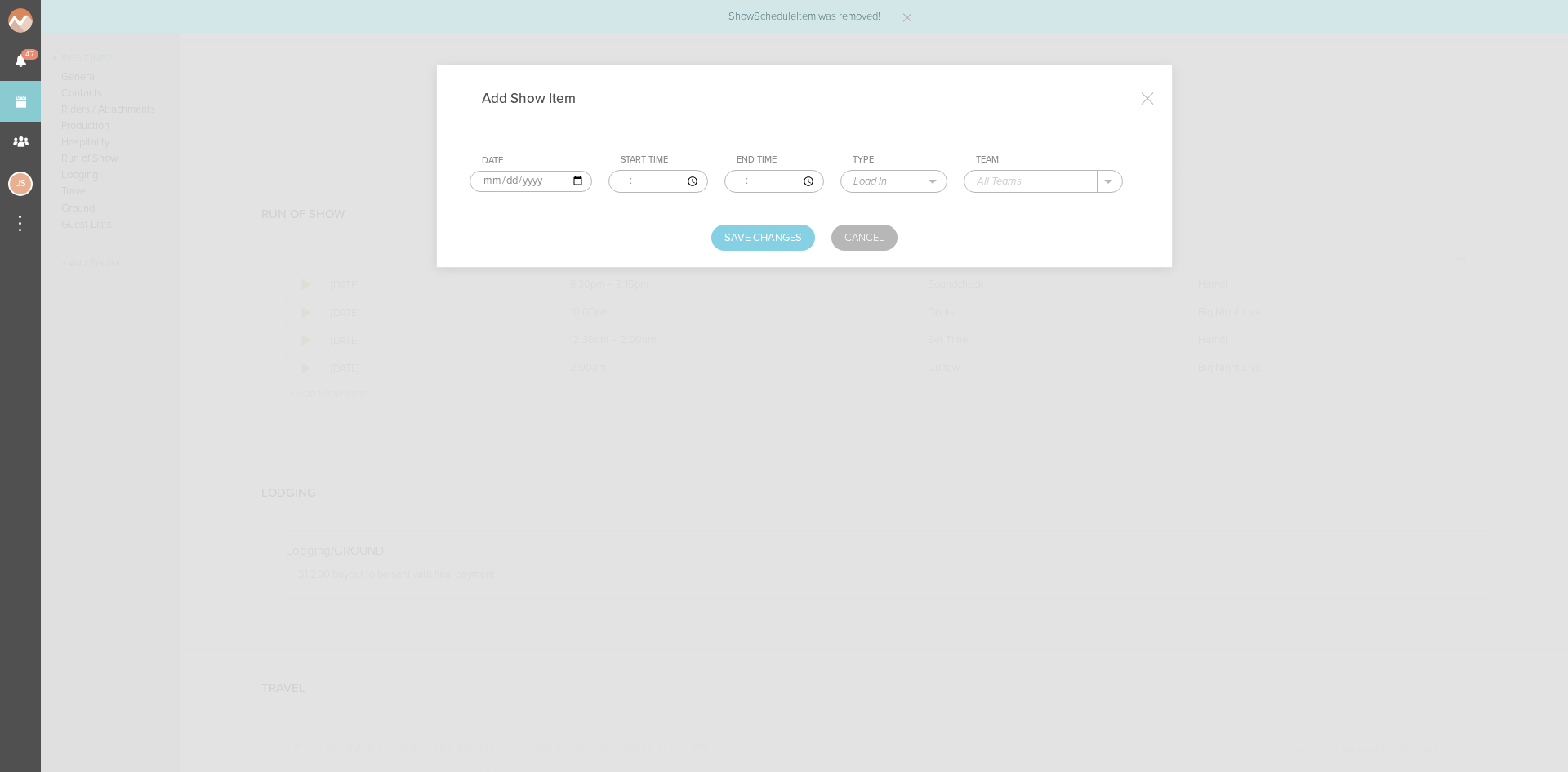
click at [626, 179] on input "time" at bounding box center [658, 181] width 100 height 23
type input "23:30"
type input "00:30"
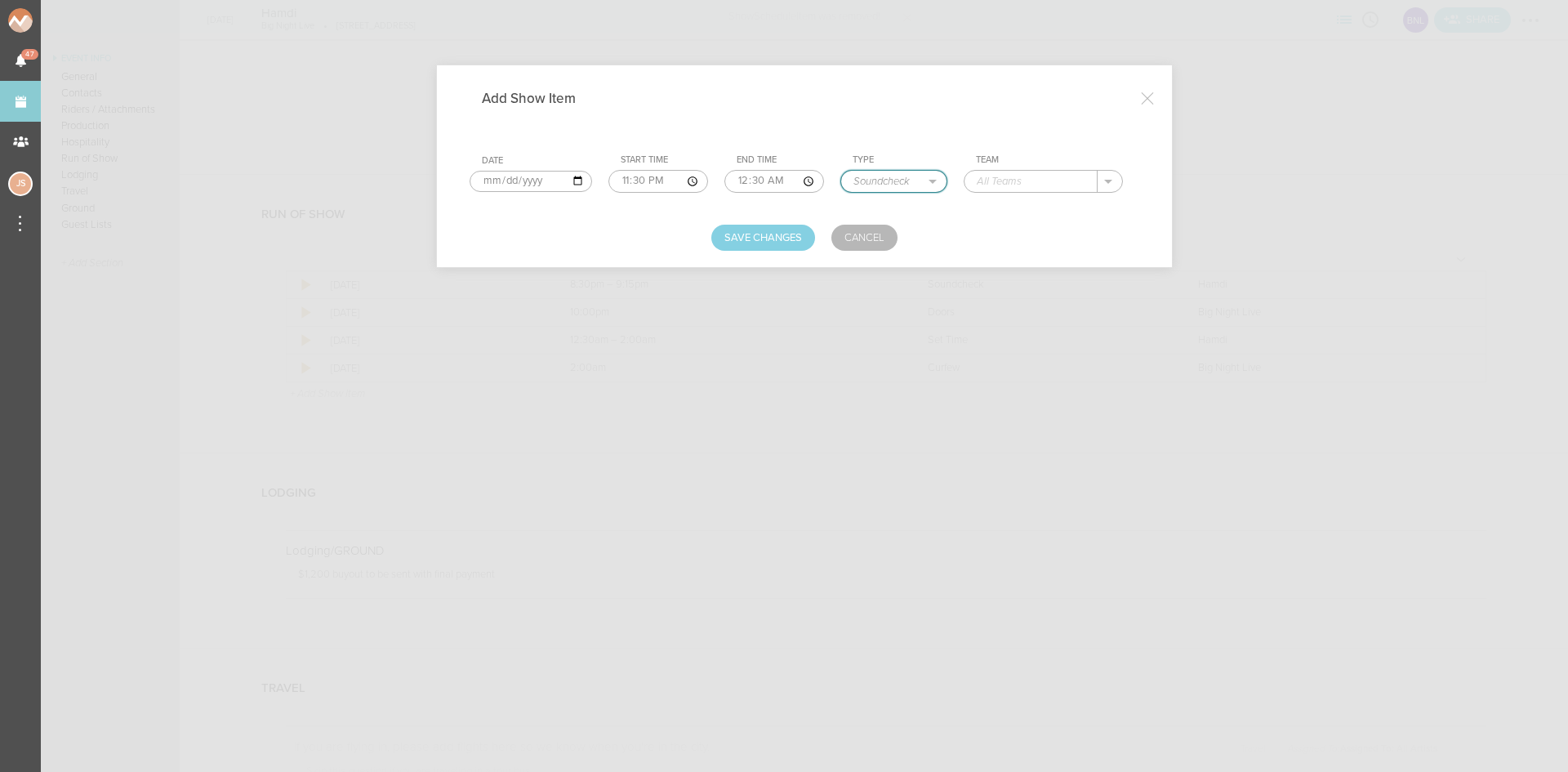
select select "Set Time"
type input "Flava D"
click at [717, 231] on button "Save Changes" at bounding box center [762, 237] width 103 height 27
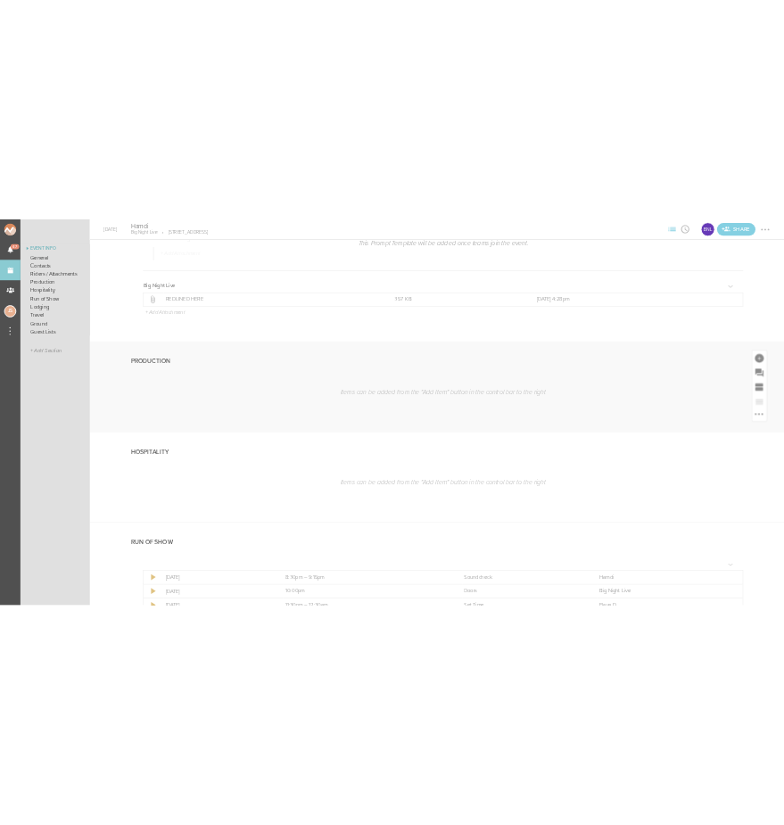
scroll to position [1963, 0]
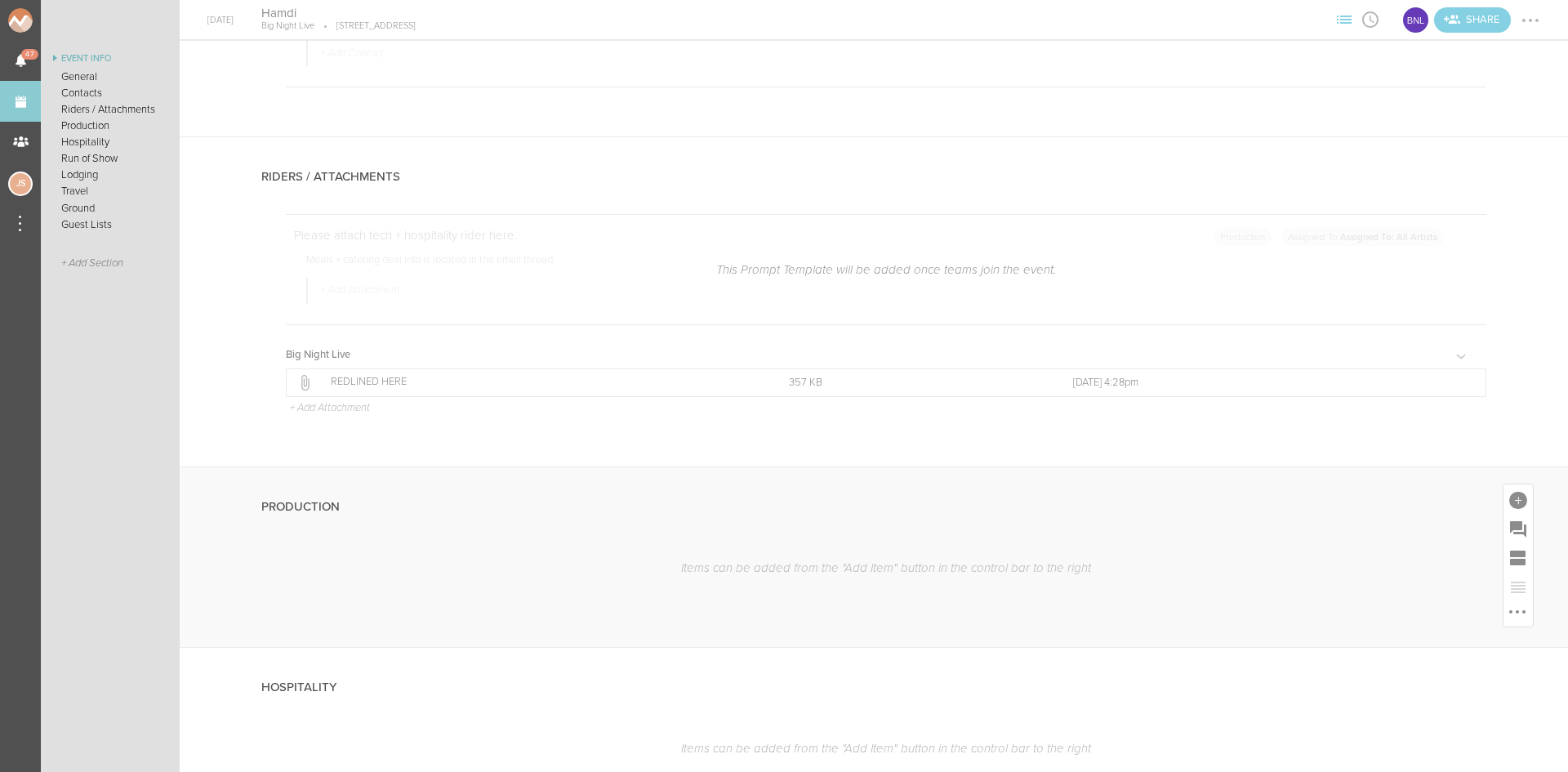
click at [717, 509] on div "Production" at bounding box center [874, 506] width 1226 height 77
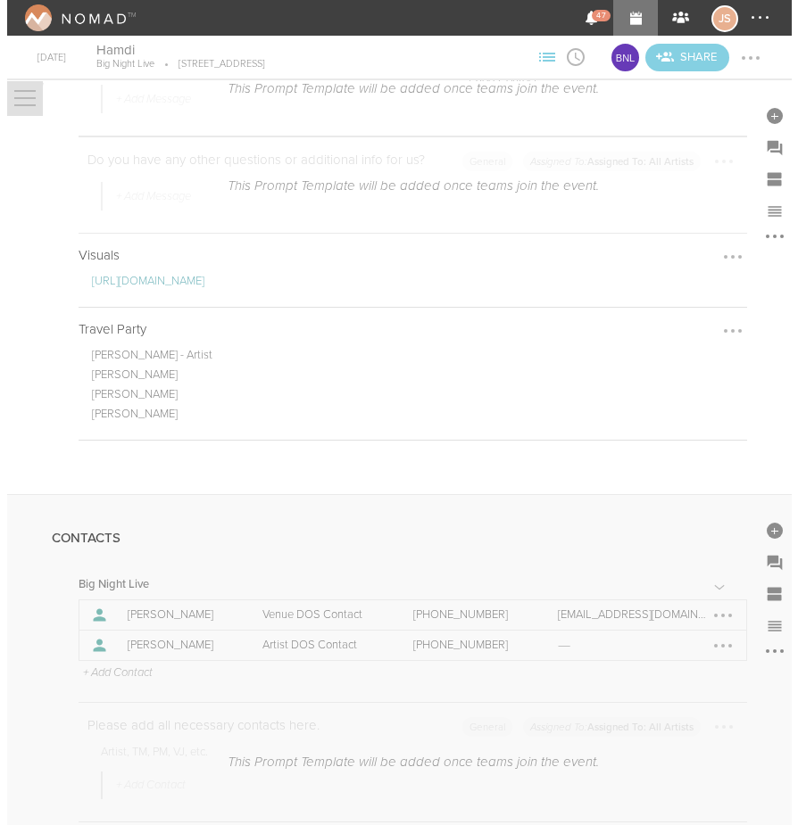
scroll to position [1313, 0]
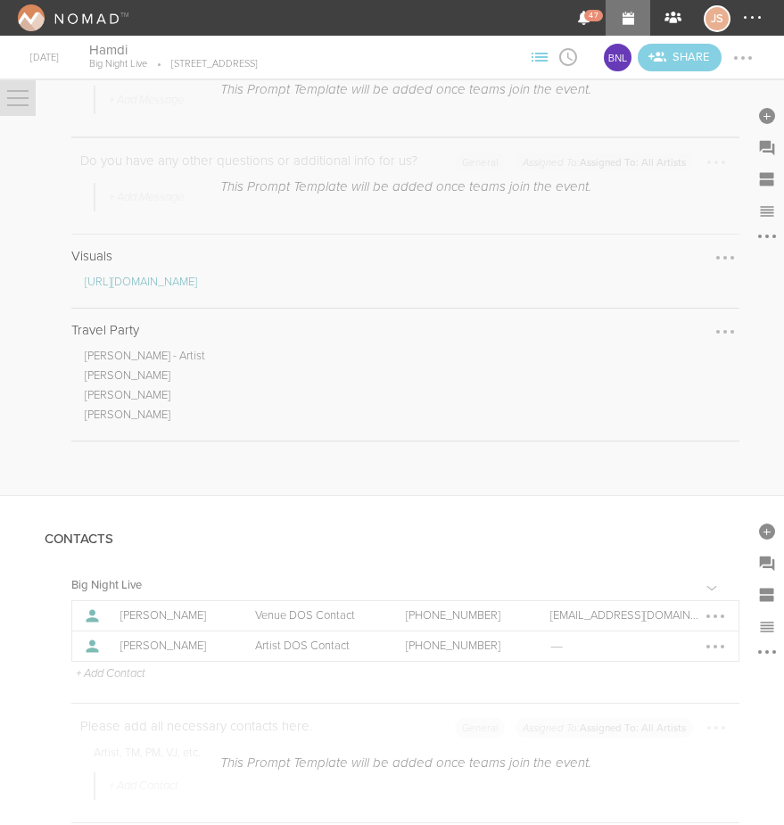
click at [711, 329] on div at bounding box center [725, 332] width 29 height 29
click at [648, 327] on link "Edit Note" at bounding box center [670, 334] width 137 height 32
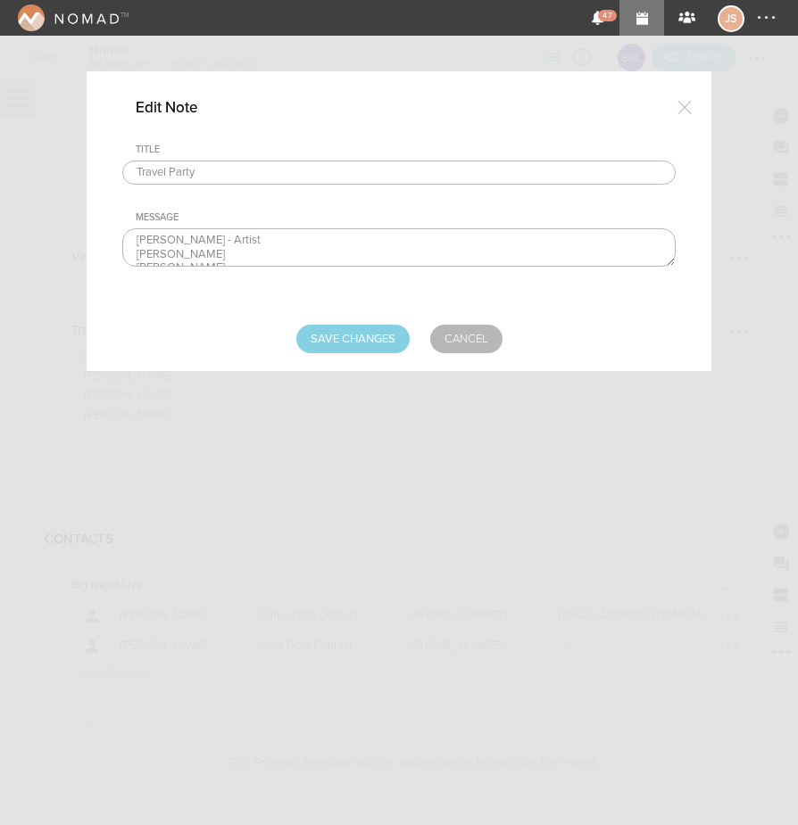
click at [135, 239] on textarea "[PERSON_NAME] - Artist [PERSON_NAME] [PERSON_NAME] [PERSON_NAME]" at bounding box center [398, 247] width 553 height 38
click at [301, 255] on textarea "[PERSON_NAME] - Artist [PERSON_NAME] [PERSON_NAME] [PERSON_NAME]" at bounding box center [398, 247] width 553 height 38
click at [161, 258] on textarea "[PERSON_NAME] - Artist [PERSON_NAME] [PERSON_NAME] [PERSON_NAME]" at bounding box center [398, 247] width 553 height 38
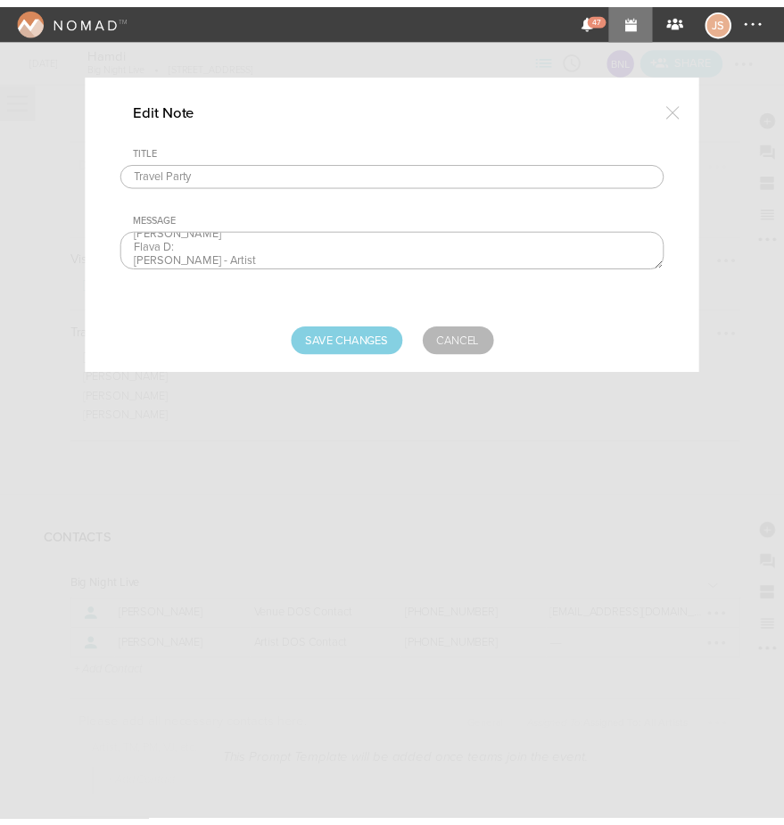
scroll to position [0, 0]
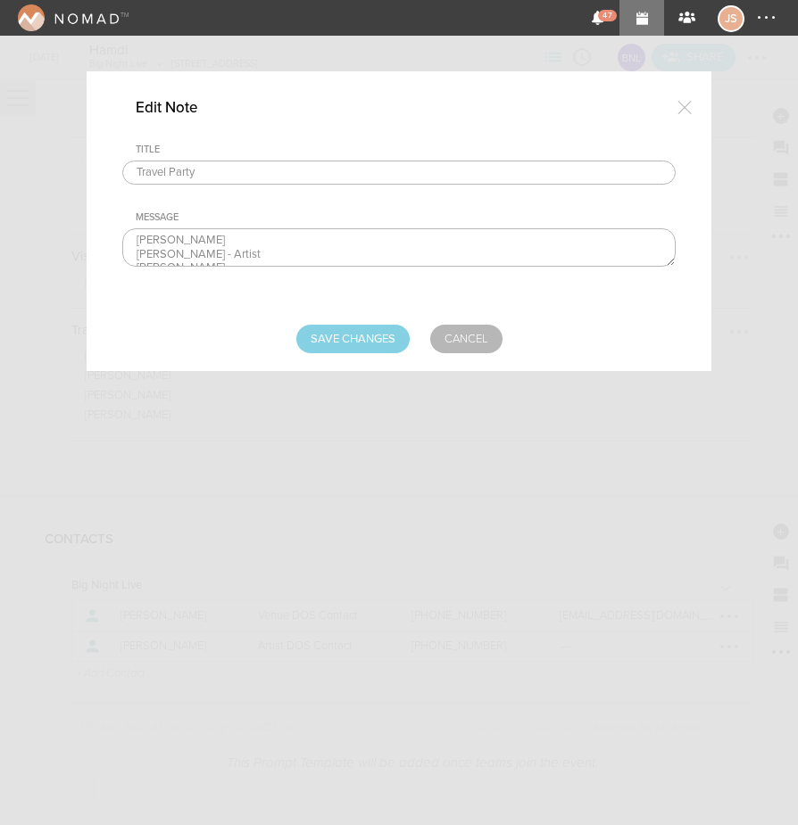
click at [187, 241] on textarea "[PERSON_NAME] - Artist [PERSON_NAME] [PERSON_NAME] [PERSON_NAME]" at bounding box center [398, 247] width 553 height 38
type textarea "[PERSON_NAME]: [PERSON_NAME] - Artist [PERSON_NAME] [PERSON_NAME] [PERSON_NAME]…"
click at [380, 332] on input "Save Changes" at bounding box center [352, 339] width 113 height 29
type input "Saving..."
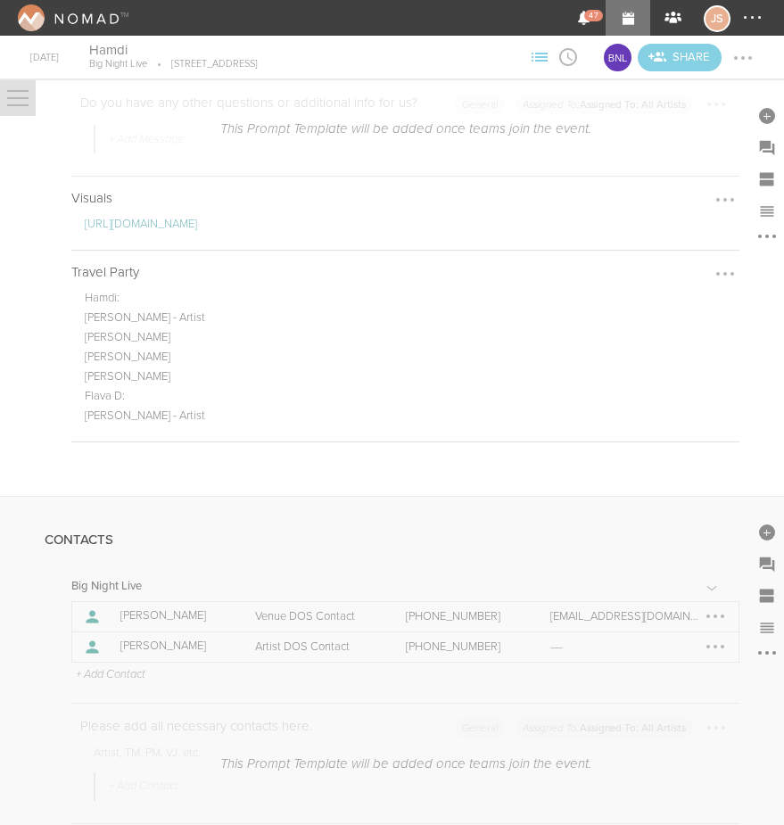
scroll to position [1402, 0]
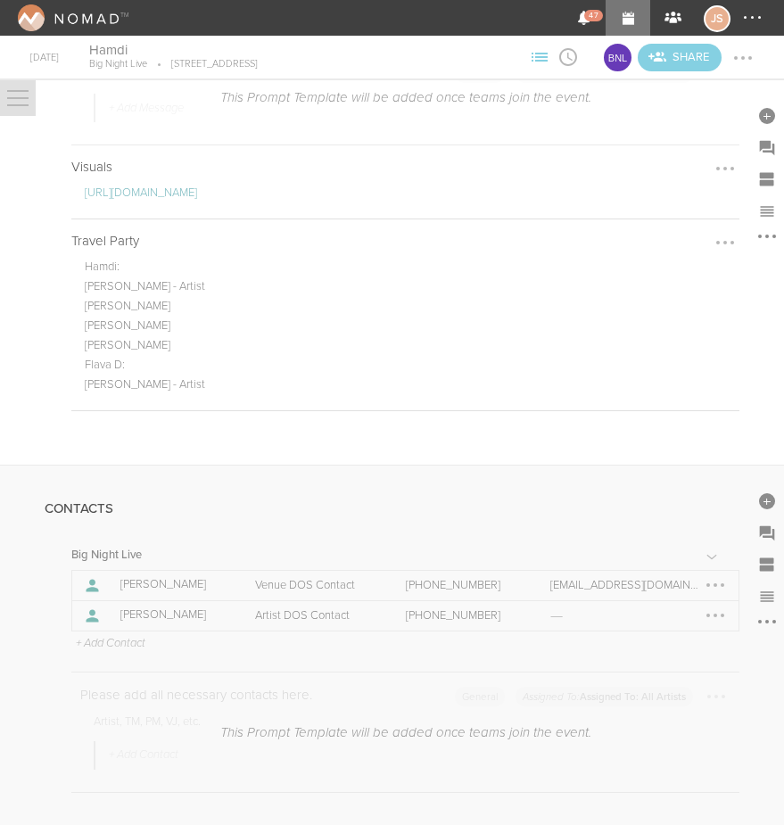
click at [123, 642] on p "+ Add Contact" at bounding box center [109, 644] width 71 height 14
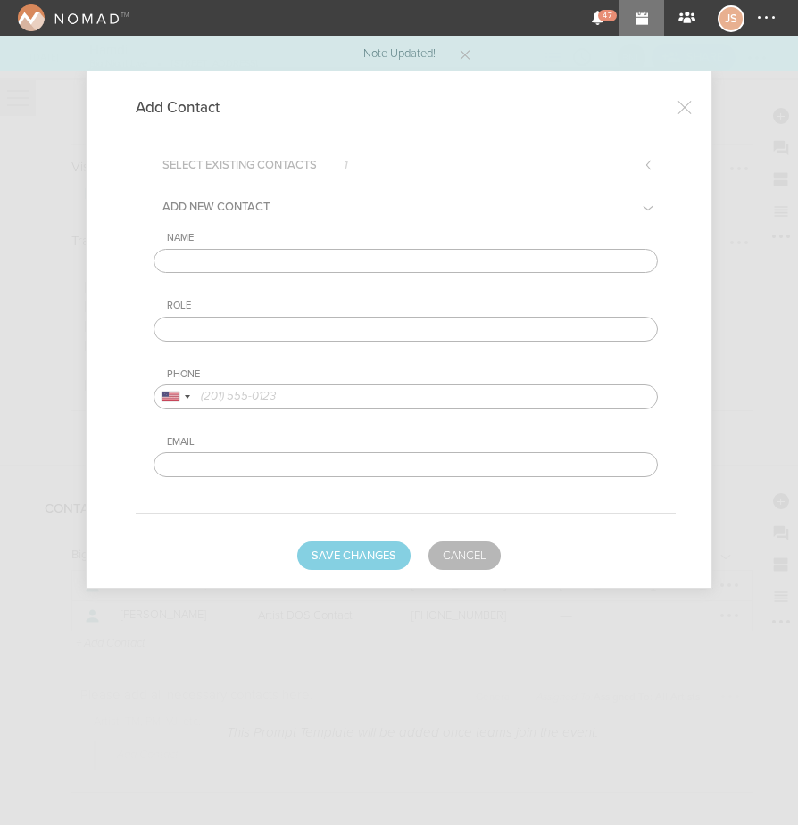
click at [306, 256] on input "text" at bounding box center [405, 261] width 504 height 25
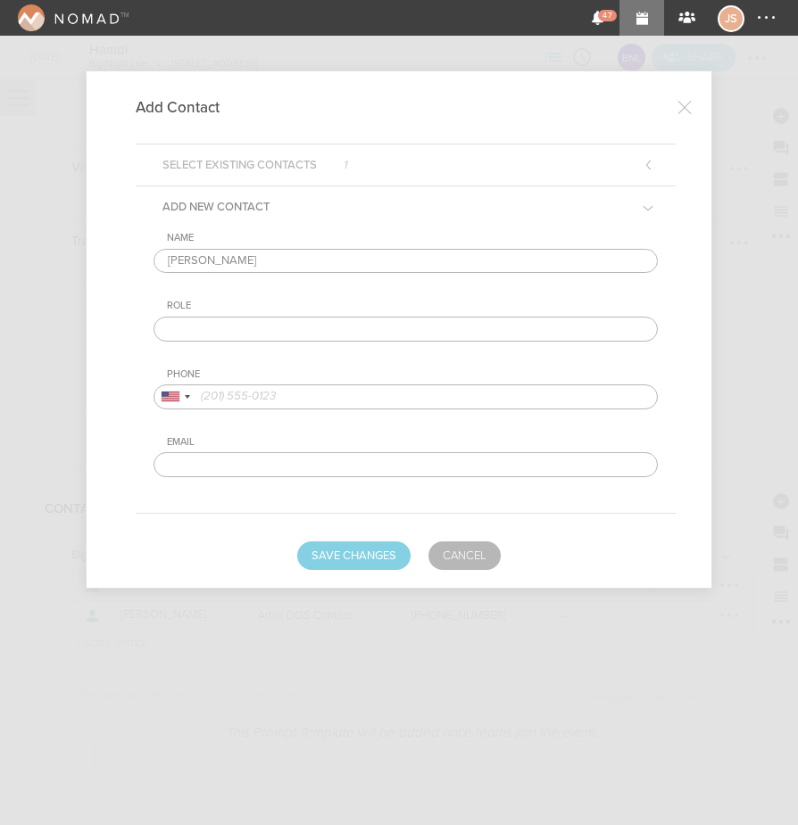
type input "[PERSON_NAME]"
drag, startPoint x: 241, startPoint y: 327, endPoint x: 256, endPoint y: 341, distance: 20.2
click at [241, 327] on input "text" at bounding box center [405, 329] width 504 height 25
type input "Artist DOS Contact"
click at [173, 400] on div at bounding box center [171, 397] width 18 height 10
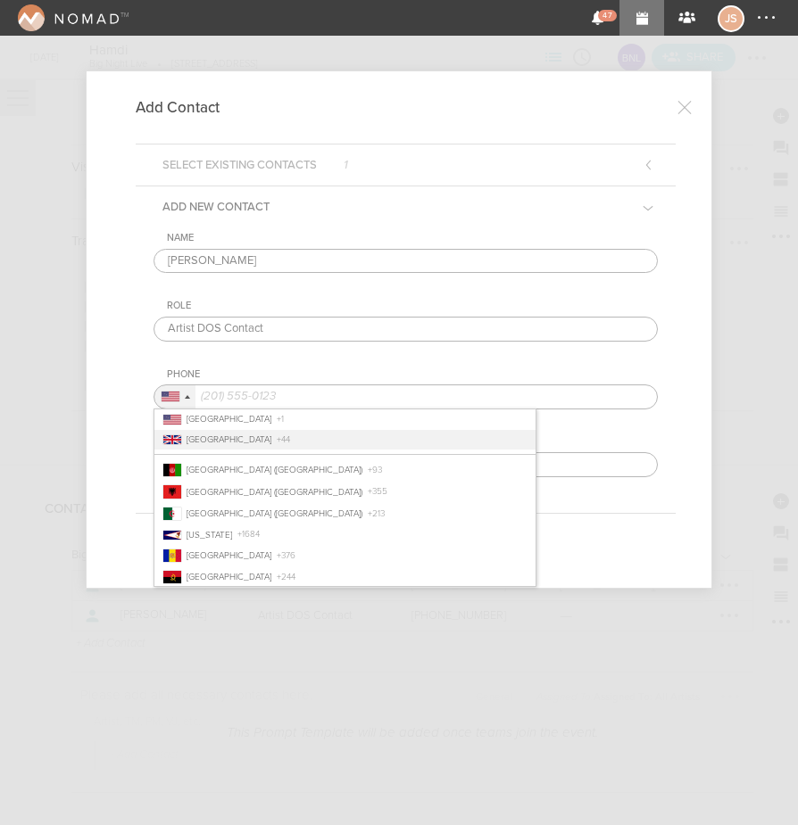
click at [198, 437] on span "[GEOGRAPHIC_DATA]" at bounding box center [228, 440] width 85 height 11
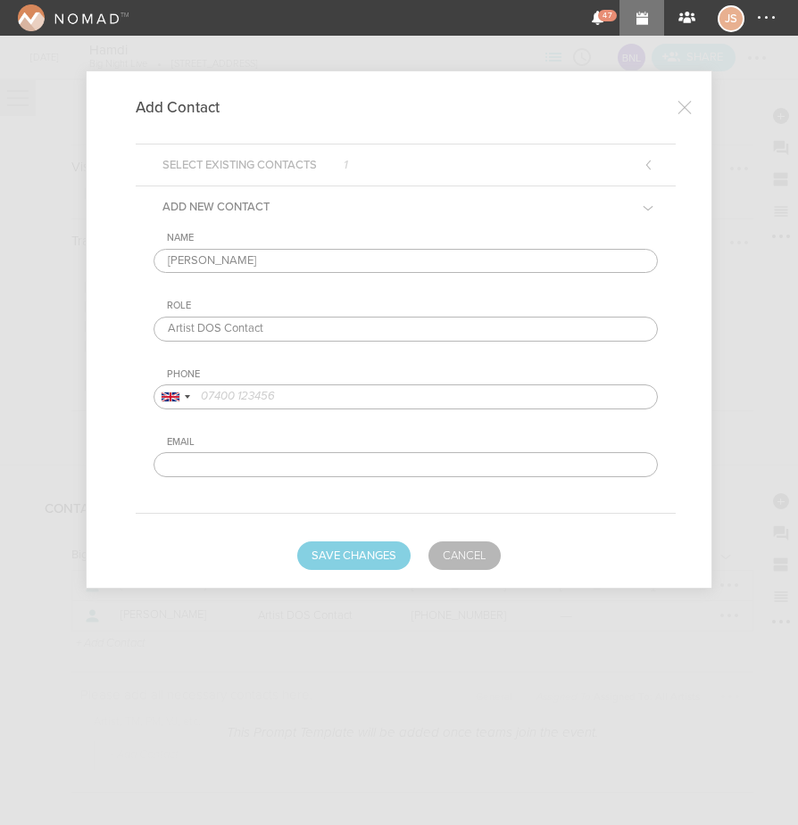
click at [272, 394] on input "tel" at bounding box center [405, 397] width 504 height 25
paste input "7900 267696"
type input "7900 267696"
click at [345, 554] on button "Save Changes" at bounding box center [353, 556] width 113 height 29
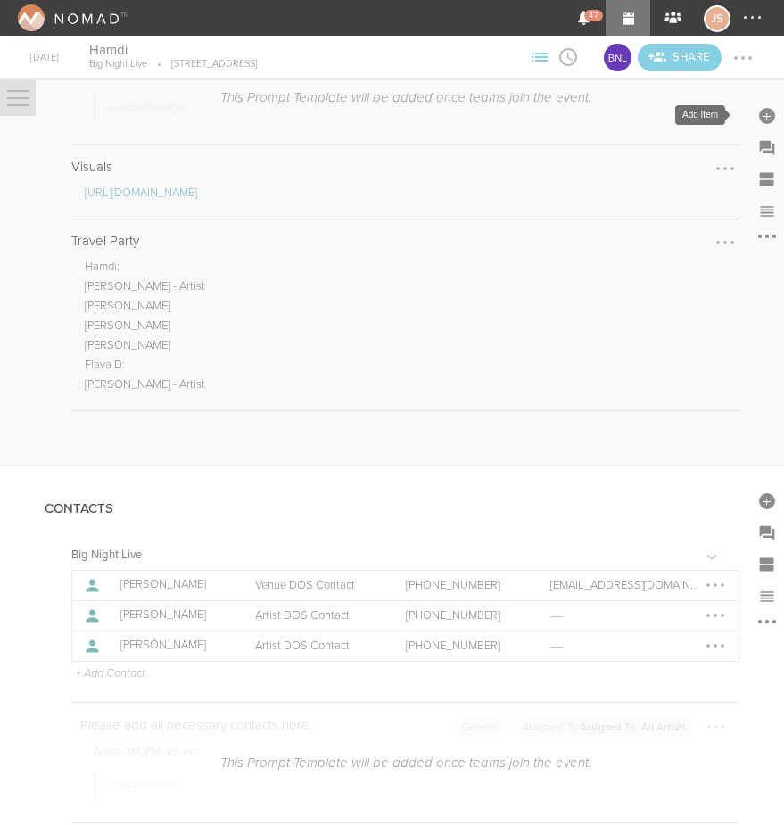
click at [759, 110] on div at bounding box center [767, 116] width 16 height 16
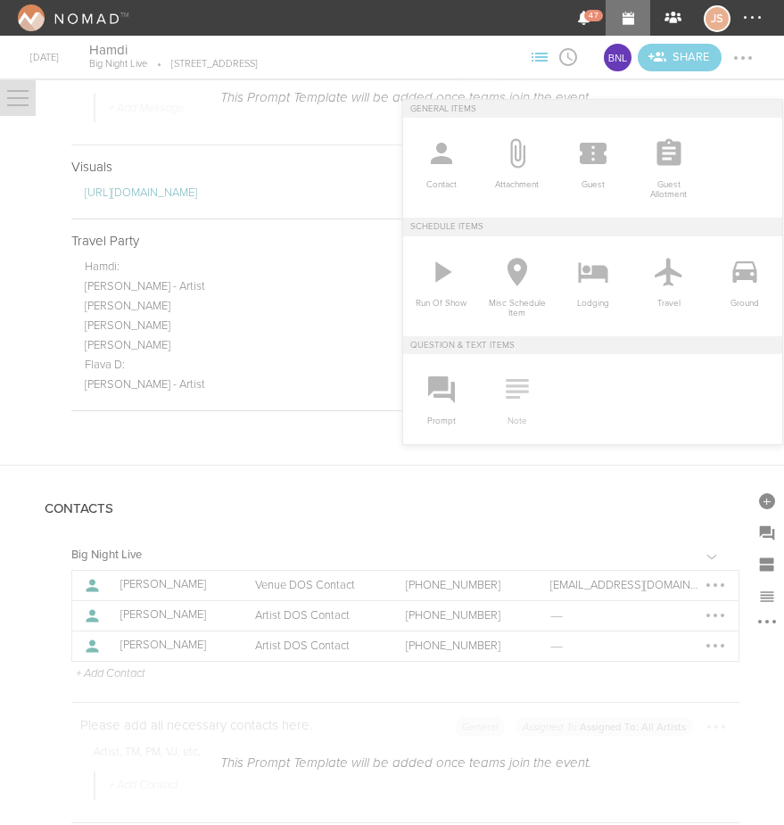
click at [514, 378] on icon at bounding box center [518, 389] width 36 height 36
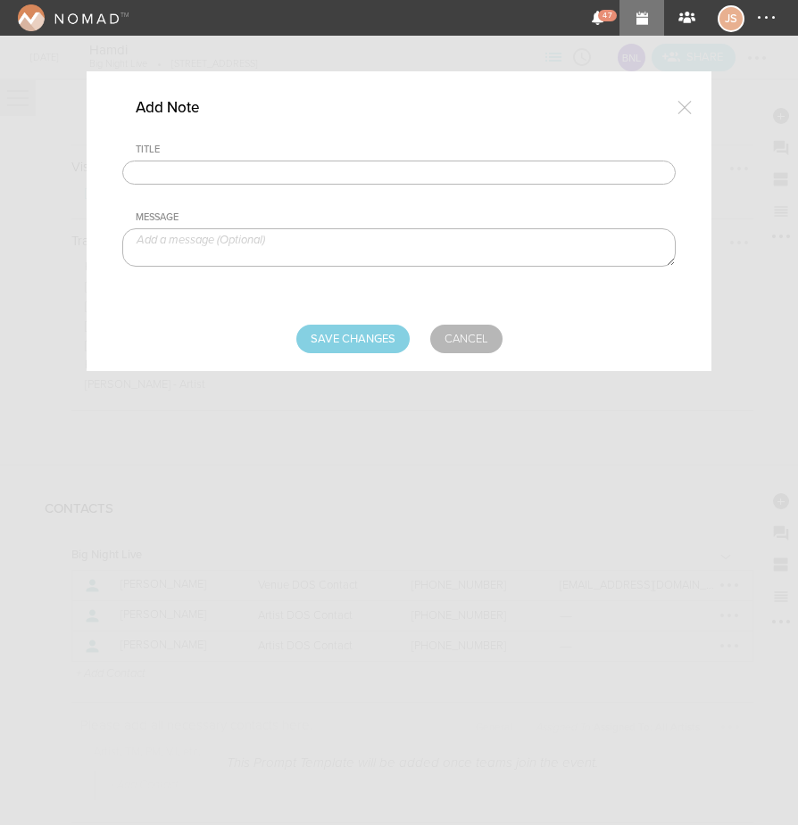
click at [253, 172] on input "text" at bounding box center [398, 173] width 553 height 25
type input "Logo - Flava D"
click at [333, 252] on textarea at bounding box center [398, 247] width 553 height 38
paste textarea "https://drive.google.com/drive/u/2/folders/1AxuDbhFoDW61I-jnCcKMijr9mAP1CZlp"
type textarea "https://drive.google.com/drive/u/2/folders/1AxuDbhFoDW61I-jnCcKMijr9mAP1CZlp"
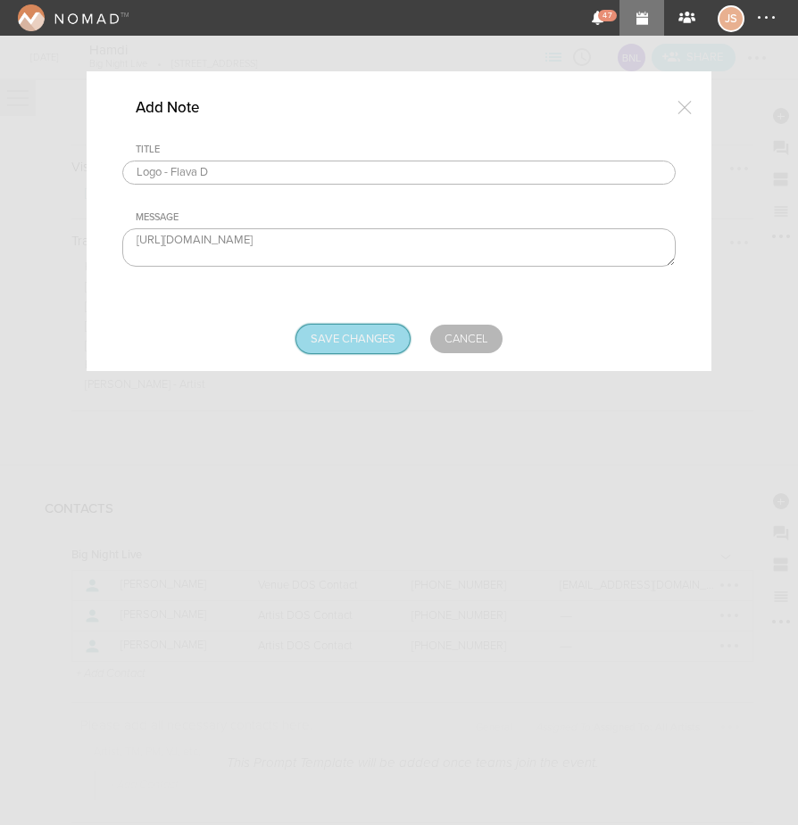
click at [357, 333] on input "Save Changes" at bounding box center [352, 339] width 113 height 29
type input "Saving..."
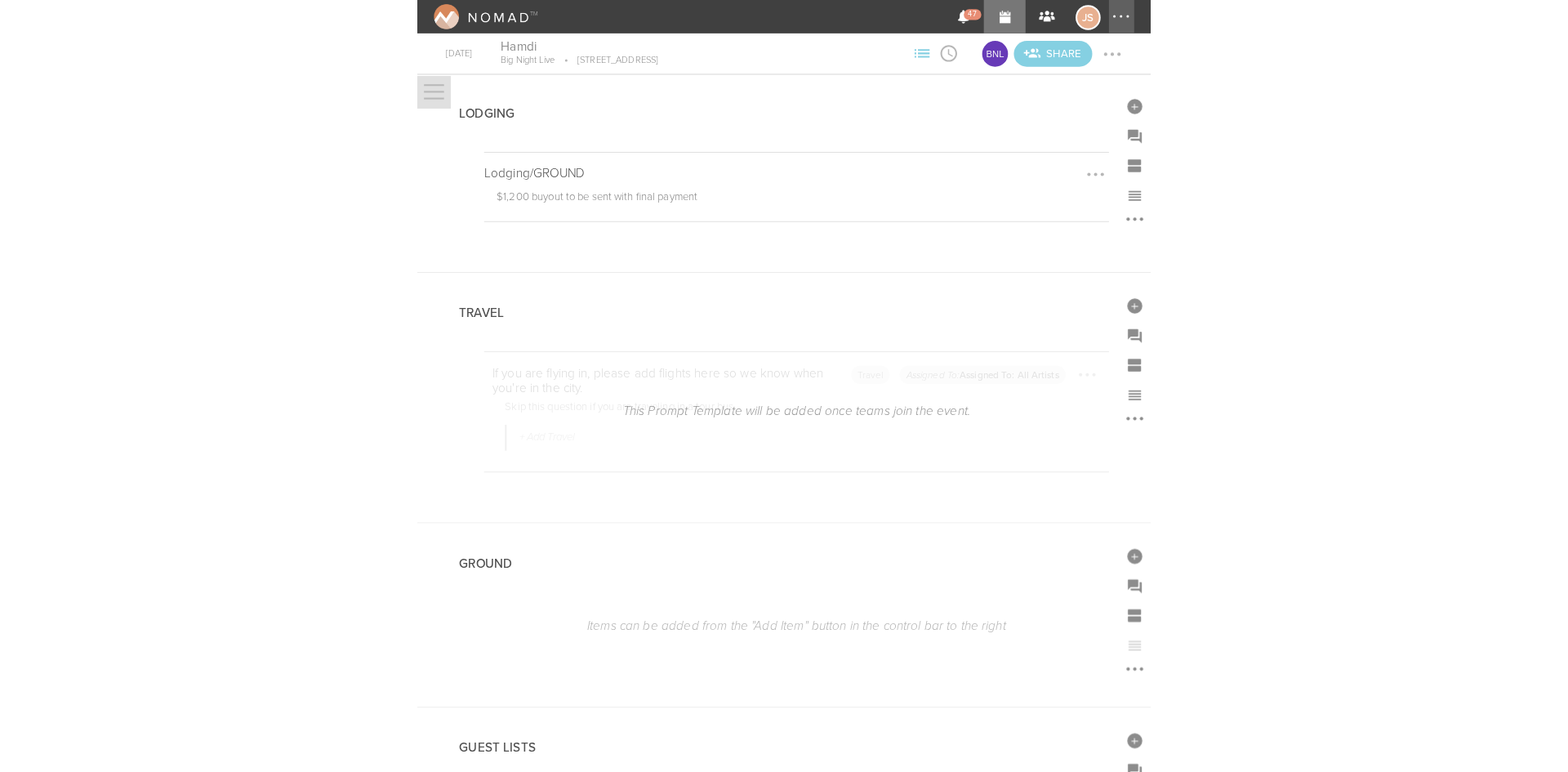
scroll to position [2878, 0]
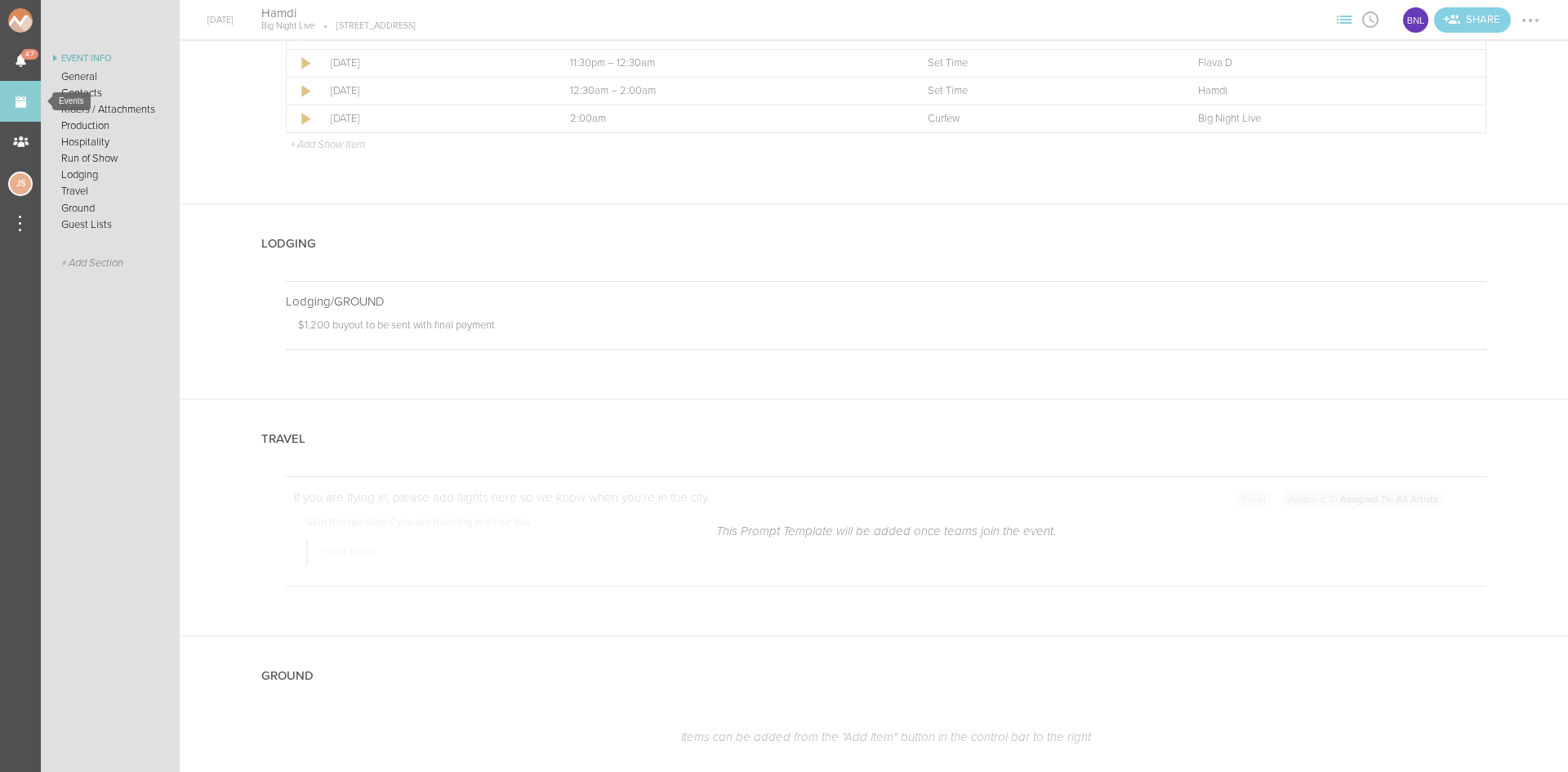
click at [22, 95] on link "Events" at bounding box center [20, 101] width 41 height 41
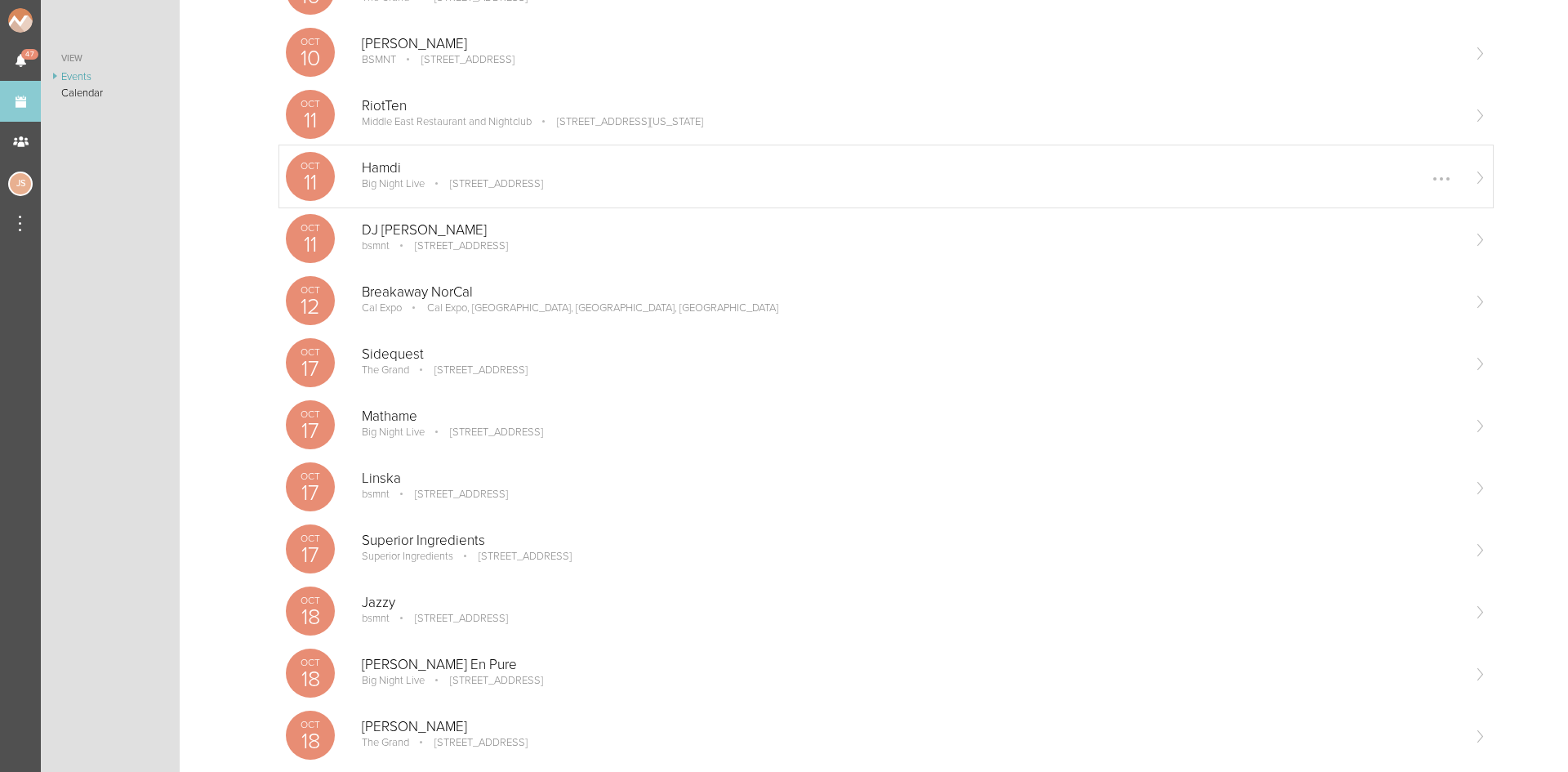
scroll to position [490, 0]
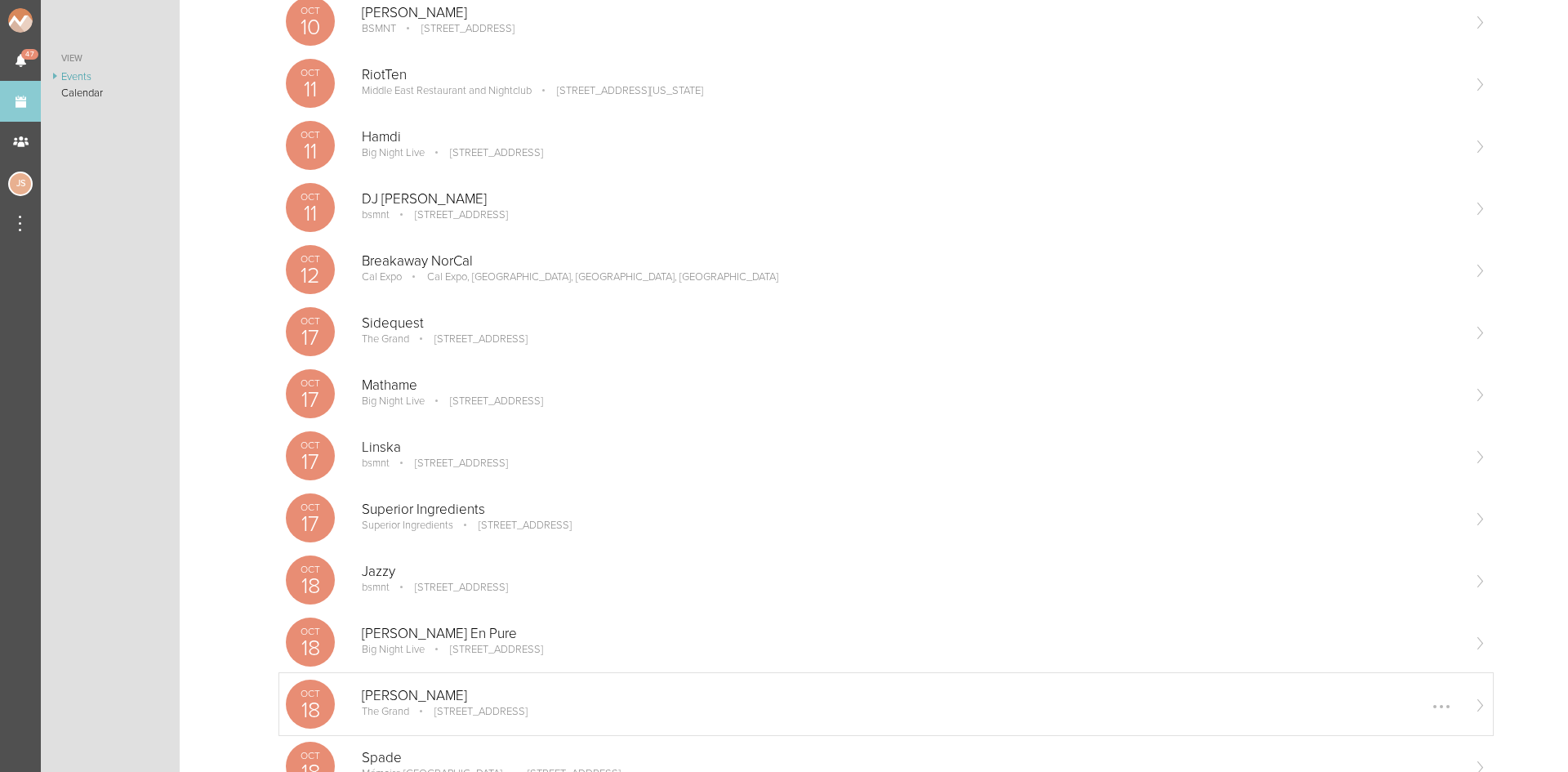
click at [492, 697] on p "[PERSON_NAME]" at bounding box center [911, 696] width 1098 height 16
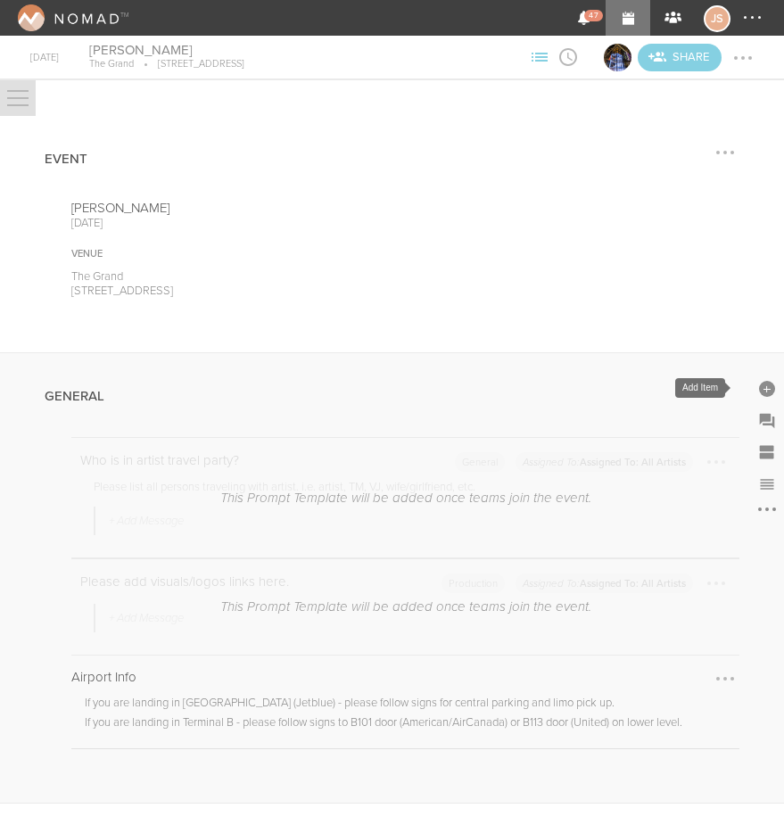
click at [759, 382] on div at bounding box center [767, 389] width 16 height 16
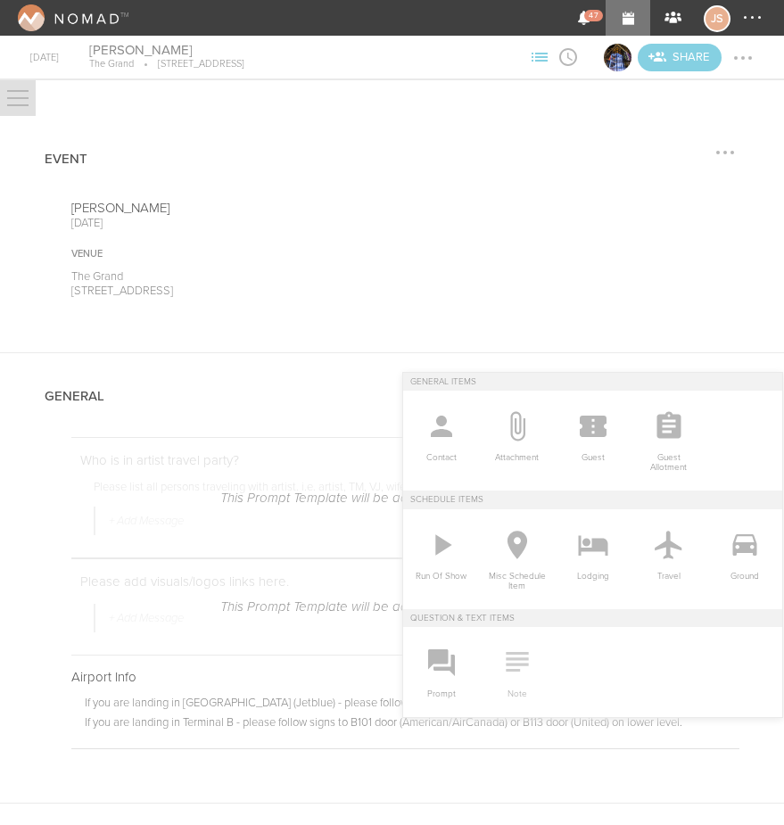
click at [500, 662] on icon at bounding box center [518, 662] width 36 height 36
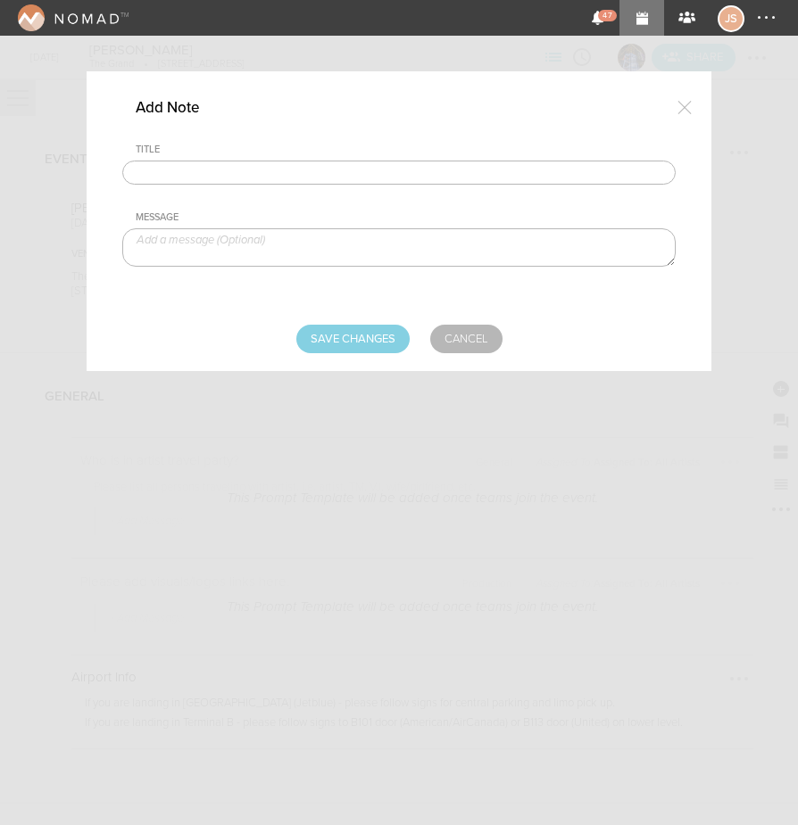
click at [168, 172] on input "text" at bounding box center [398, 173] width 553 height 25
type input "Travel Party"
click at [309, 250] on textarea at bounding box center [398, 247] width 553 height 38
paste textarea "1. [PERSON_NAME] 2. [PERSON_NAME]"
click at [236, 240] on textarea "1. [PERSON_NAME] 2. [PERSON_NAME]" at bounding box center [398, 247] width 553 height 38
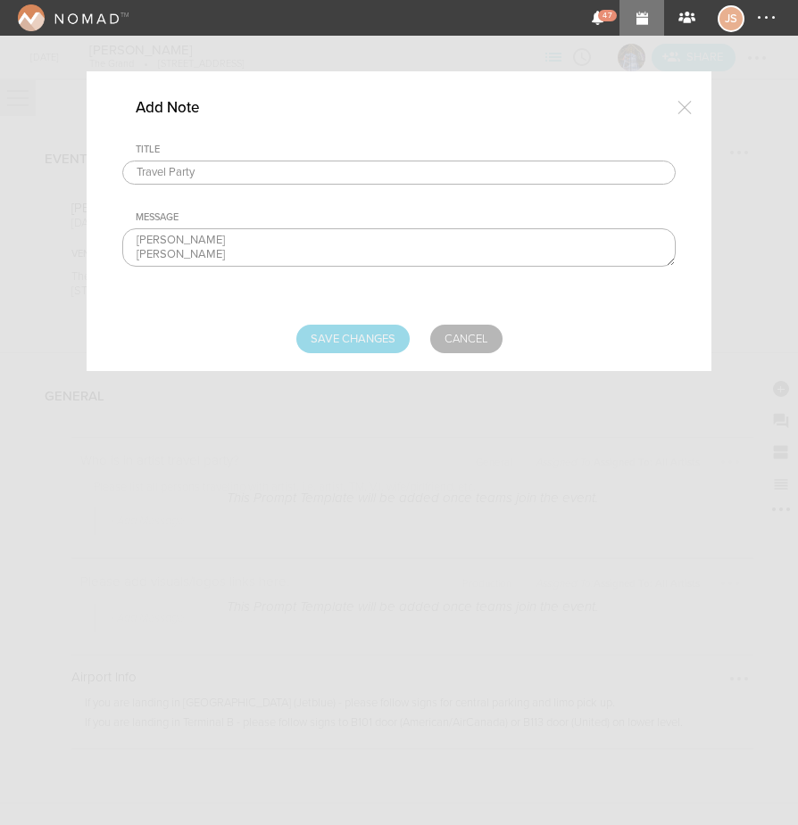
type textarea "[PERSON_NAME] [PERSON_NAME]"
click at [336, 346] on input "Save Changes" at bounding box center [352, 339] width 113 height 29
type input "Saving..."
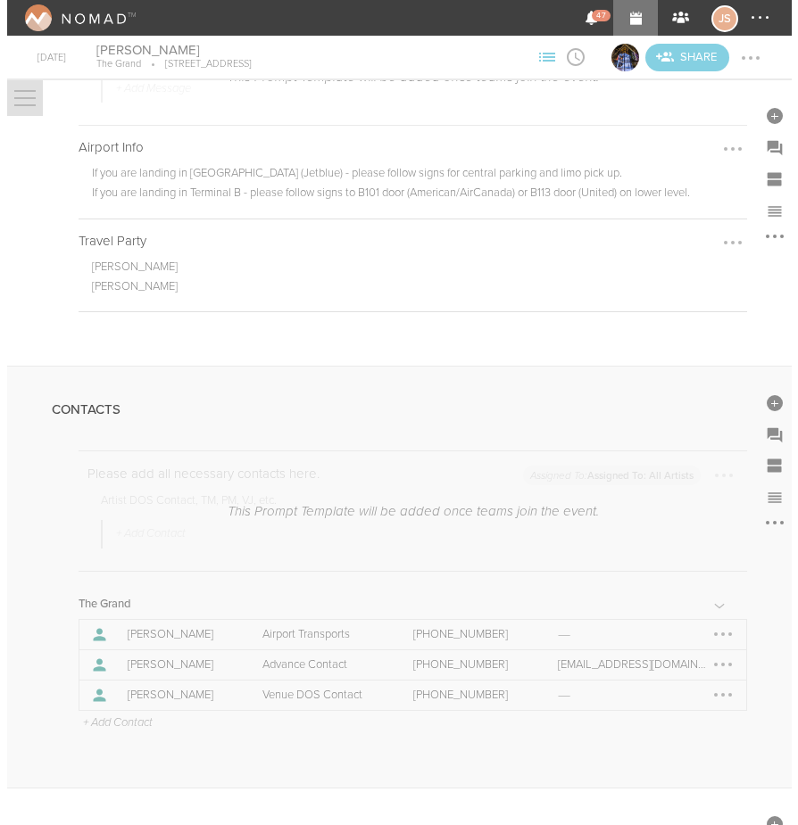
scroll to position [625, 0]
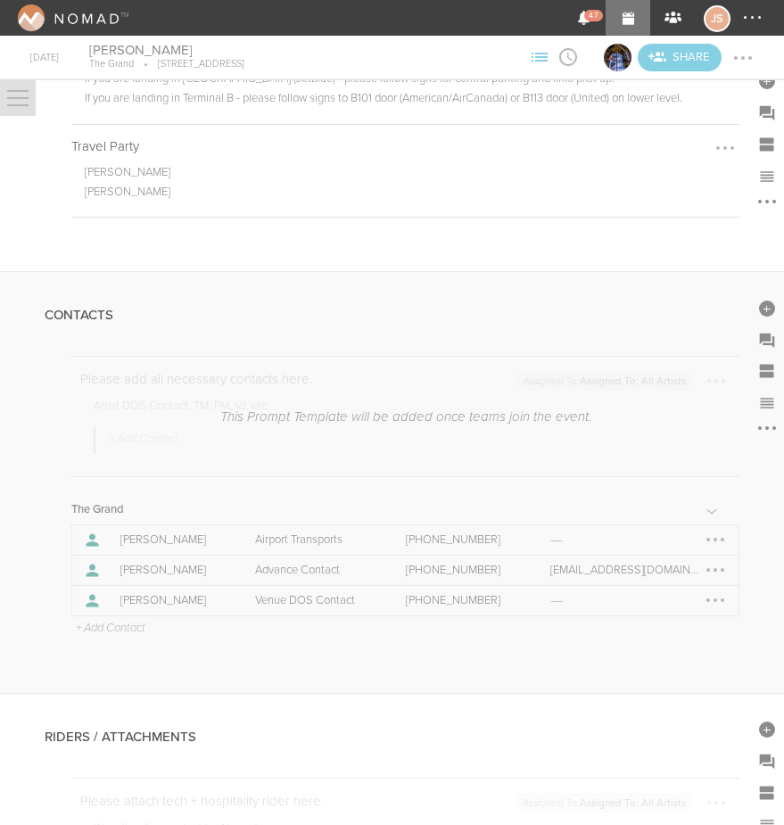
click at [138, 628] on p "+ Add Contact" at bounding box center [109, 629] width 71 height 14
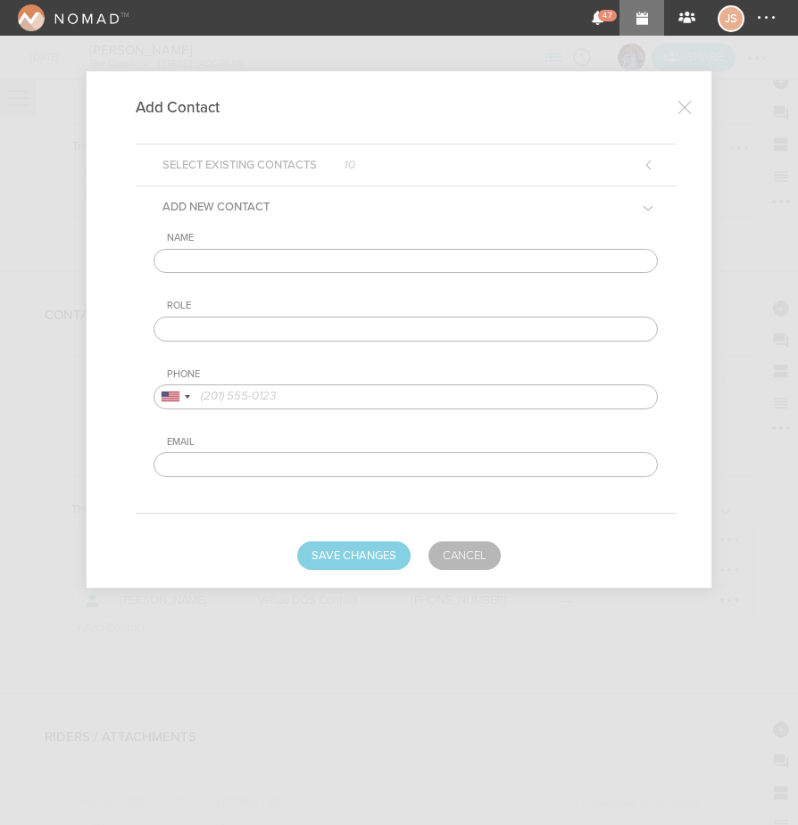
click at [265, 265] on input "text" at bounding box center [405, 261] width 504 height 25
type input "[PERSON_NAME]"
type input "Artist DOS Contact"
click at [177, 394] on div at bounding box center [171, 397] width 18 height 10
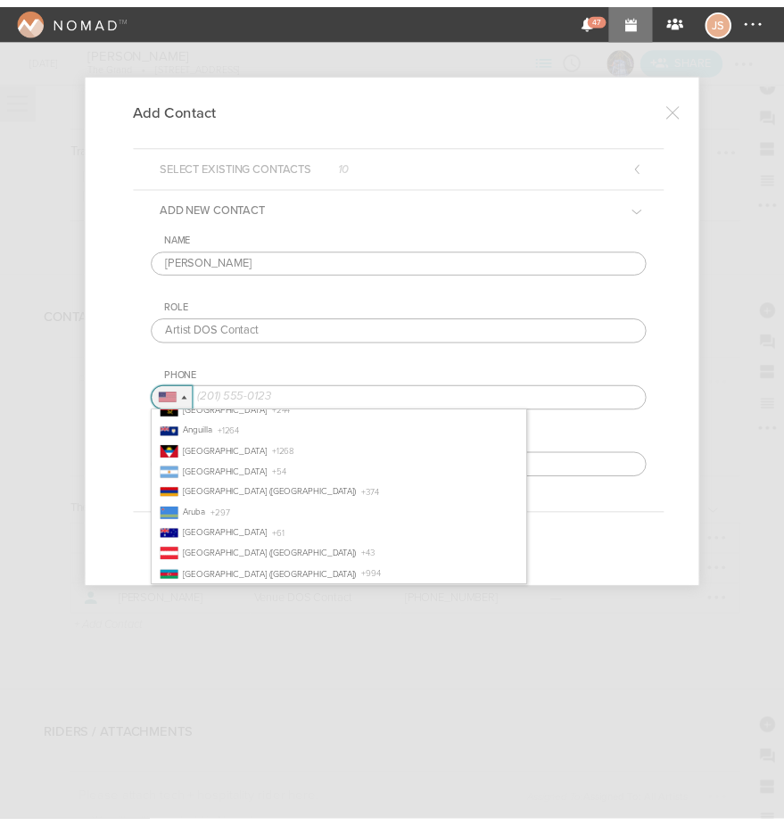
scroll to position [178, 0]
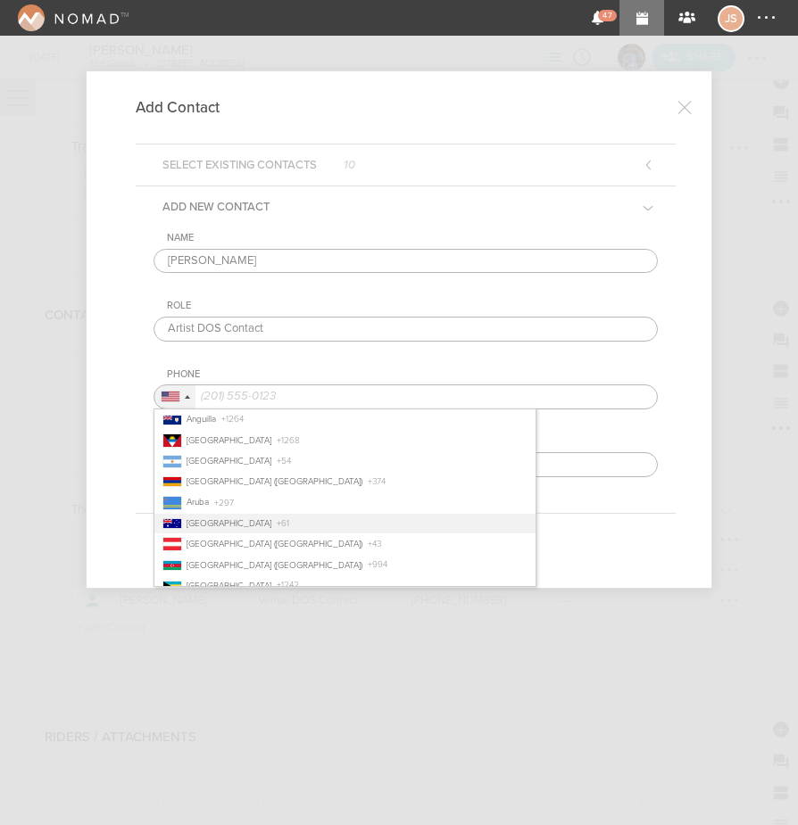
click at [272, 519] on li "[GEOGRAPHIC_DATA] + 61" at bounding box center [344, 524] width 381 height 21
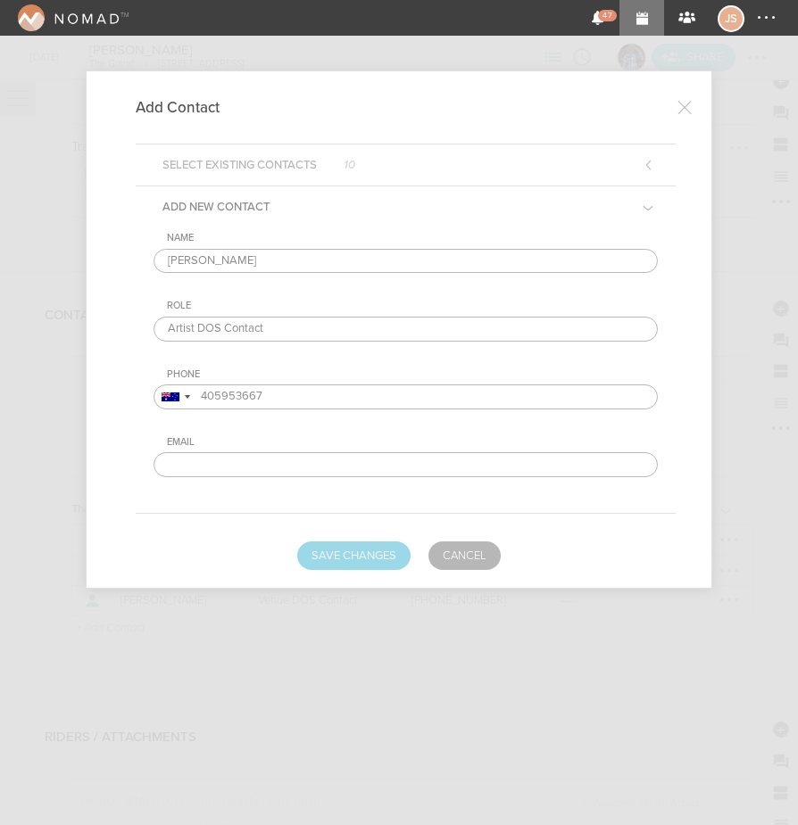
type input "405953667"
click at [377, 550] on button "Save Changes" at bounding box center [353, 556] width 113 height 29
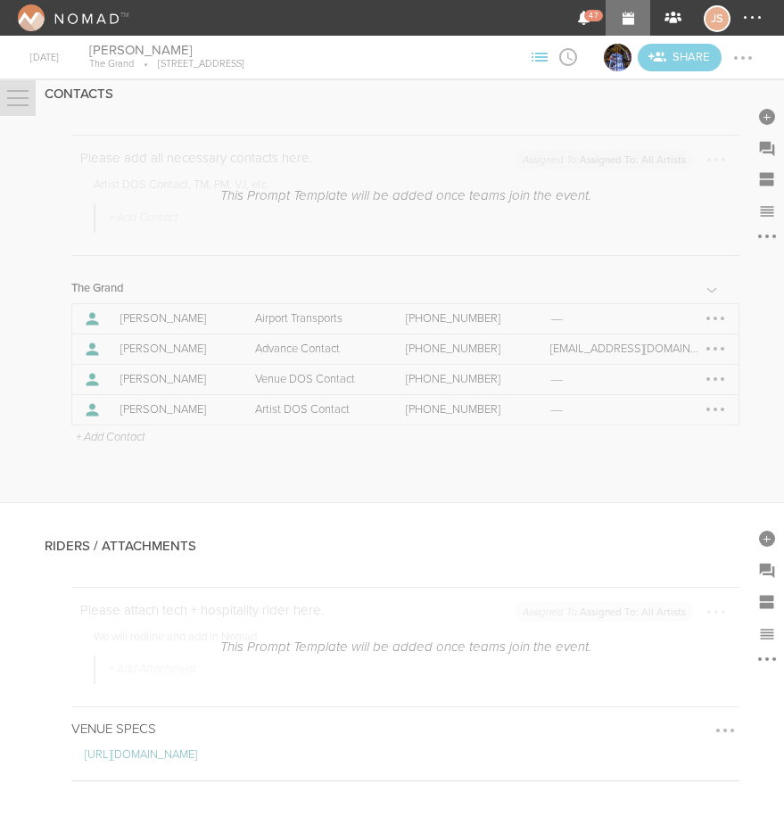
scroll to position [982, 0]
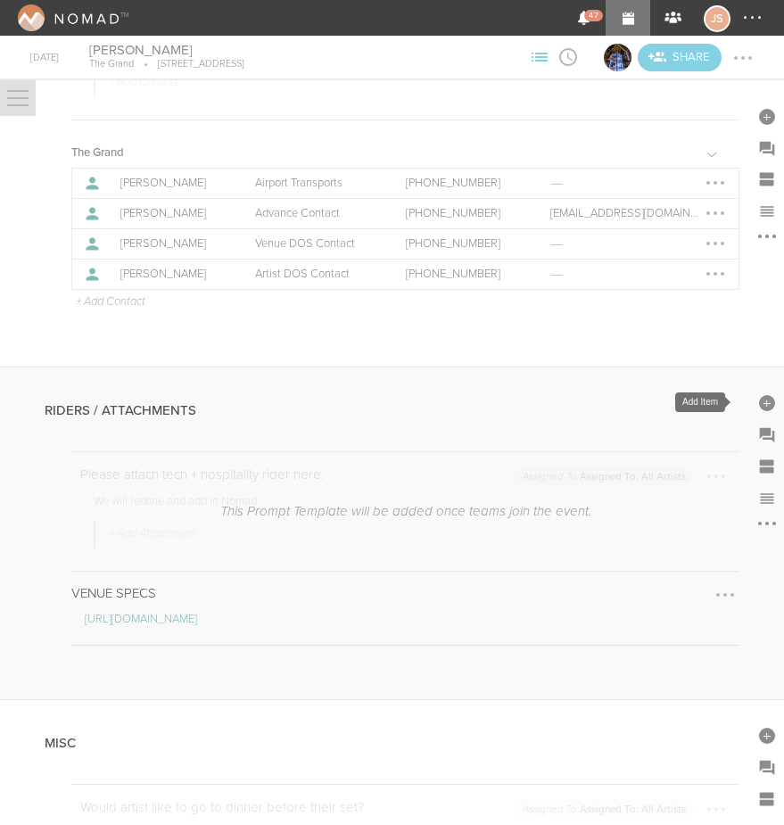
click at [759, 400] on div at bounding box center [767, 403] width 16 height 16
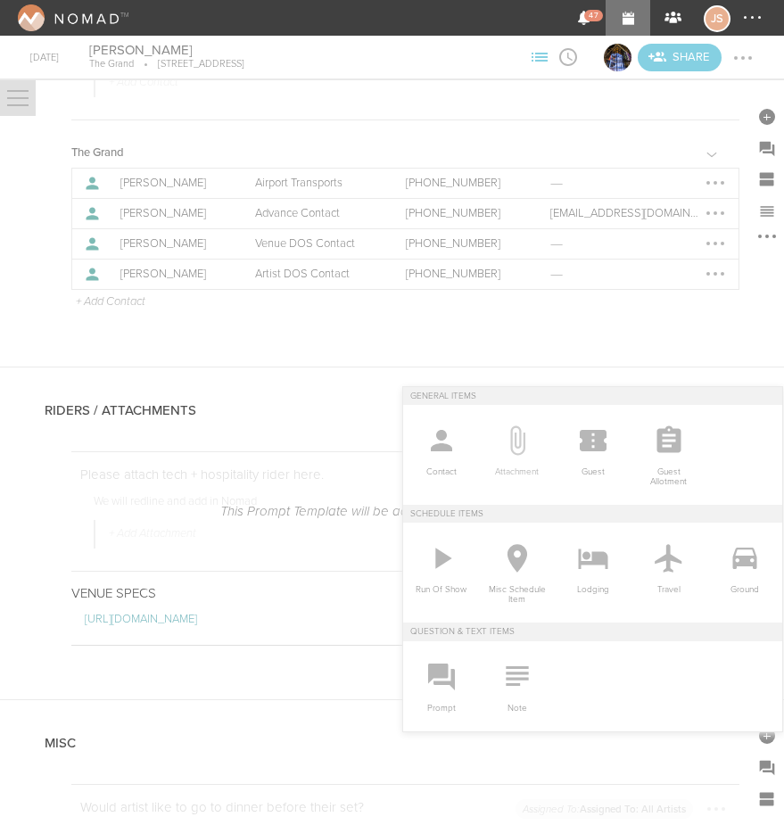
click at [518, 451] on icon at bounding box center [518, 441] width 36 height 36
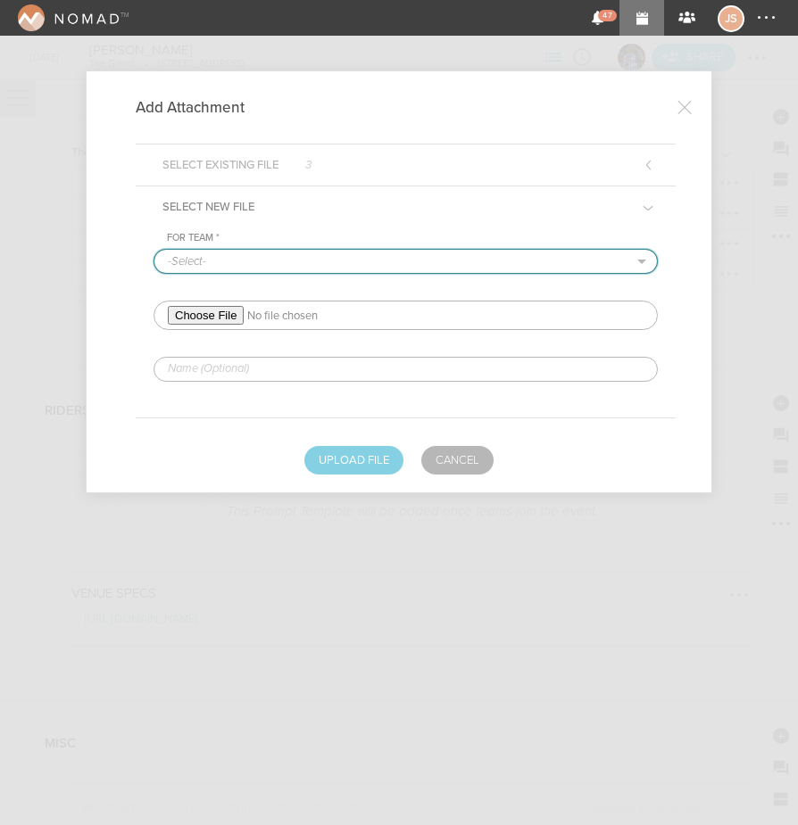
click at [237, 267] on select "-Select- The Grand" at bounding box center [405, 261] width 502 height 23
select select "20"
click at [154, 250] on select "-Select- The Grand" at bounding box center [405, 261] width 502 height 23
click at [212, 319] on input "file" at bounding box center [405, 315] width 504 height 29
type input "C:\fakepath\[PERSON_NAME] Rider [DATE]-REDLINED.pdf"
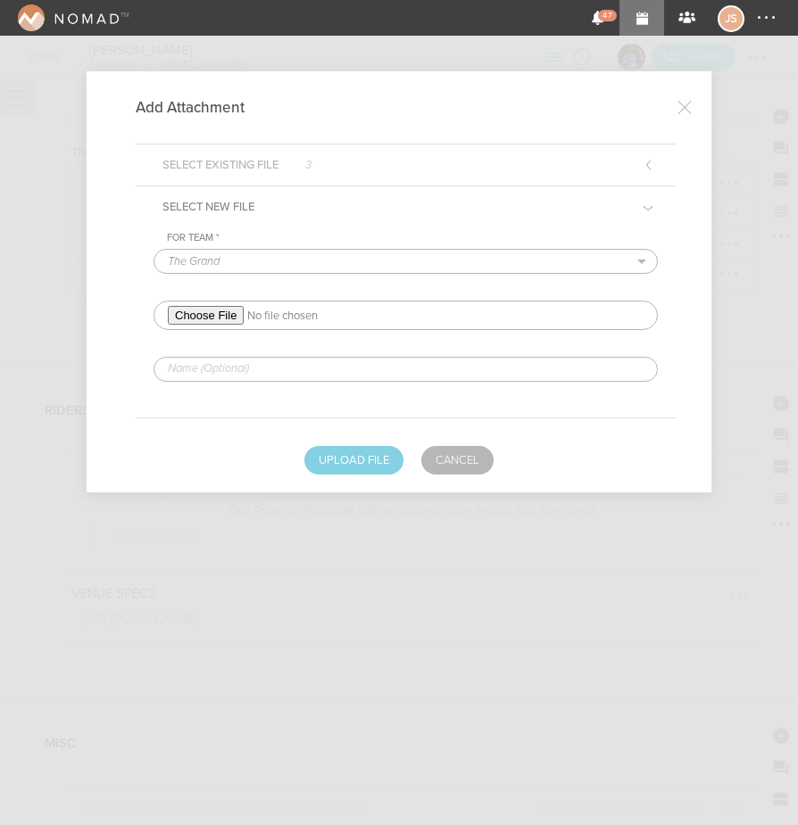
click at [369, 372] on input "text" at bounding box center [405, 369] width 504 height 25
type input "REDLINED HERE"
click at [340, 452] on button "Upload File" at bounding box center [353, 460] width 99 height 29
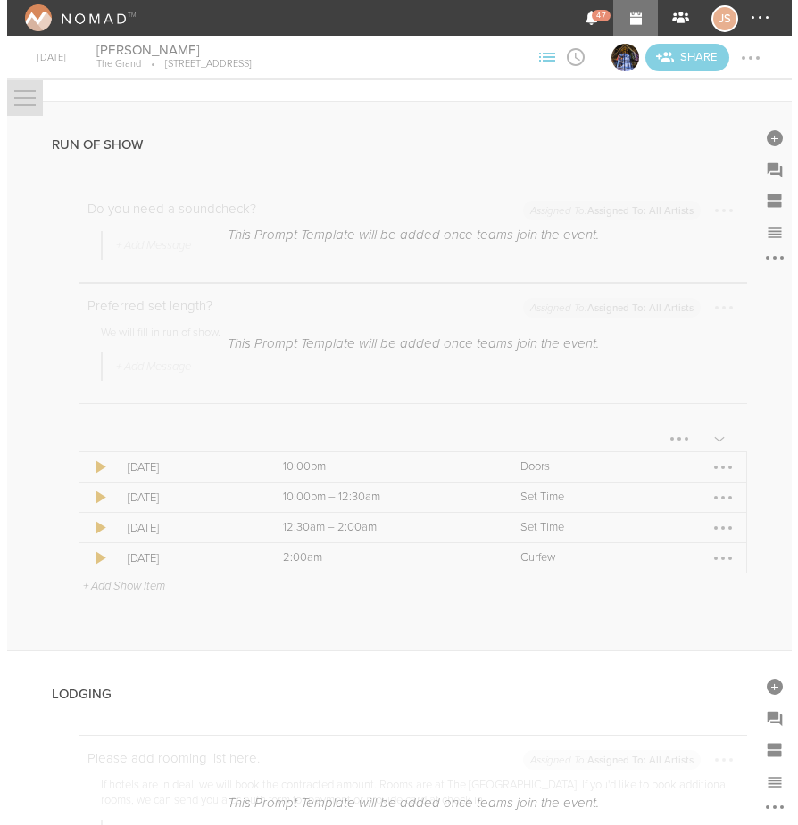
scroll to position [1963, 0]
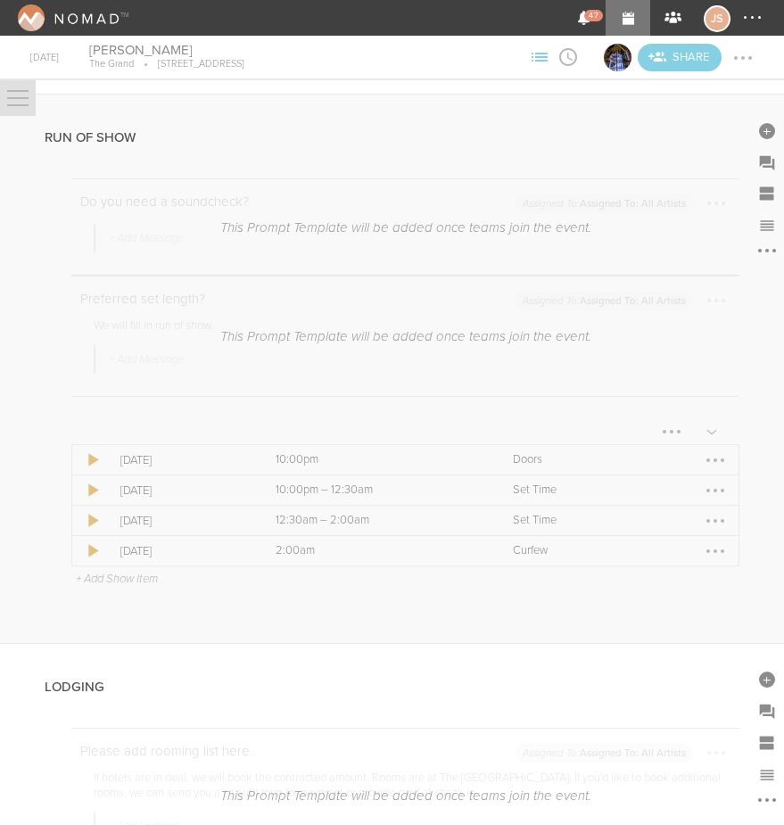
click at [688, 469] on td "Team" at bounding box center [696, 460] width 86 height 30
click at [701, 465] on div at bounding box center [715, 460] width 29 height 29
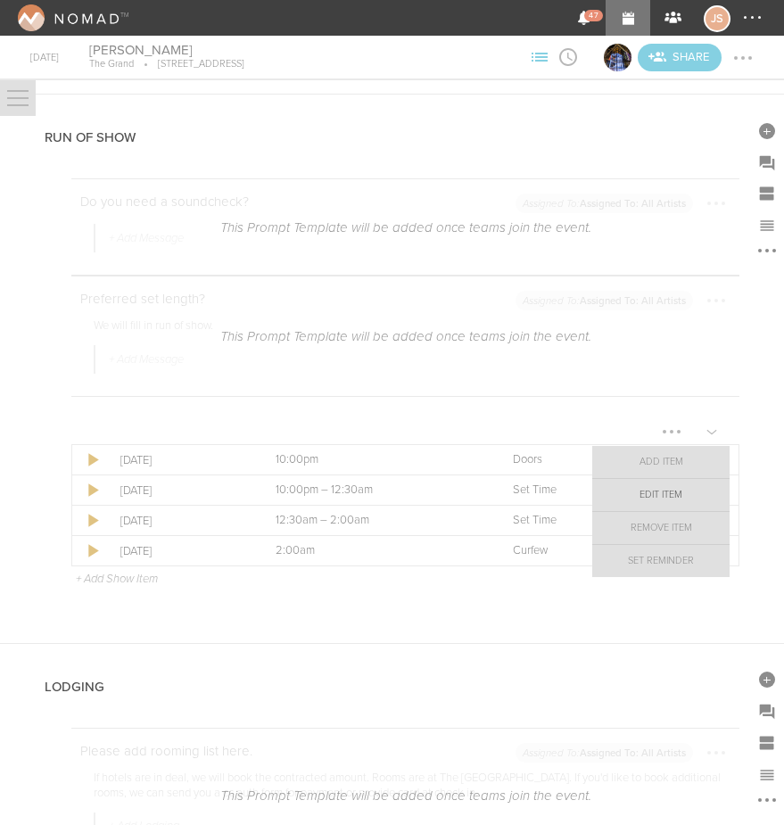
click at [695, 493] on link "Edit Item" at bounding box center [661, 495] width 137 height 32
select select "Doors"
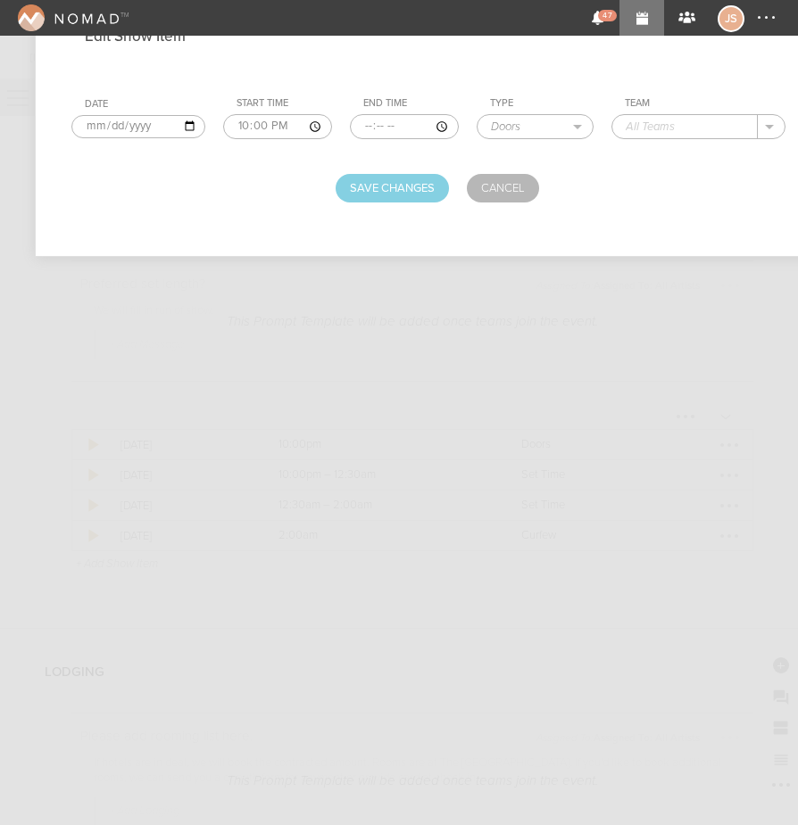
click at [656, 115] on input "text" at bounding box center [684, 126] width 145 height 23
click at [665, 126] on input "text" at bounding box center [684, 126] width 145 height 23
click at [662, 154] on p "The Grand" at bounding box center [672, 152] width 58 height 14
type input "The Grand"
click at [419, 185] on button "Save Changes" at bounding box center [392, 188] width 113 height 29
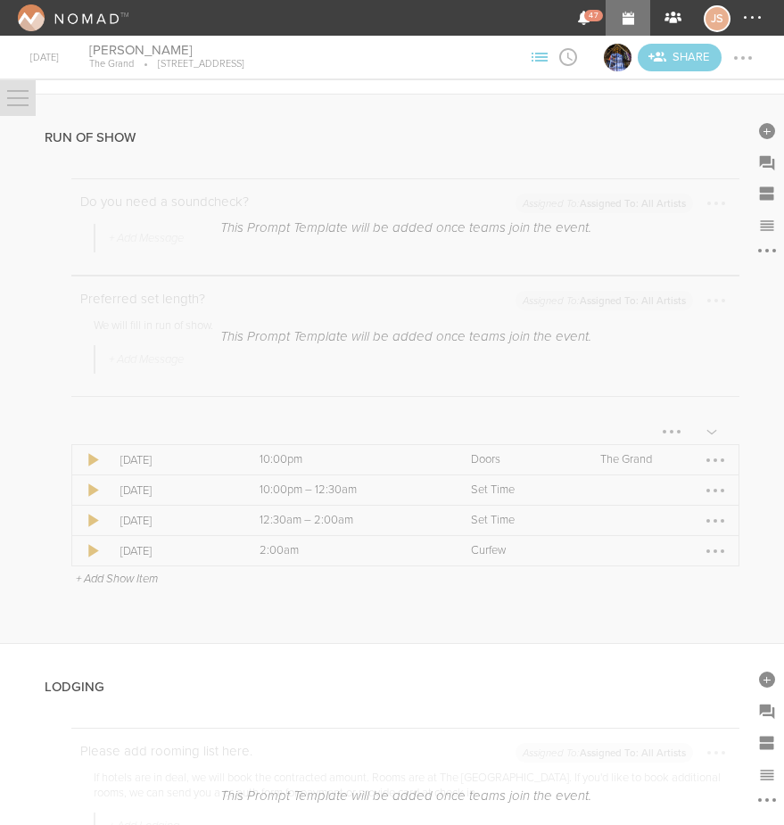
click at [120, 580] on p "+ Add Show Item" at bounding box center [117, 579] width 82 height 14
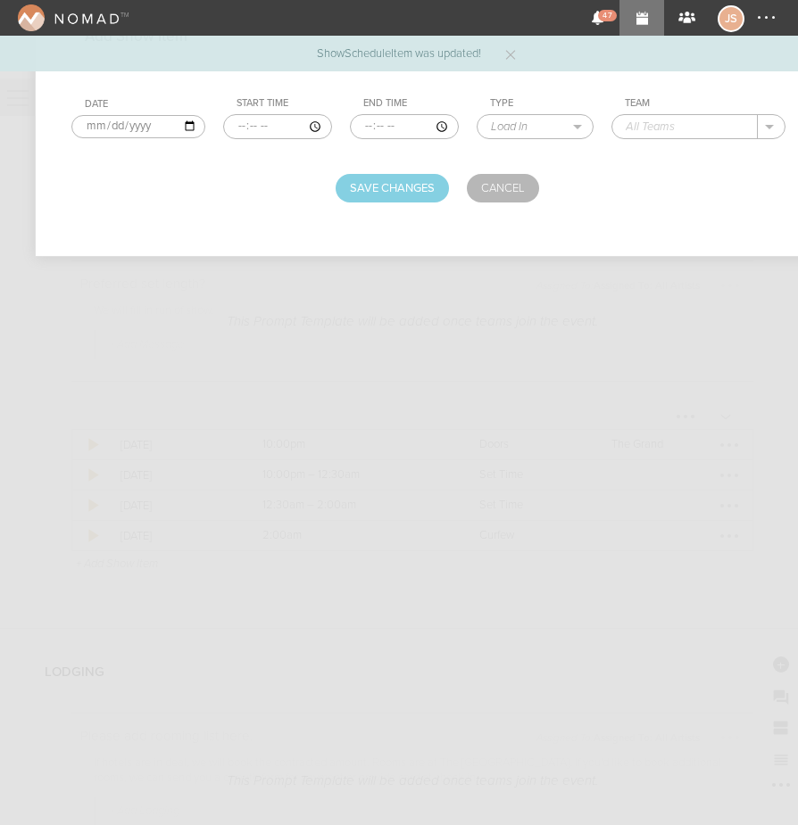
click at [232, 131] on input "time" at bounding box center [277, 126] width 109 height 25
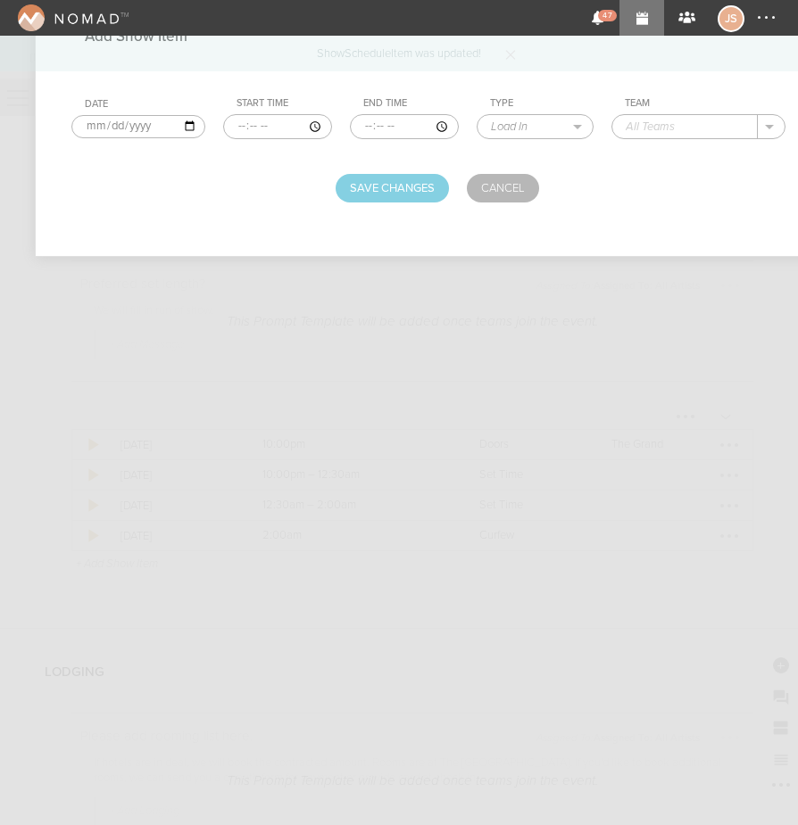
type input "20:30"
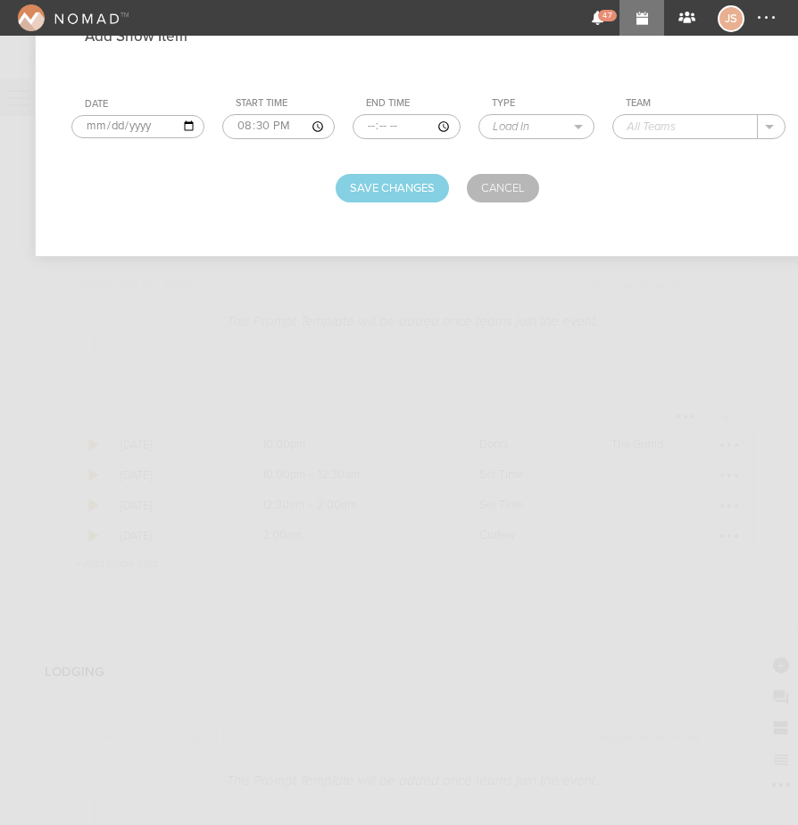
type input "21:30"
select select "Soundcheck"
type input "[PERSON_NAME]"
click at [402, 197] on button "Save Changes" at bounding box center [392, 188] width 113 height 29
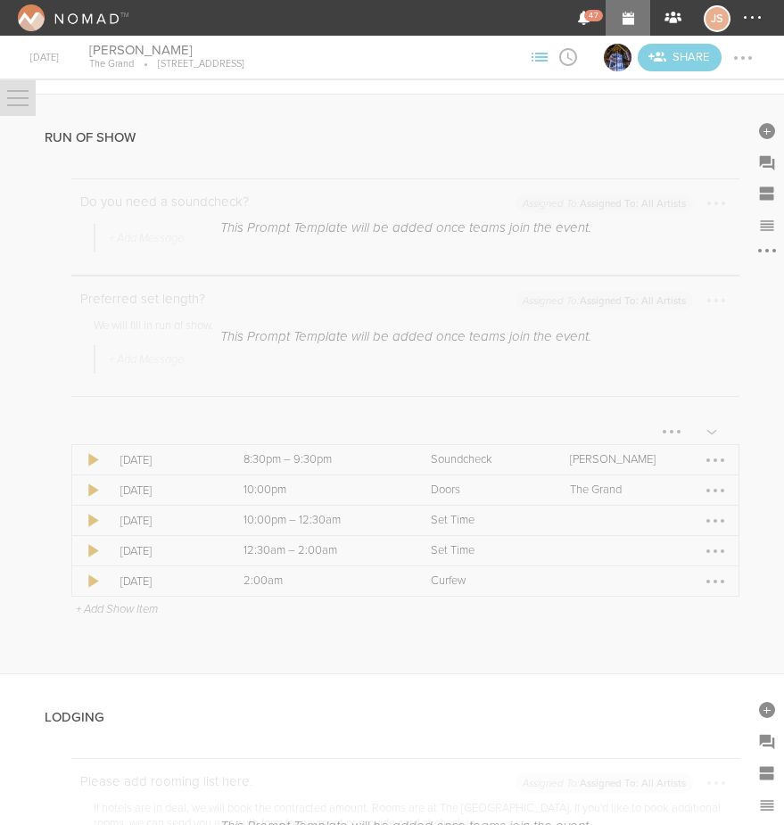
click at [706, 517] on div at bounding box center [715, 521] width 29 height 29
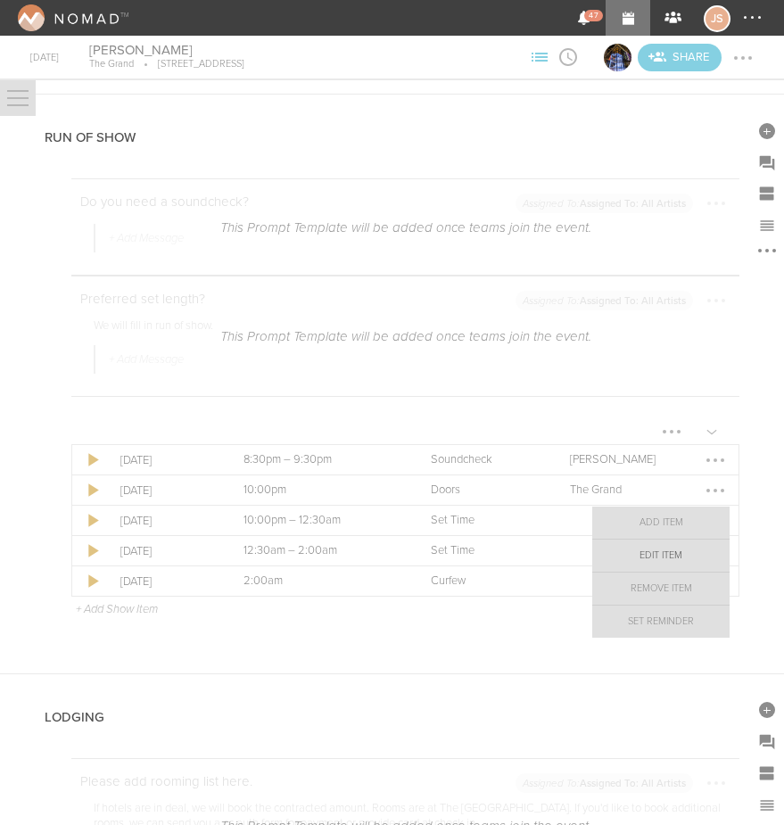
click at [696, 559] on link "Edit Item" at bounding box center [661, 556] width 137 height 32
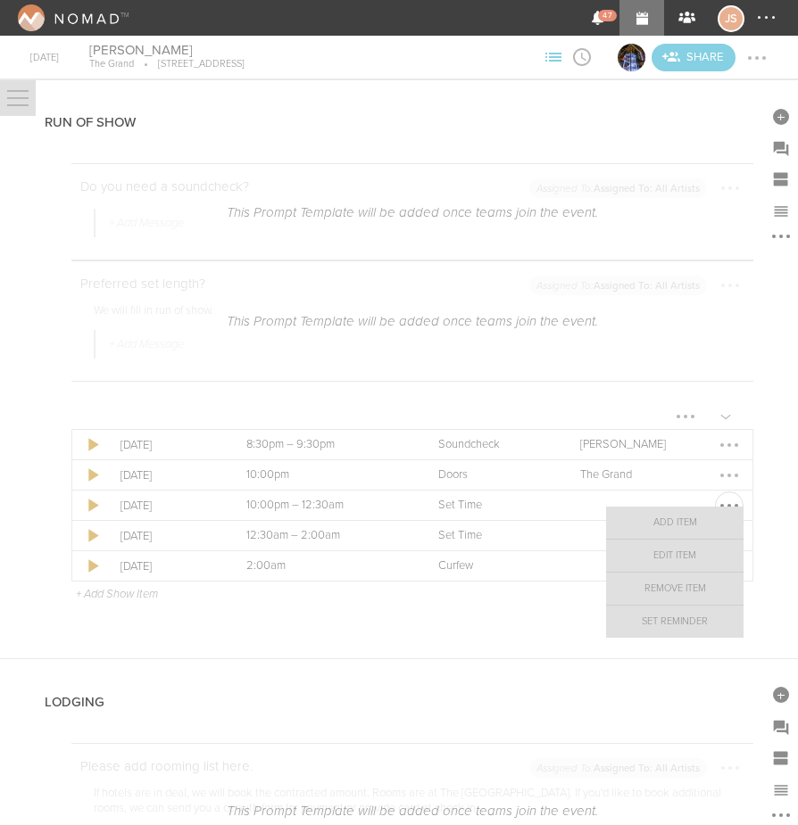
select select "Set Time"
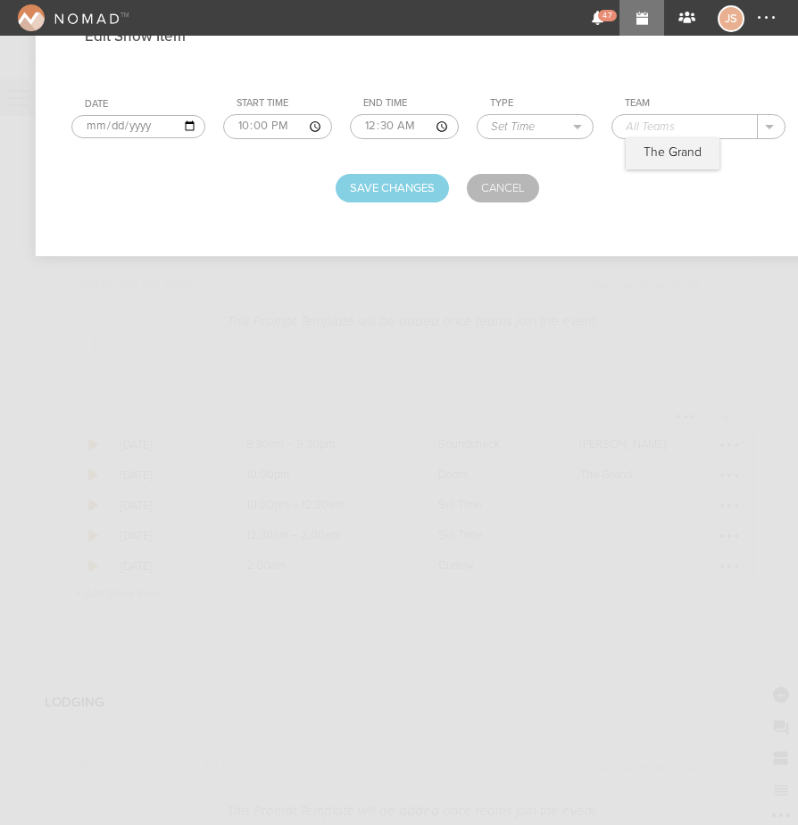
click at [666, 118] on input "text" at bounding box center [684, 126] width 145 height 23
type input "[PERSON_NAME]"
click at [427, 183] on button "Save Changes" at bounding box center [392, 188] width 113 height 29
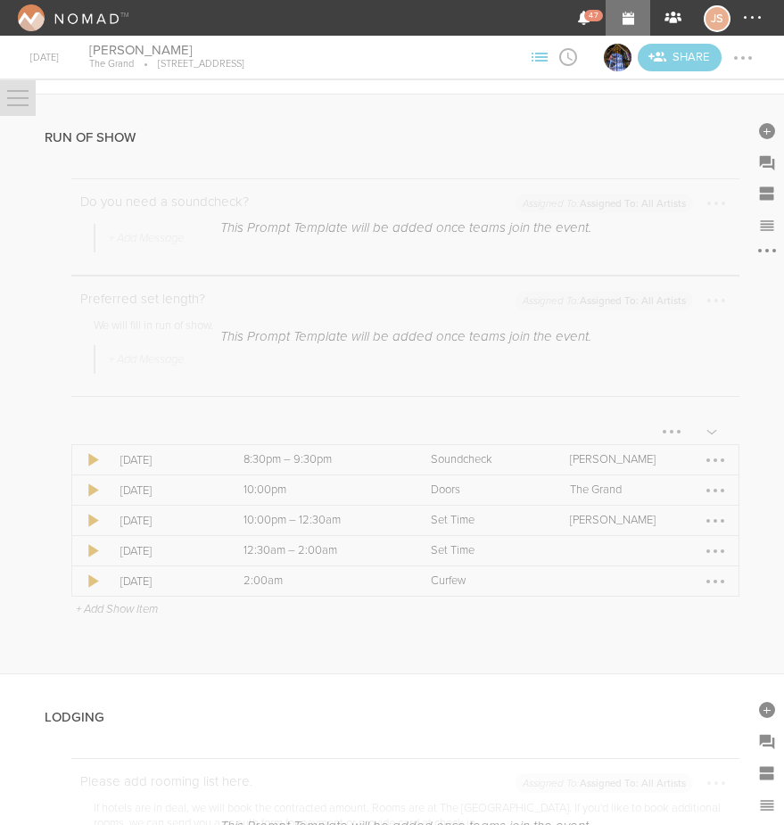
click at [701, 543] on div at bounding box center [715, 551] width 29 height 29
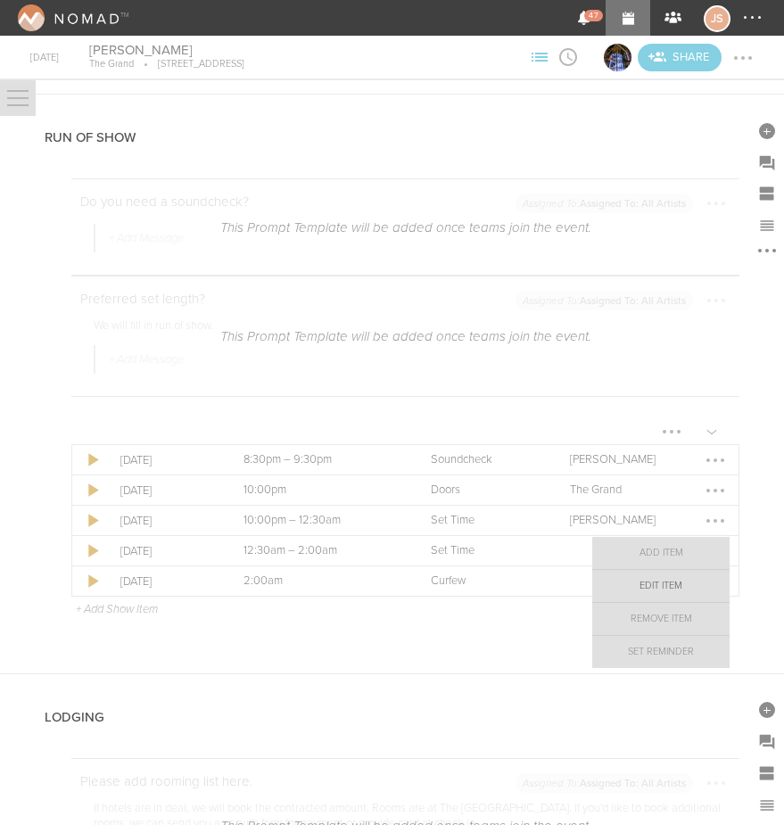
click at [687, 574] on link "Edit Item" at bounding box center [661, 586] width 137 height 32
select select "Set Time"
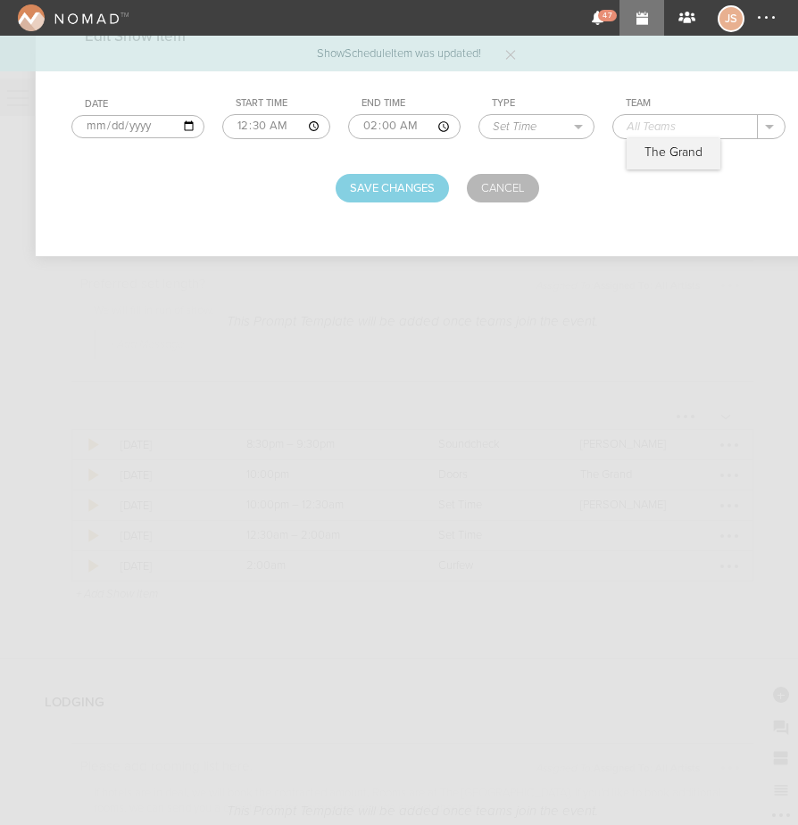
click at [669, 120] on input "text" at bounding box center [685, 126] width 145 height 23
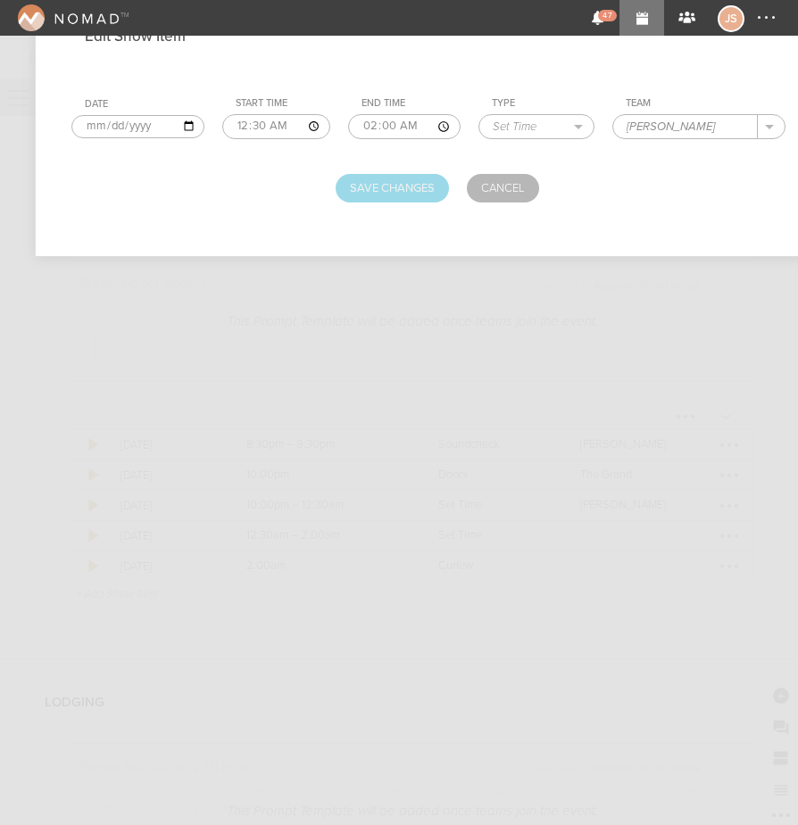
type input "[PERSON_NAME]"
click at [408, 191] on button "Save Changes" at bounding box center [392, 188] width 113 height 29
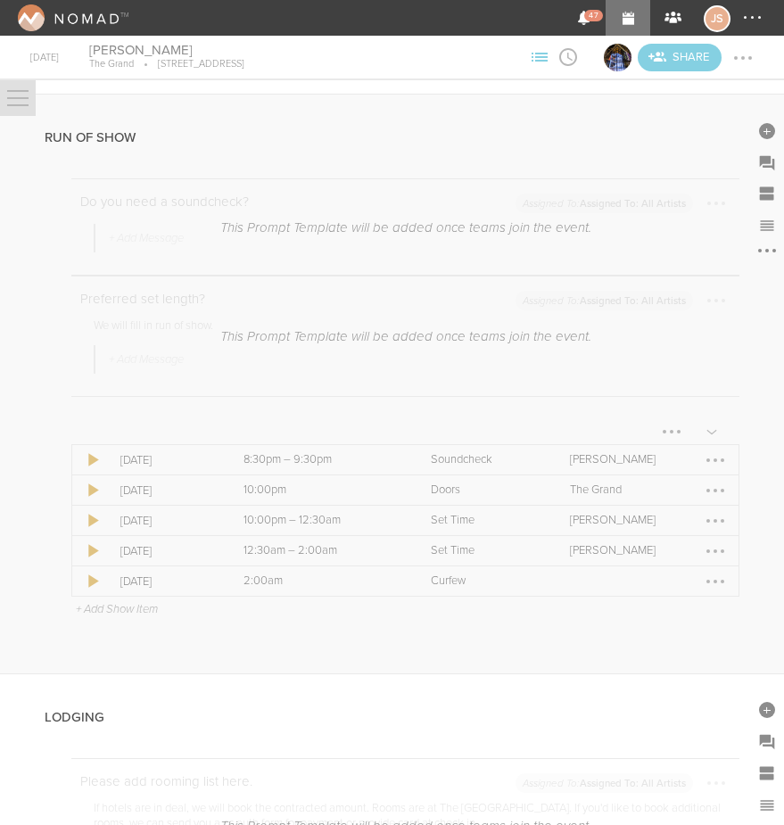
click at [708, 587] on div at bounding box center [715, 582] width 29 height 29
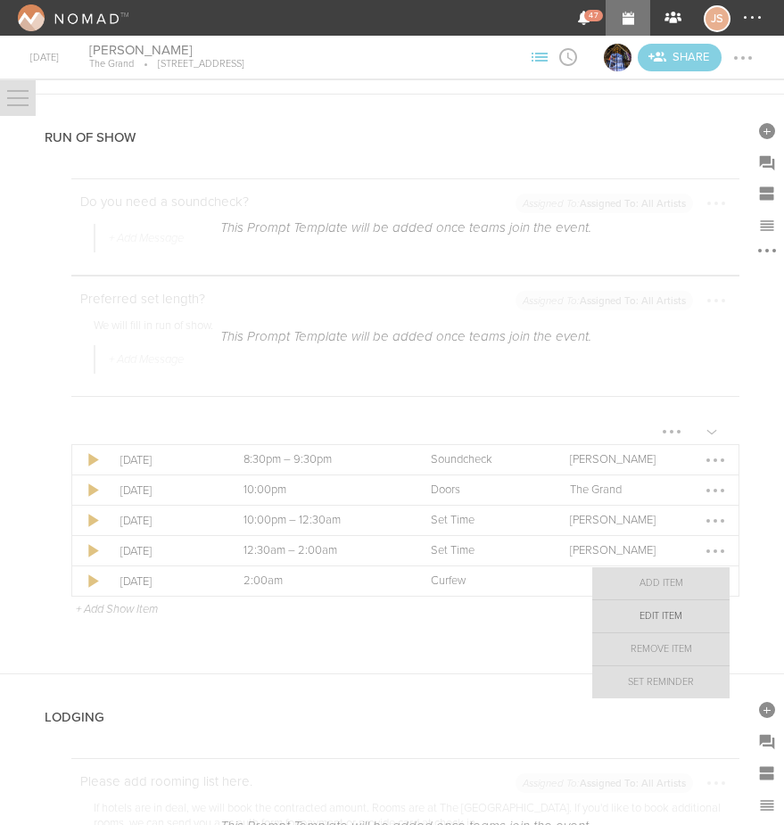
click at [673, 606] on link "Edit Item" at bounding box center [661, 617] width 137 height 32
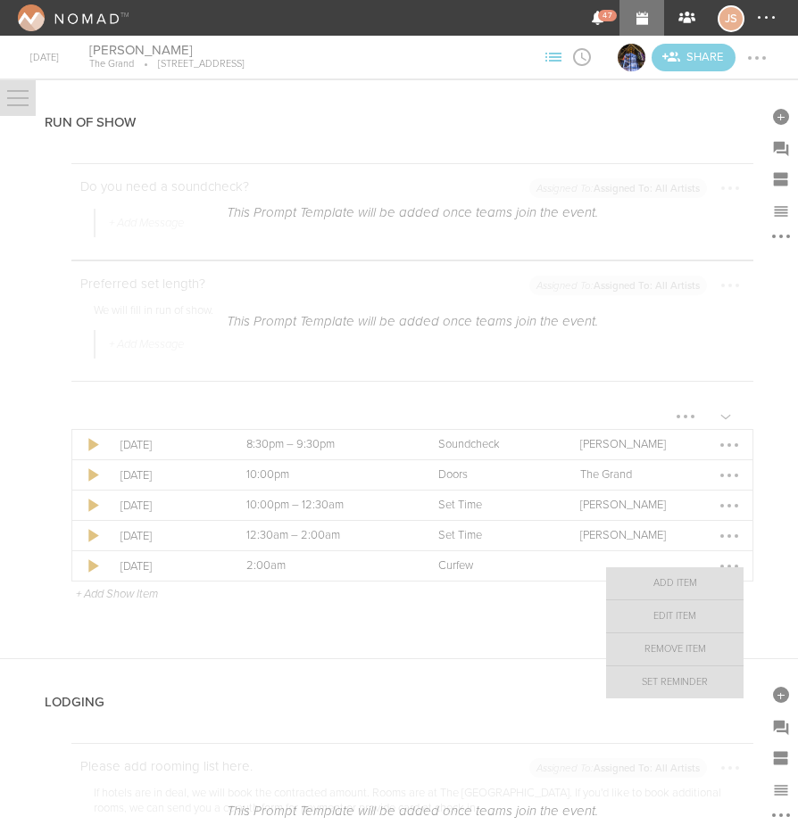
select select "Curfew"
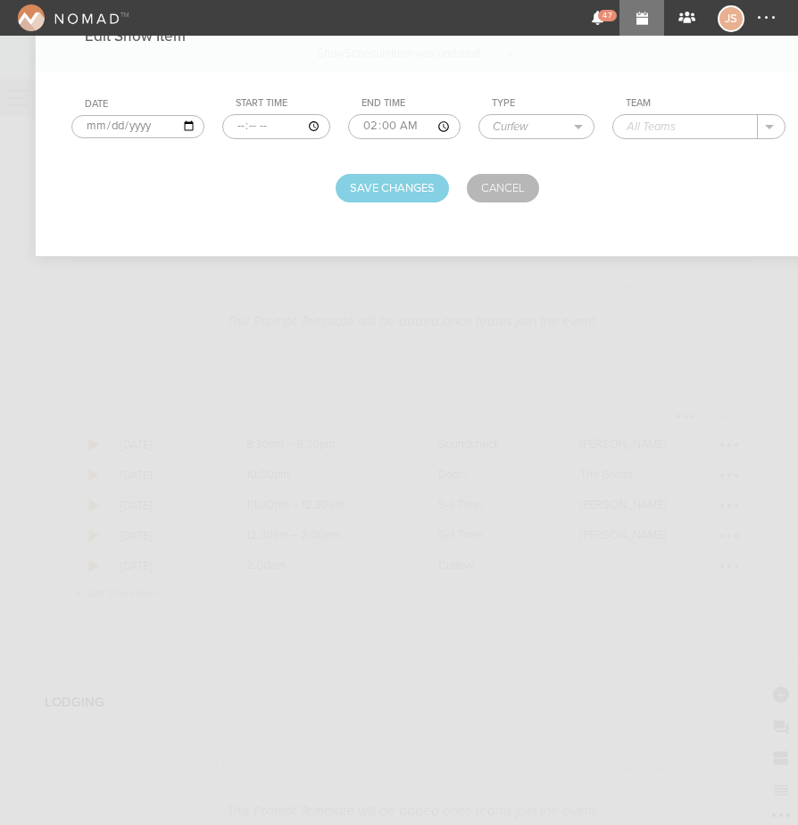
click at [650, 118] on input "text" at bounding box center [685, 126] width 145 height 23
click at [660, 150] on p "The Grand" at bounding box center [673, 152] width 58 height 14
type input "The Grand"
click at [397, 189] on button "Save Changes" at bounding box center [392, 188] width 113 height 29
